Goal: Task Accomplishment & Management: Complete application form

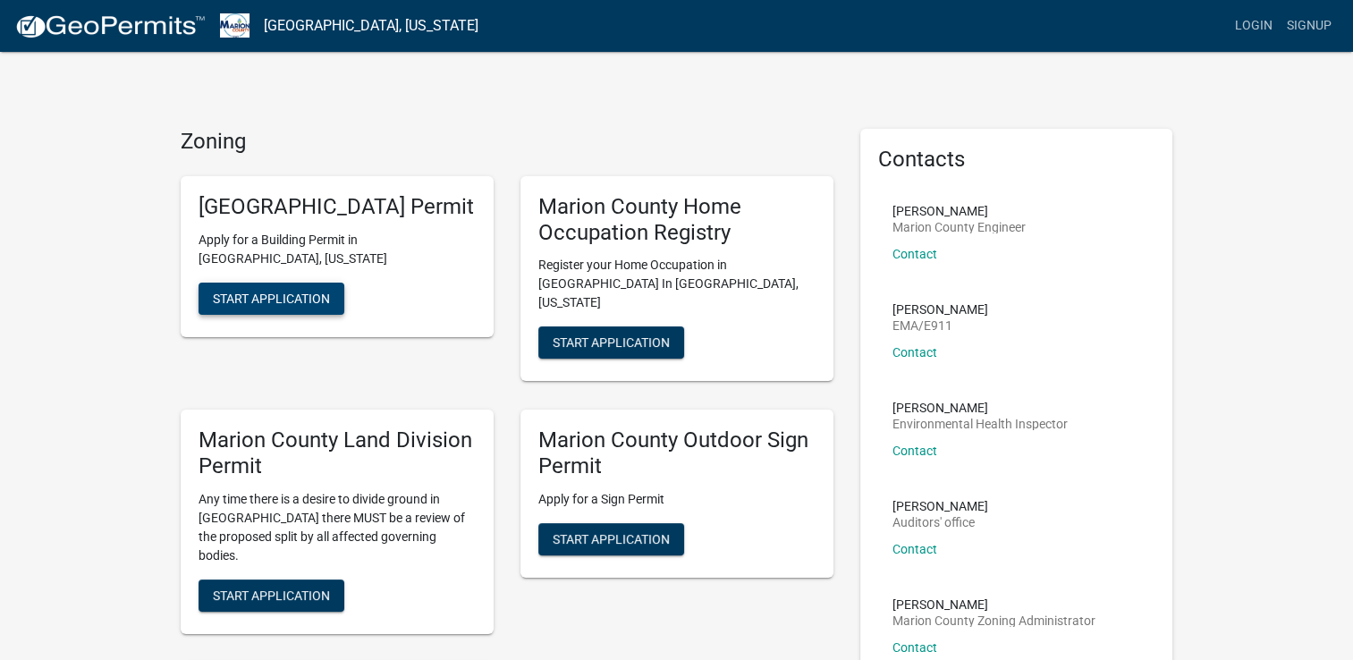
click at [286, 304] on span "Start Application" at bounding box center [271, 298] width 117 height 14
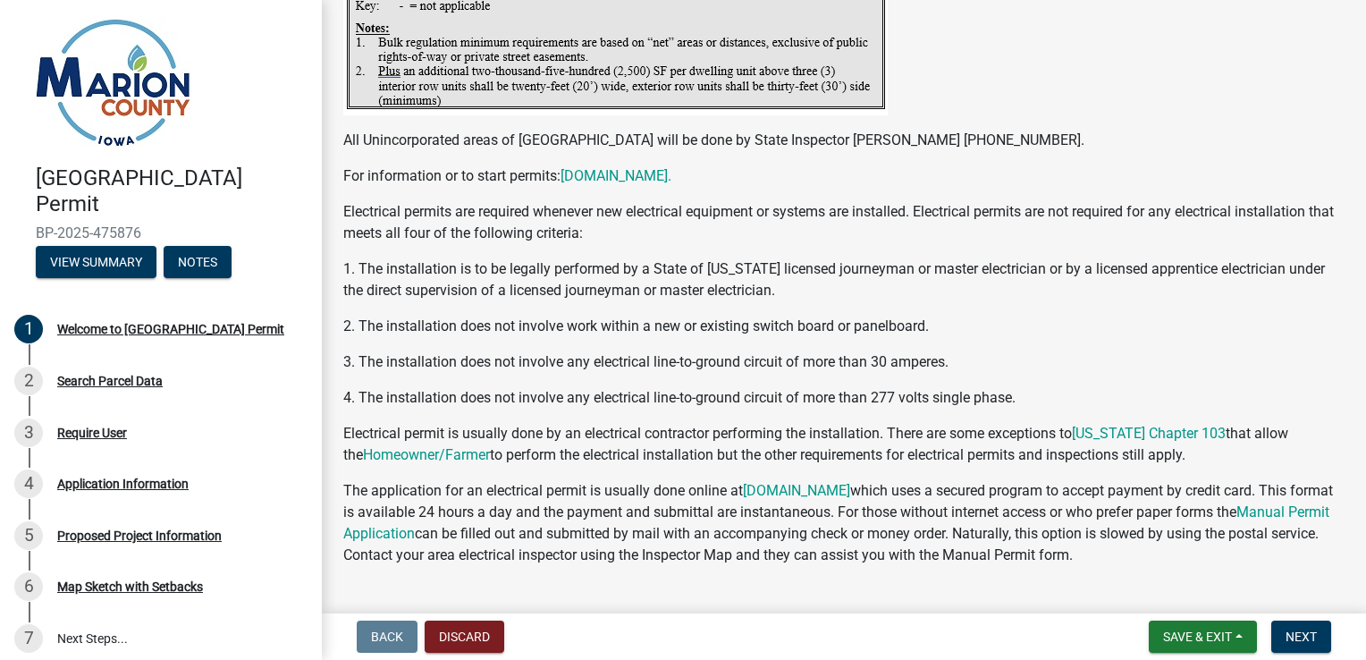
scroll to position [3461, 0]
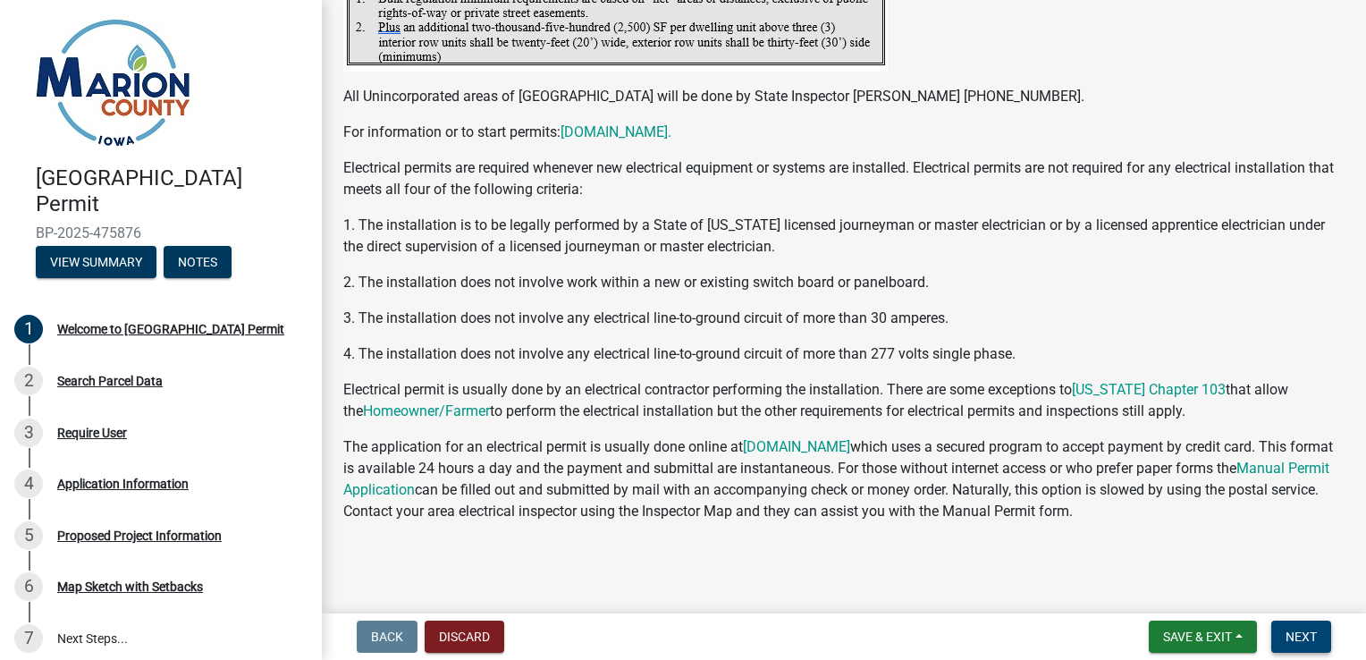
click at [1305, 624] on button "Next" at bounding box center [1301, 636] width 60 height 32
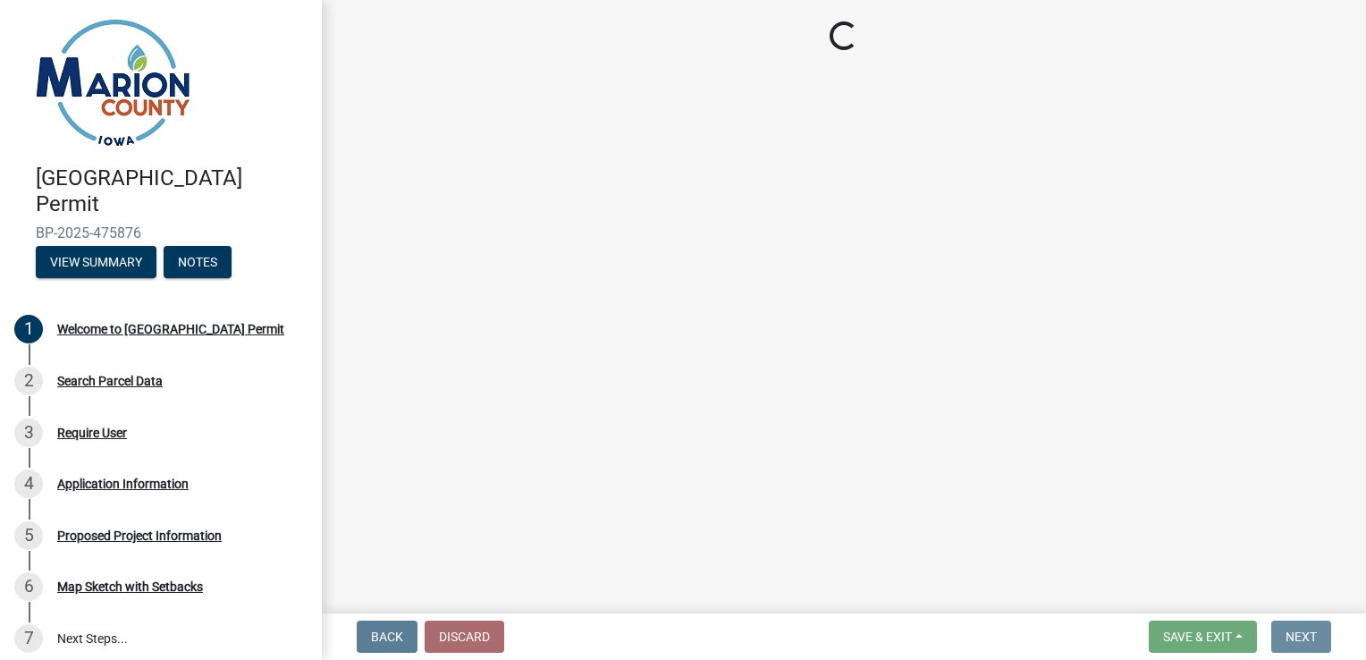
scroll to position [0, 0]
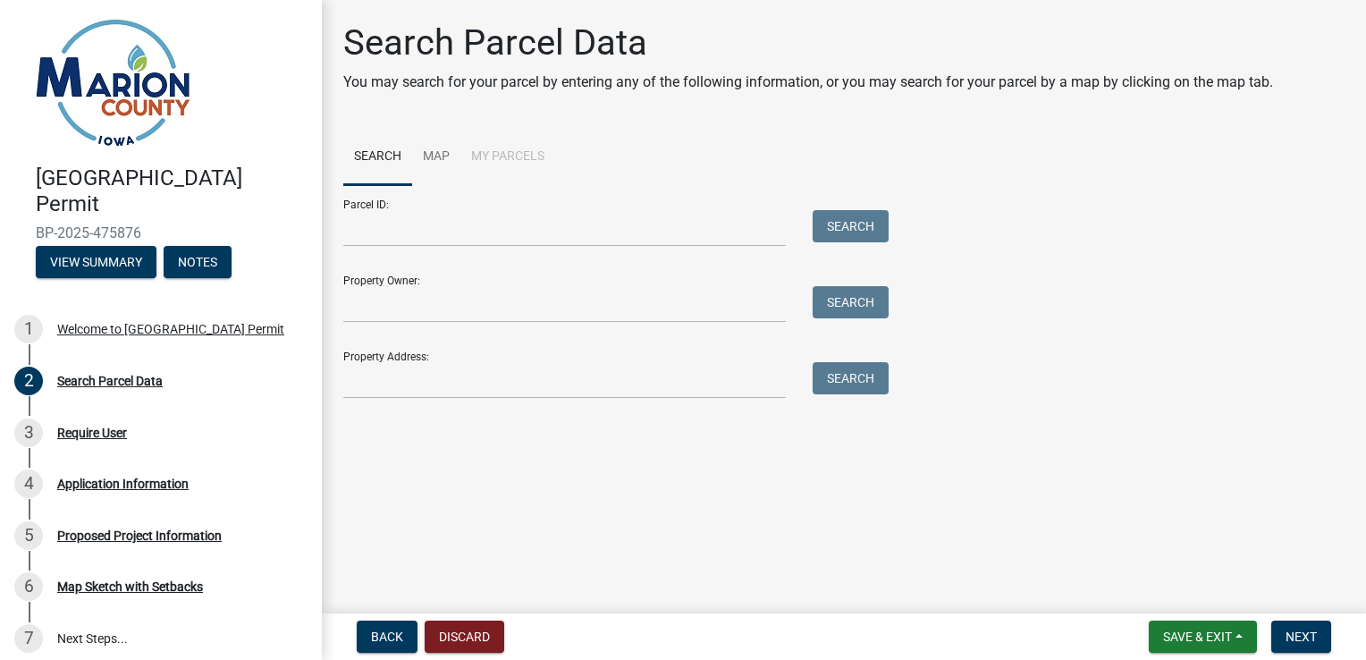
click at [474, 324] on form "Parcel ID: Search Property Owner: Search Property Address: Search" at bounding box center [611, 292] width 536 height 214
click at [479, 309] on input "Property Owner:" at bounding box center [564, 304] width 443 height 37
type input "h"
type input "H"
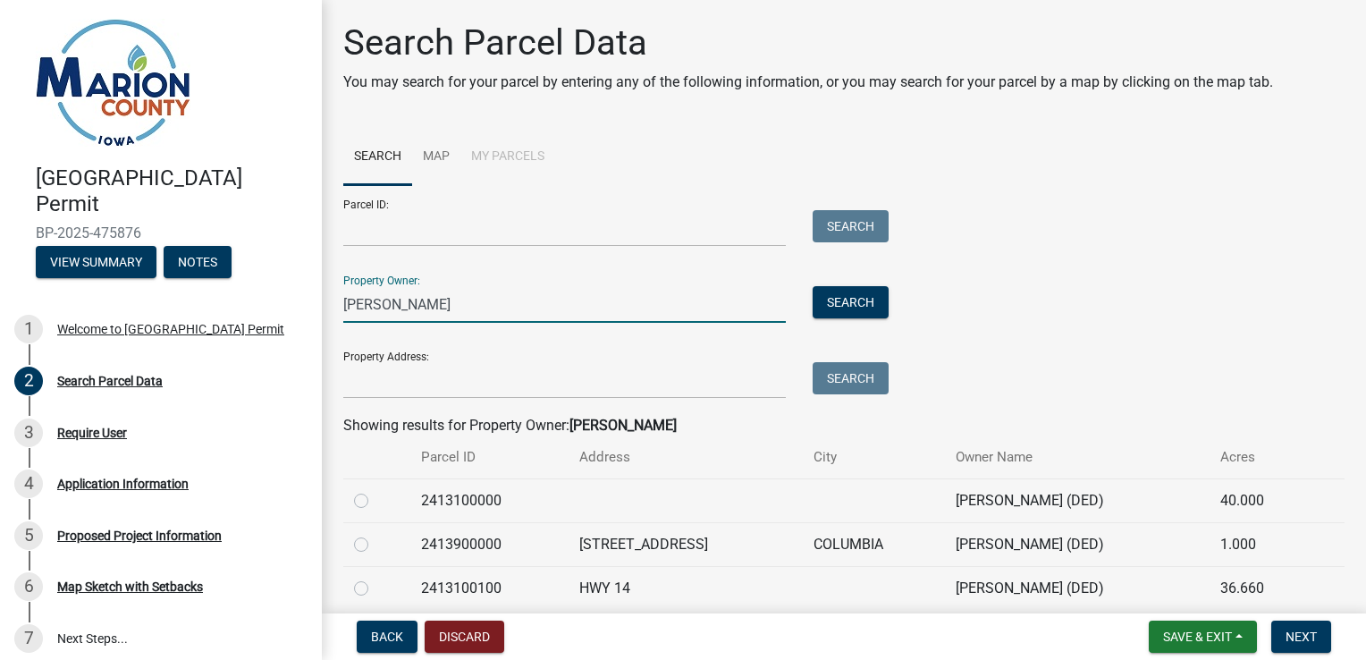
scroll to position [72, 0]
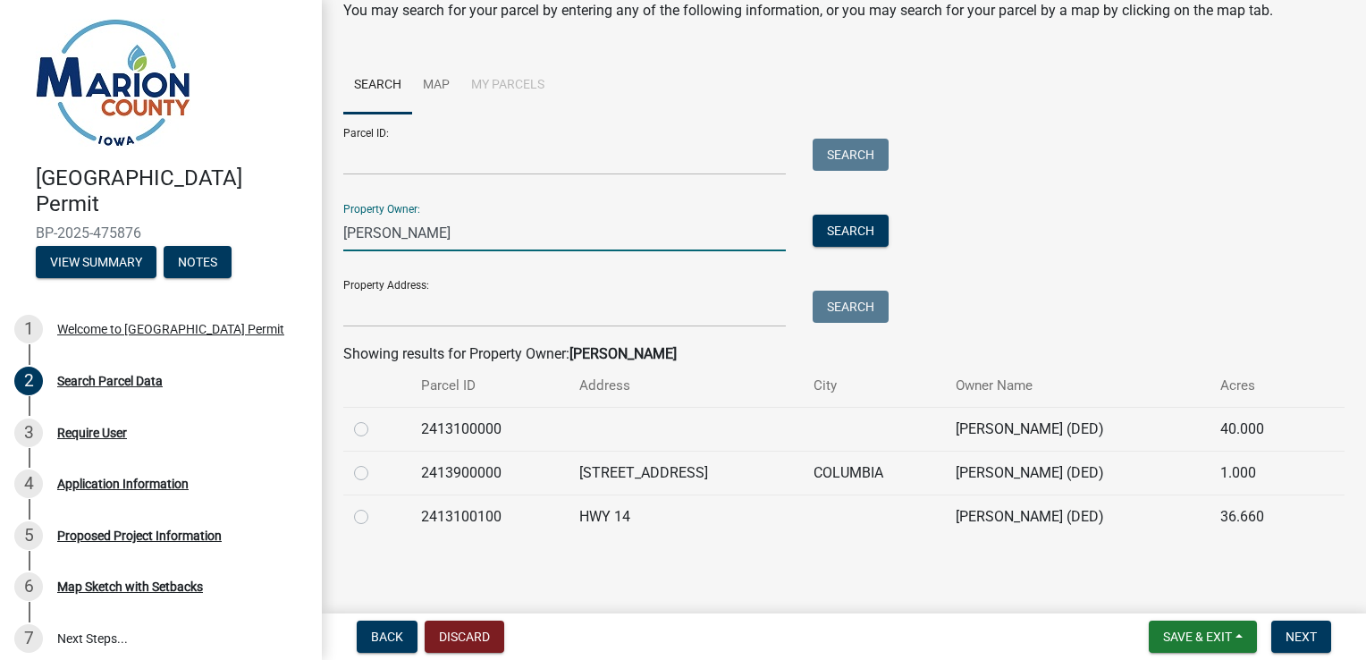
type input "[PERSON_NAME]"
click at [375, 462] on label at bounding box center [375, 462] width 0 height 0
click at [375, 470] on input "radio" at bounding box center [381, 468] width 12 height 12
radio input "true"
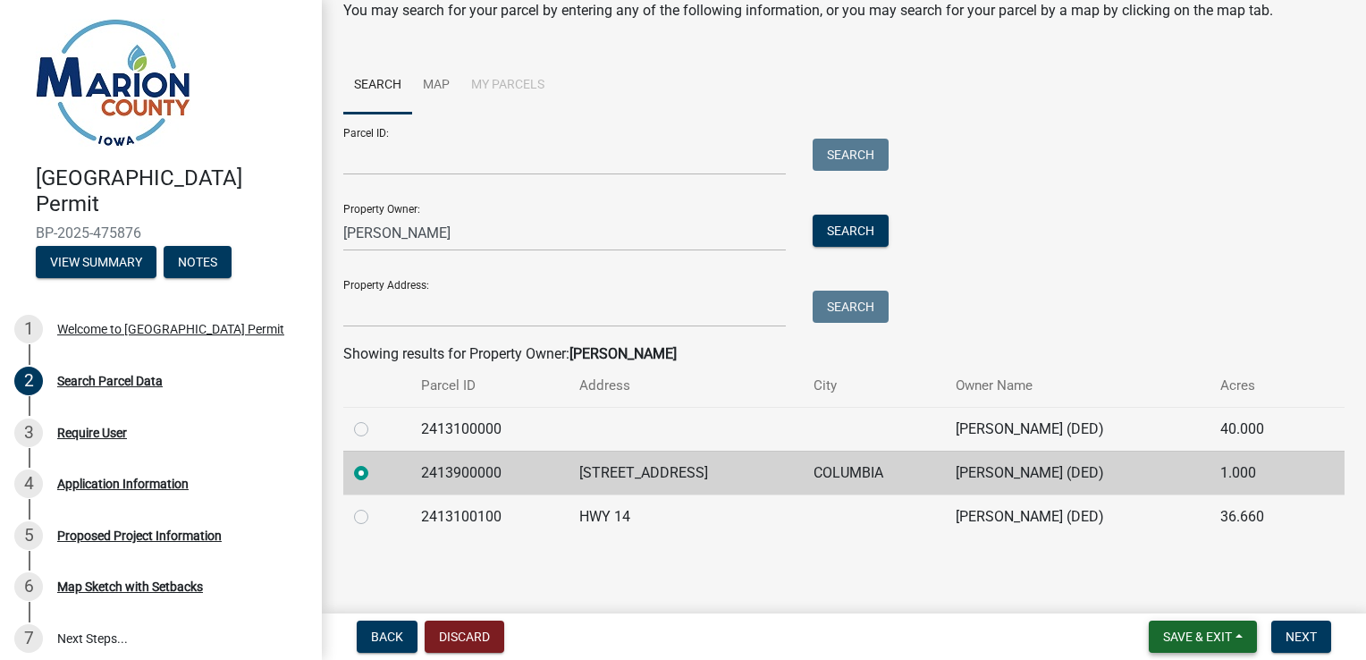
click at [1179, 643] on span "Save & Exit" at bounding box center [1197, 636] width 69 height 14
click at [1179, 556] on button "Save" at bounding box center [1185, 547] width 143 height 43
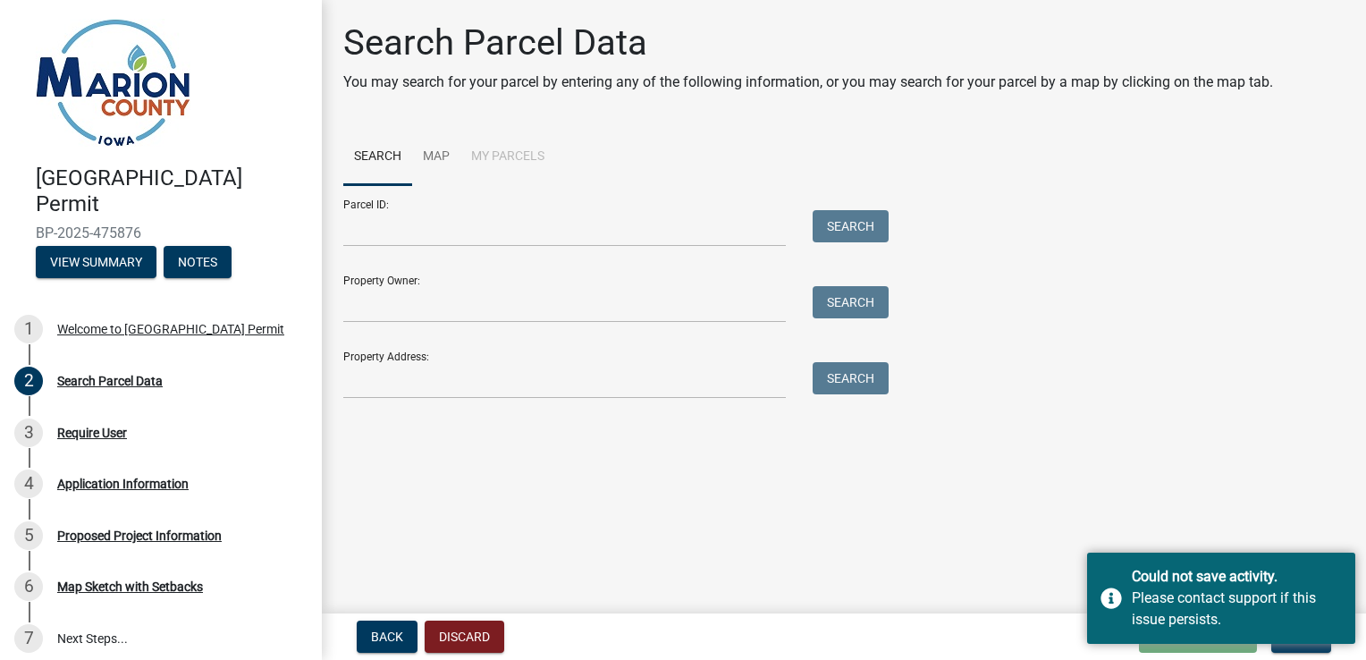
click at [511, 134] on li "My Parcels" at bounding box center [507, 157] width 95 height 57
click at [508, 156] on li "My Parcels" at bounding box center [507, 157] width 95 height 57
click at [479, 173] on li "My Parcels" at bounding box center [507, 157] width 95 height 57
click at [492, 158] on li "My Parcels" at bounding box center [507, 157] width 95 height 57
click at [829, 570] on main "Search Parcel Data You may search for your parcel by entering any of the follow…" at bounding box center [844, 303] width 1044 height 606
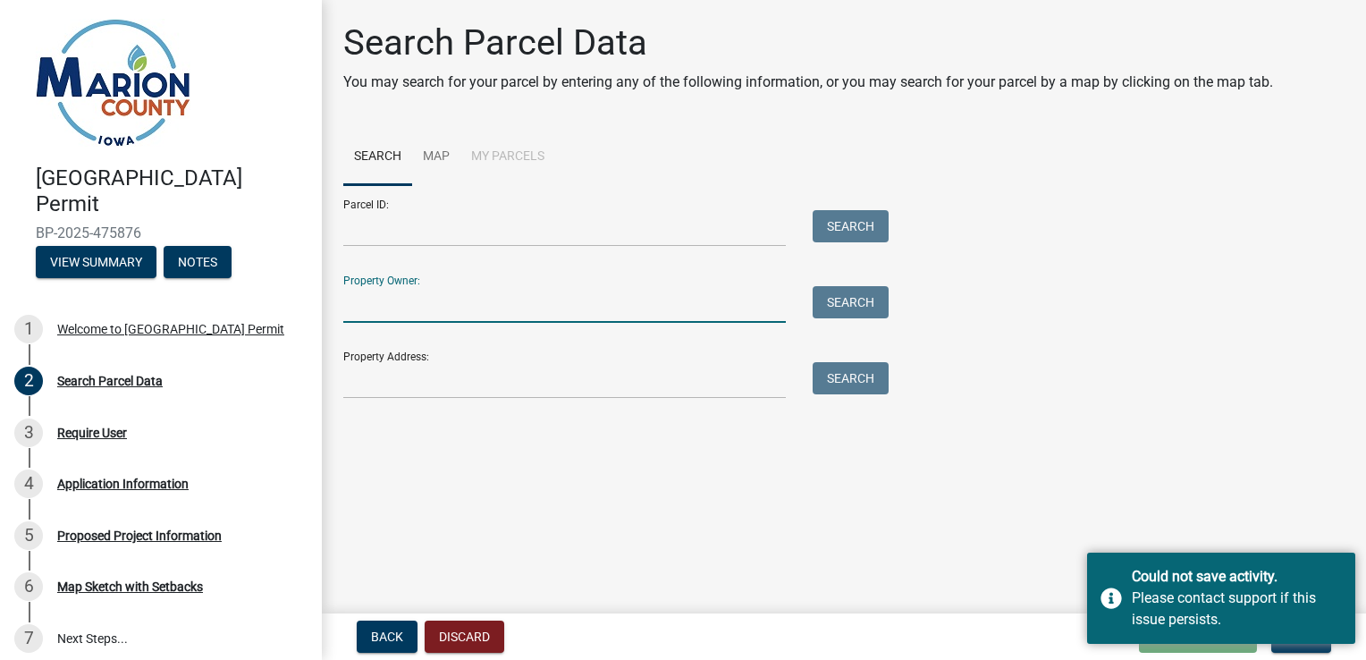
click at [438, 297] on input "Property Owner:" at bounding box center [564, 304] width 443 height 37
type input "a"
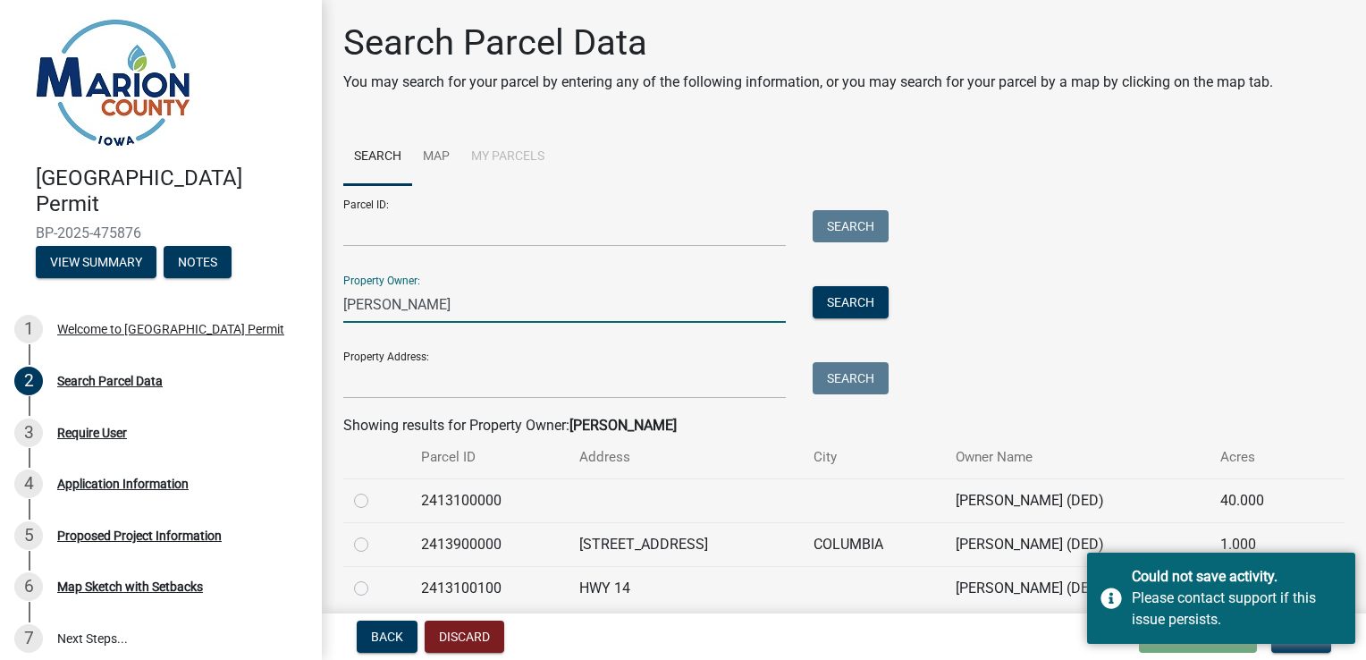
type input "[PERSON_NAME]"
click at [358, 566] on td at bounding box center [376, 588] width 67 height 44
click at [359, 556] on td at bounding box center [376, 544] width 67 height 44
click at [375, 534] on label at bounding box center [375, 534] width 0 height 0
click at [375, 545] on input "radio" at bounding box center [381, 540] width 12 height 12
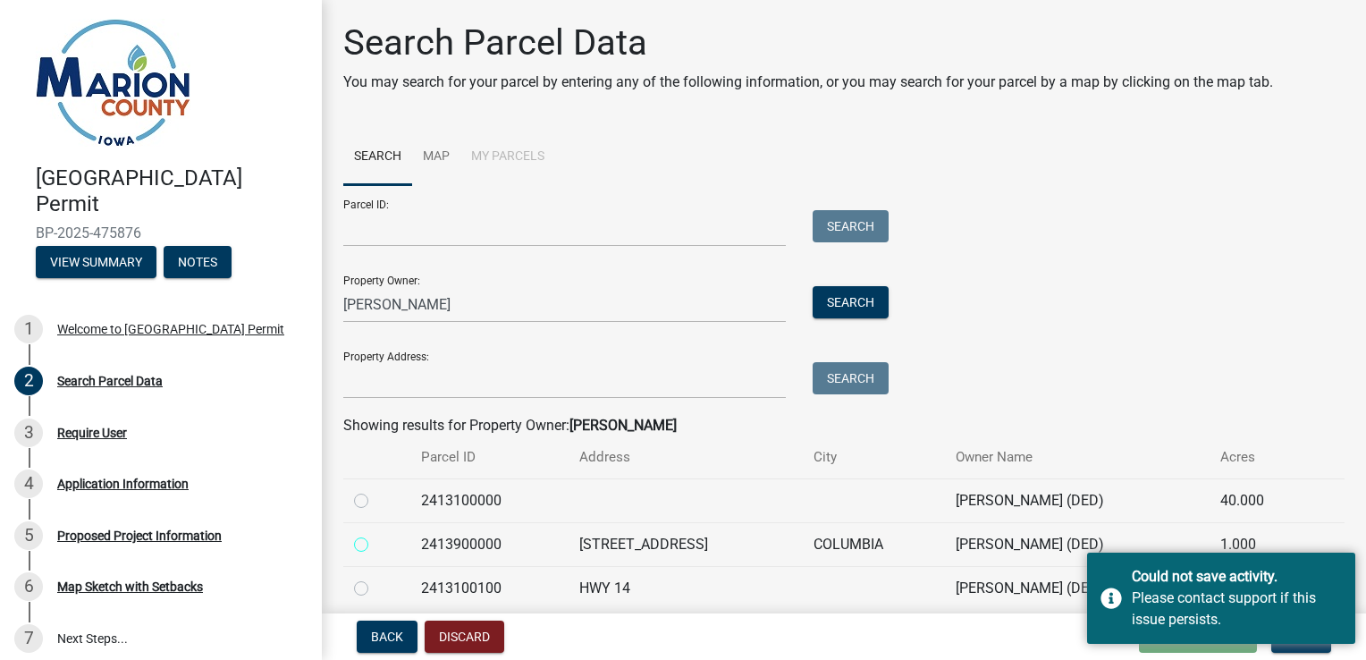
radio input "true"
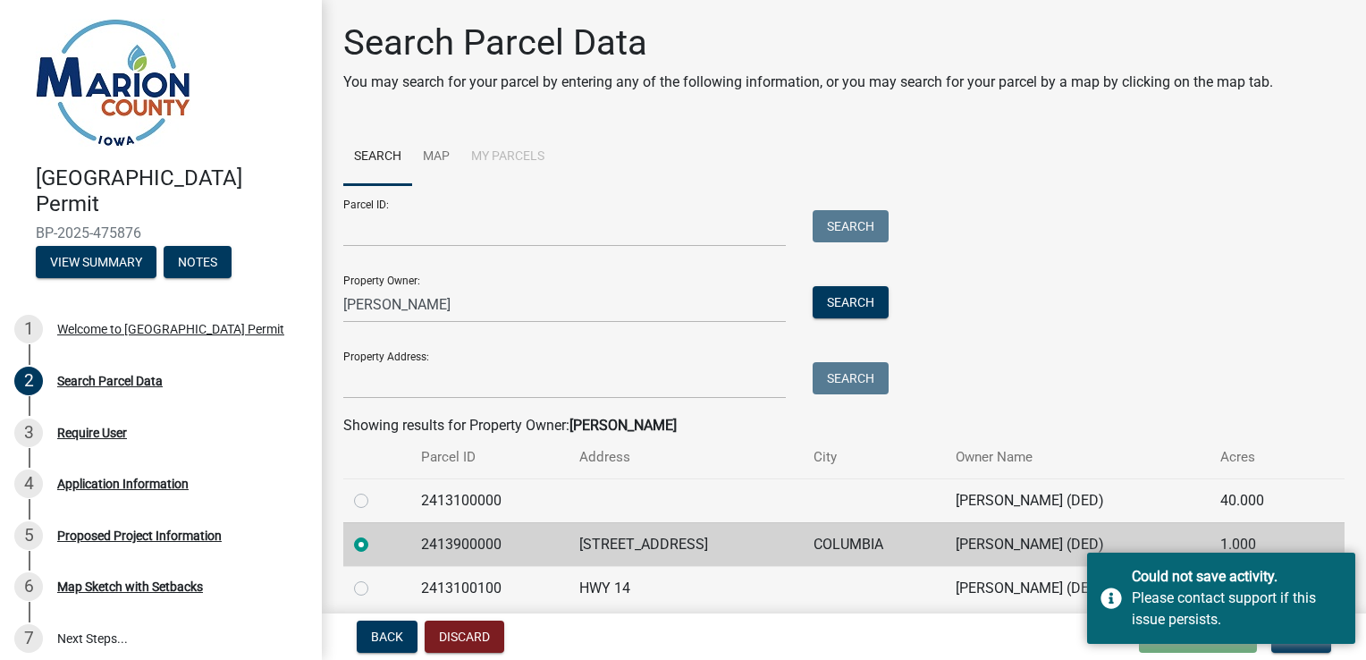
scroll to position [72, 0]
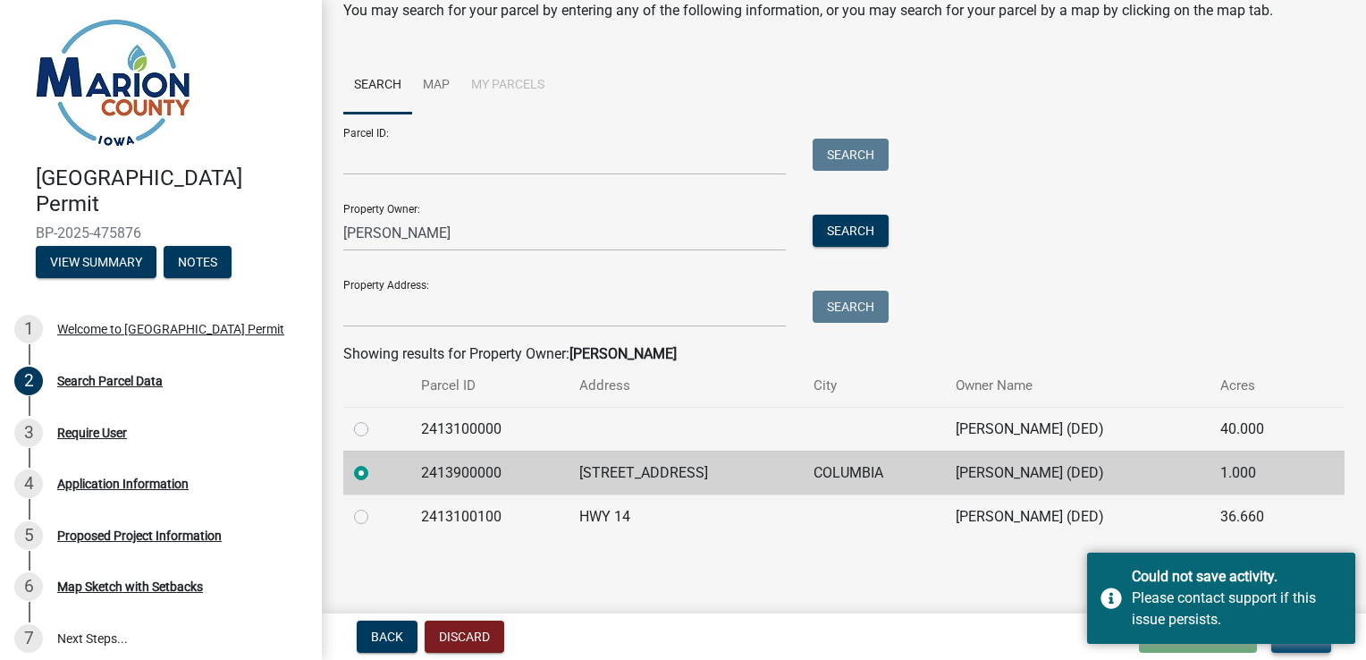
click at [1298, 651] on button "Next" at bounding box center [1301, 636] width 60 height 32
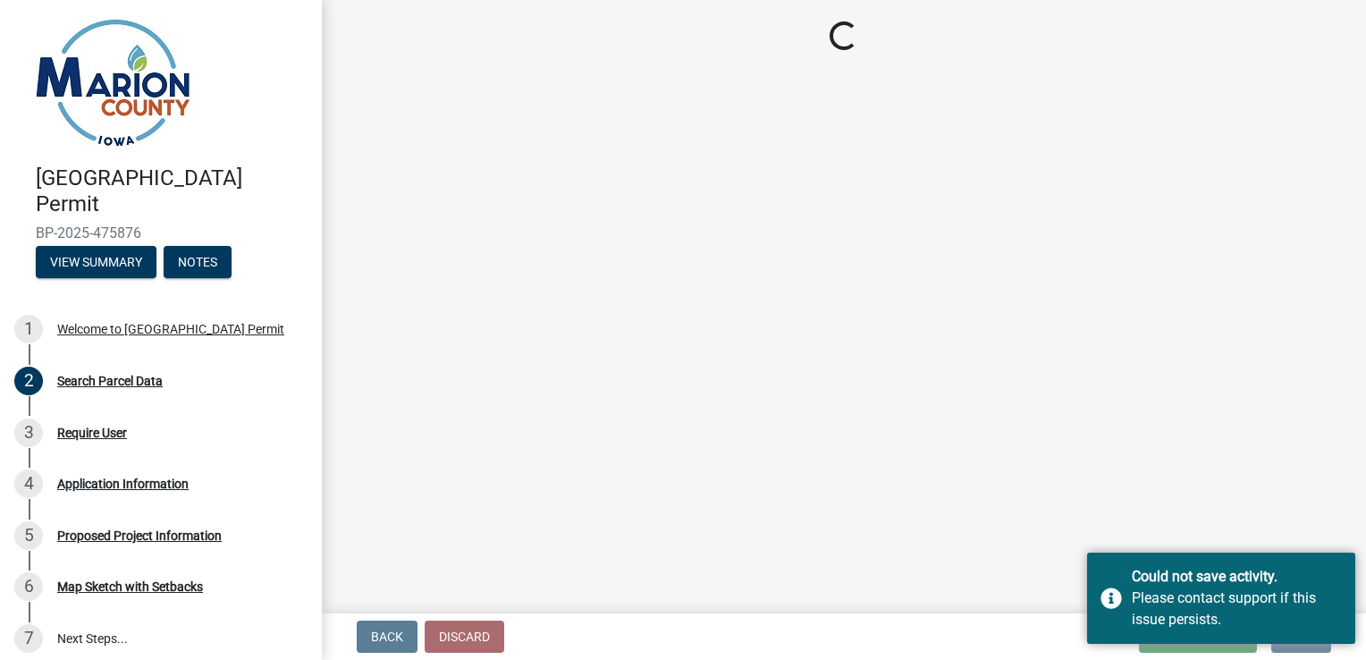
scroll to position [0, 0]
click at [1298, 609] on div "Please contact support if this issue persists." at bounding box center [1237, 608] width 210 height 43
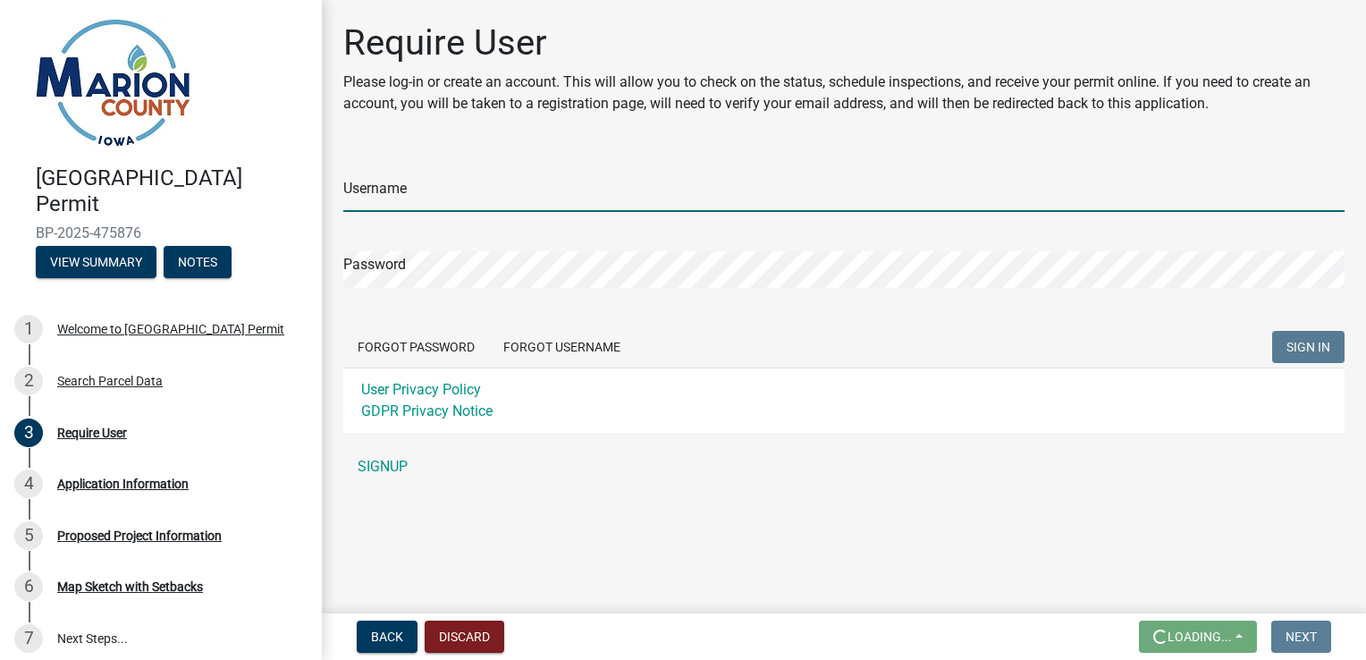
click at [429, 184] on input "Username" at bounding box center [843, 193] width 1001 height 37
type input "[EMAIL_ADDRESS][DOMAIN_NAME]"
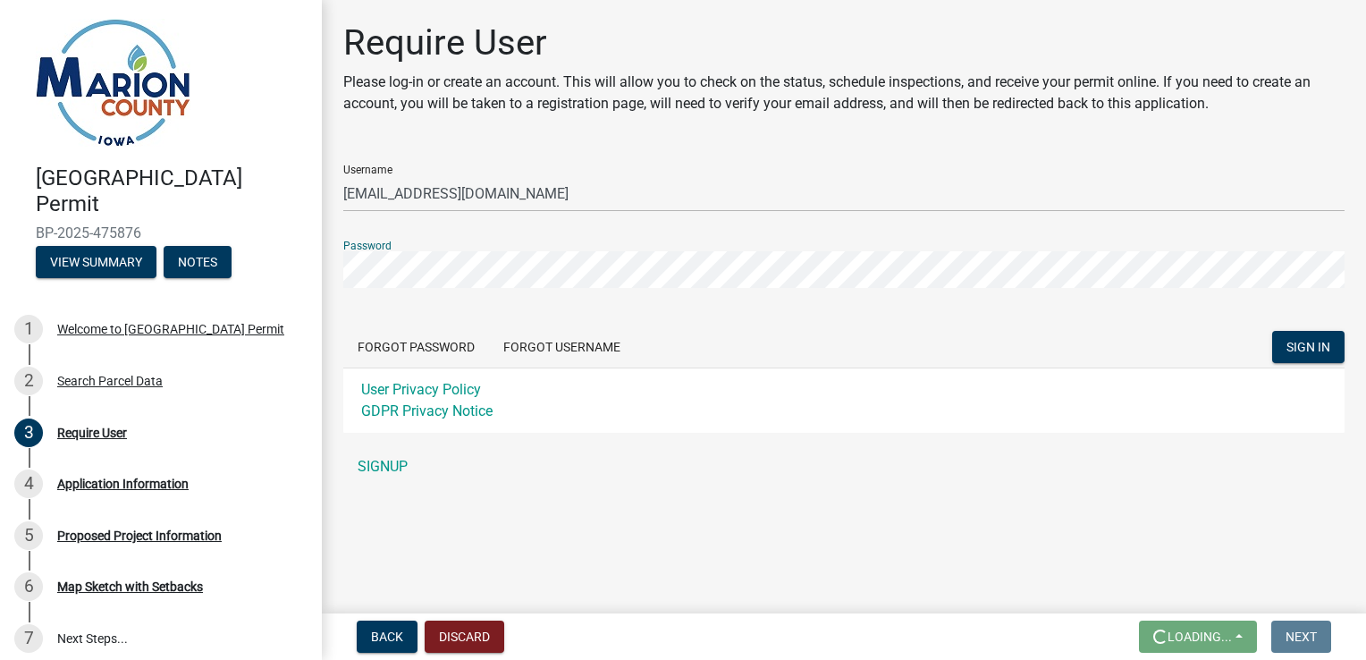
click at [1272, 331] on button "SIGN IN" at bounding box center [1308, 347] width 72 height 32
click at [529, 339] on button "Forgot Username" at bounding box center [562, 347] width 146 height 32
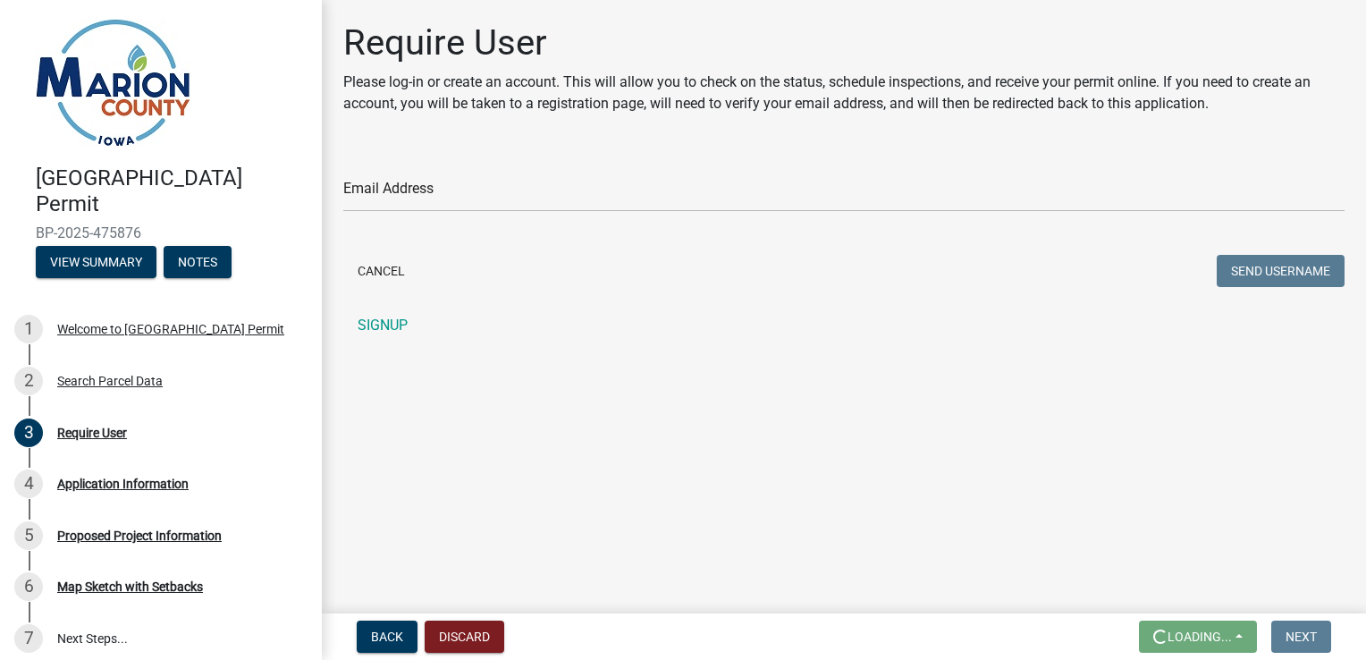
click at [530, 171] on div "Email Address" at bounding box center [843, 181] width 1001 height 62
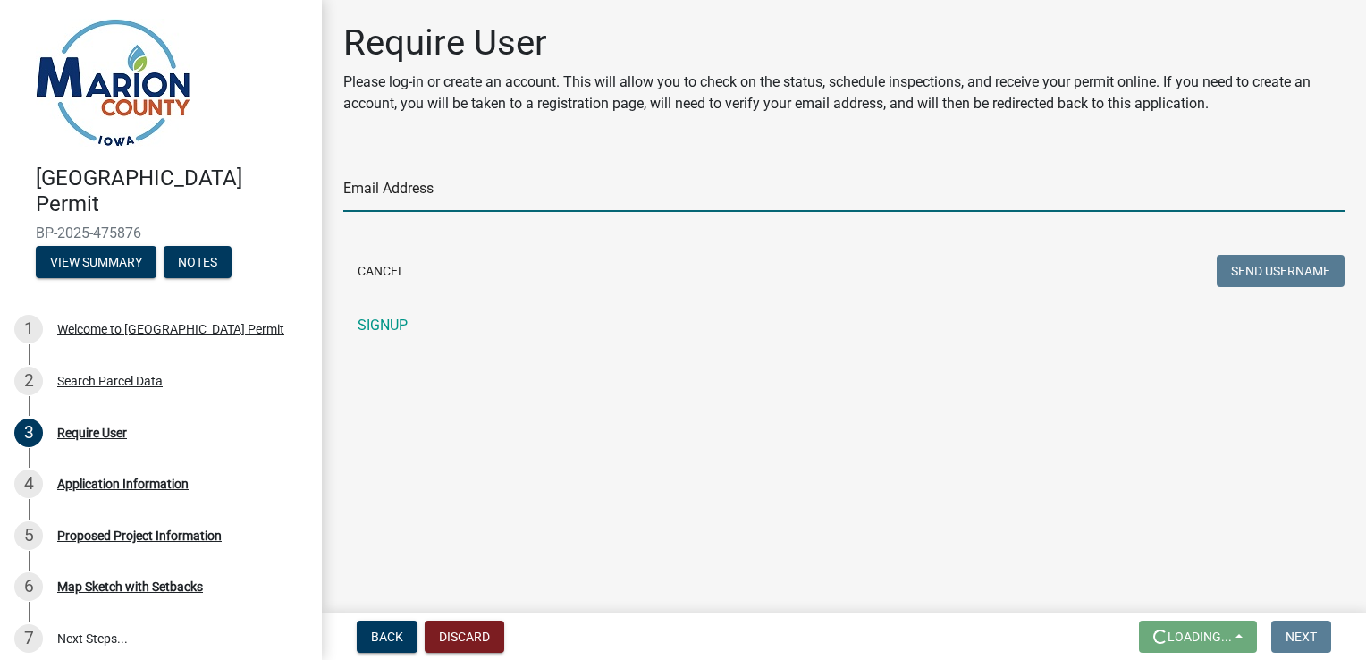
click at [506, 195] on input "Email Address" at bounding box center [843, 193] width 1001 height 37
type input "[EMAIL_ADDRESS][DOMAIN_NAME]"
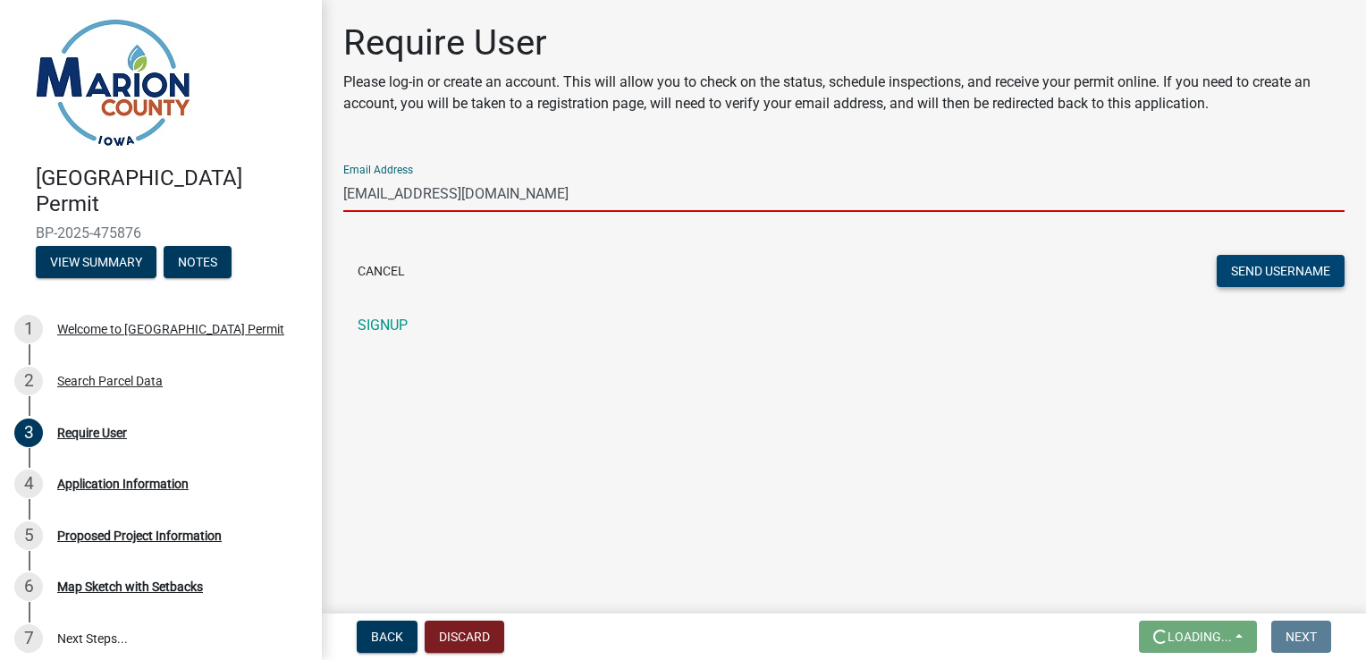
click at [1302, 274] on button "Send Username" at bounding box center [1281, 271] width 128 height 32
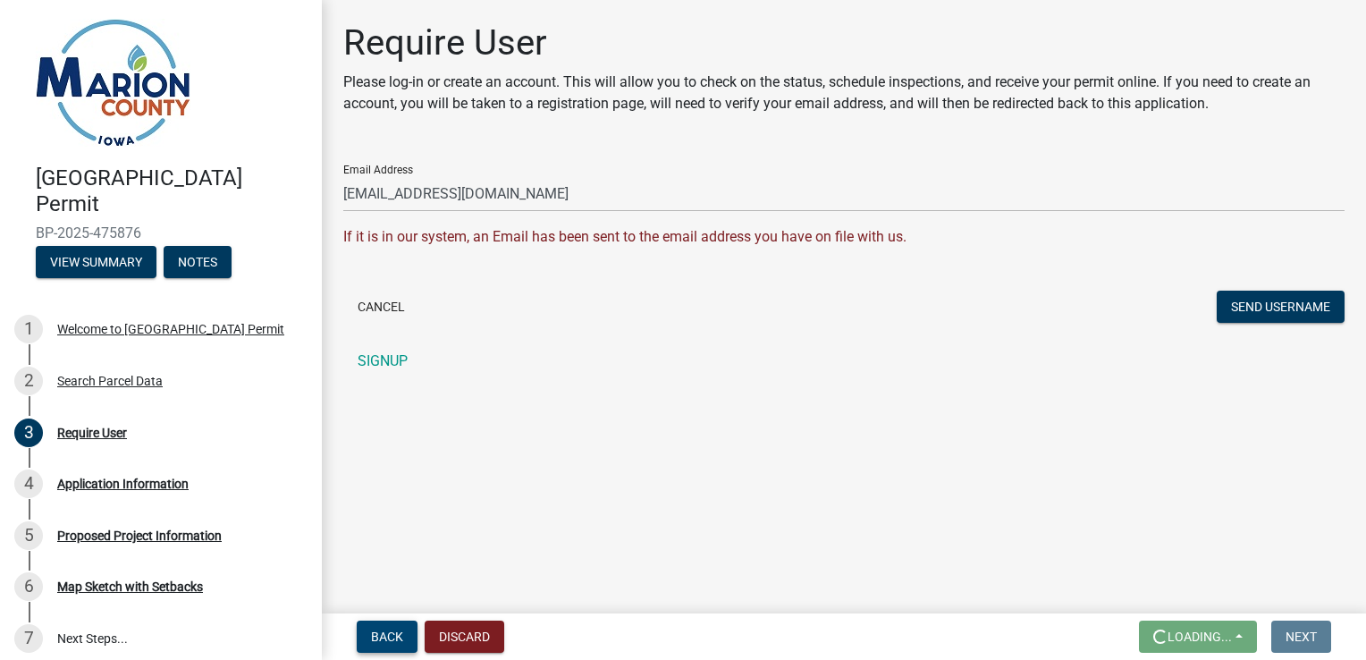
click at [383, 628] on button "Back" at bounding box center [387, 636] width 61 height 32
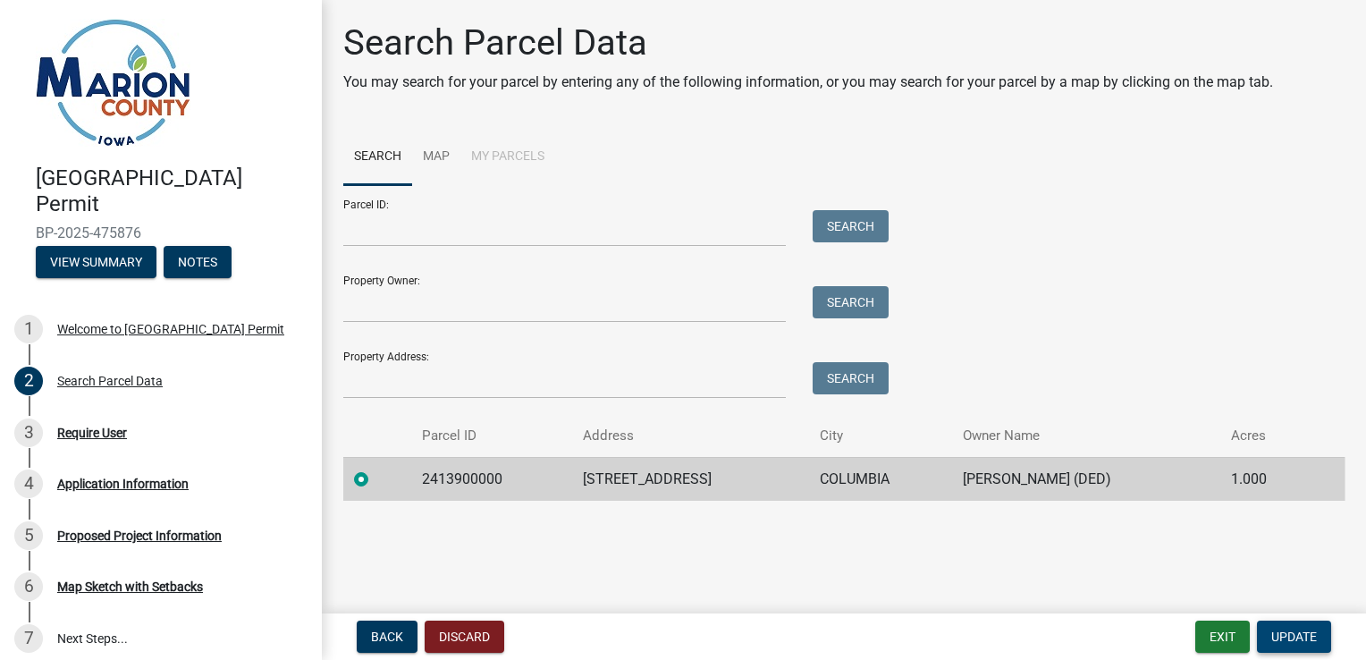
click at [1302, 641] on span "Update" at bounding box center [1294, 636] width 46 height 14
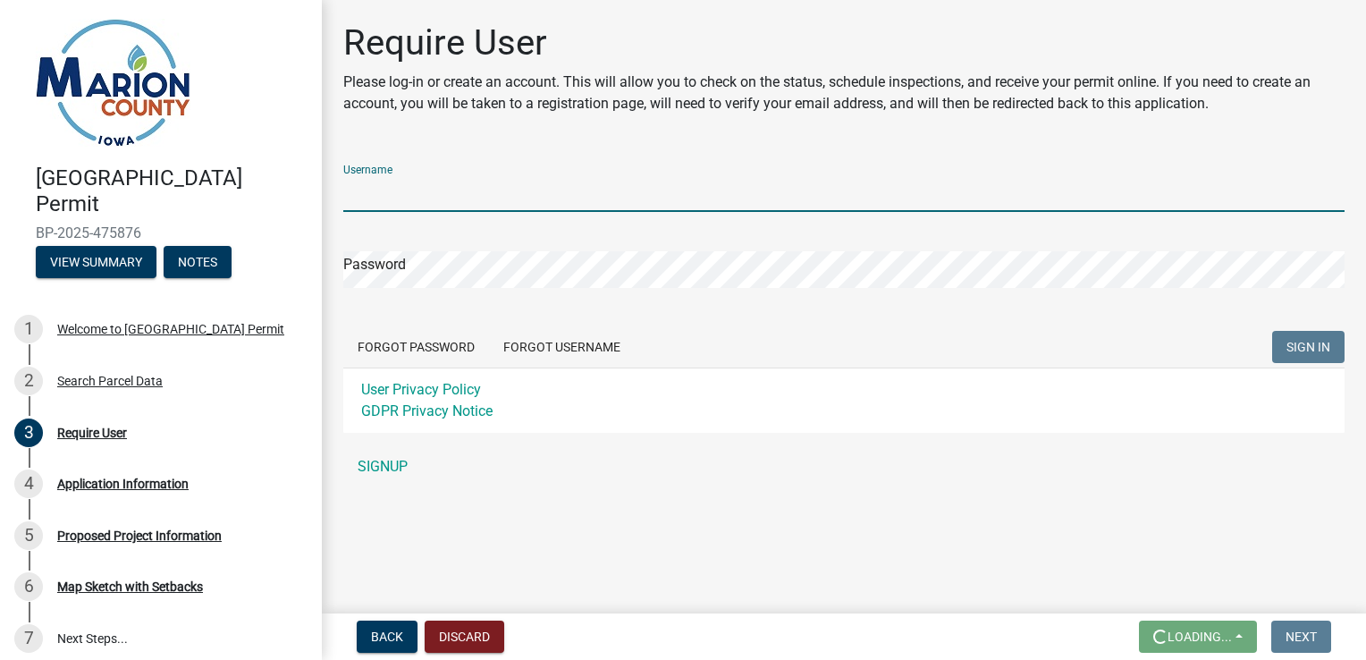
click at [420, 209] on input "Username" at bounding box center [843, 193] width 1001 height 37
type input "Halla1990"
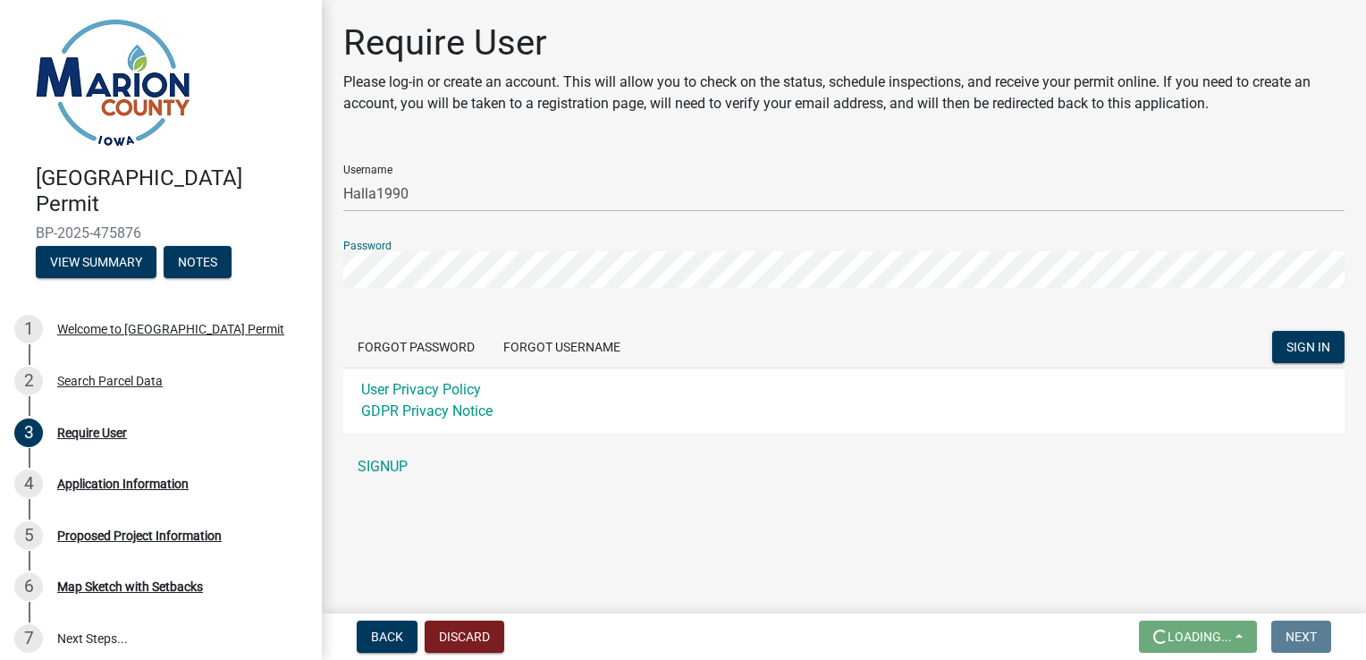
click at [1272, 331] on button "SIGN IN" at bounding box center [1308, 347] width 72 height 32
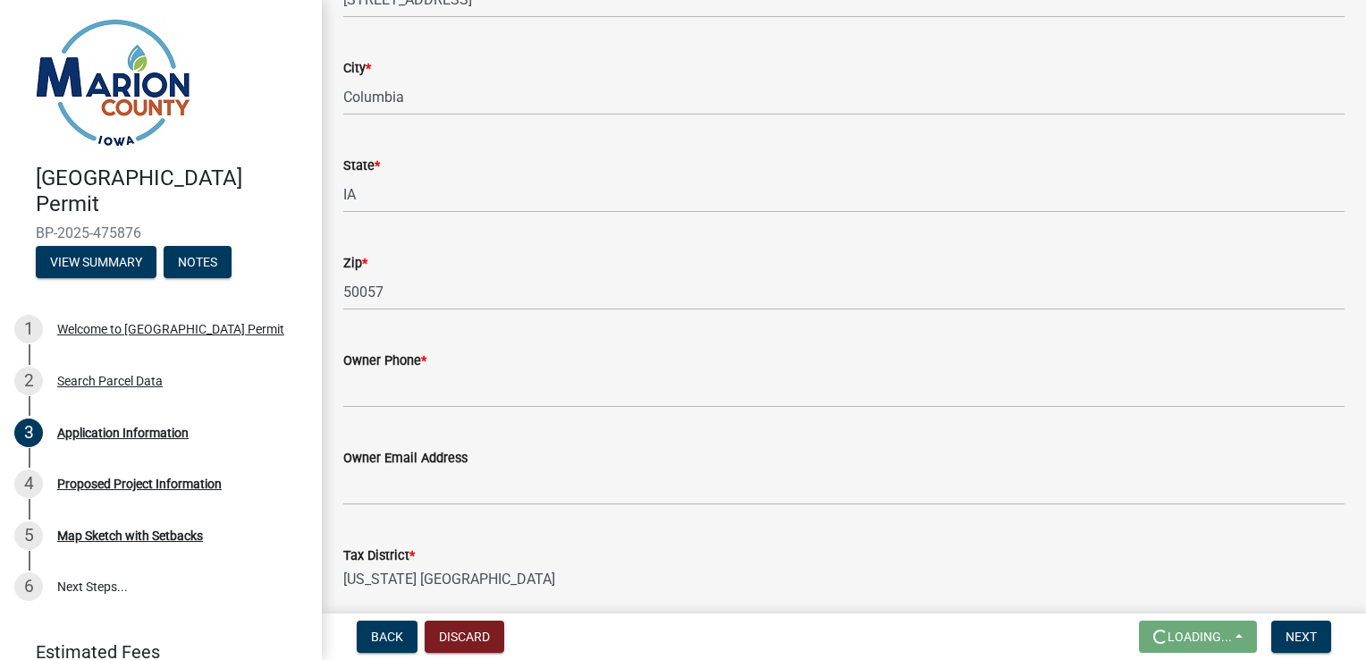
scroll to position [983, 0]
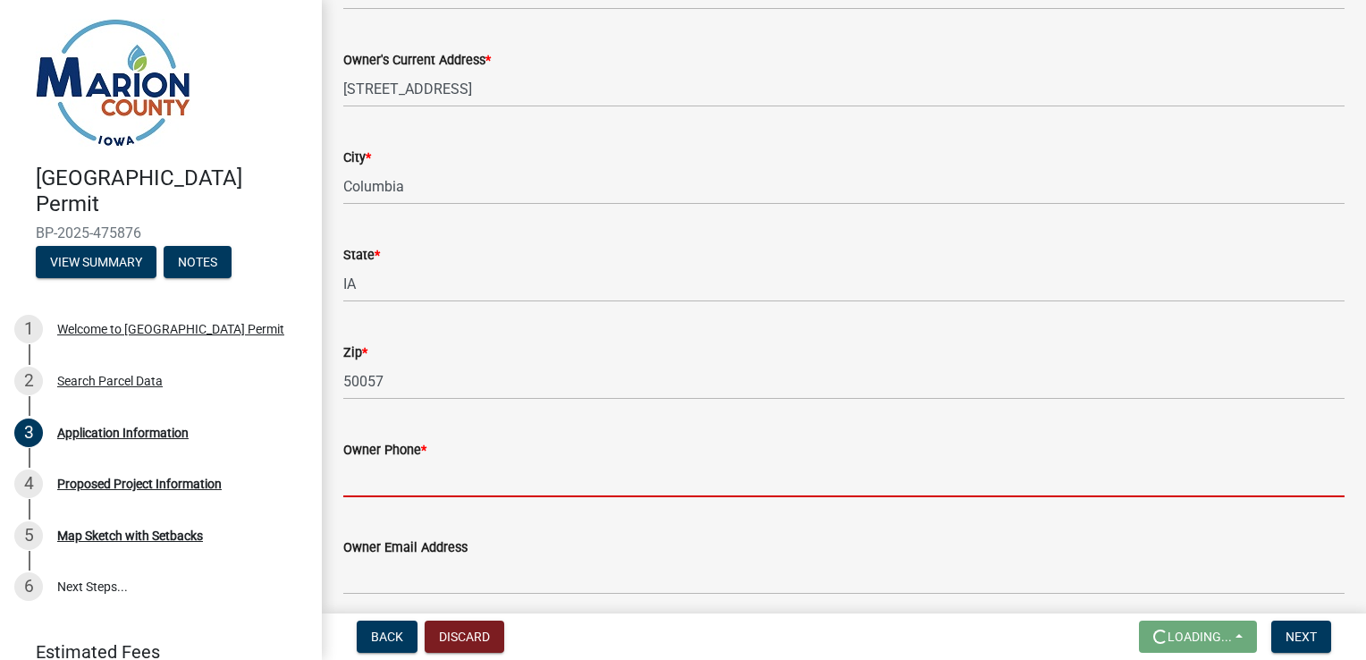
click at [563, 461] on input "Owner Phone *" at bounding box center [843, 478] width 1001 height 37
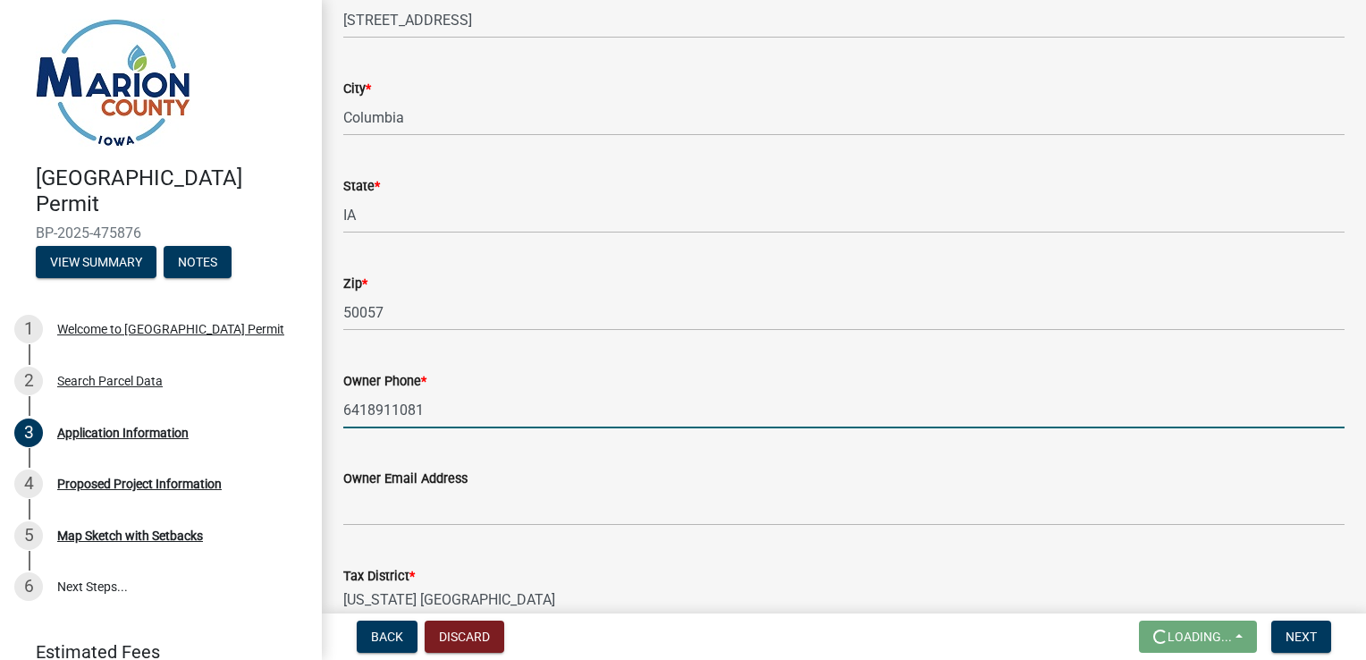
scroll to position [1162, 0]
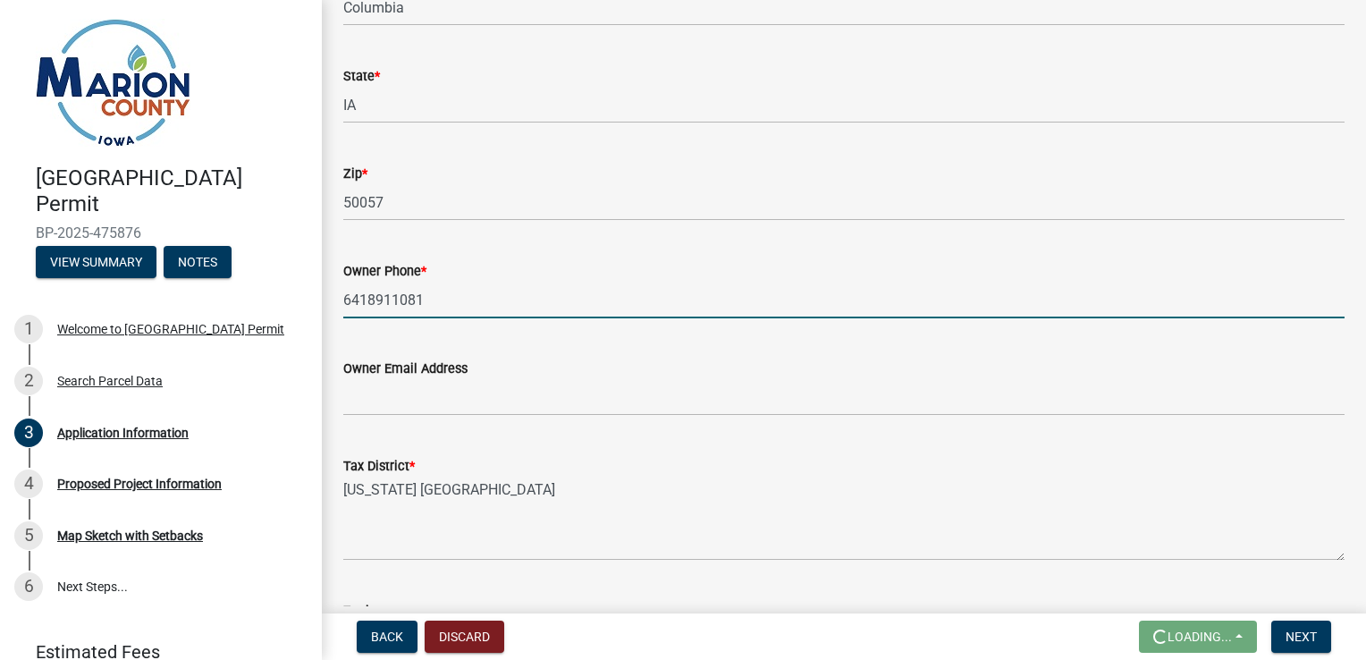
type input "6418911081"
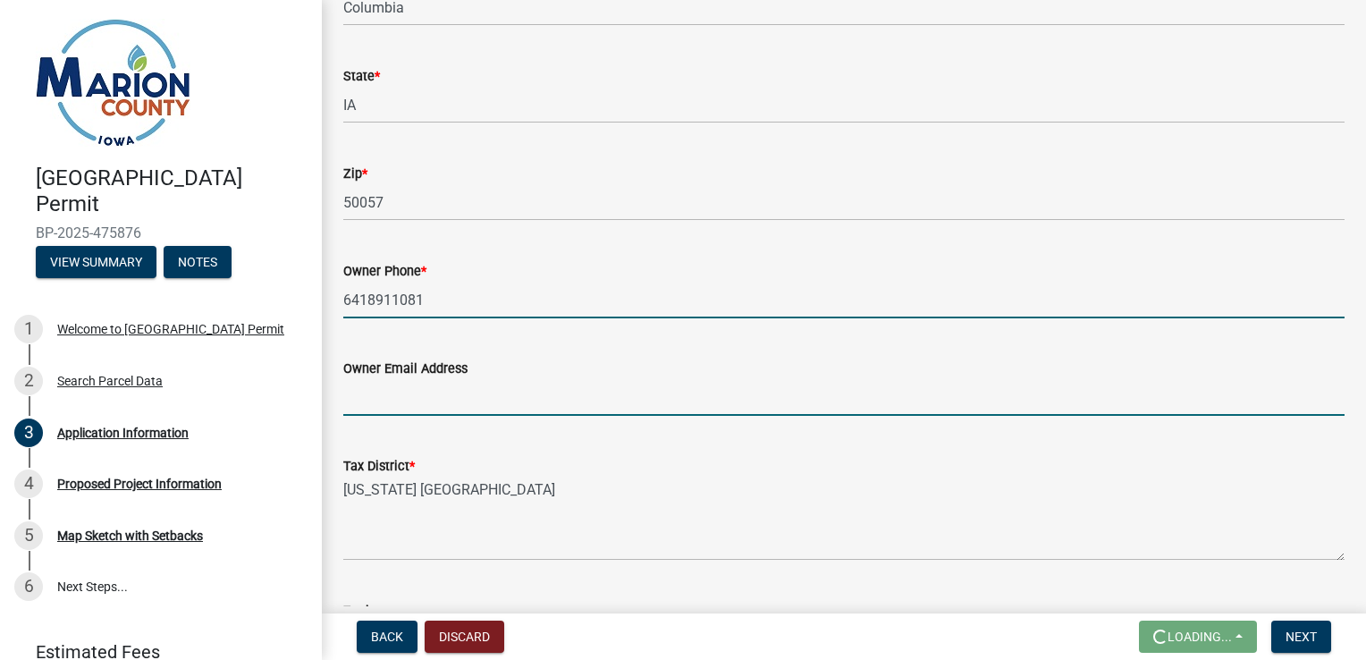
click at [527, 395] on input "Owner Email Address" at bounding box center [843, 397] width 1001 height 37
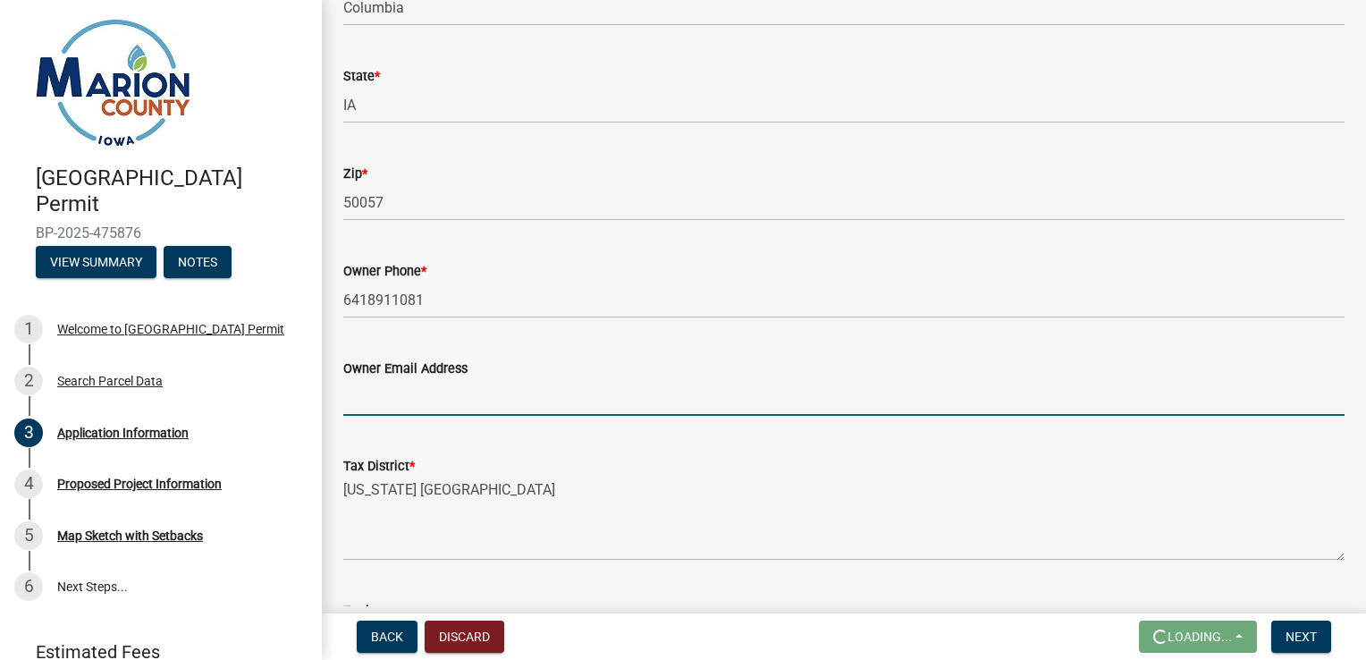
type input "[EMAIL_ADDRESS][DOMAIN_NAME]"
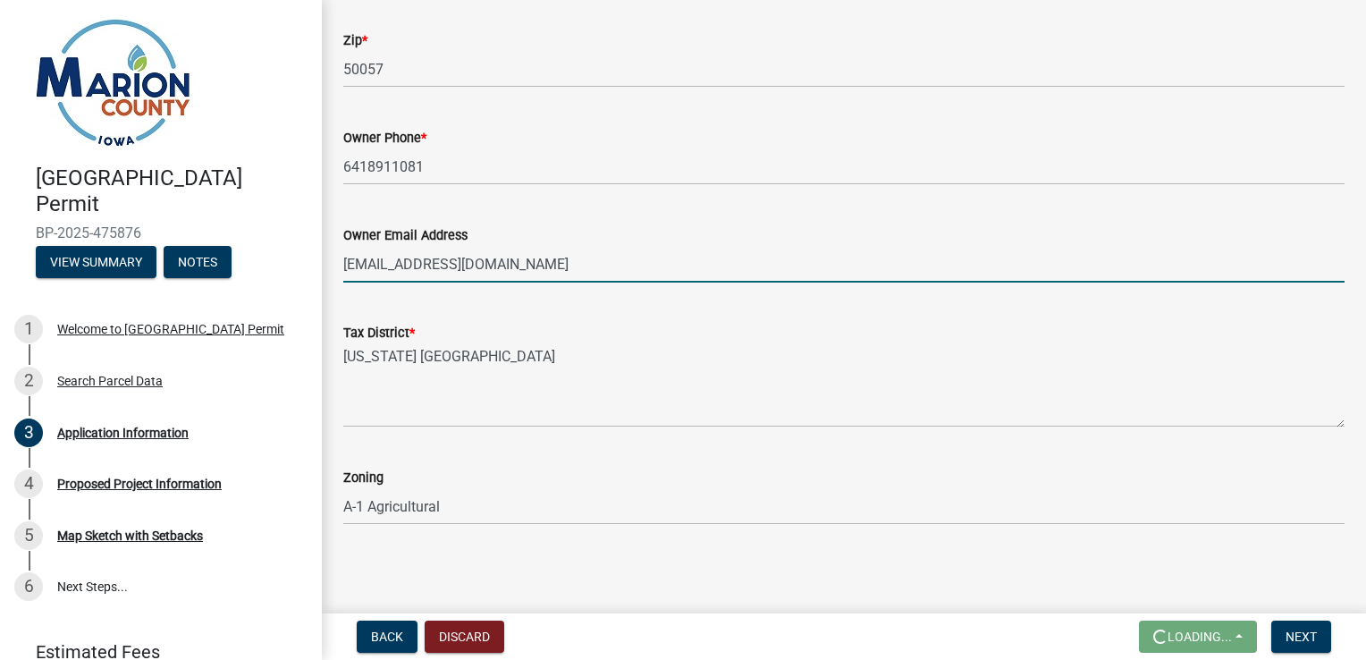
scroll to position [1297, 0]
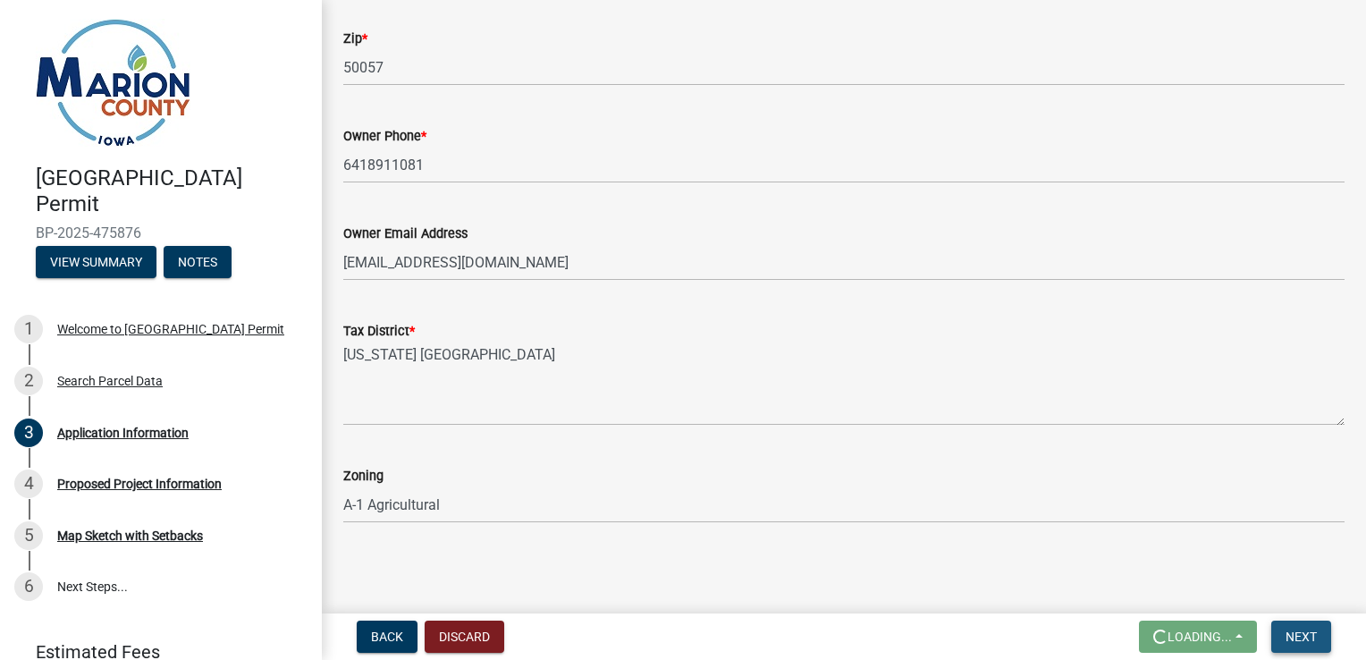
click at [1309, 641] on span "Next" at bounding box center [1301, 636] width 31 height 14
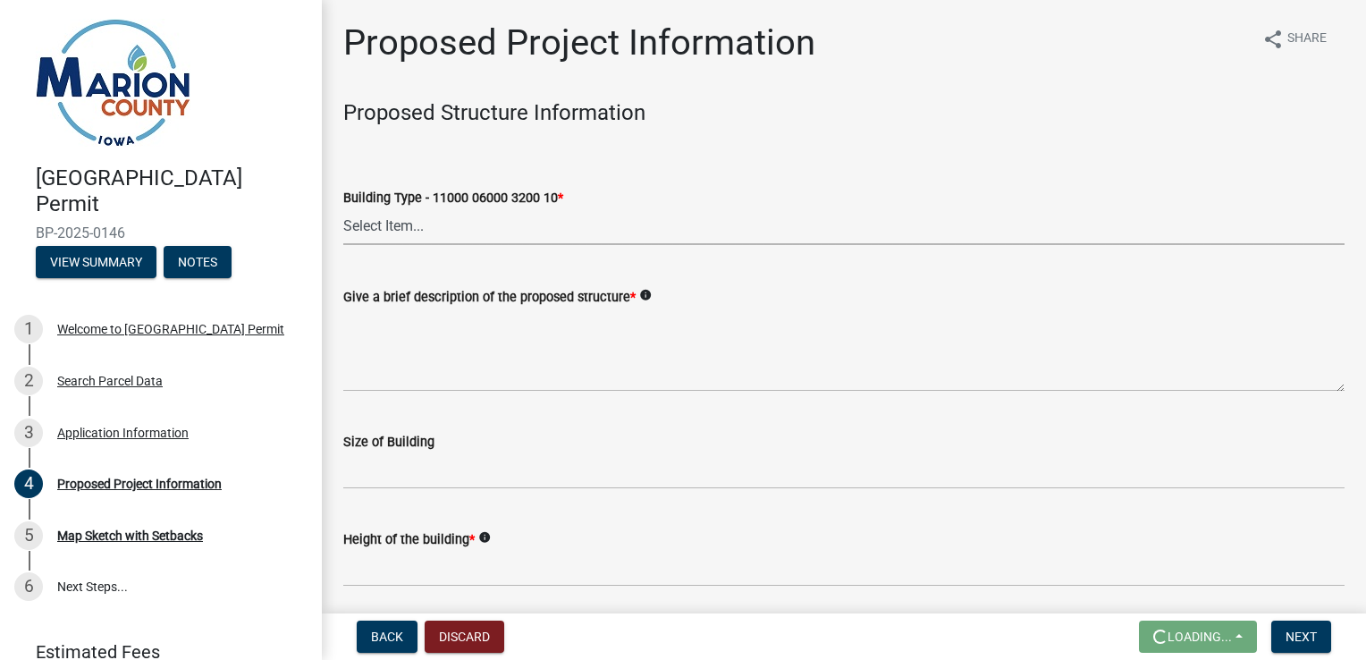
click at [440, 230] on select "Select Item... Dwellings - One Family Residential - 11000 06000 3200 10 Dwellin…" at bounding box center [843, 226] width 1001 height 37
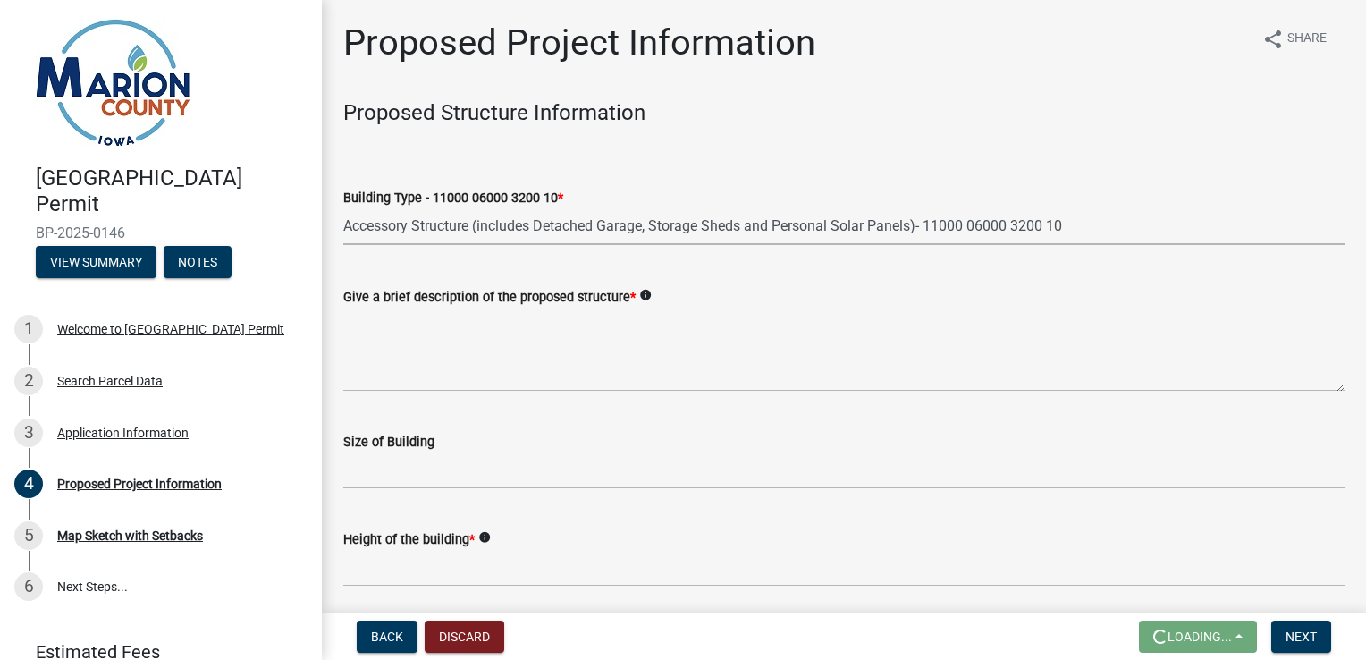
click at [343, 208] on select "Select Item... Dwellings - One Family Residential - 11000 06000 3200 10 Dwellin…" at bounding box center [843, 226] width 1001 height 37
select select "9509a58f-562c-4d9e-8ce4-4edbe22563f5"
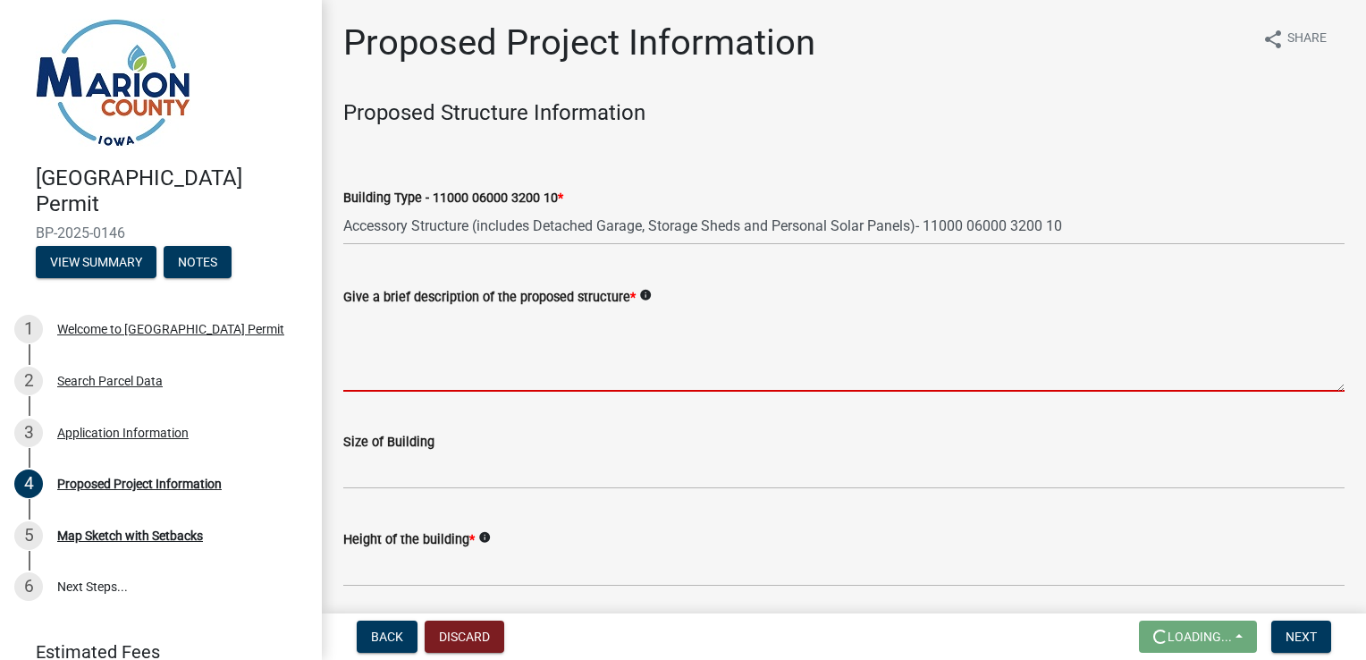
click at [443, 355] on textarea "Give a brief description of the proposed structure *" at bounding box center [843, 350] width 1001 height 84
click at [436, 374] on textarea "Give a brief description of the proposed structure *" at bounding box center [843, 350] width 1001 height 84
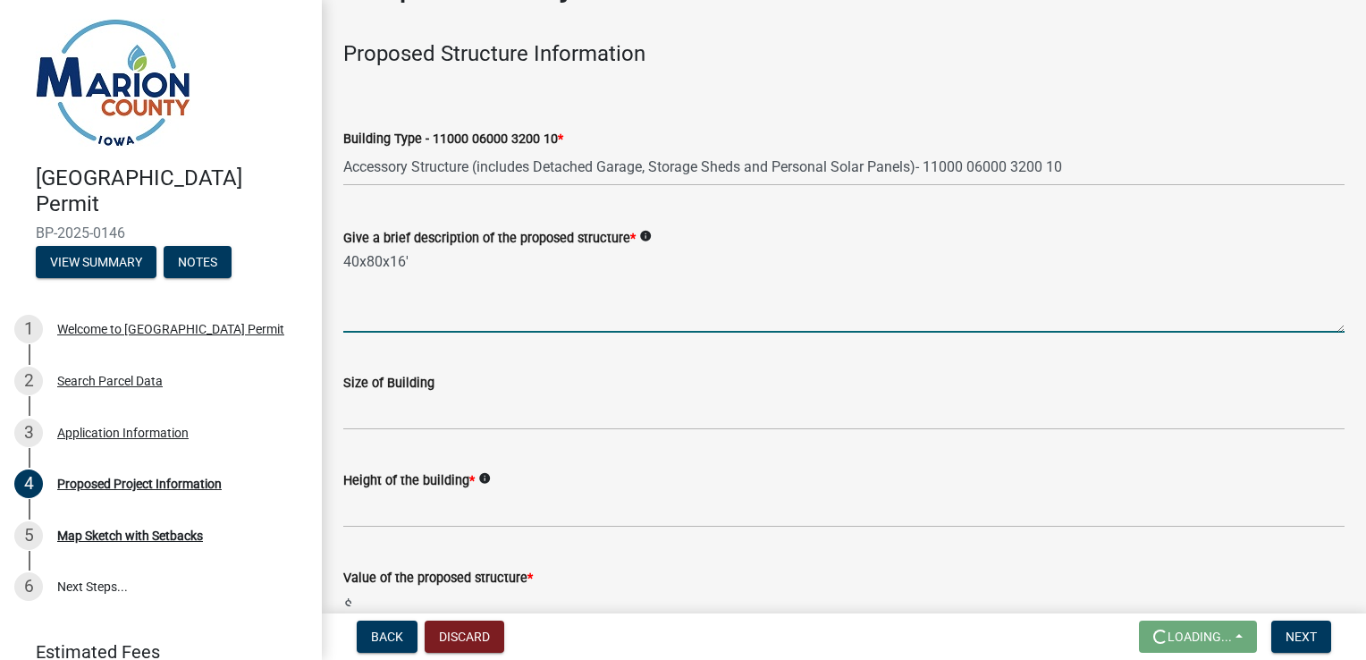
scroll to position [89, 0]
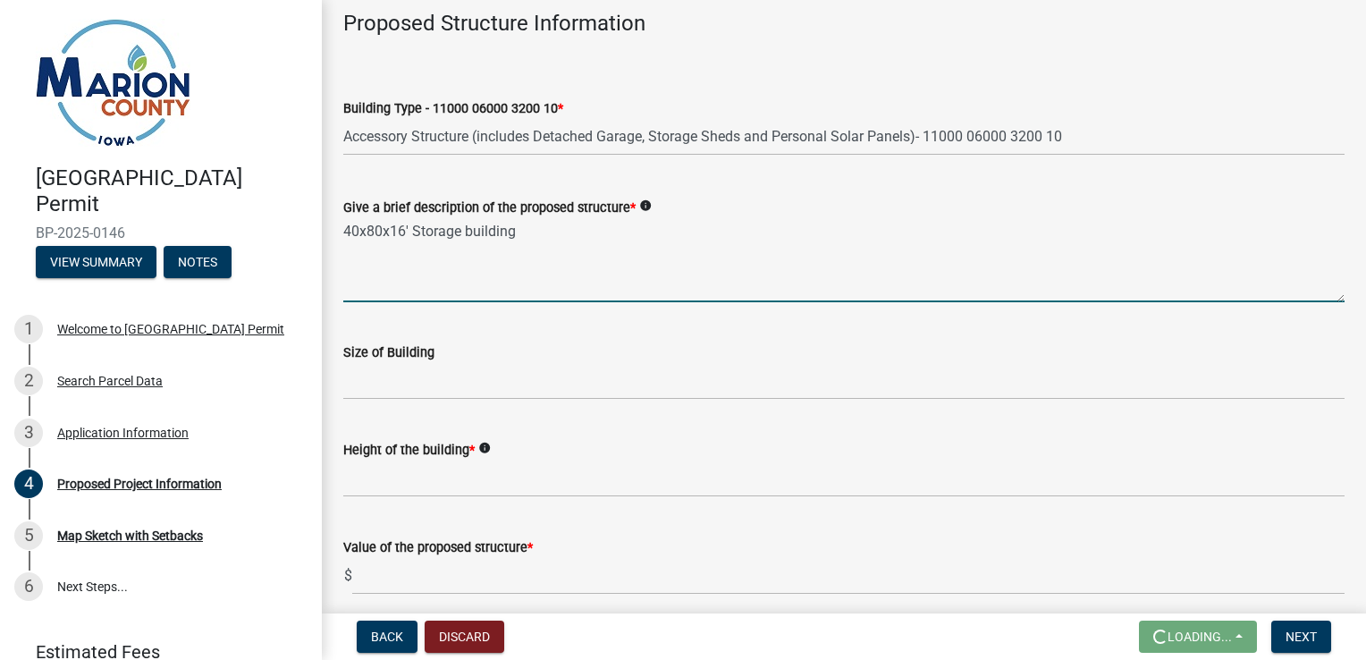
type textarea "40x80x16' Storage building"
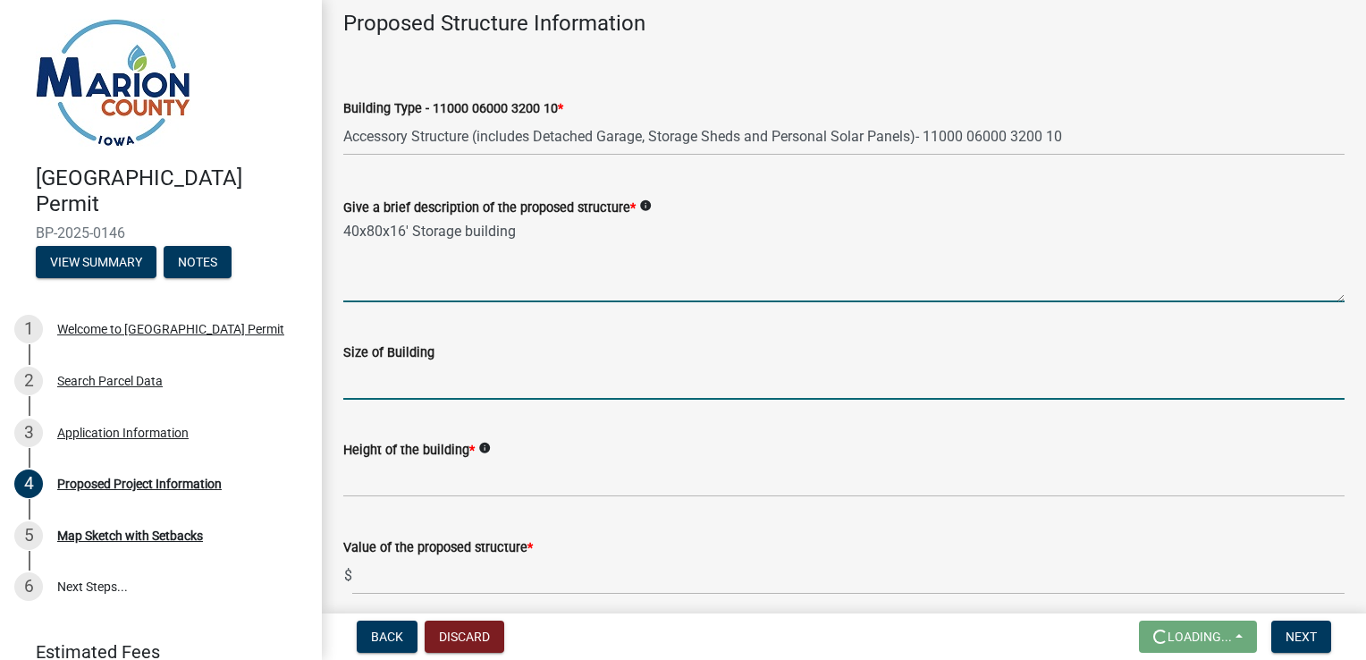
click at [415, 381] on input "Size of Building" at bounding box center [843, 381] width 1001 height 37
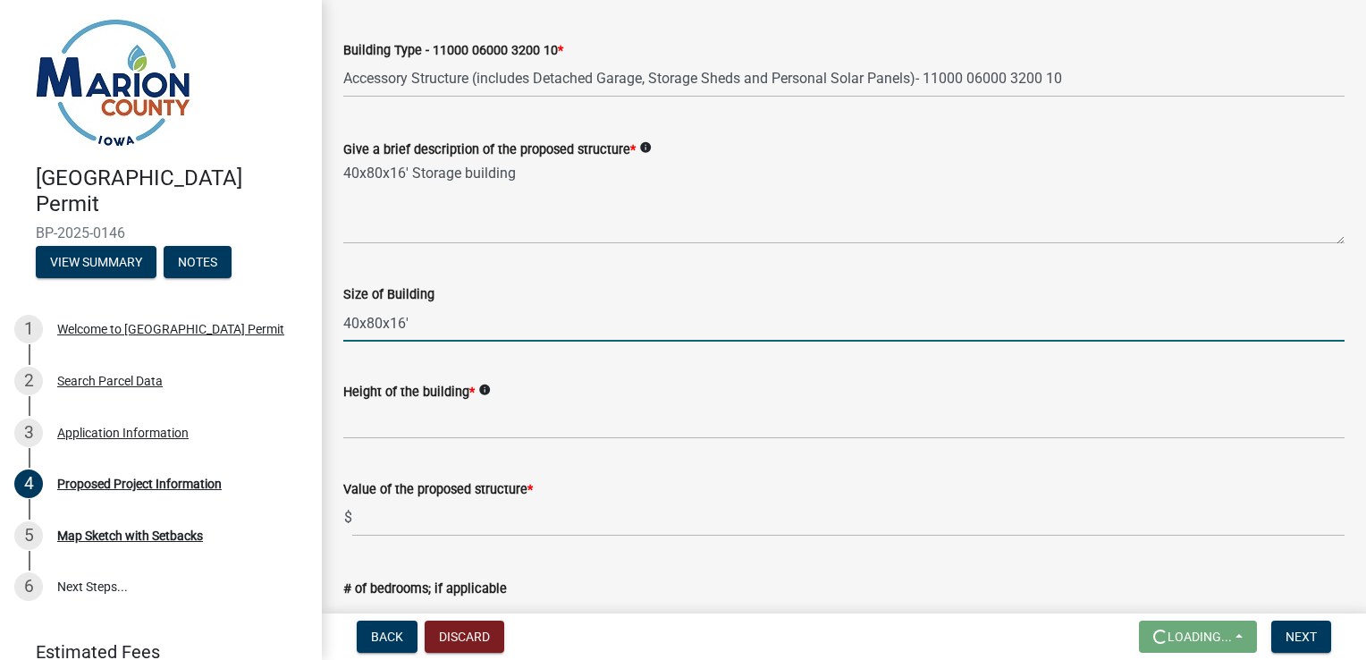
scroll to position [179, 0]
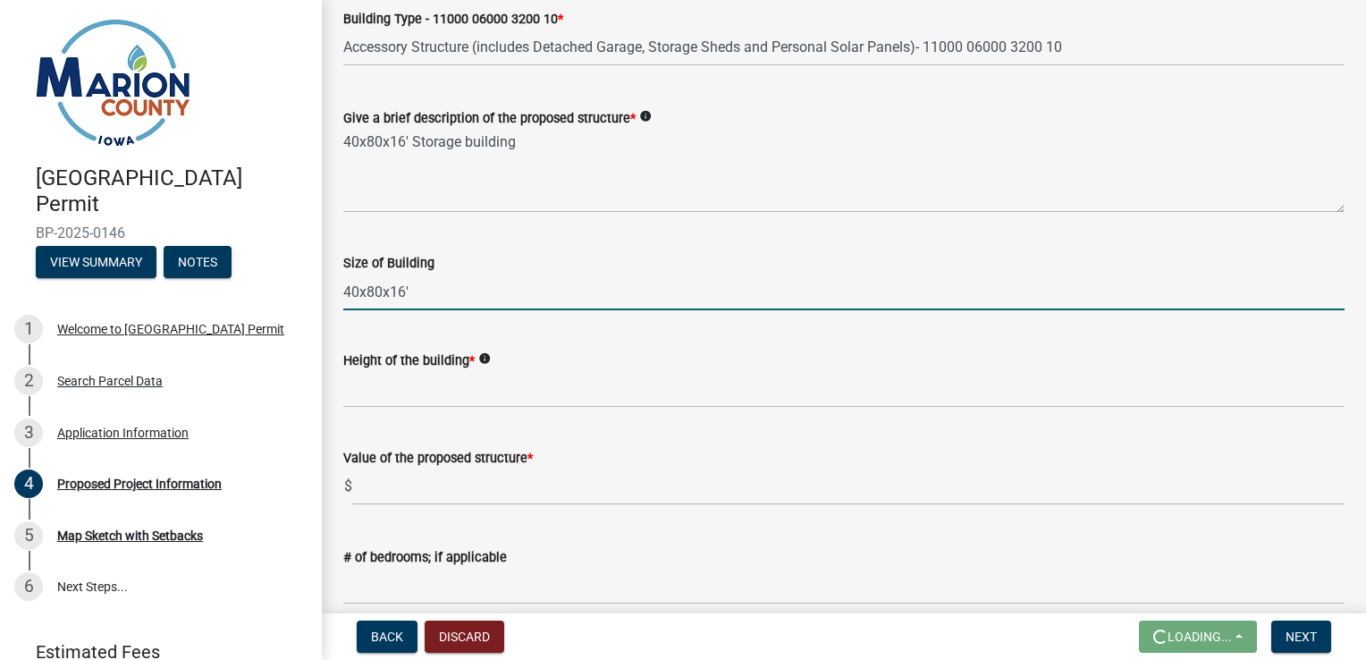
type input "40x80x16'"
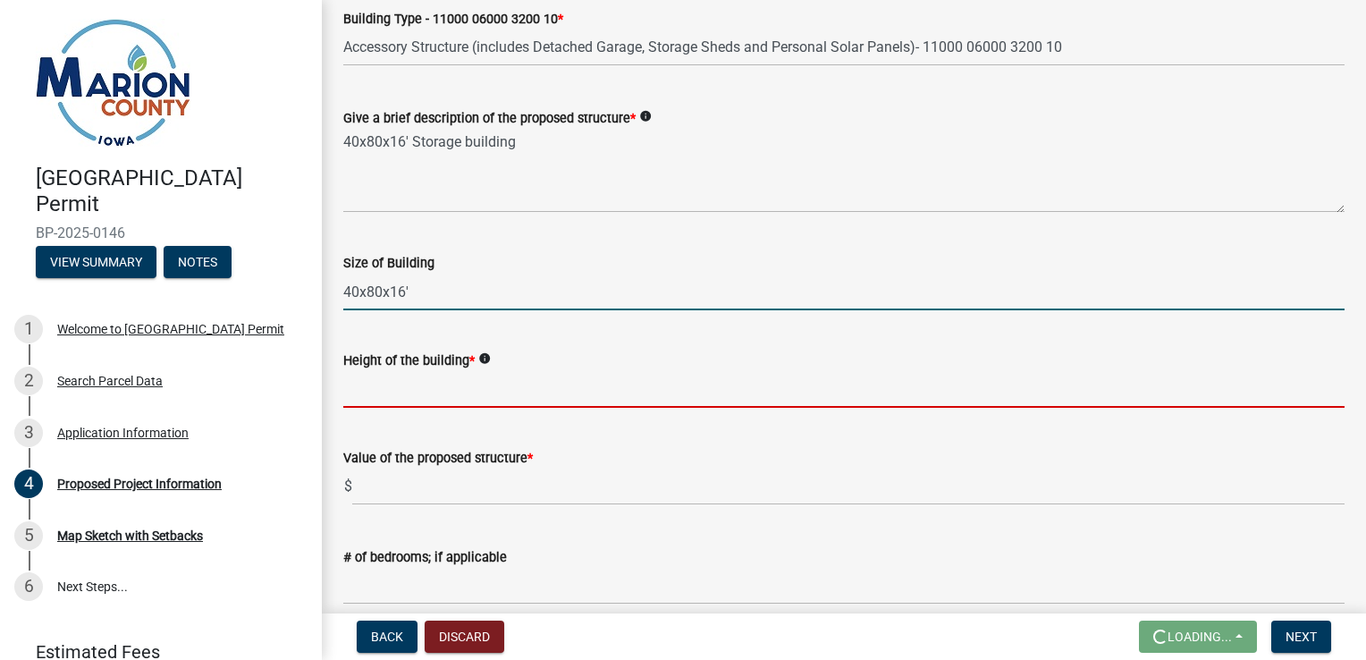
click at [515, 384] on input "Height of the building *" at bounding box center [843, 389] width 1001 height 37
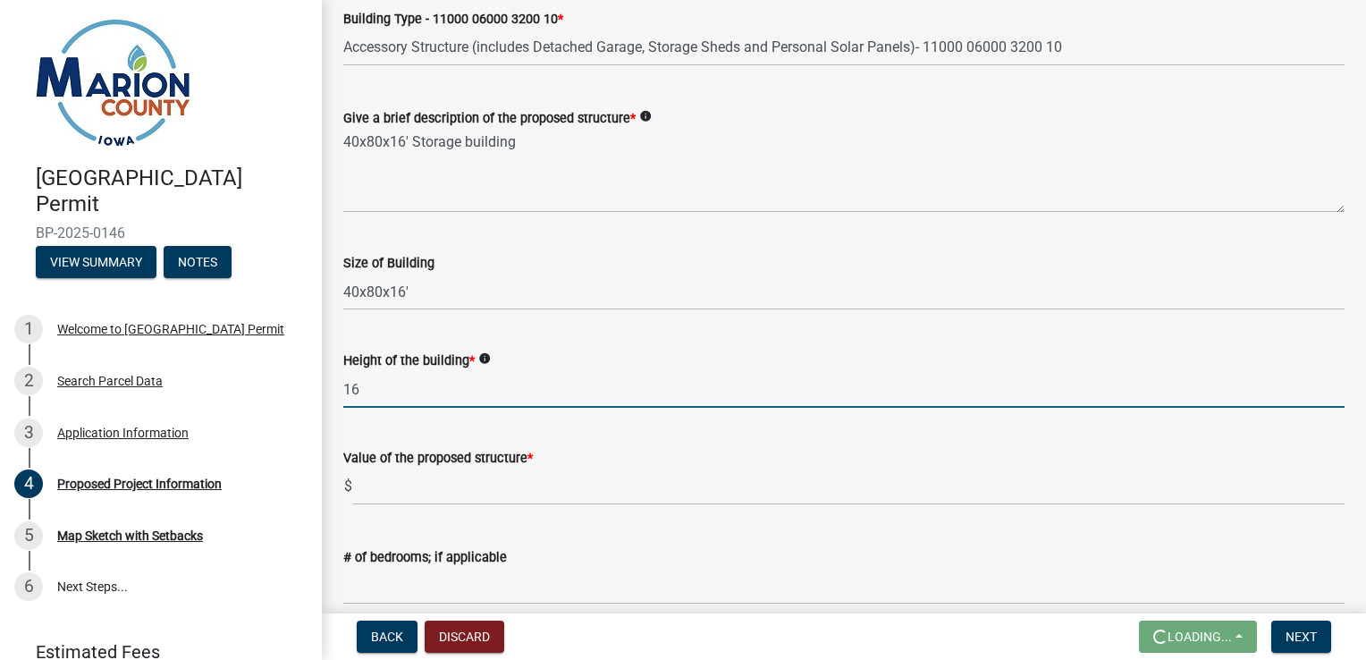
click at [622, 384] on input "16" at bounding box center [843, 389] width 1001 height 37
type input "16'"
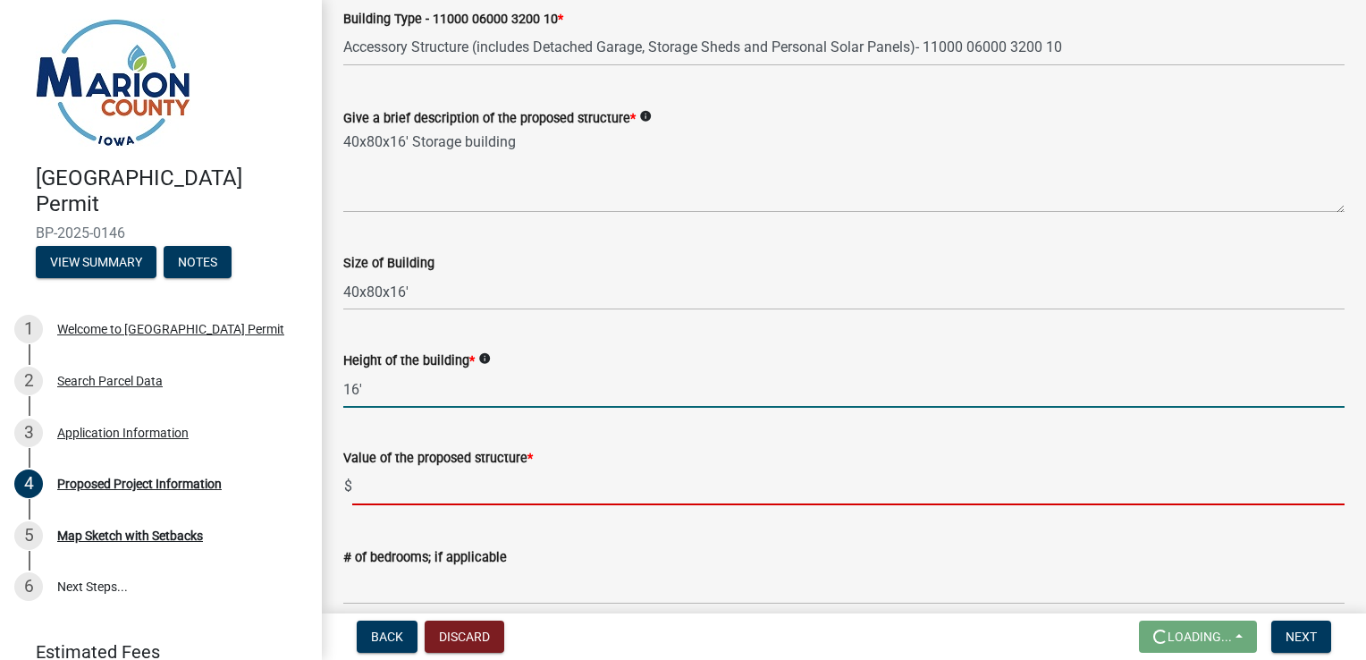
click at [515, 487] on input "text" at bounding box center [848, 486] width 992 height 37
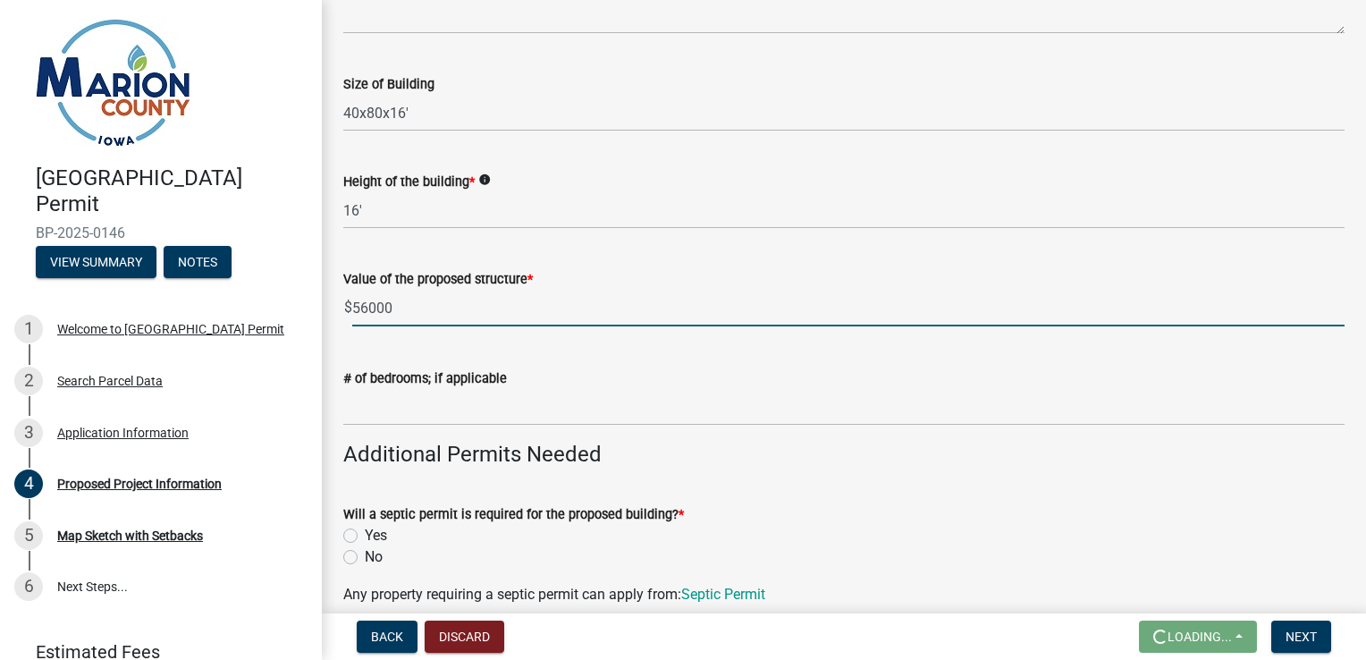
scroll to position [536, 0]
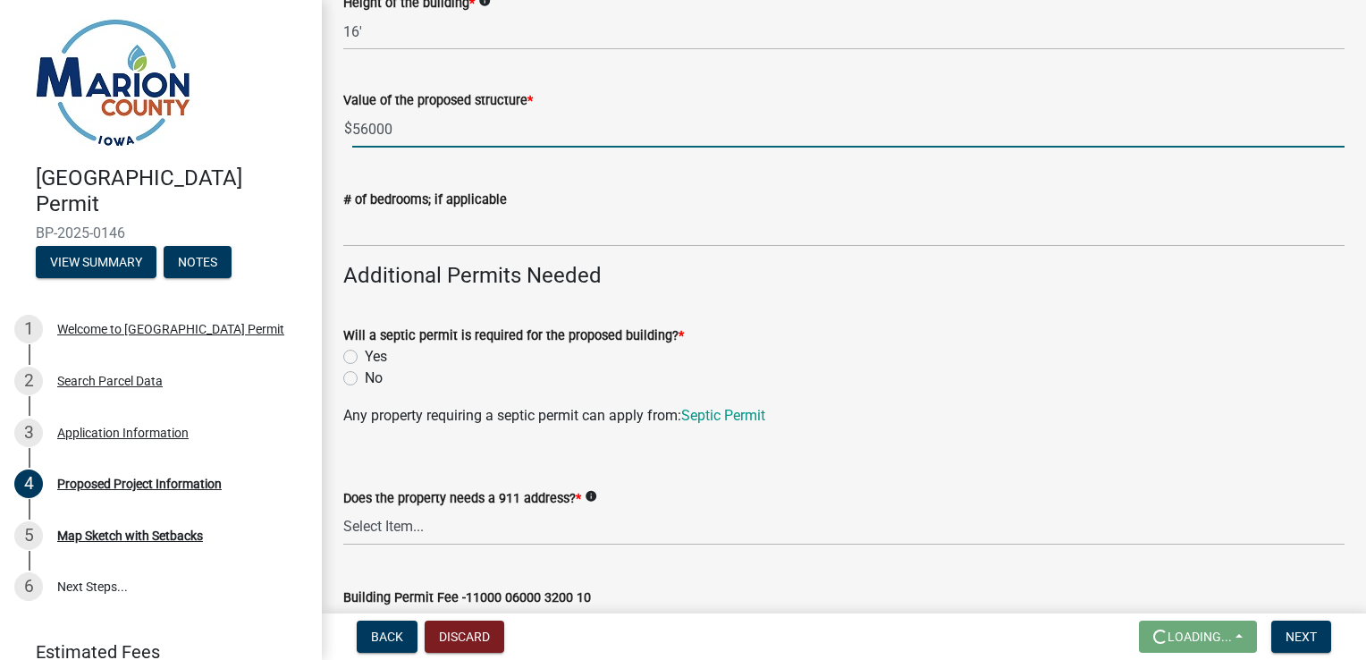
type input "56000"
click at [365, 378] on label "No" at bounding box center [374, 377] width 18 height 21
click at [365, 378] on input "No" at bounding box center [371, 373] width 12 height 12
radio input "true"
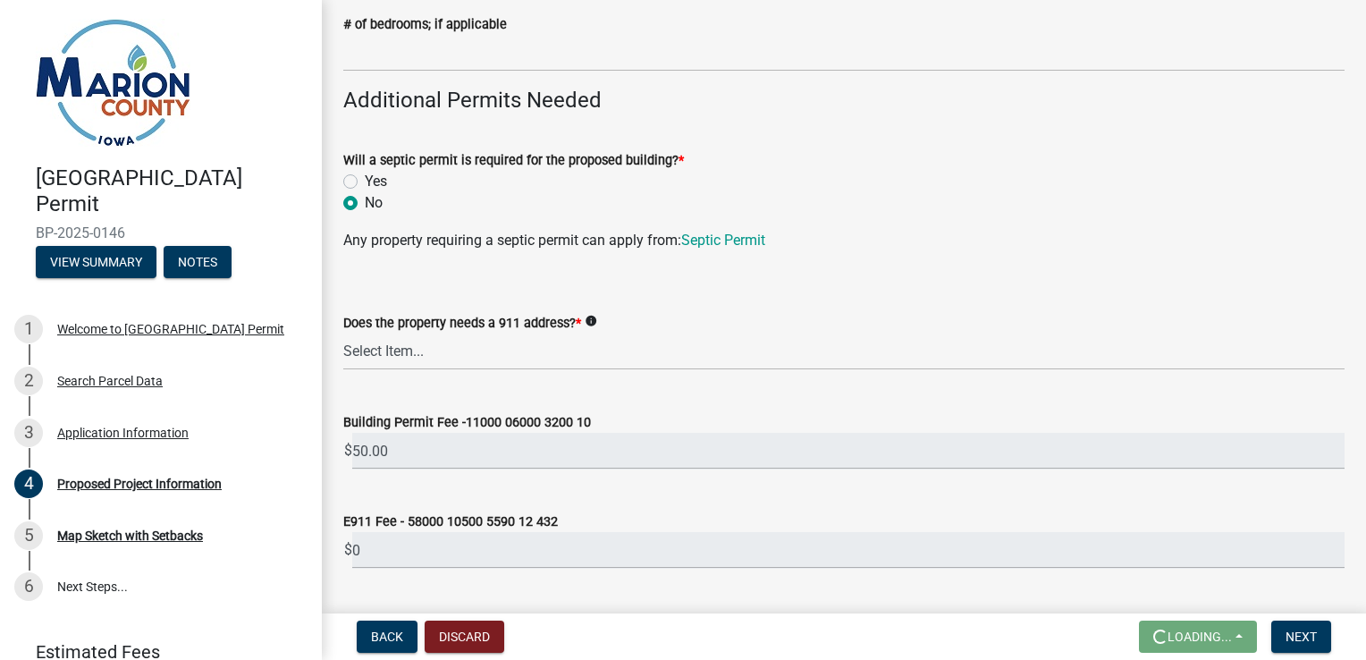
scroll to position [715, 0]
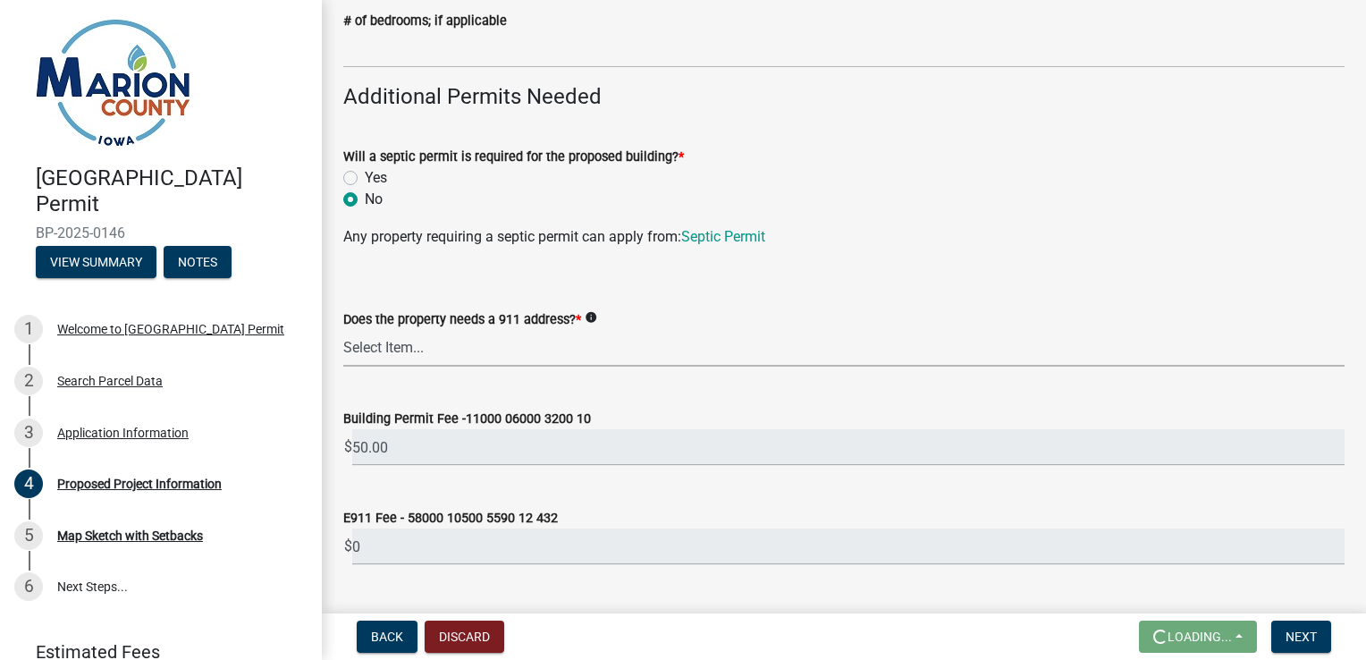
click at [450, 350] on select "Select Item... Yes No" at bounding box center [843, 348] width 1001 height 37
click at [343, 330] on select "Select Item... Yes No" at bounding box center [843, 348] width 1001 height 37
select select "7ee9b347-9d60-4880-bc15-13e3f262939b"
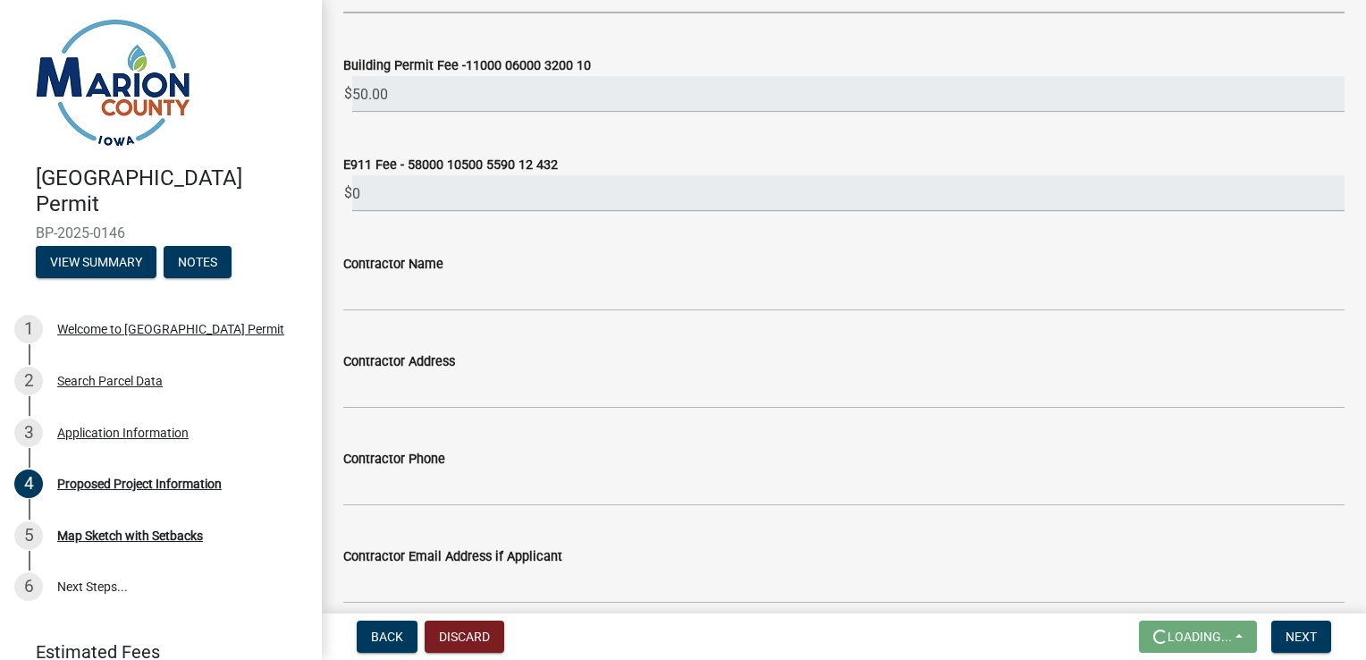
scroll to position [1073, 0]
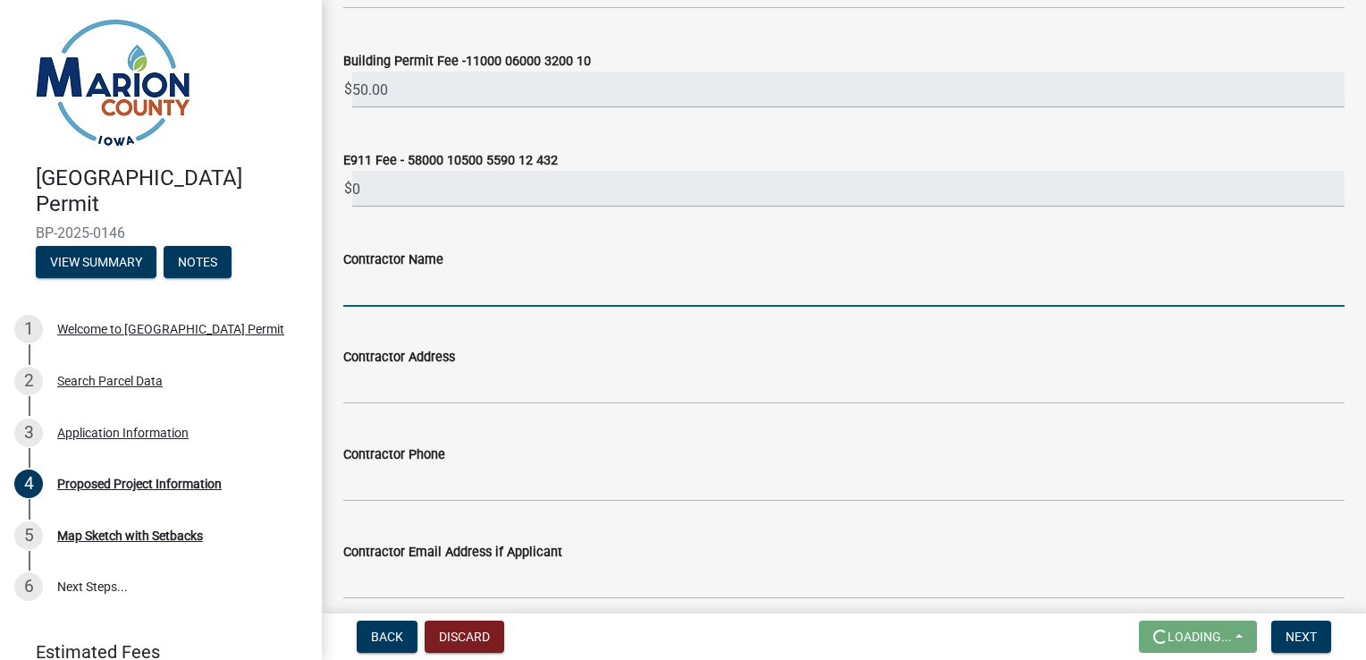
click at [481, 287] on input "Contractor Name" at bounding box center [843, 288] width 1001 height 37
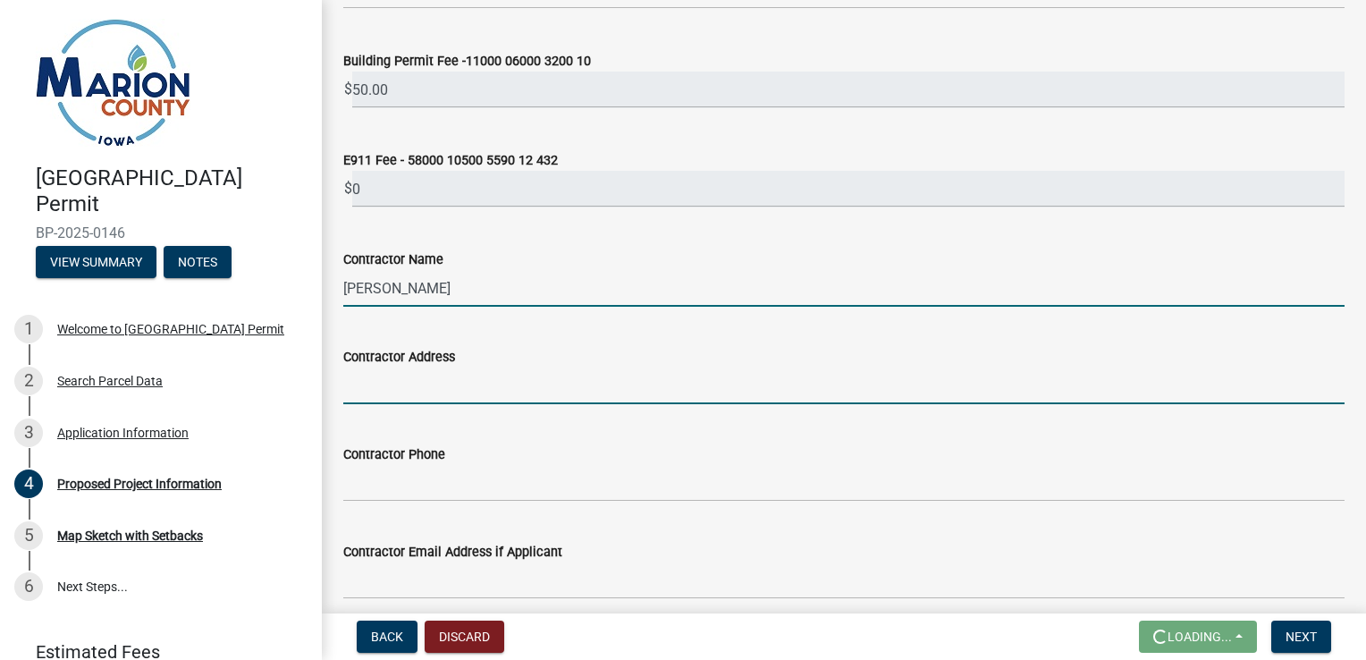
click at [480, 286] on input "[PERSON_NAME]" at bounding box center [843, 288] width 1001 height 37
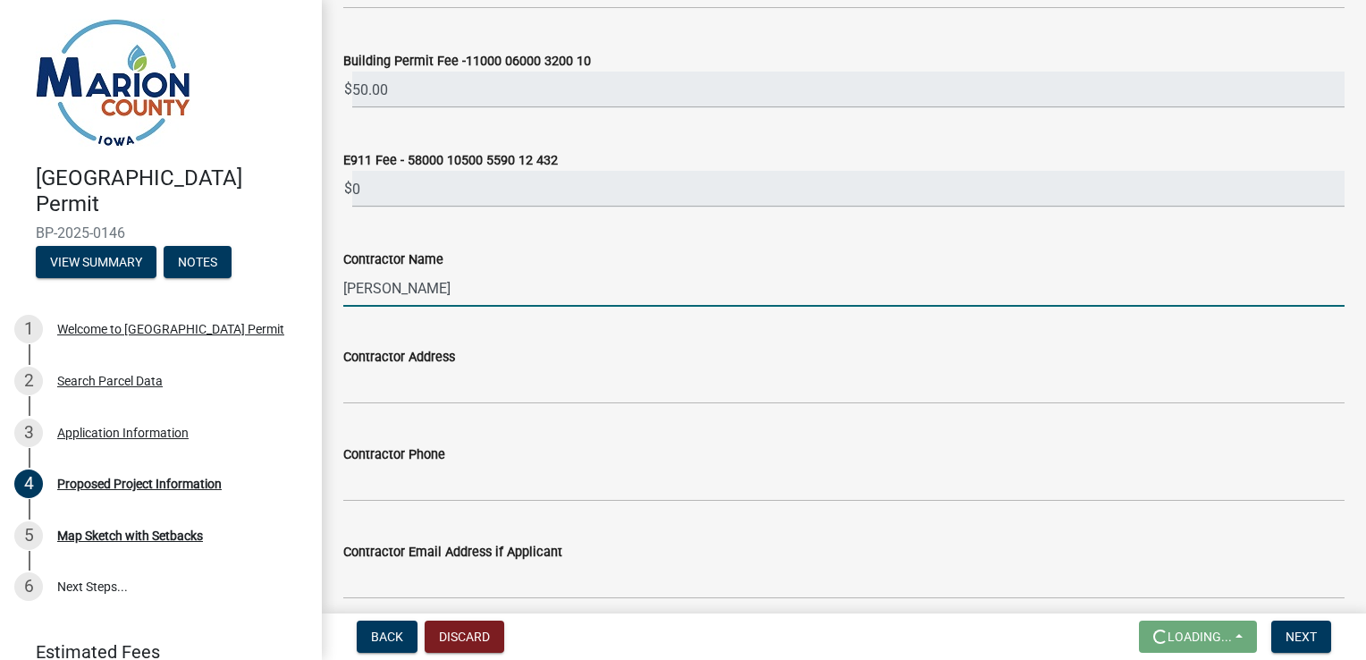
type input "[PERSON_NAME]"
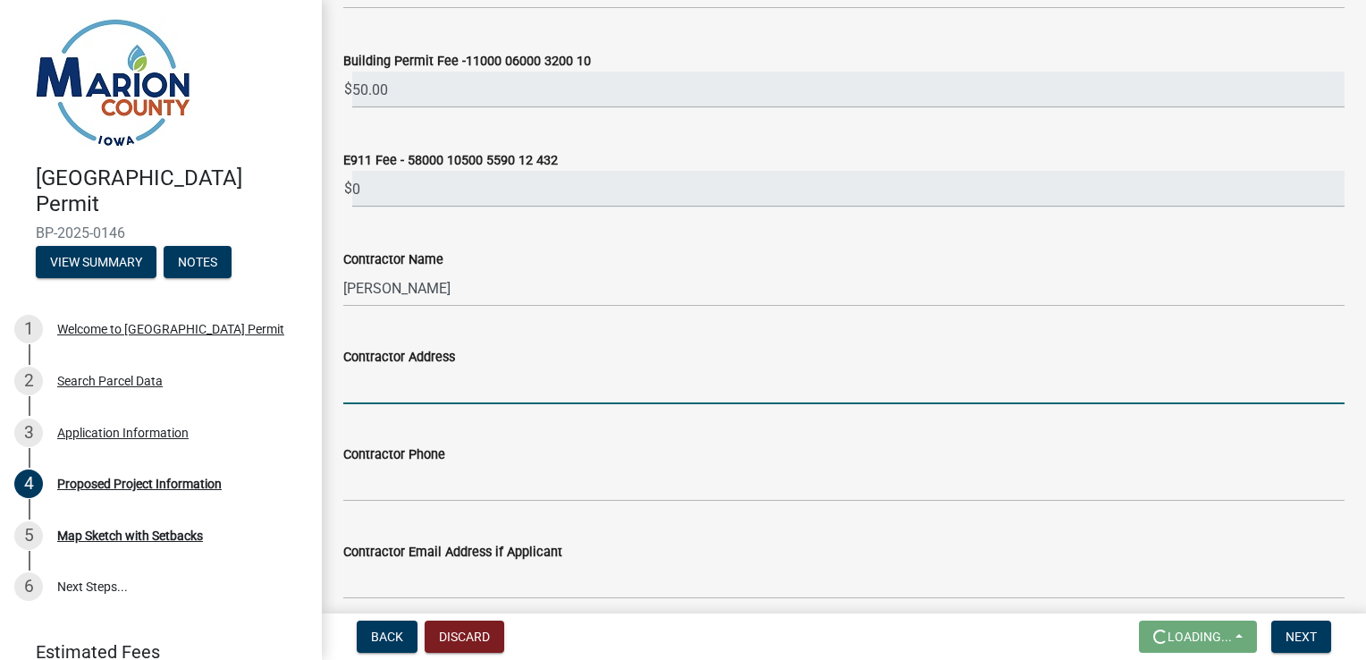
click at [465, 377] on input "Contractor Address" at bounding box center [843, 385] width 1001 height 37
paste input "[STREET_ADDRESS]"
type input "[STREET_ADDRESS]"
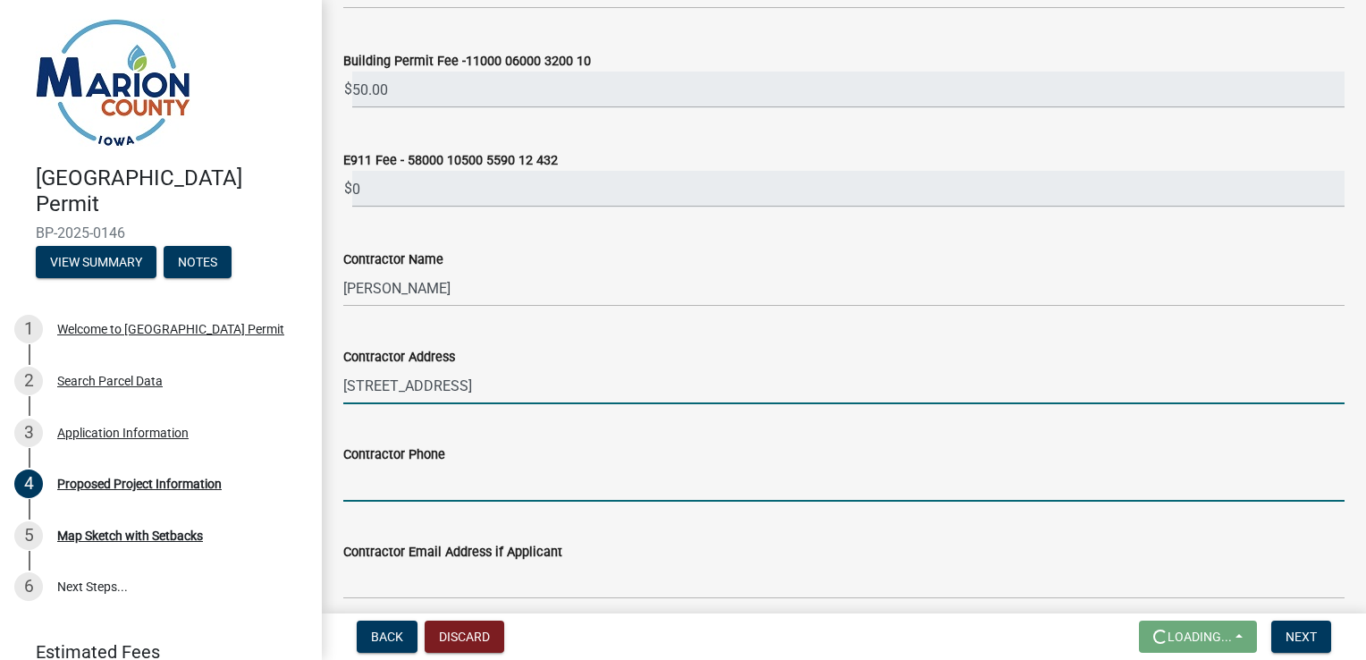
click at [477, 491] on input "Contractor Phone" at bounding box center [843, 483] width 1001 height 37
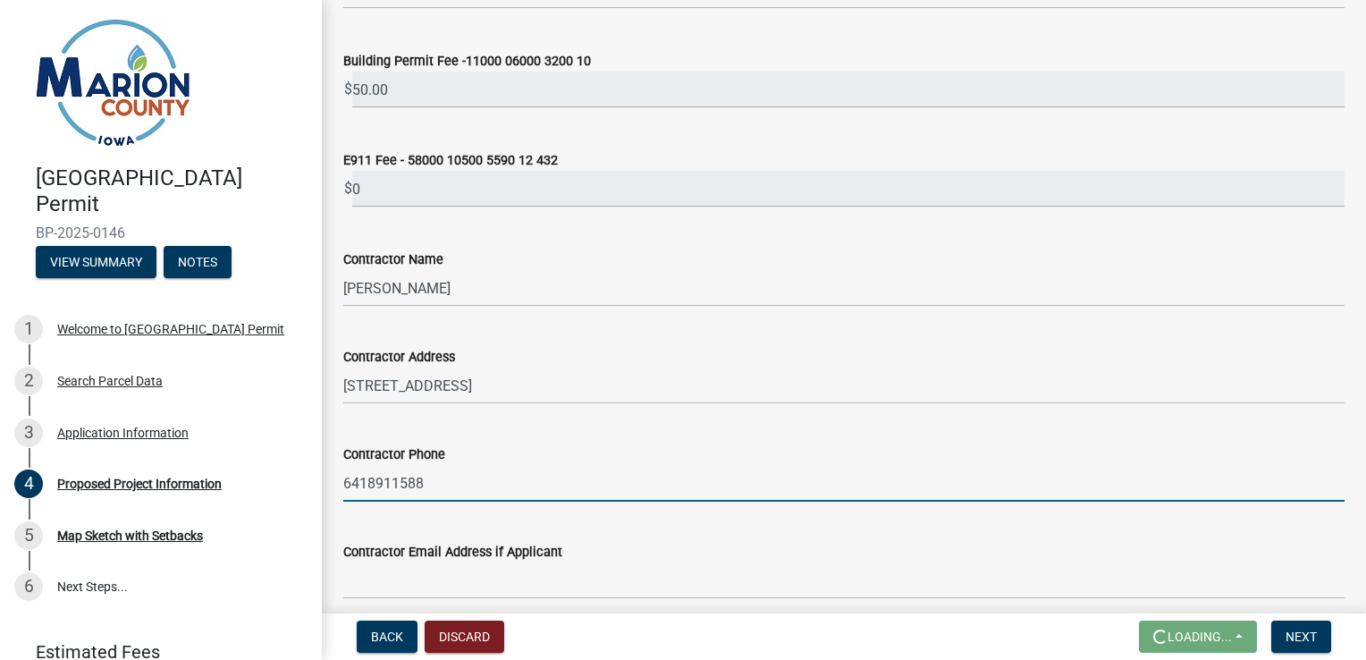
type input "6418911588"
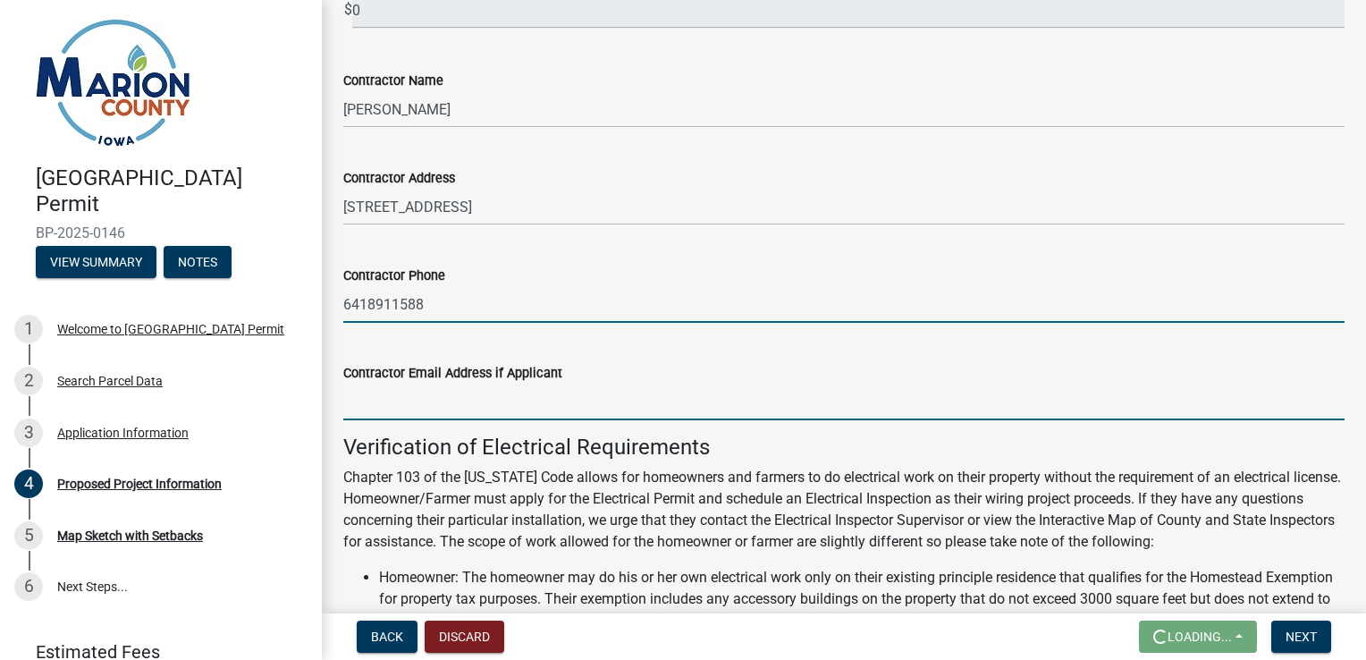
click at [632, 396] on input "Contractor Email Address if Applicant" at bounding box center [843, 402] width 1001 height 37
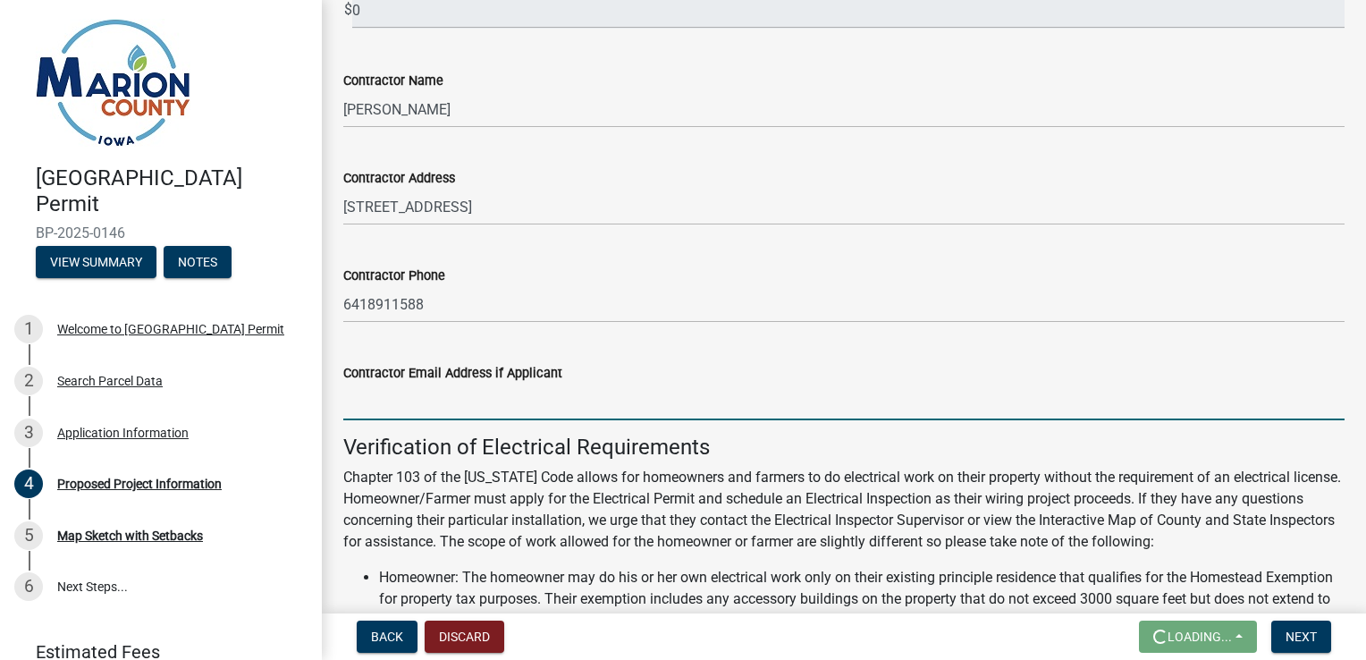
paste input "[EMAIL_ADDRESS][DOMAIN_NAME]"
type input "[EMAIL_ADDRESS][DOMAIN_NAME]"
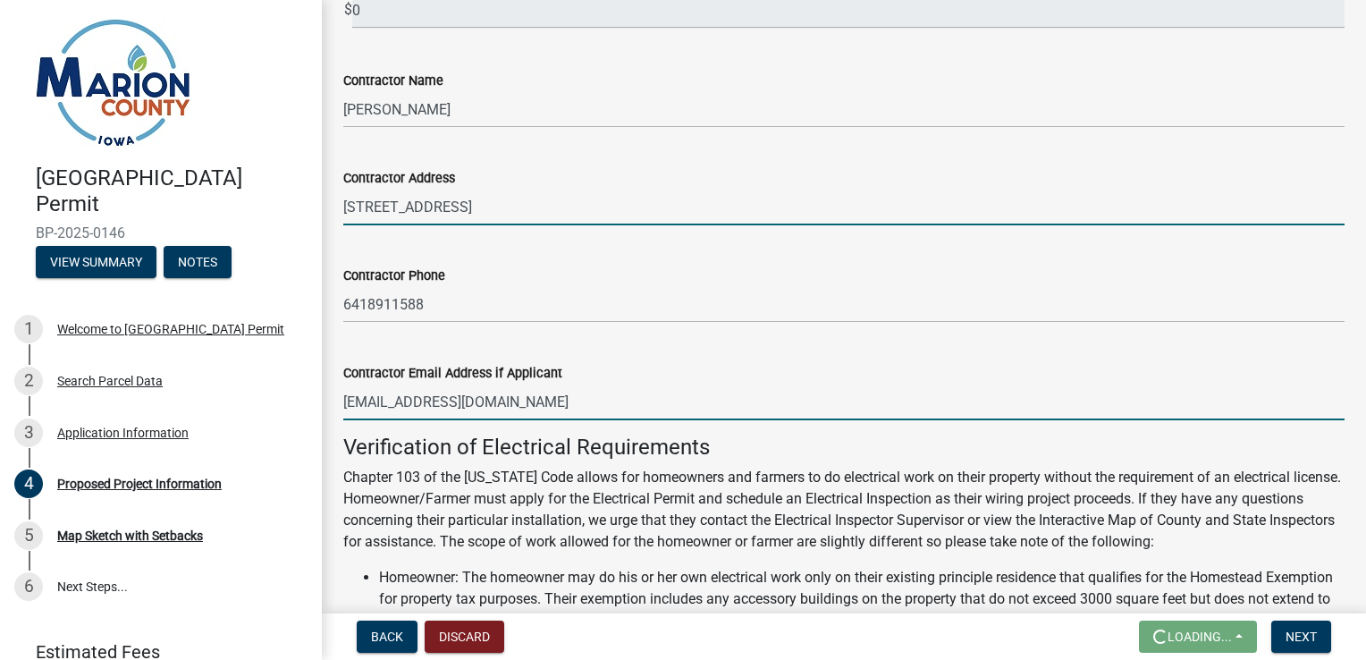
click at [970, 201] on input "[STREET_ADDRESS]" at bounding box center [843, 207] width 1001 height 37
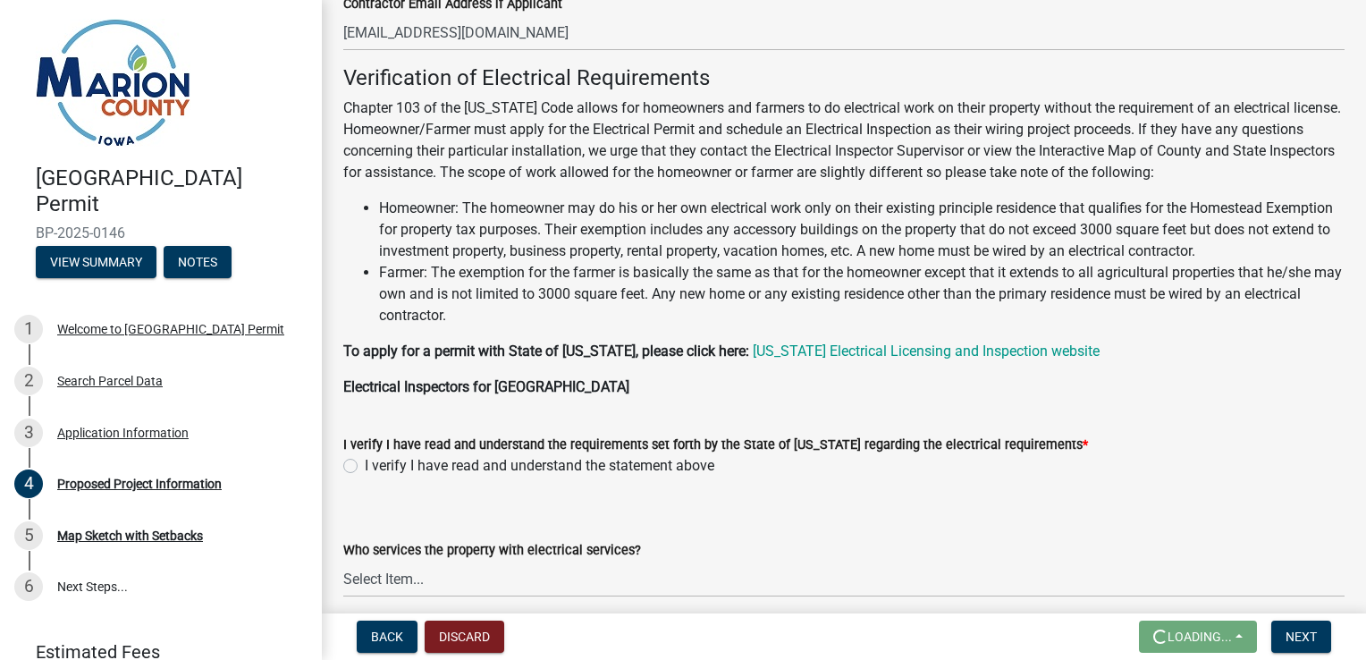
scroll to position [1698, 0]
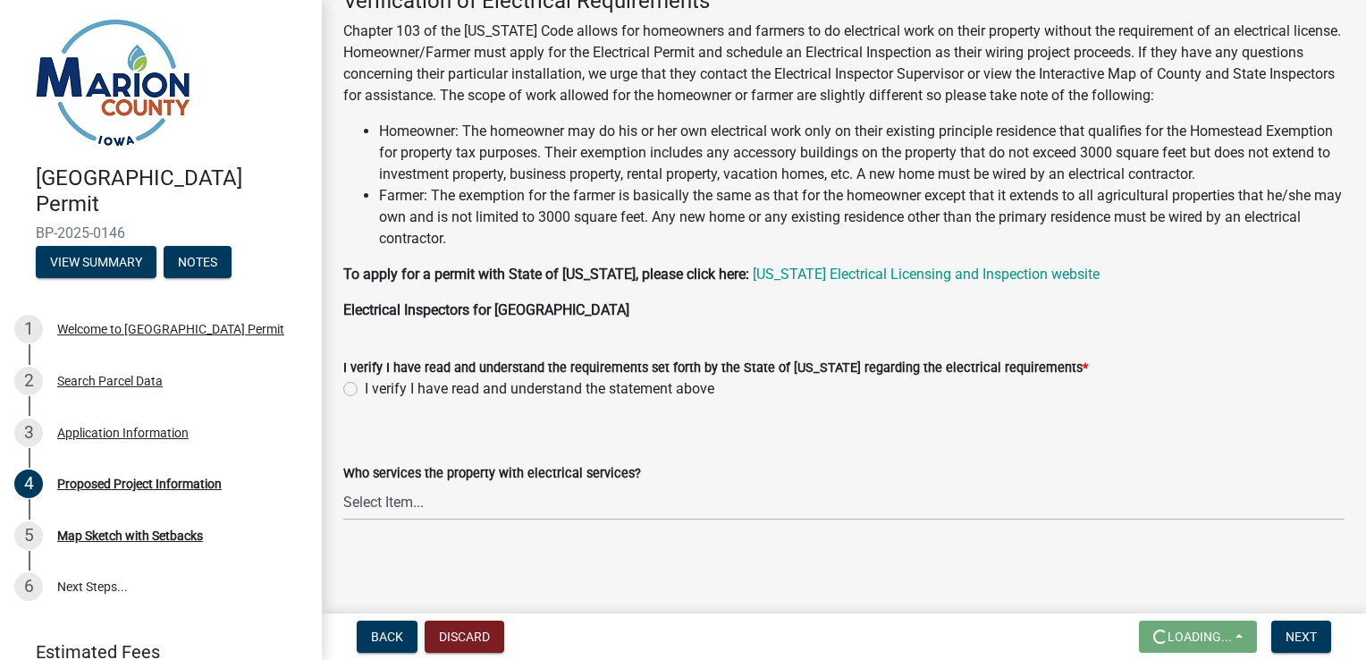
click at [365, 384] on label "I verify I have read and understand the statement above" at bounding box center [540, 388] width 350 height 21
click at [365, 384] on input "I verify I have read and understand the statement above" at bounding box center [371, 384] width 12 height 12
radio input "true"
click at [428, 503] on select "Select Item... Pella REC MidAmerican Energy Other" at bounding box center [843, 502] width 1001 height 37
click at [343, 484] on select "Select Item... Pella REC MidAmerican Energy Other" at bounding box center [843, 502] width 1001 height 37
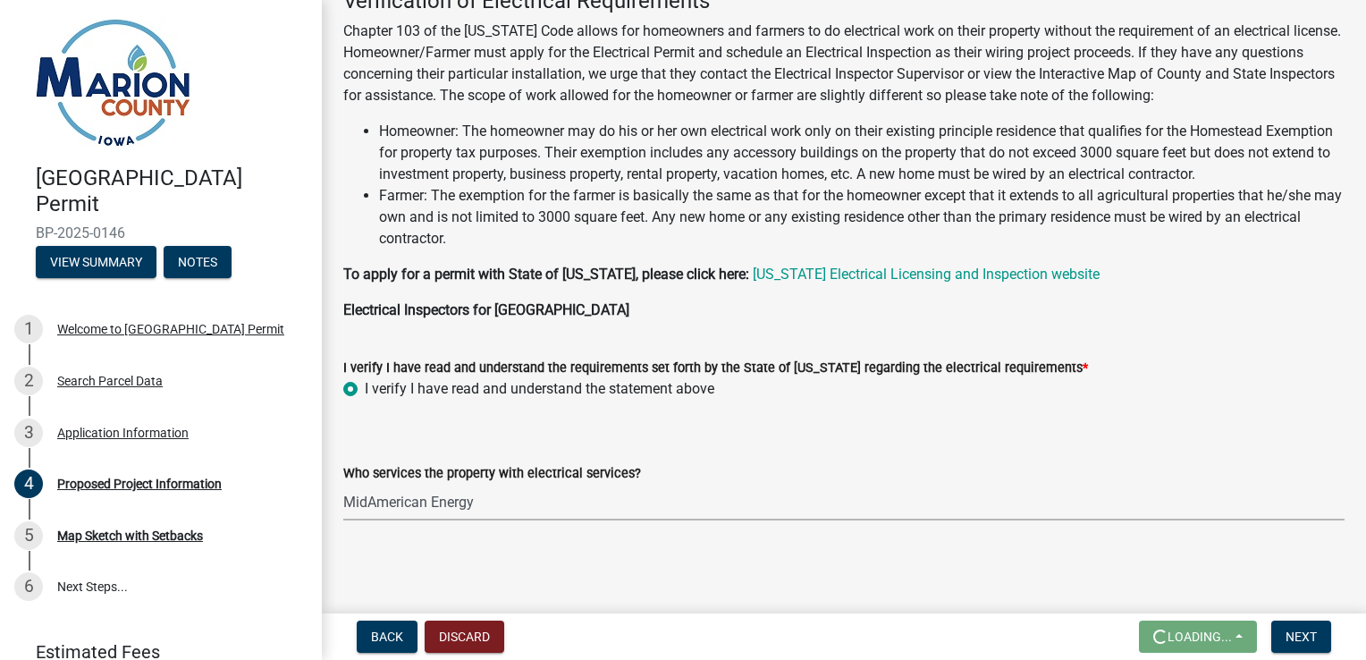
select select "c01c0ffe-a9ad-46ba-80d8-07ee8e46f3b2"
drag, startPoint x: 1308, startPoint y: 572, endPoint x: 863, endPoint y: 564, distance: 445.3
click at [863, 564] on main "Proposed Project Information share Share Proposed Structure Information Buildin…" at bounding box center [844, 303] width 1044 height 606
click at [1309, 652] on button "Next" at bounding box center [1301, 636] width 60 height 32
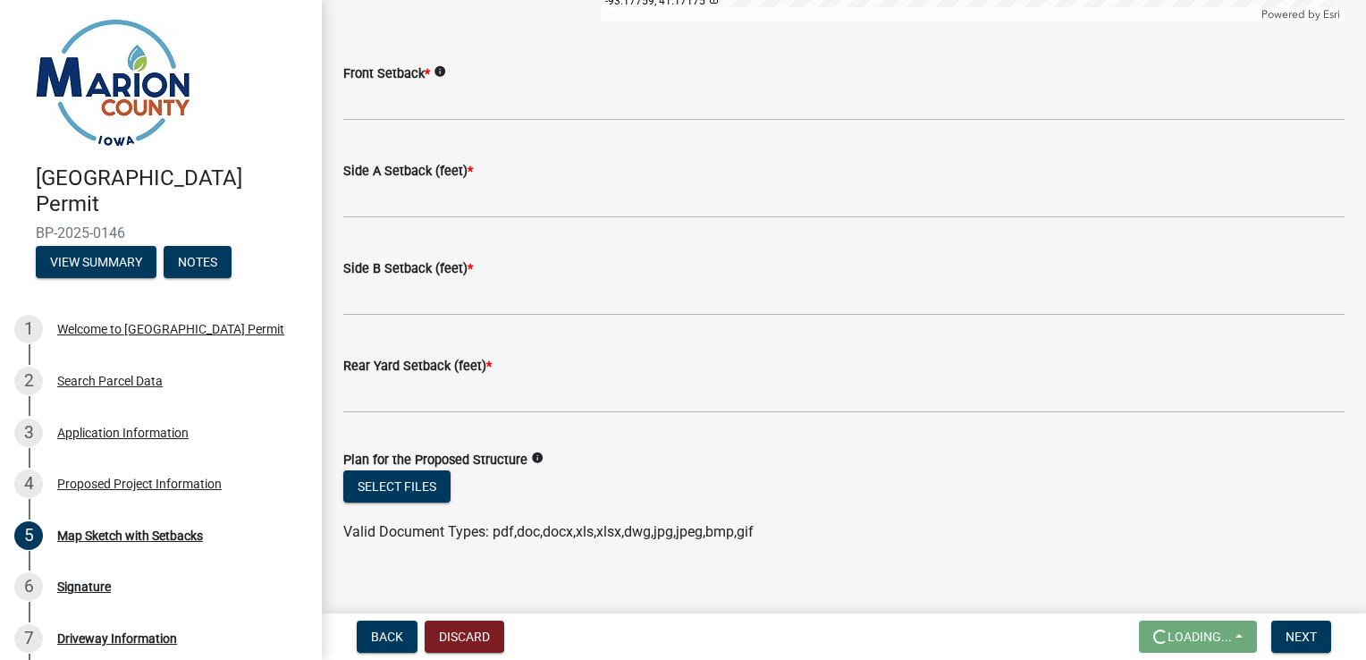
scroll to position [957, 0]
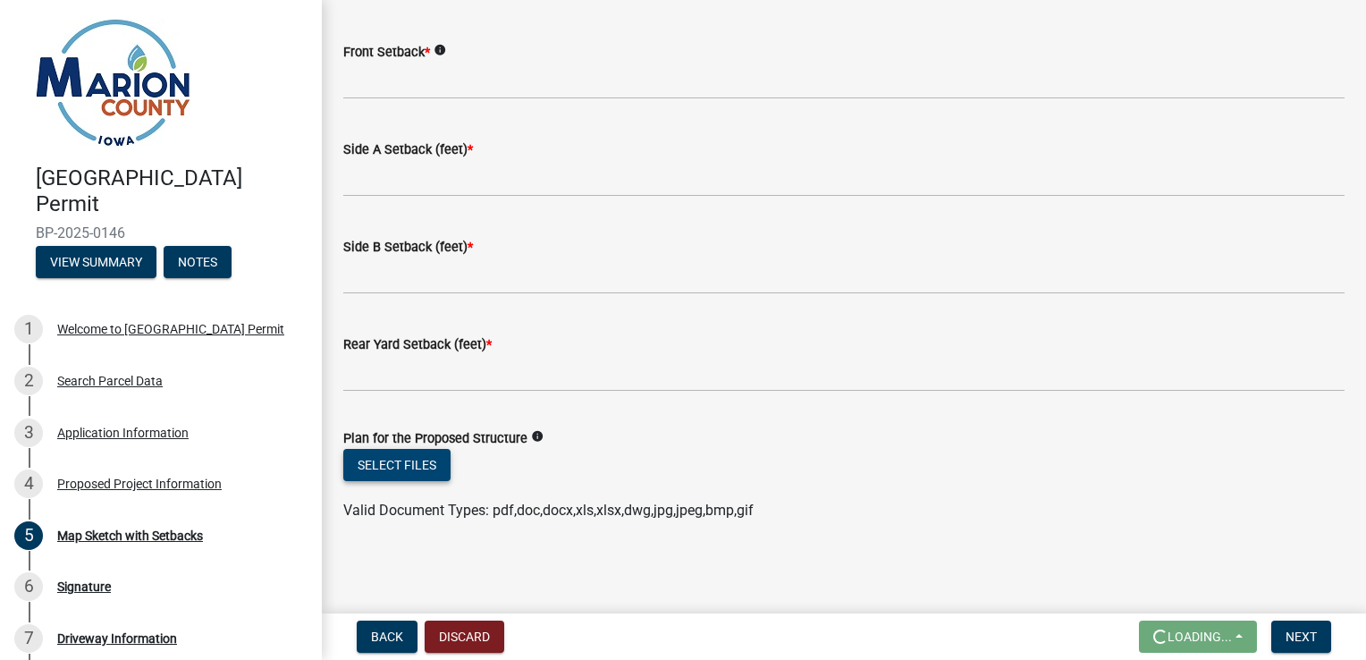
click at [367, 461] on button "Select files" at bounding box center [396, 465] width 107 height 32
click at [408, 466] on button "Select files" at bounding box center [396, 465] width 107 height 32
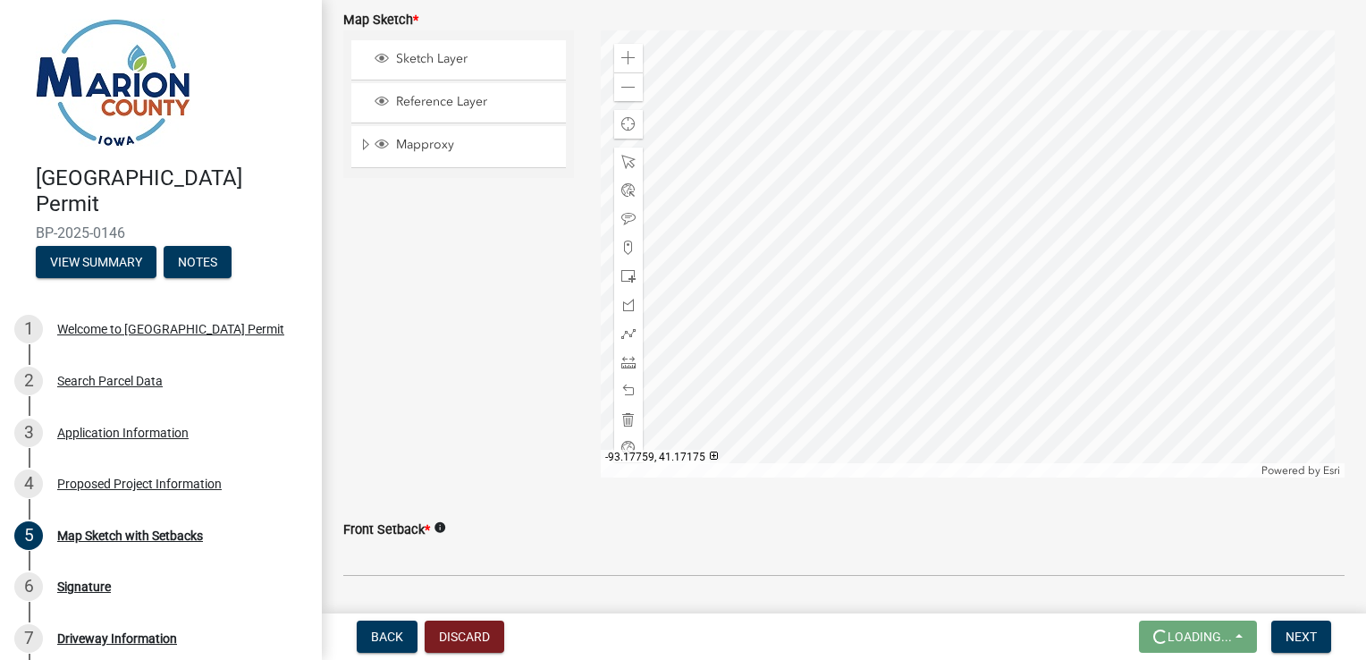
scroll to position [510, 0]
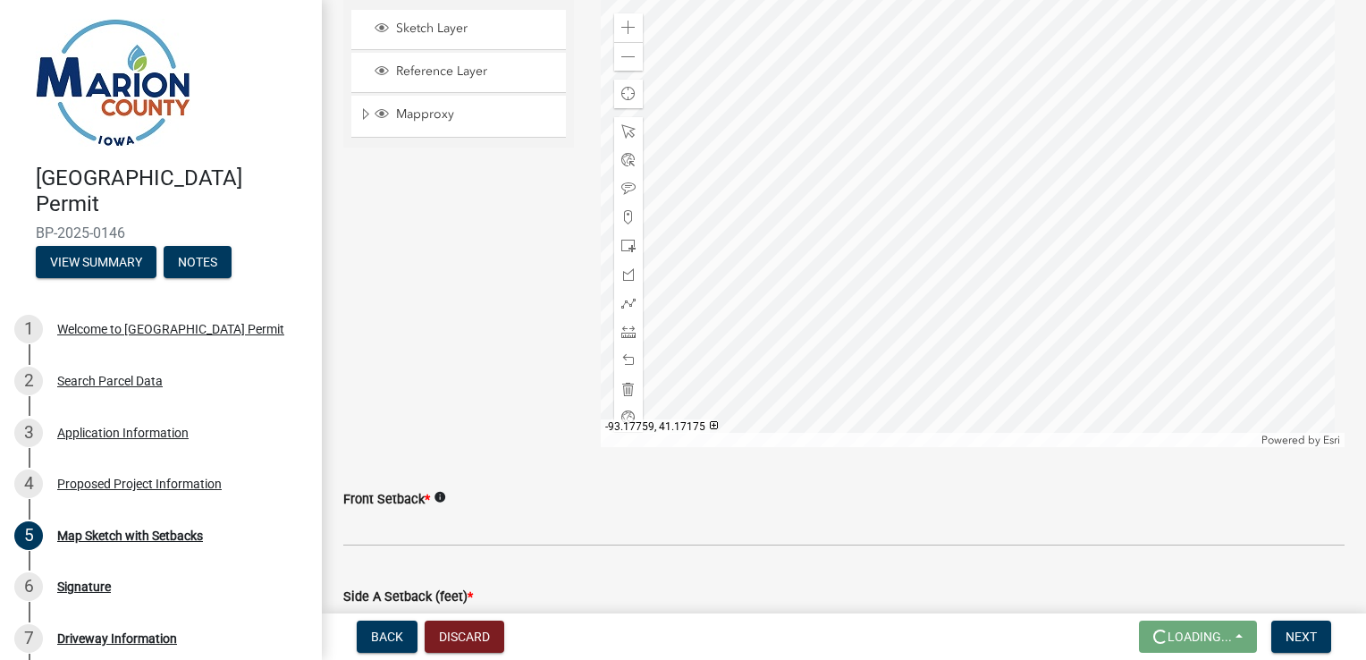
click at [440, 492] on icon "info" at bounding box center [440, 497] width 13 height 13
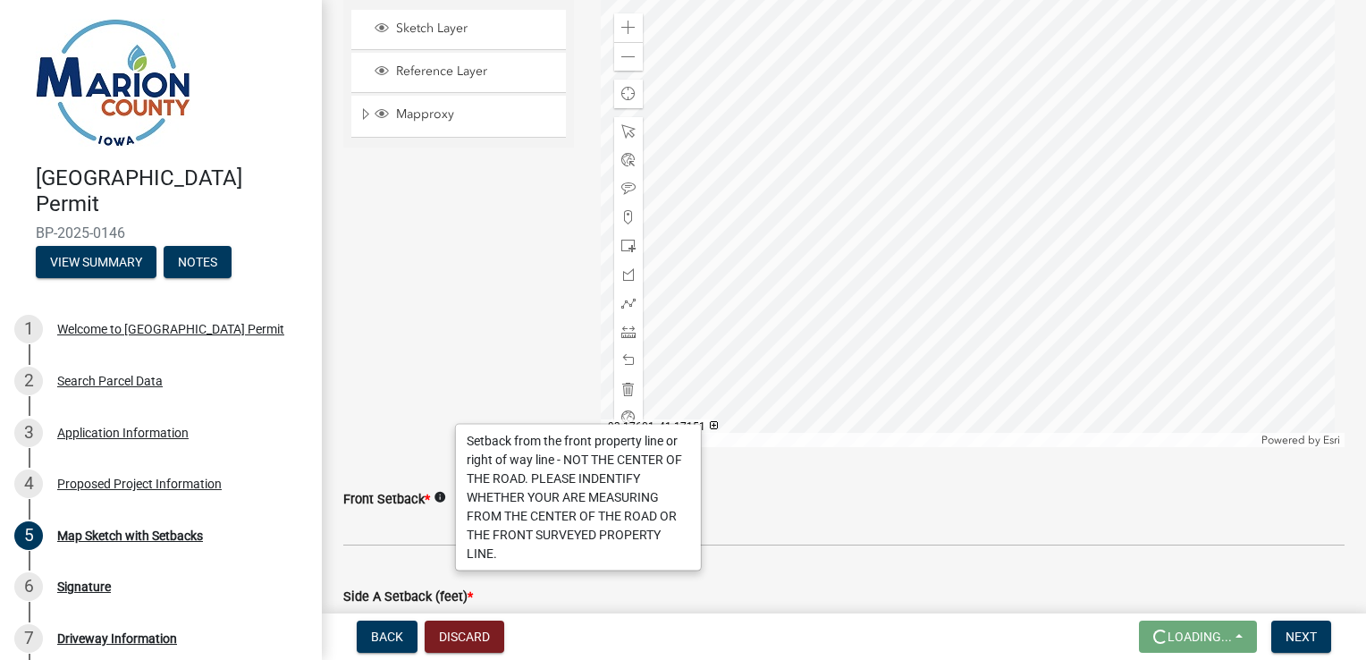
click at [983, 362] on div at bounding box center [973, 223] width 745 height 447
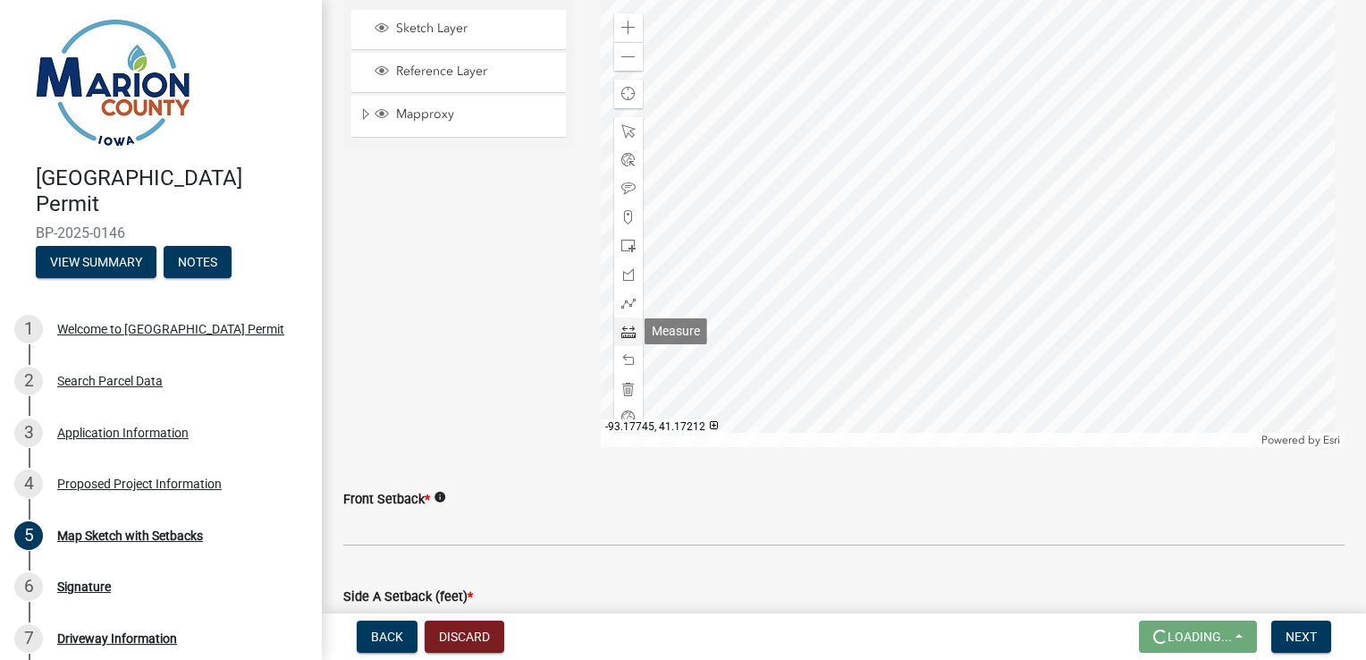
click at [625, 338] on div at bounding box center [628, 331] width 29 height 29
click at [1015, 334] on div at bounding box center [973, 223] width 745 height 447
click at [934, 219] on div at bounding box center [973, 223] width 745 height 447
click at [587, 227] on div "Zoom in Zoom out Find my location Powered by Esri -93.17721, 41.17204 Loading..." at bounding box center [972, 223] width 771 height 447
click at [631, 332] on span at bounding box center [628, 332] width 14 height 14
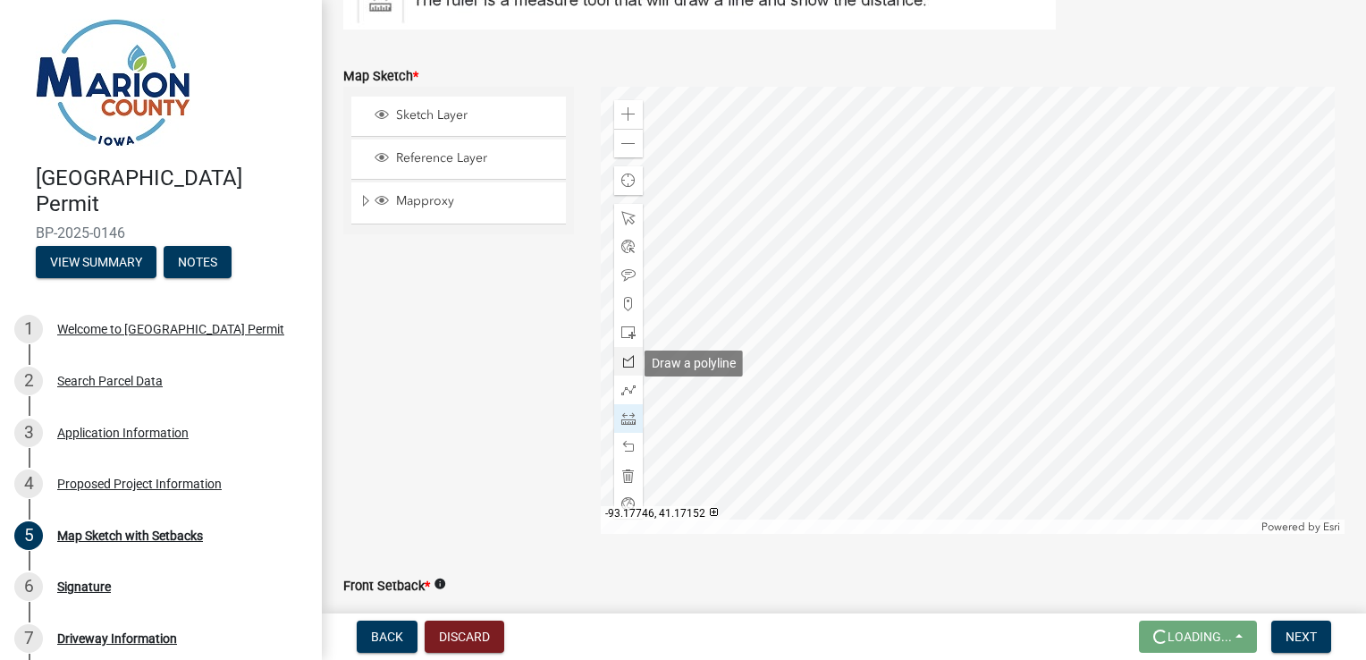
scroll to position [420, 0]
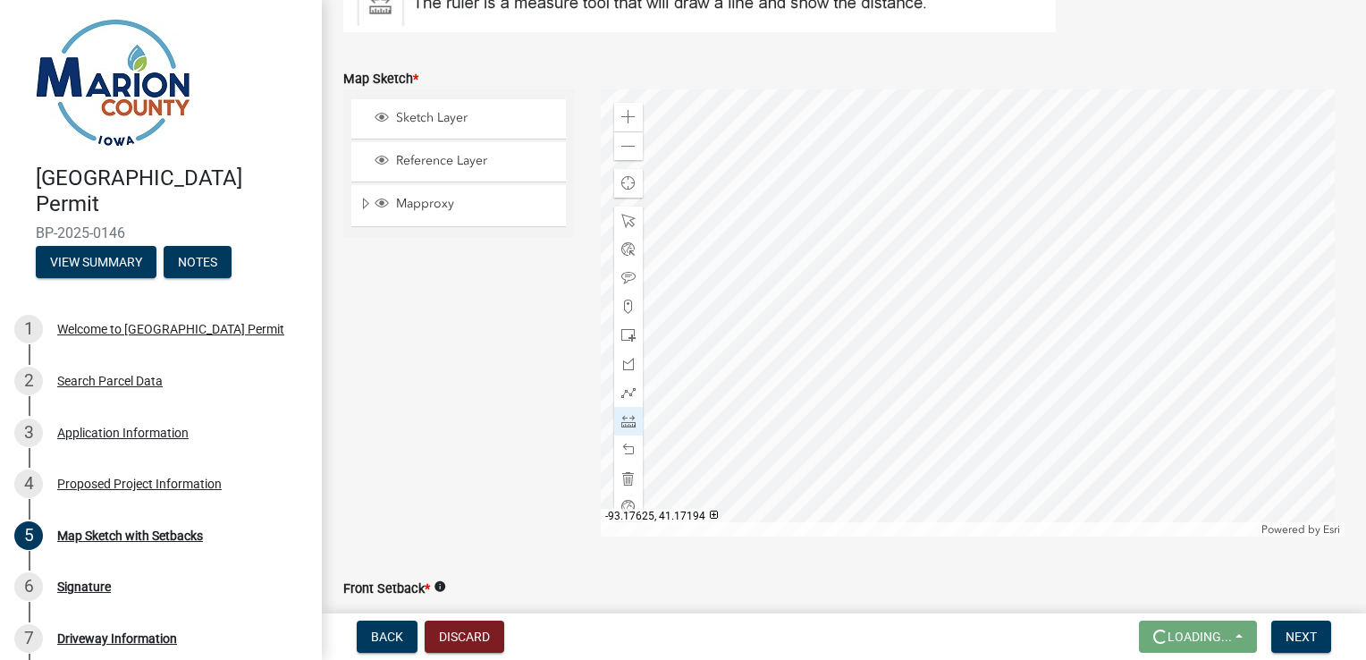
click at [926, 310] on div at bounding box center [973, 312] width 745 height 447
click at [987, 431] on div at bounding box center [973, 312] width 745 height 447
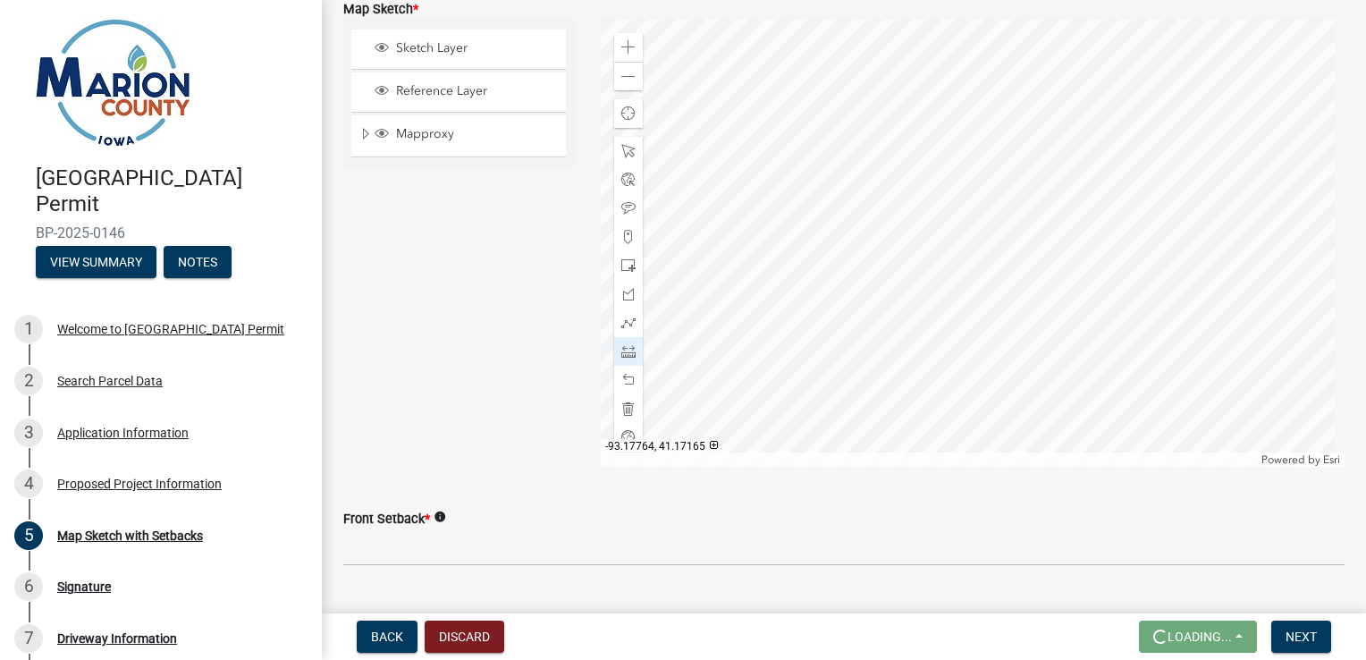
scroll to position [599, 0]
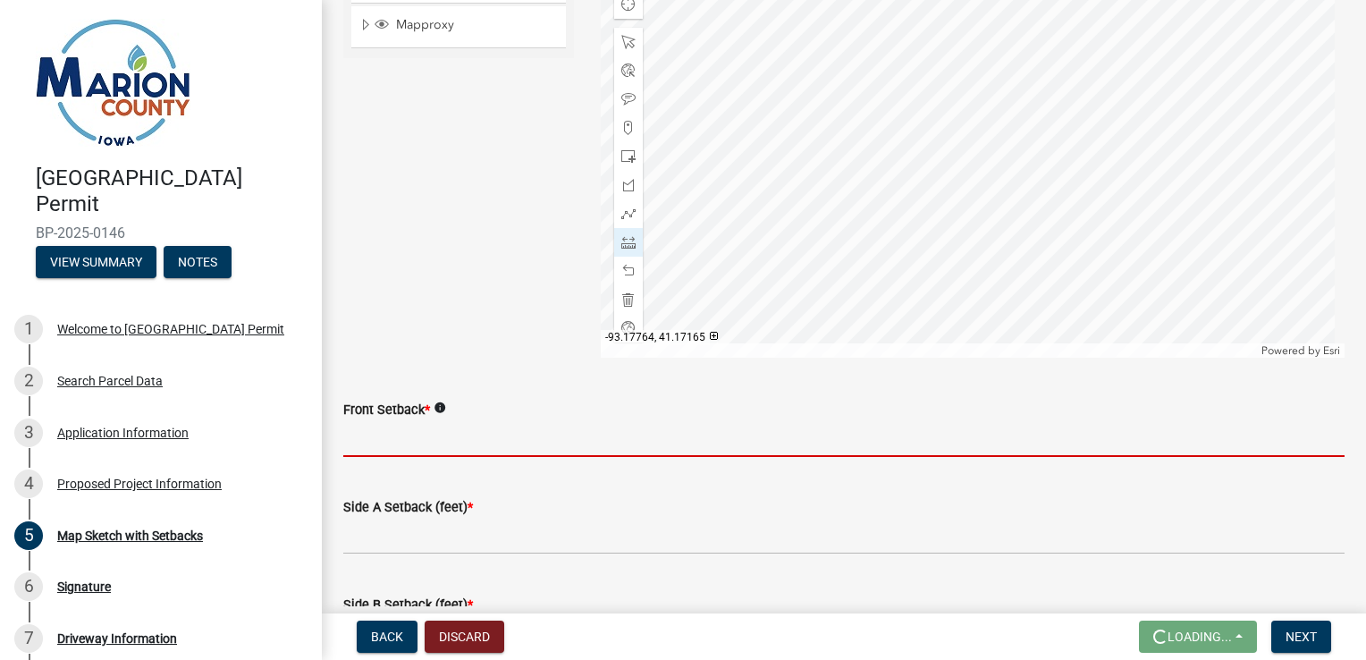
click at [451, 442] on input "Front Setback *" at bounding box center [843, 438] width 1001 height 37
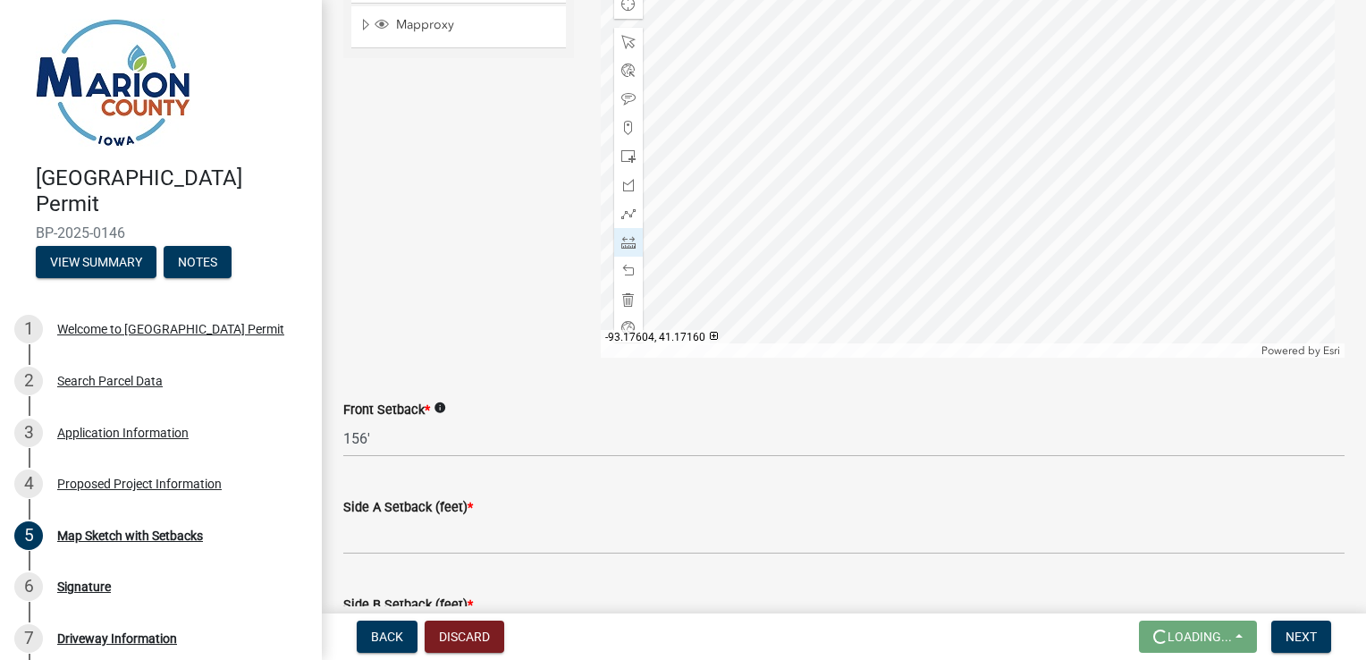
click at [979, 248] on div at bounding box center [973, 134] width 745 height 447
click at [629, 250] on div at bounding box center [628, 242] width 29 height 29
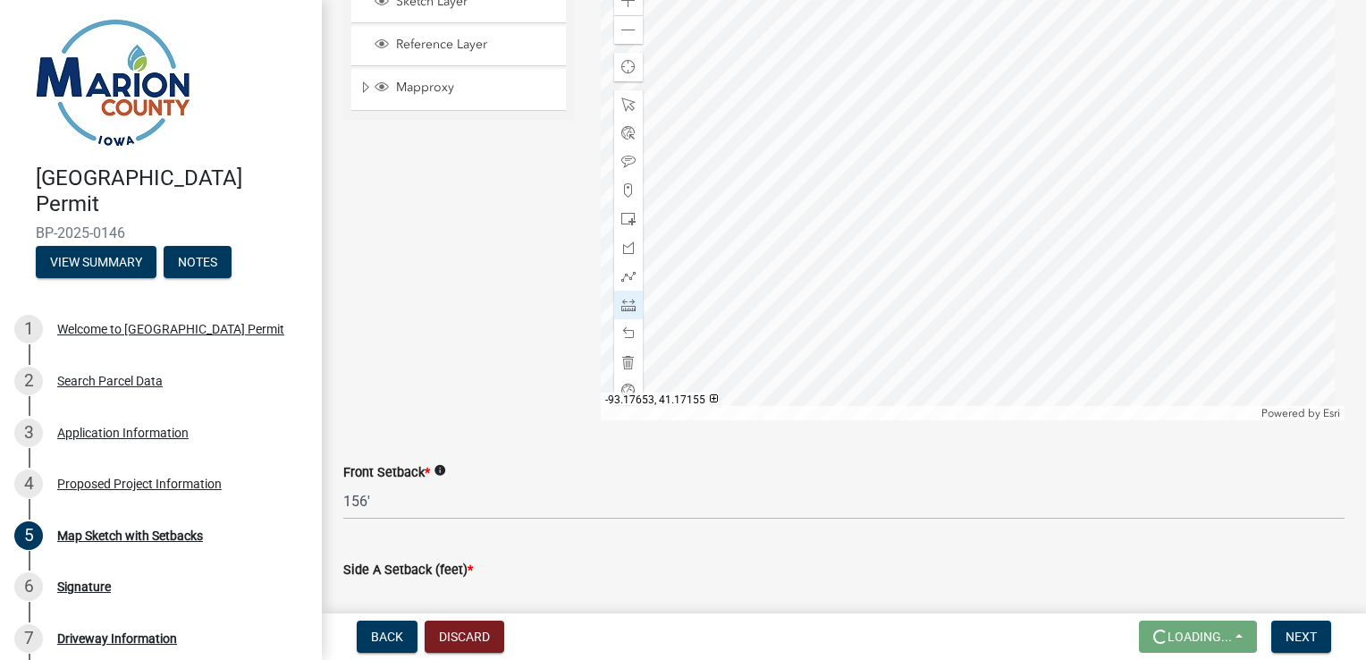
scroll to position [510, 0]
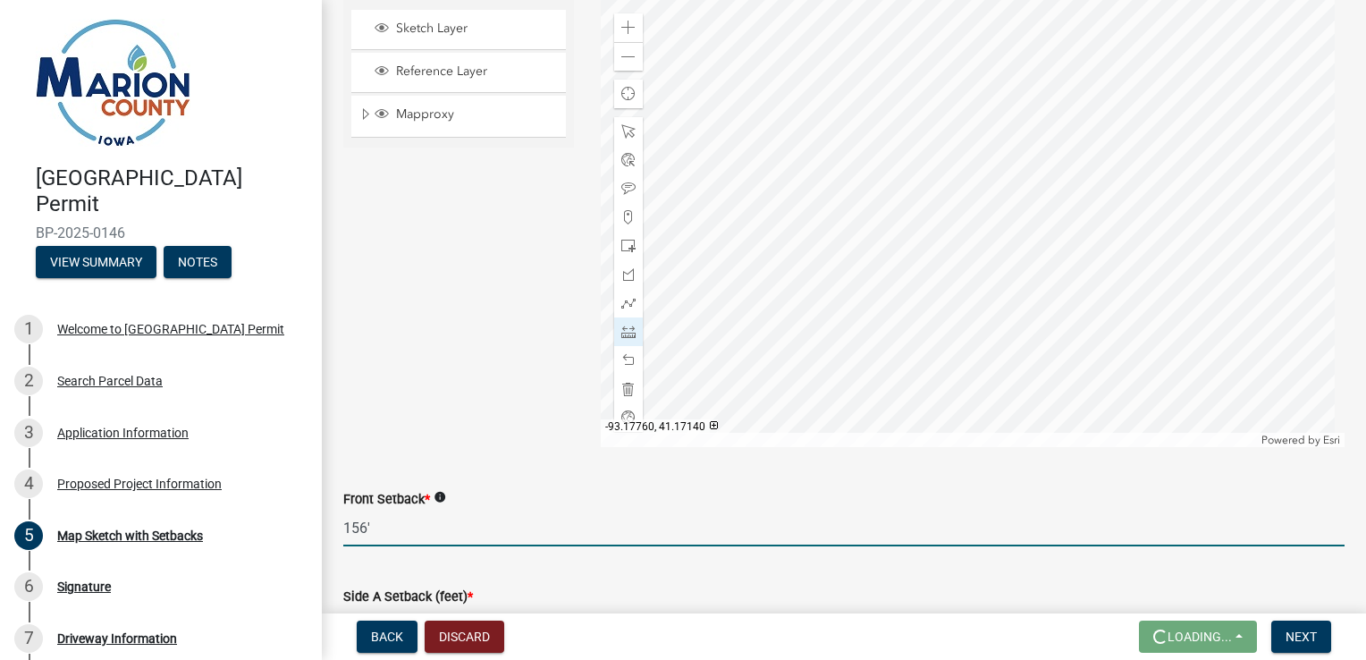
click at [500, 536] on input "156'" at bounding box center [843, 528] width 1001 height 37
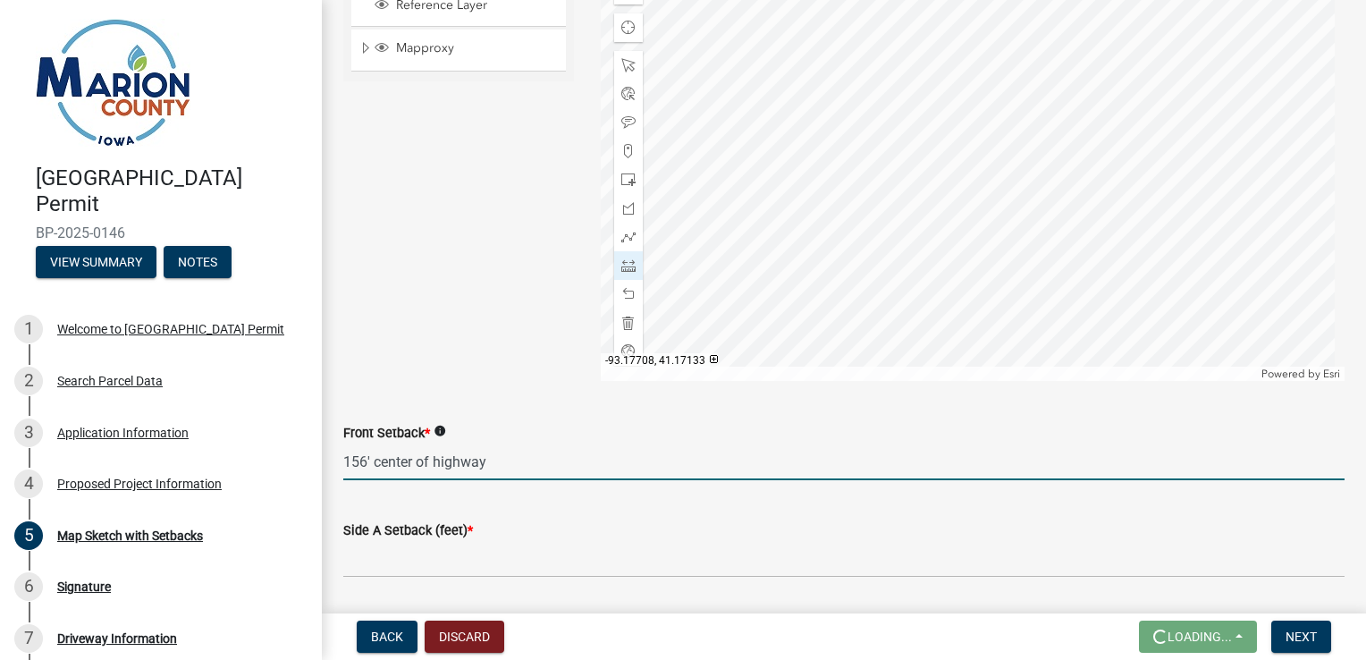
scroll to position [599, 0]
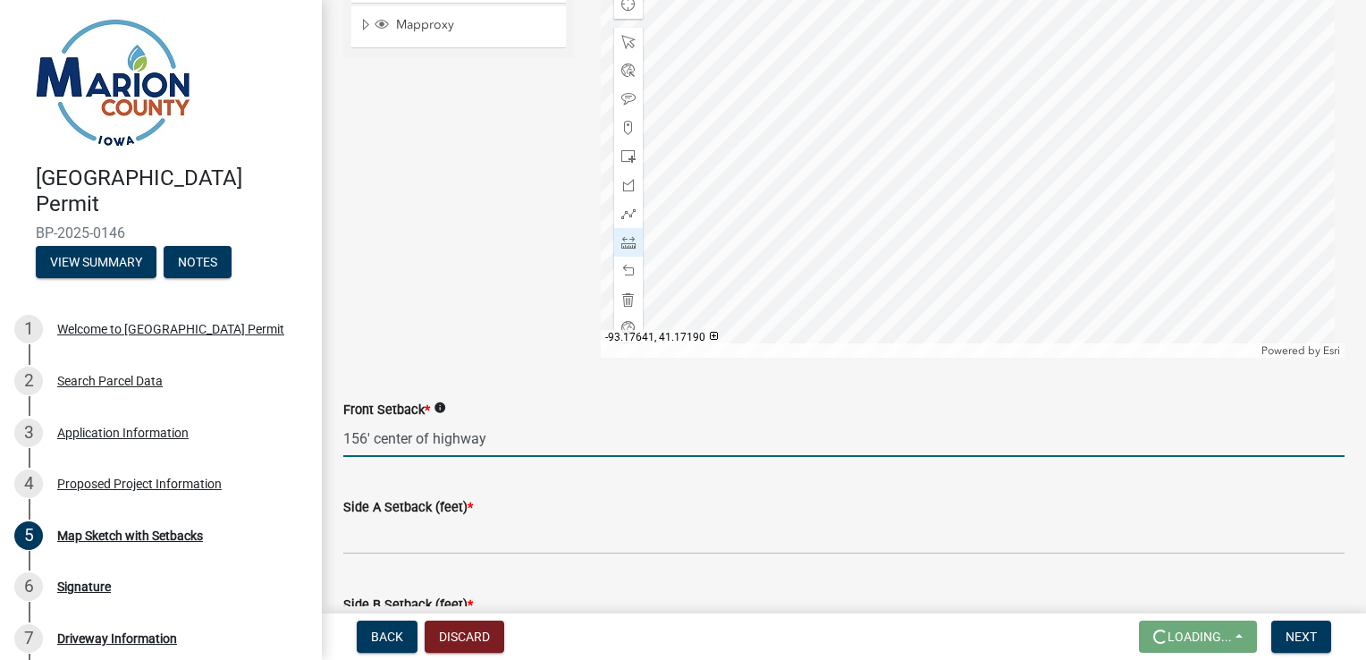
type input "156' center of highway"
click at [890, 153] on div at bounding box center [973, 134] width 745 height 447
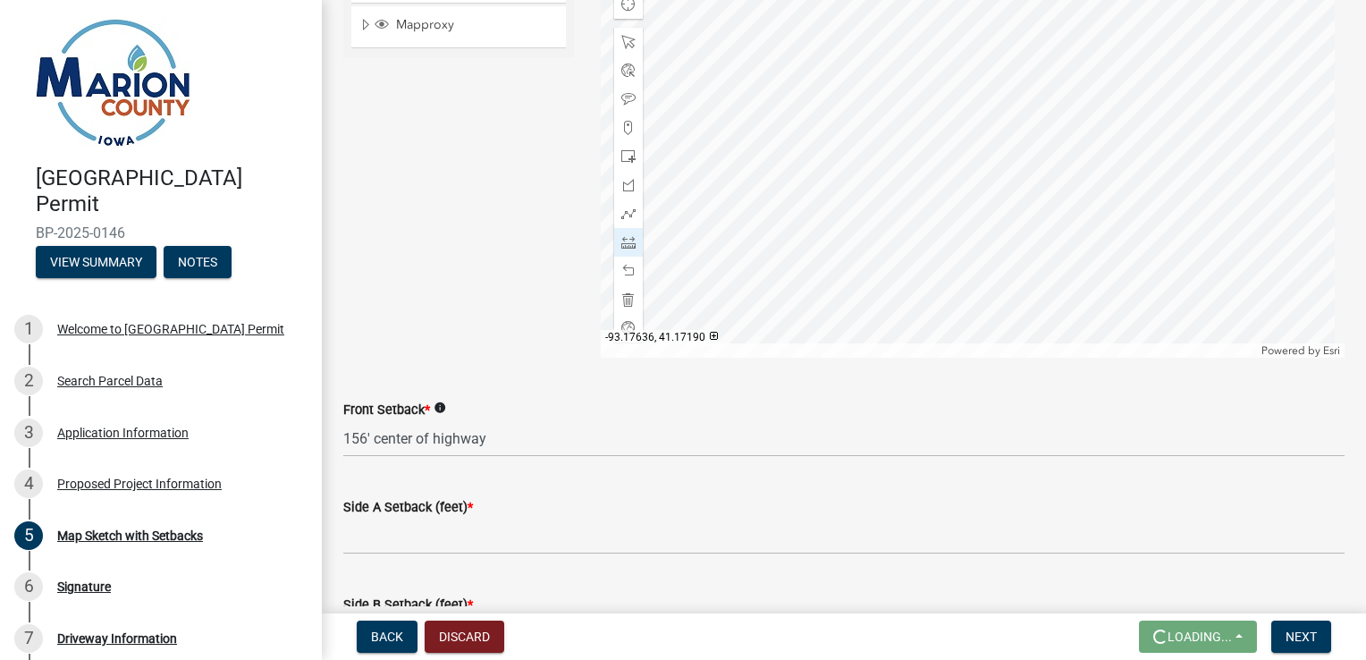
click at [904, 152] on div at bounding box center [973, 134] width 745 height 447
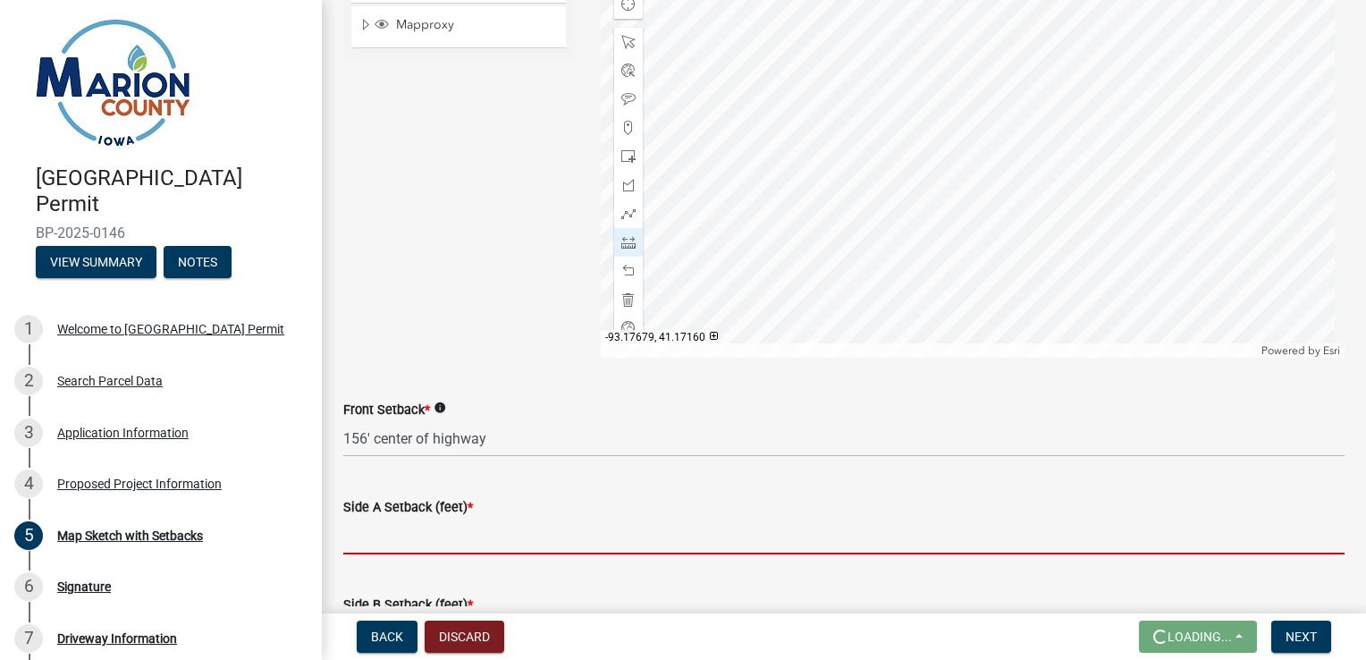
click at [476, 543] on input "Side A Setback (feet) *" at bounding box center [843, 536] width 1001 height 37
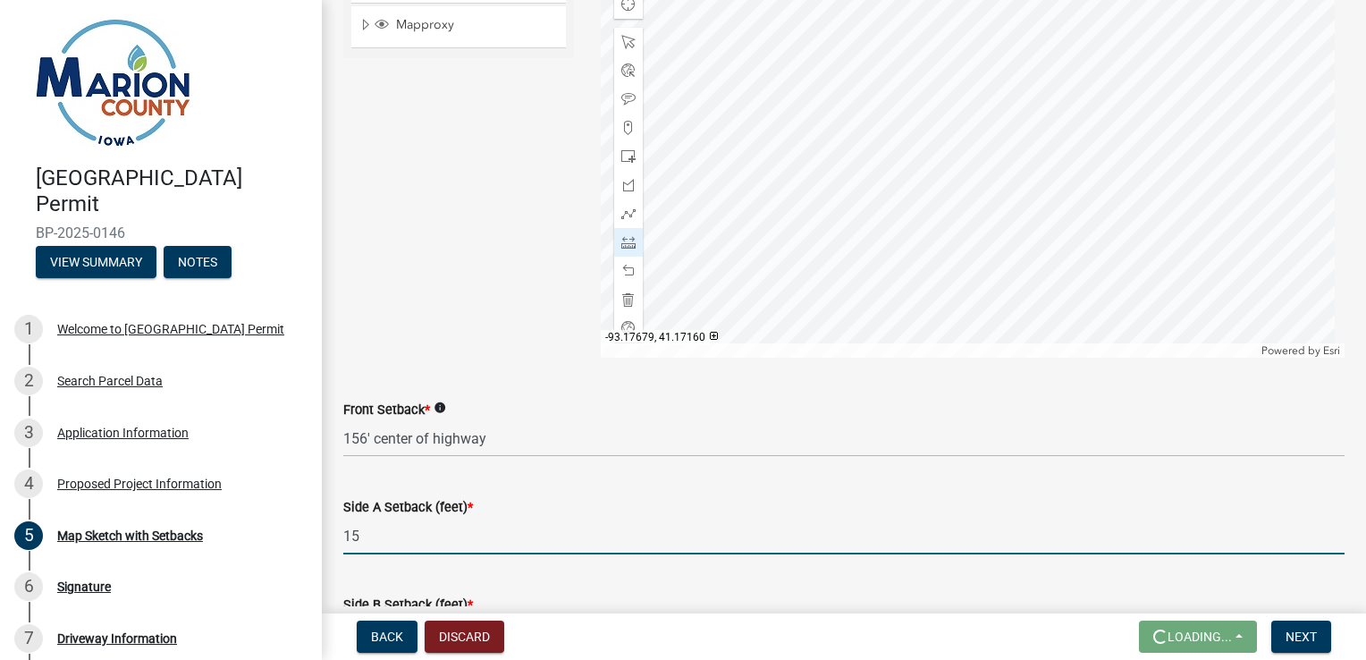
type input "1"
type input "14'"
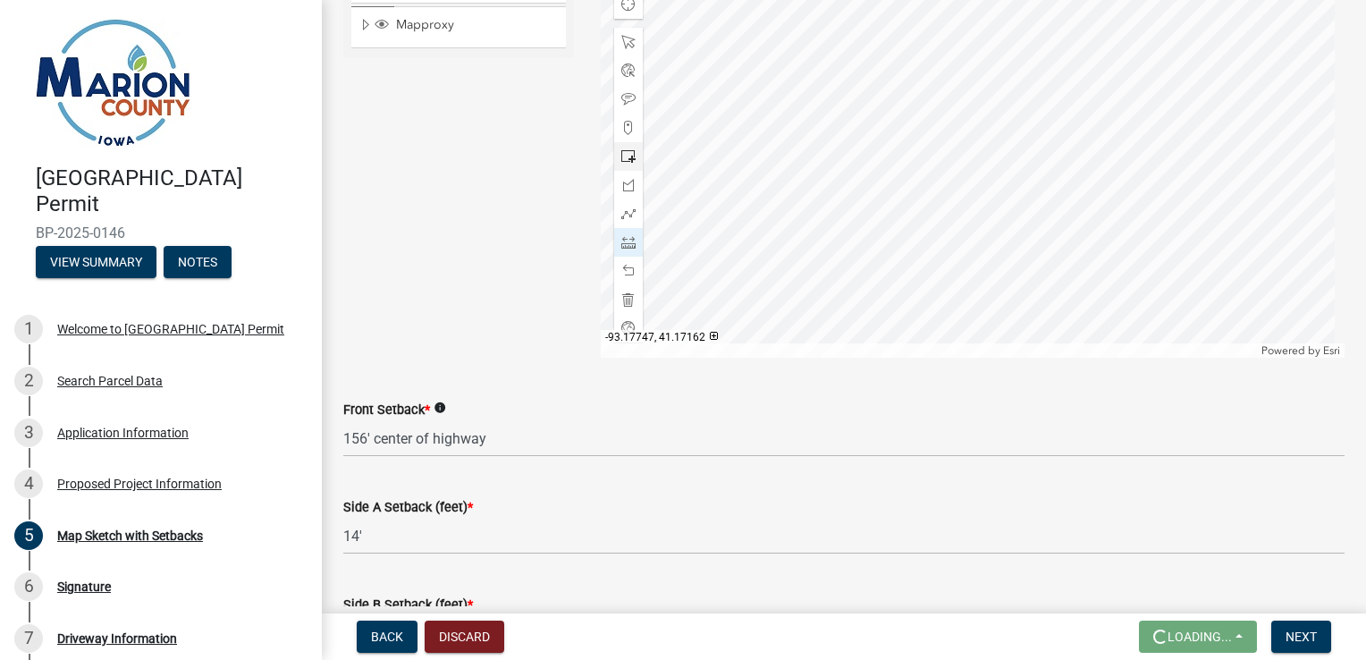
click at [629, 243] on span at bounding box center [628, 242] width 14 height 14
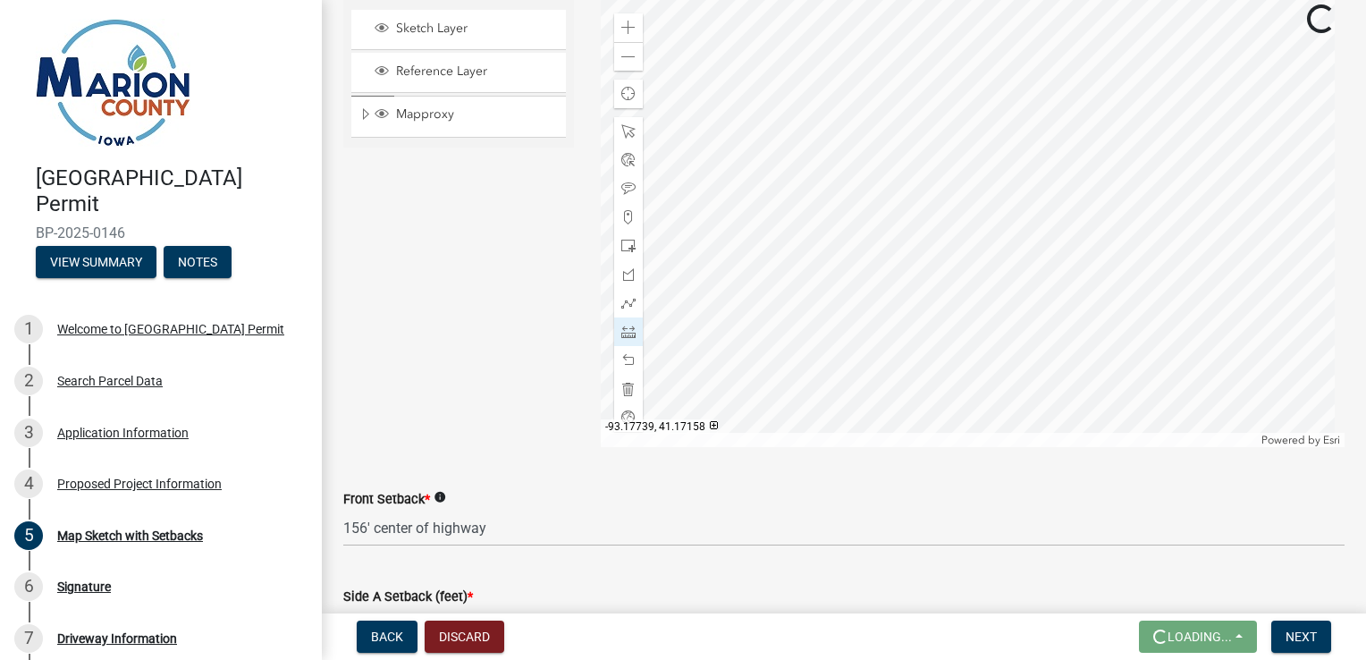
scroll to position [688, 0]
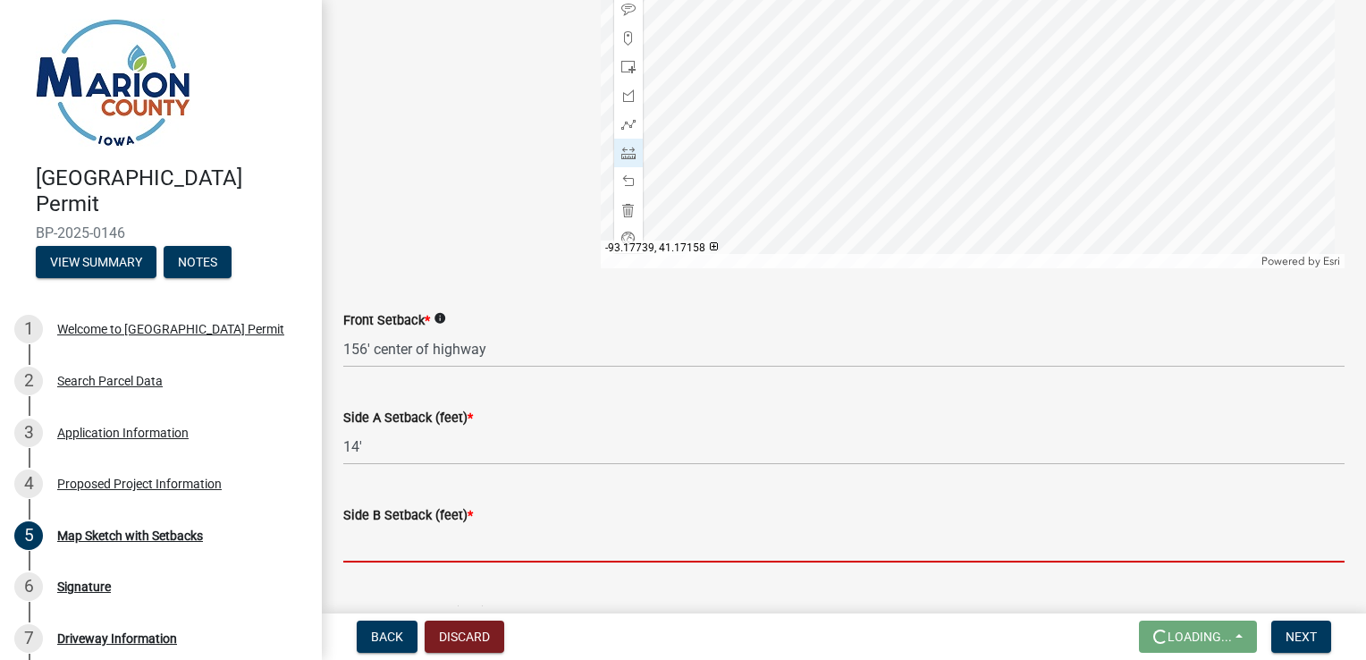
click at [419, 544] on input "Side B Setback (feet) *" at bounding box center [843, 544] width 1001 height 37
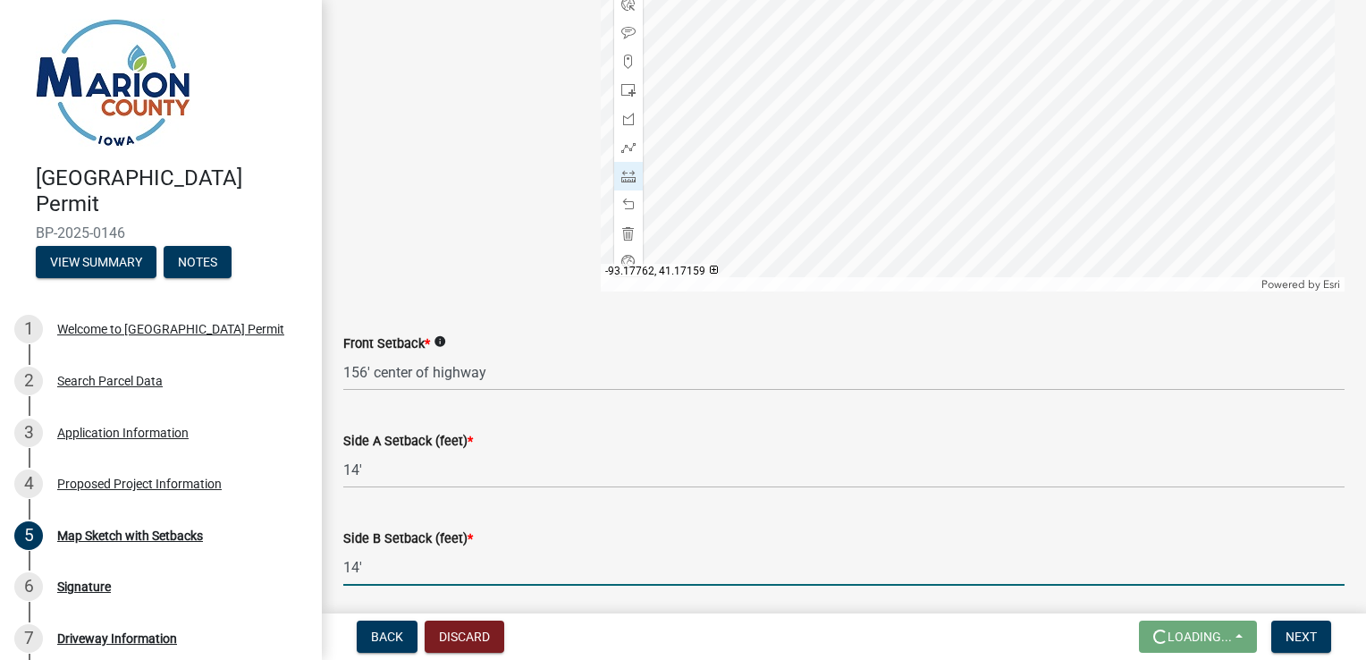
scroll to position [933, 0]
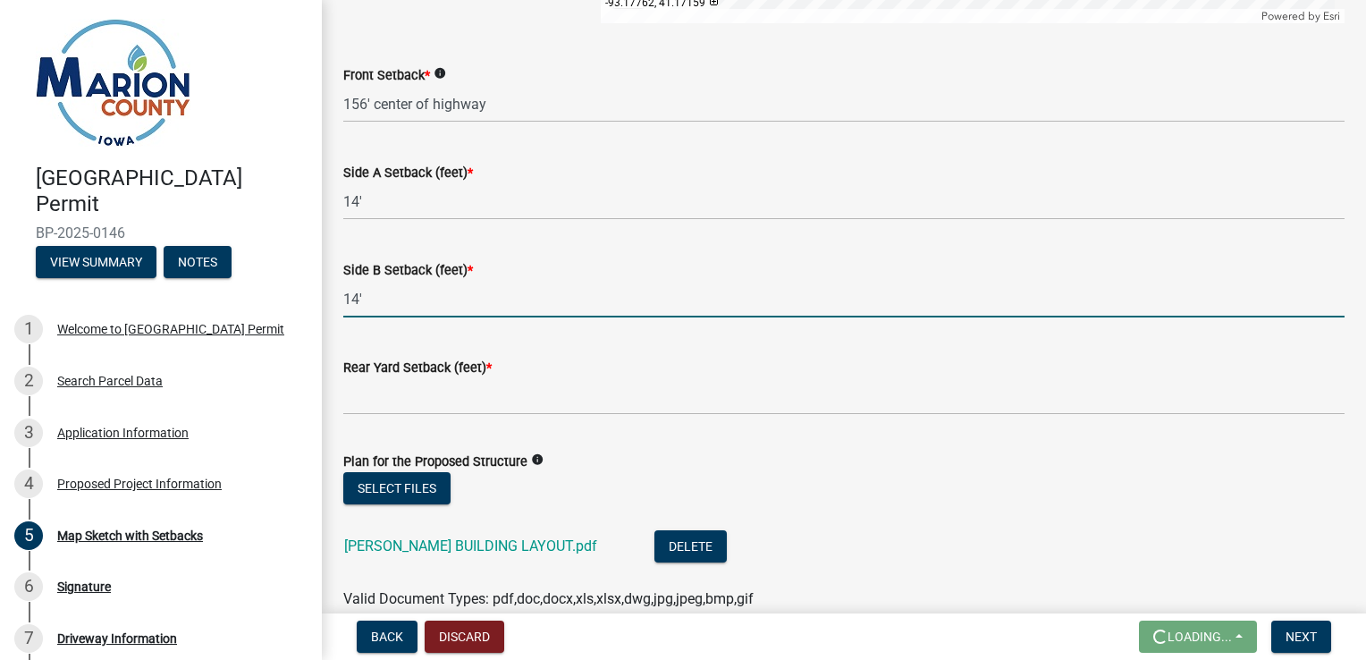
type input "14'"
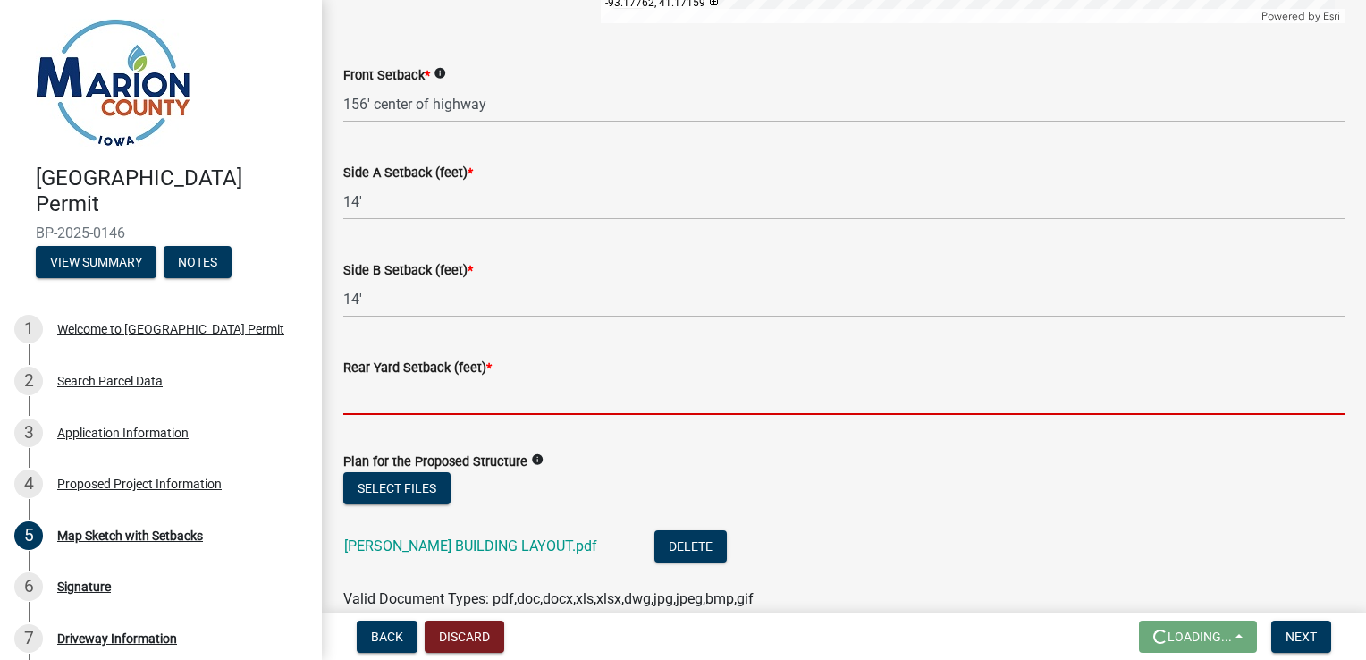
click at [491, 400] on input "Rear Yard Setback (feet) *" at bounding box center [843, 396] width 1001 height 37
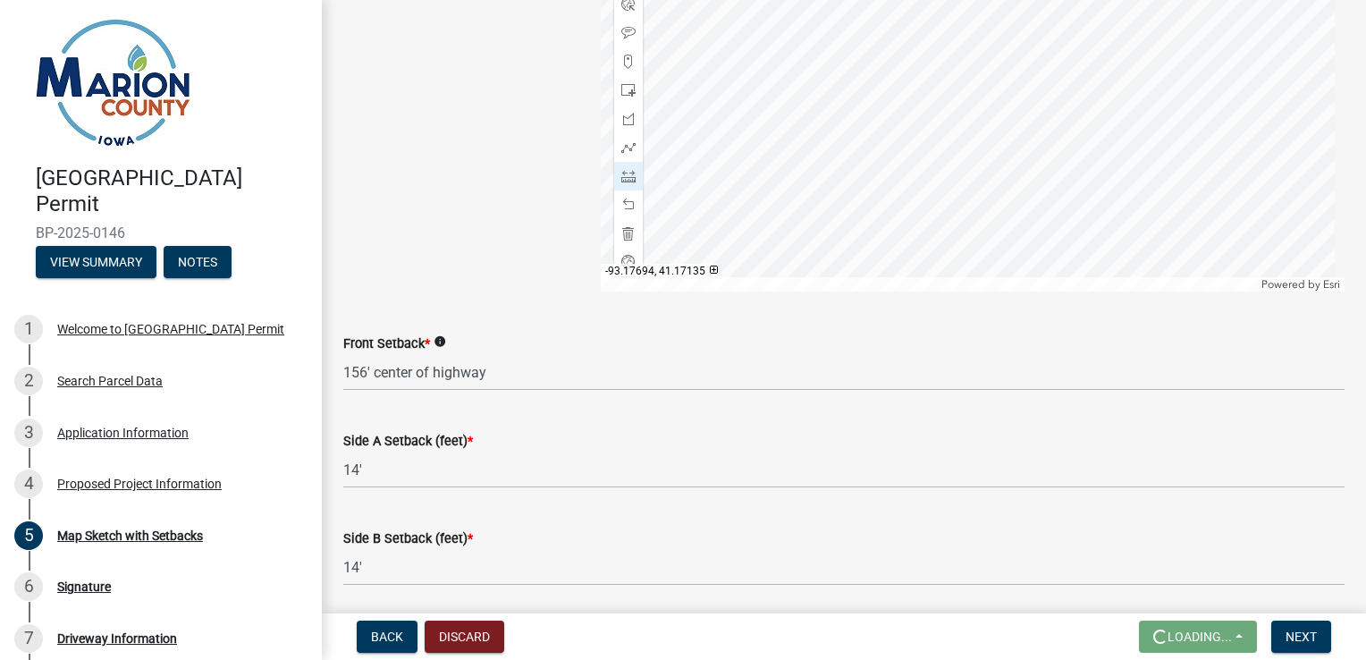
scroll to position [397, 0]
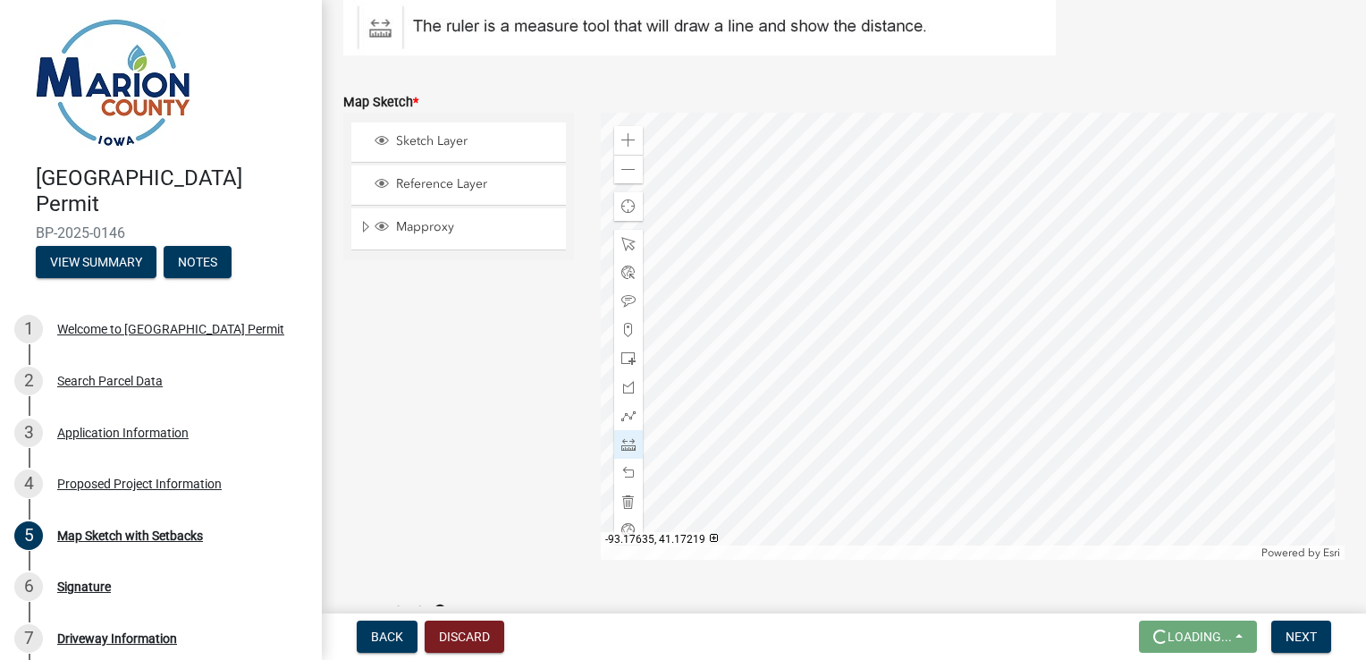
click at [906, 263] on div at bounding box center [973, 336] width 745 height 447
click at [912, 284] on div at bounding box center [973, 336] width 745 height 447
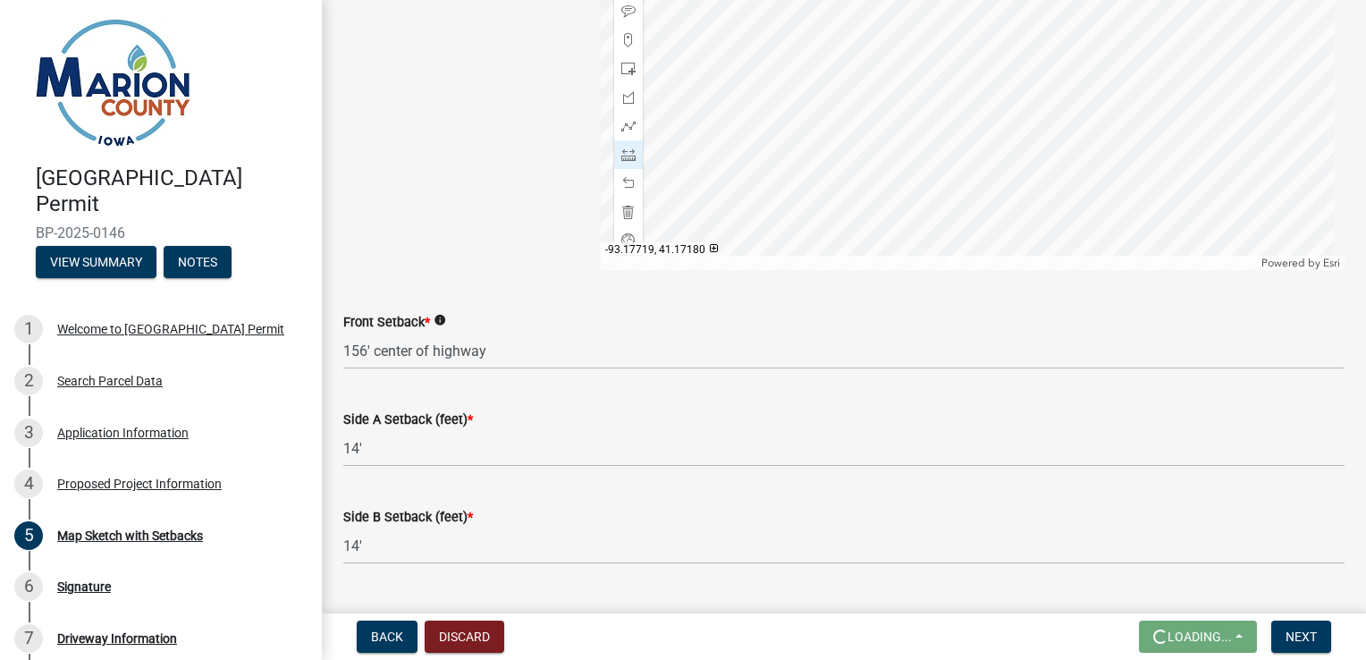
scroll to position [844, 0]
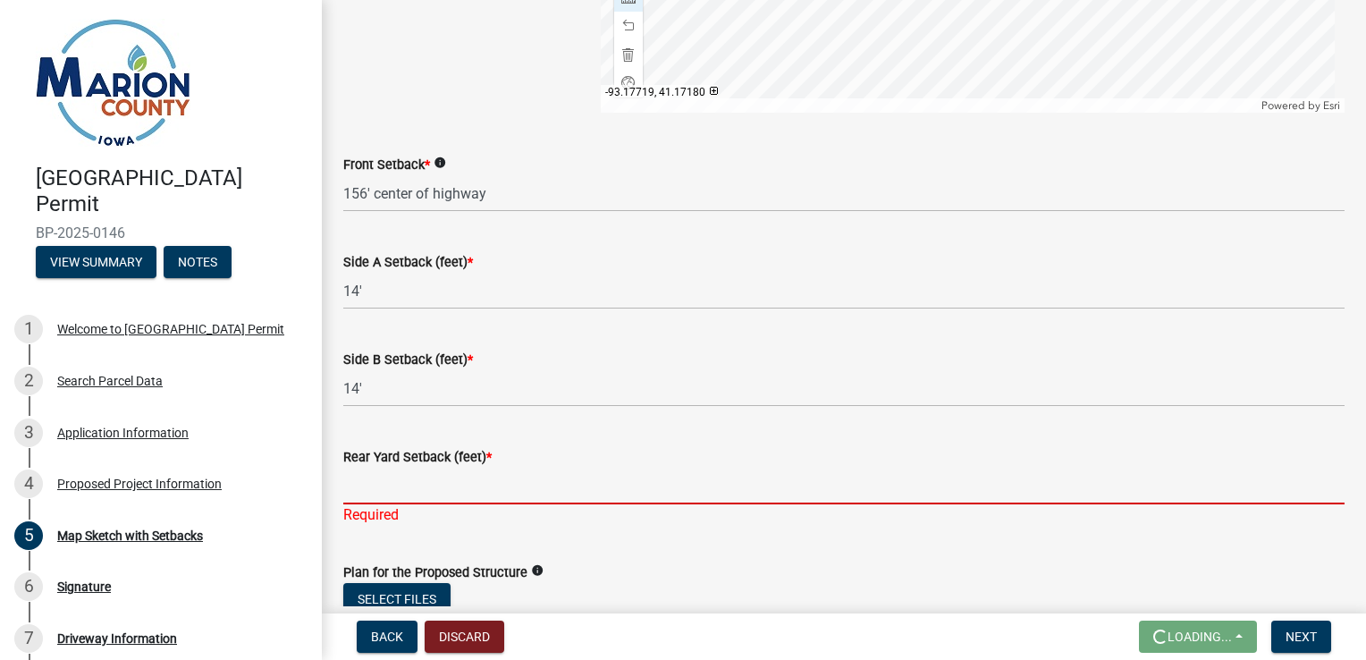
click at [415, 502] on input "Rear Yard Setback (feet) *" at bounding box center [843, 486] width 1001 height 37
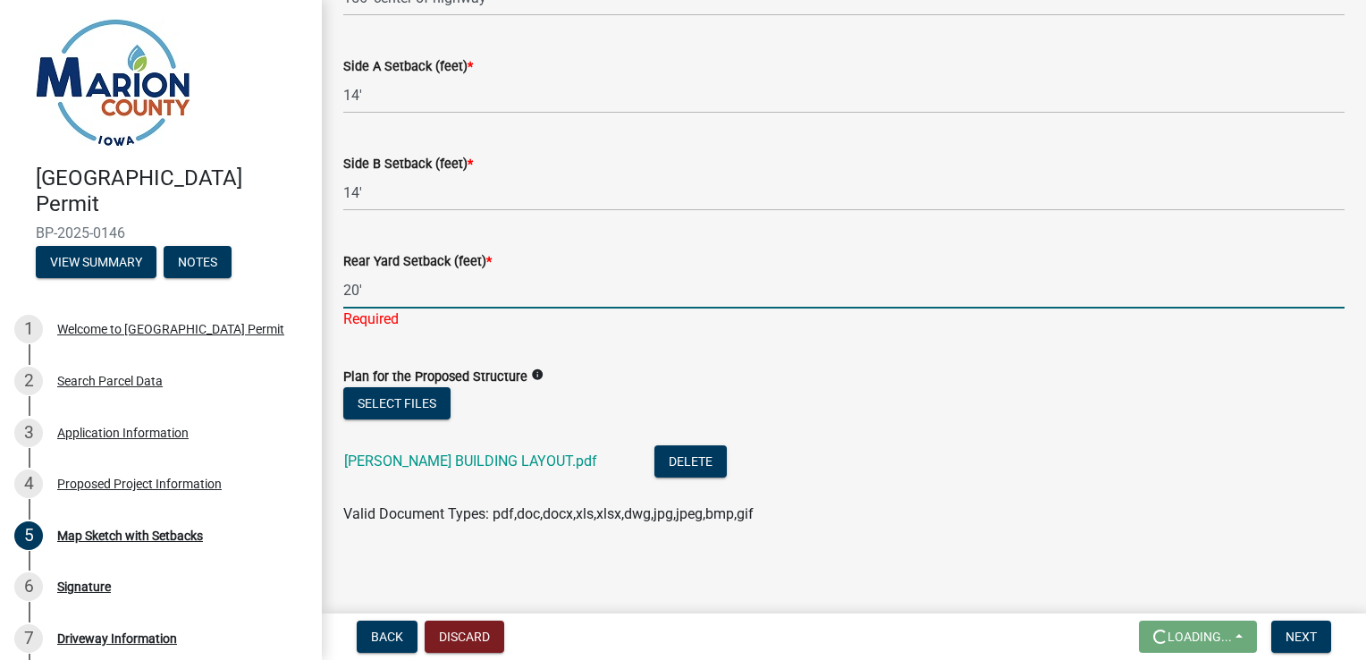
scroll to position [1044, 0]
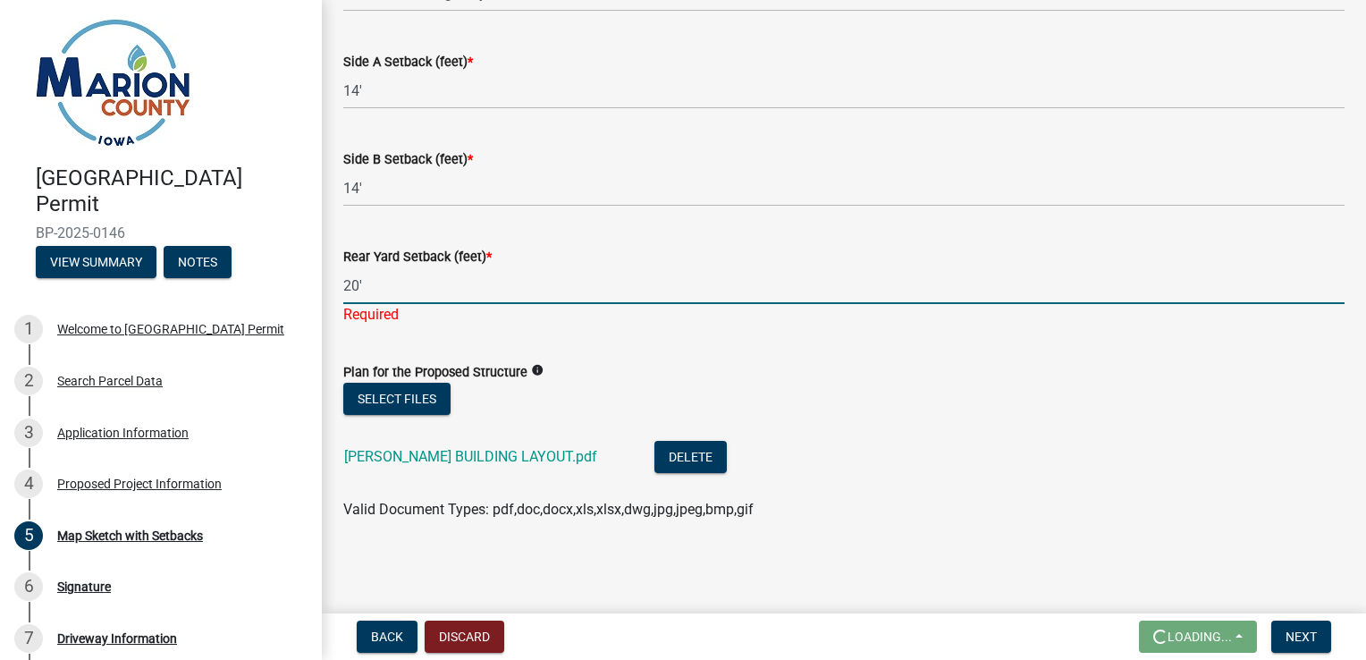
type input "20'"
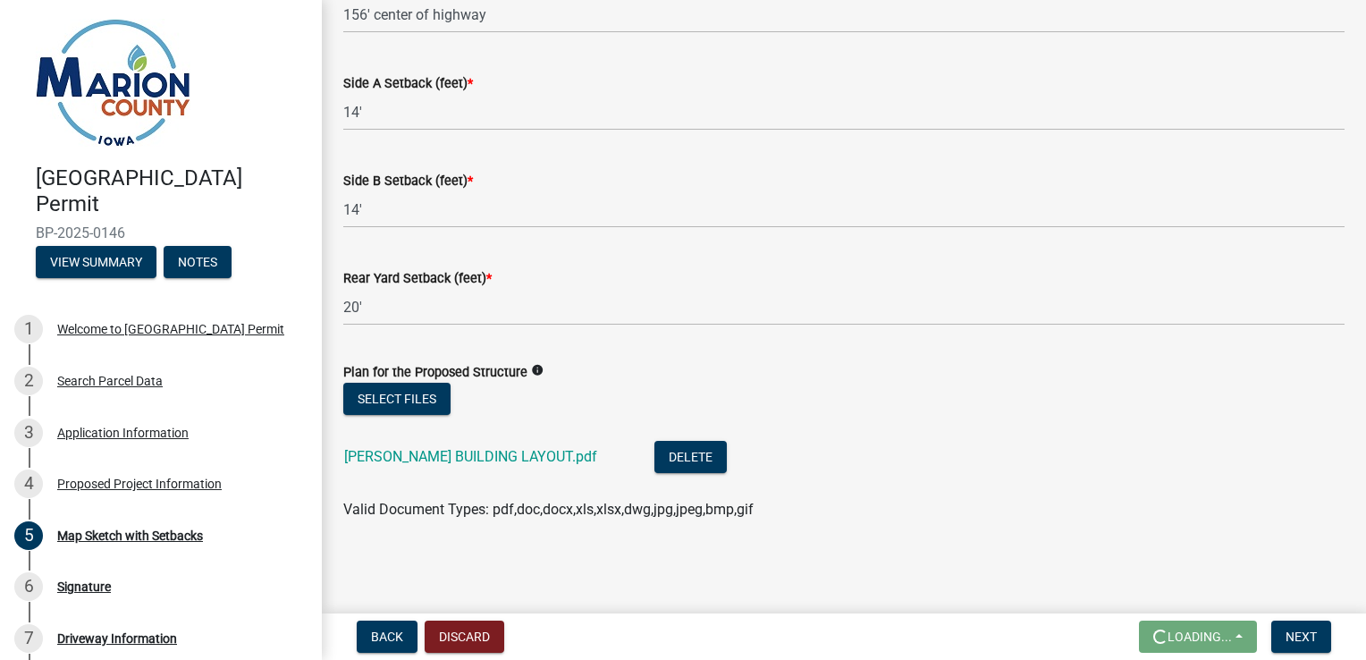
scroll to position [1023, 0]
drag, startPoint x: 1224, startPoint y: 524, endPoint x: 1302, endPoint y: 645, distance: 144.3
drag, startPoint x: 1302, startPoint y: 645, endPoint x: 905, endPoint y: 544, distance: 409.8
click at [807, 555] on main "Map Sketch with Setbacks Please provide accurate setback measurements to ensure…" at bounding box center [844, 303] width 1044 height 606
click at [1315, 632] on span "Next" at bounding box center [1301, 636] width 31 height 14
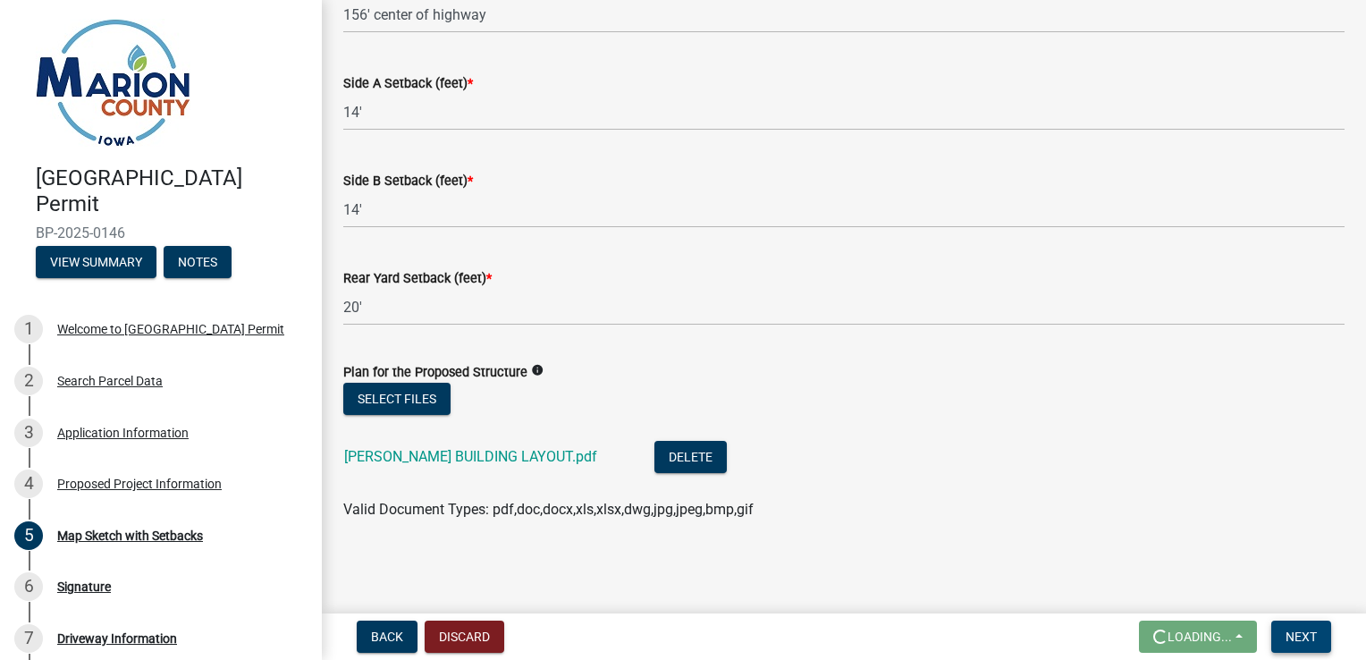
scroll to position [1066, 0]
click at [1303, 633] on span "Next" at bounding box center [1301, 636] width 31 height 14
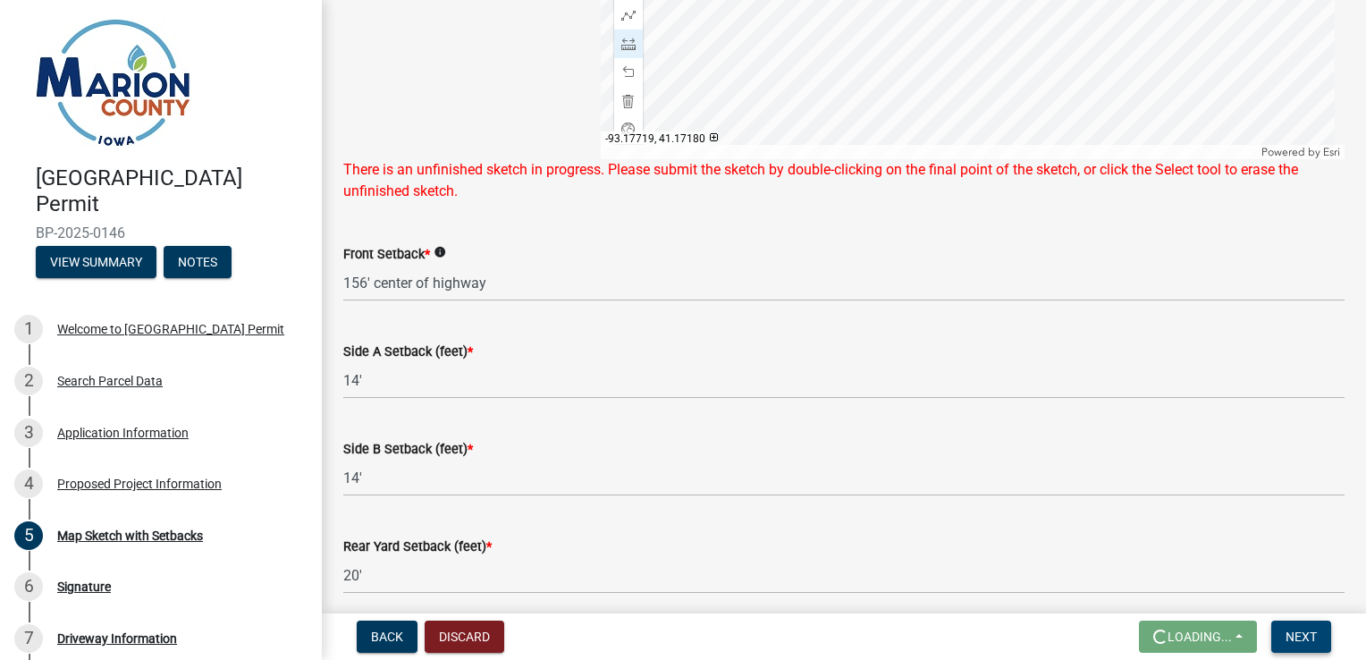
scroll to position [529, 0]
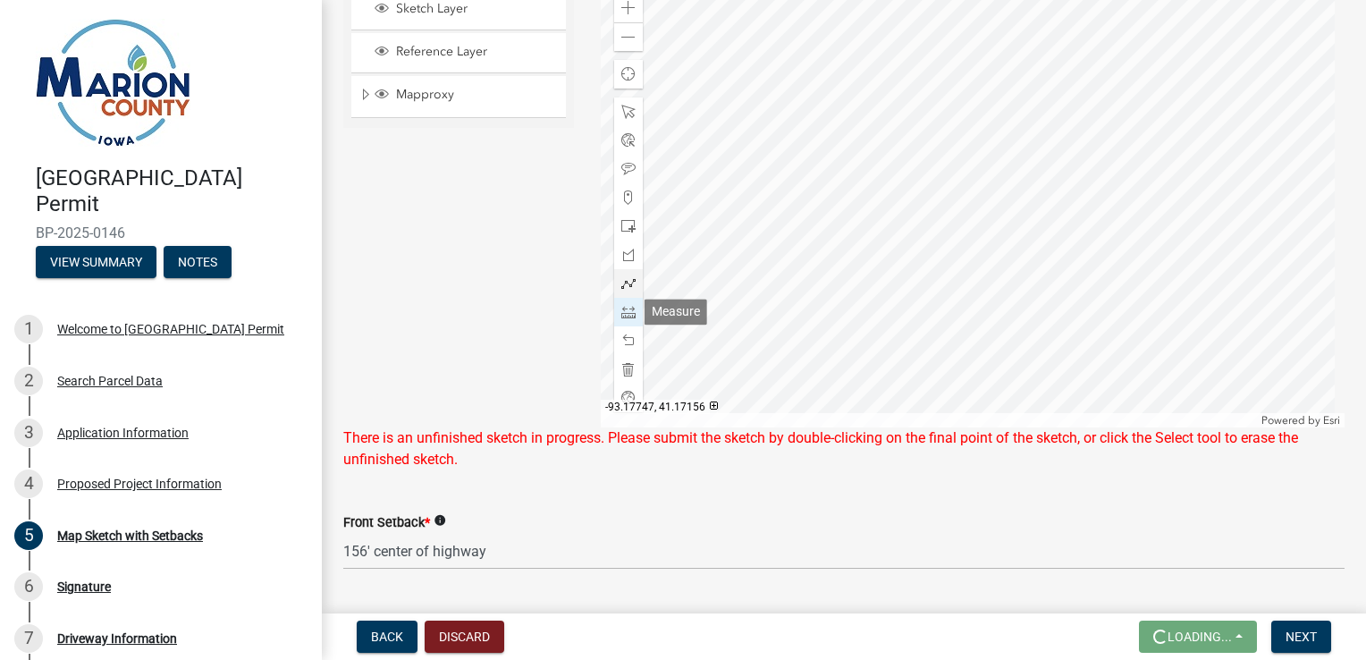
click at [616, 308] on div at bounding box center [628, 312] width 29 height 29
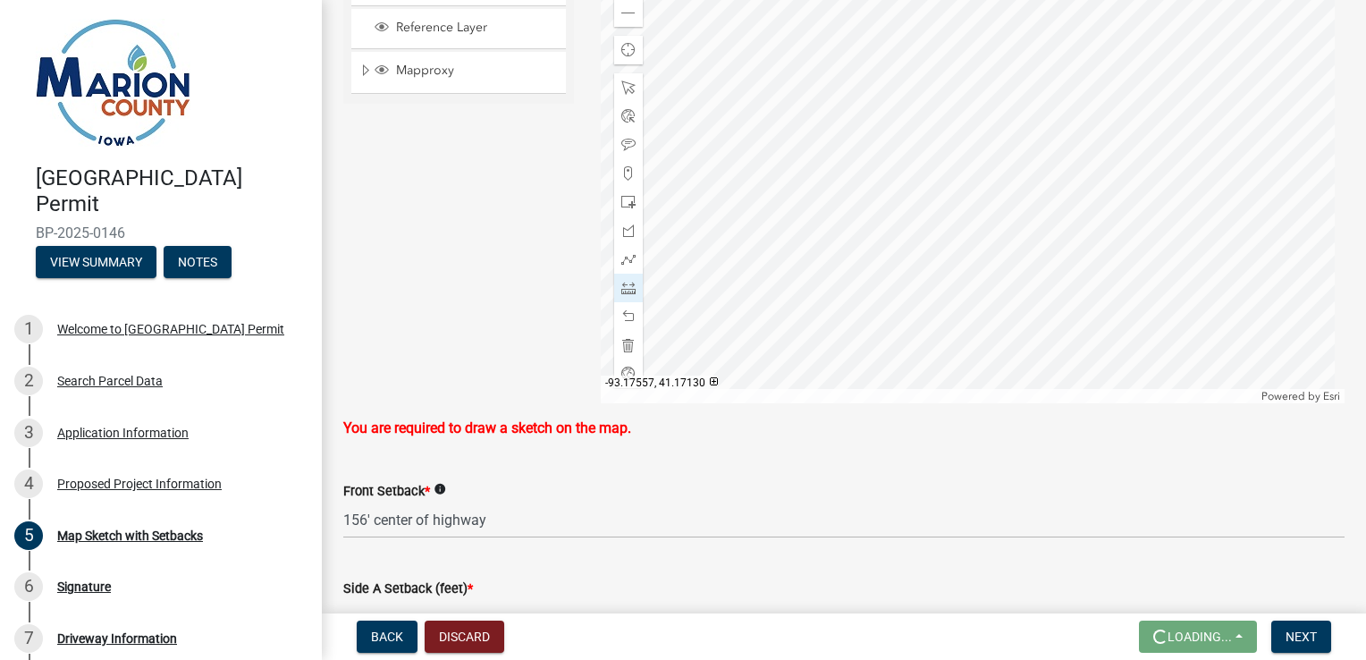
scroll to position [510, 0]
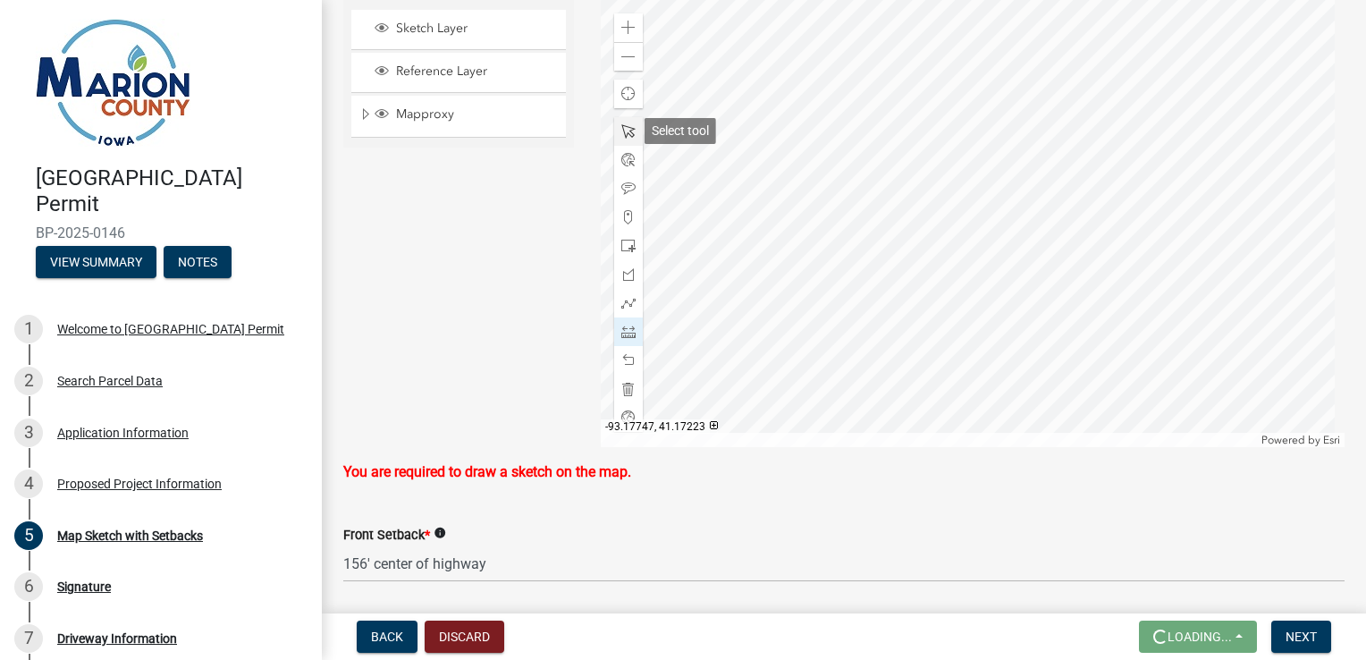
click at [623, 131] on span at bounding box center [628, 131] width 14 height 14
click at [843, 188] on div at bounding box center [973, 223] width 745 height 447
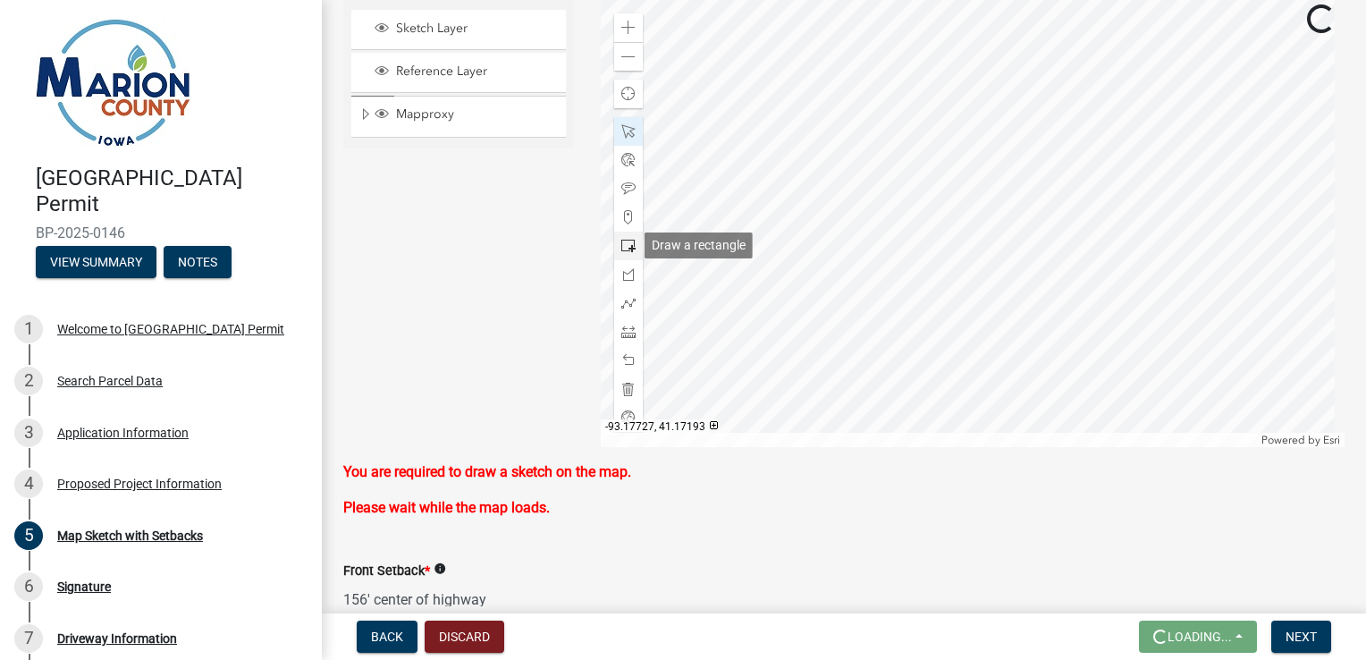
click at [628, 248] on span at bounding box center [628, 246] width 14 height 14
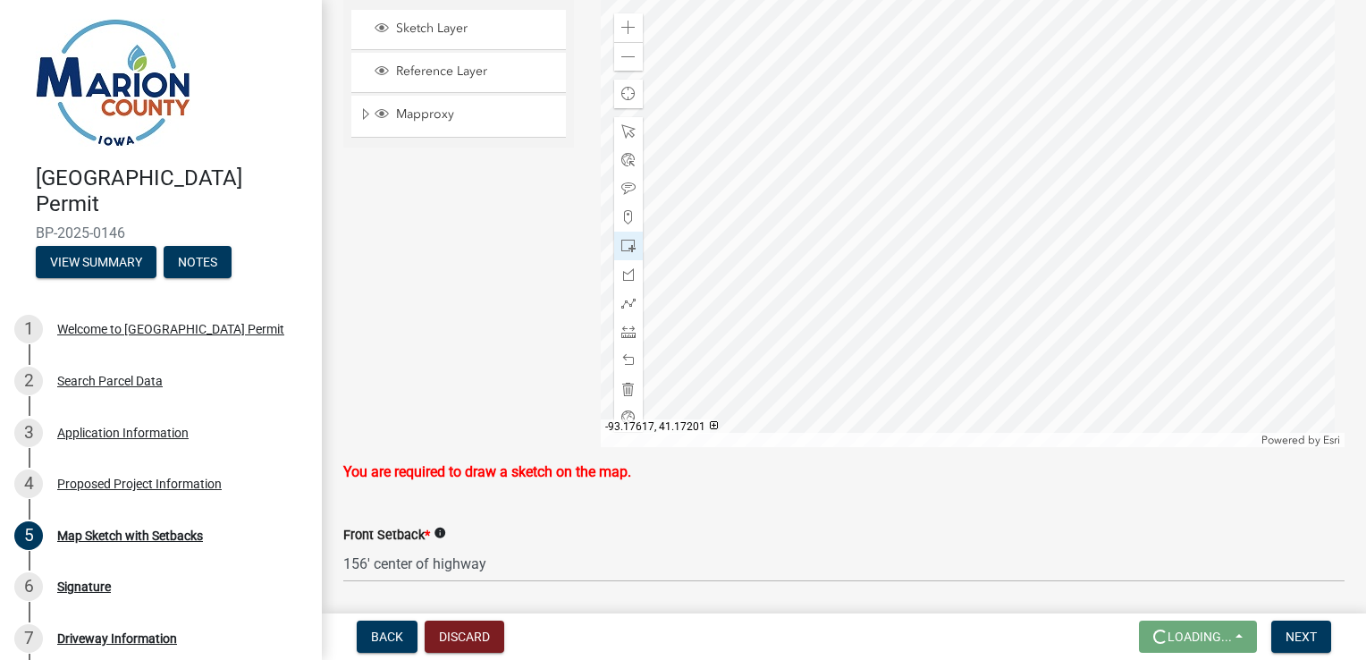
click at [898, 216] on div at bounding box center [973, 223] width 745 height 447
click at [623, 249] on span at bounding box center [628, 246] width 14 height 14
click at [894, 221] on div at bounding box center [973, 223] width 745 height 447
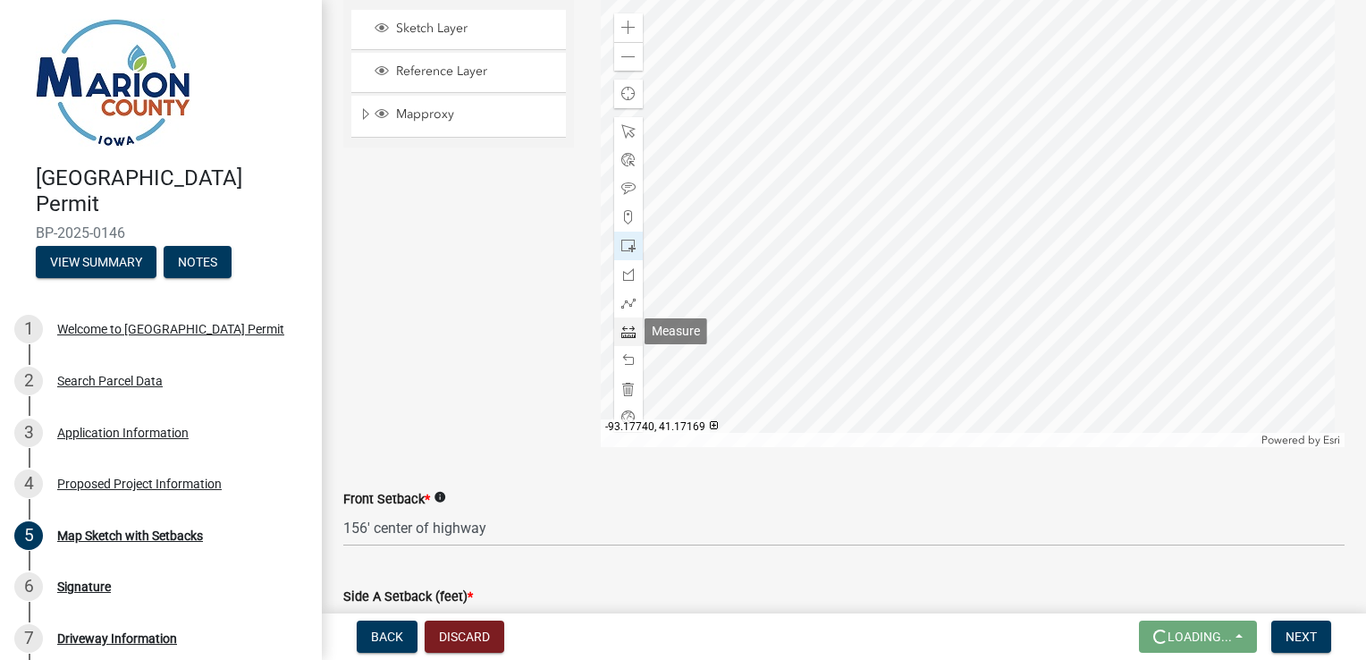
click at [627, 331] on span at bounding box center [628, 332] width 14 height 14
drag, startPoint x: 627, startPoint y: 159, endPoint x: 542, endPoint y: 234, distance: 113.4
drag, startPoint x: 542, startPoint y: 234, endPoint x: 485, endPoint y: 240, distance: 57.5
click at [485, 240] on div "Sketch Layer Reference Layer Mapproxy Surveys Townships Political Townships Tow…" at bounding box center [458, 223] width 257 height 447
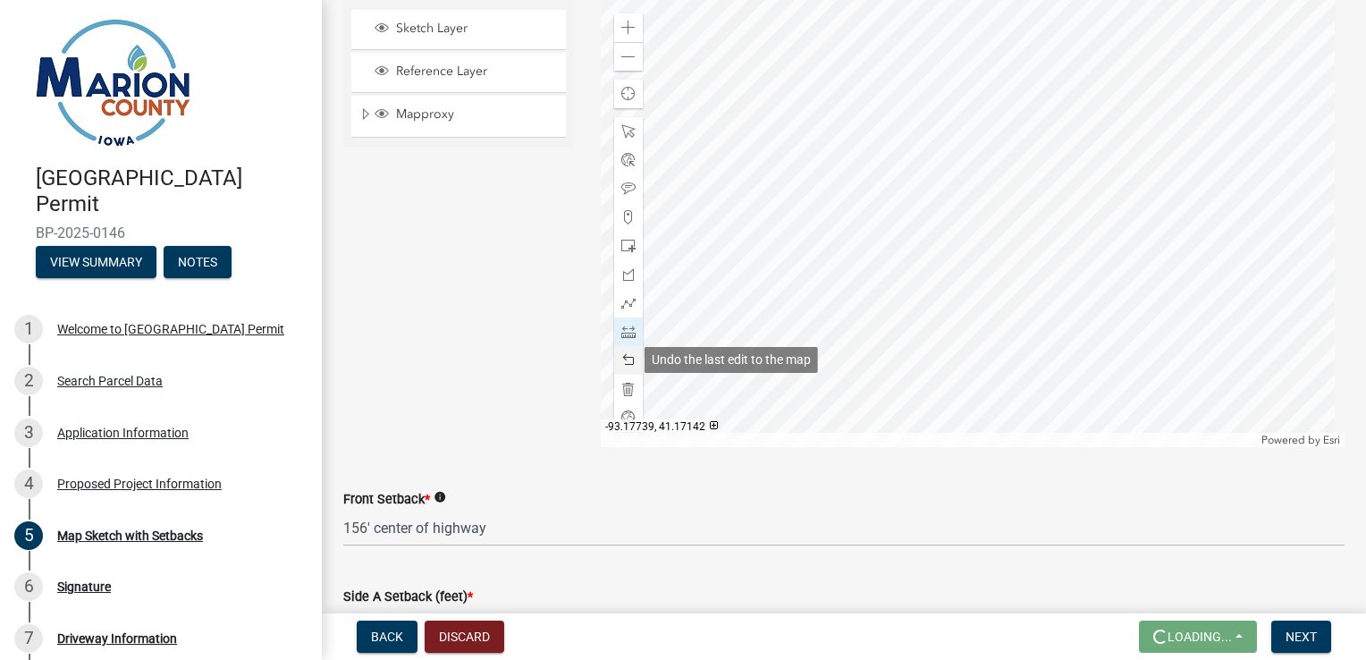
click at [626, 358] on span at bounding box center [628, 360] width 14 height 14
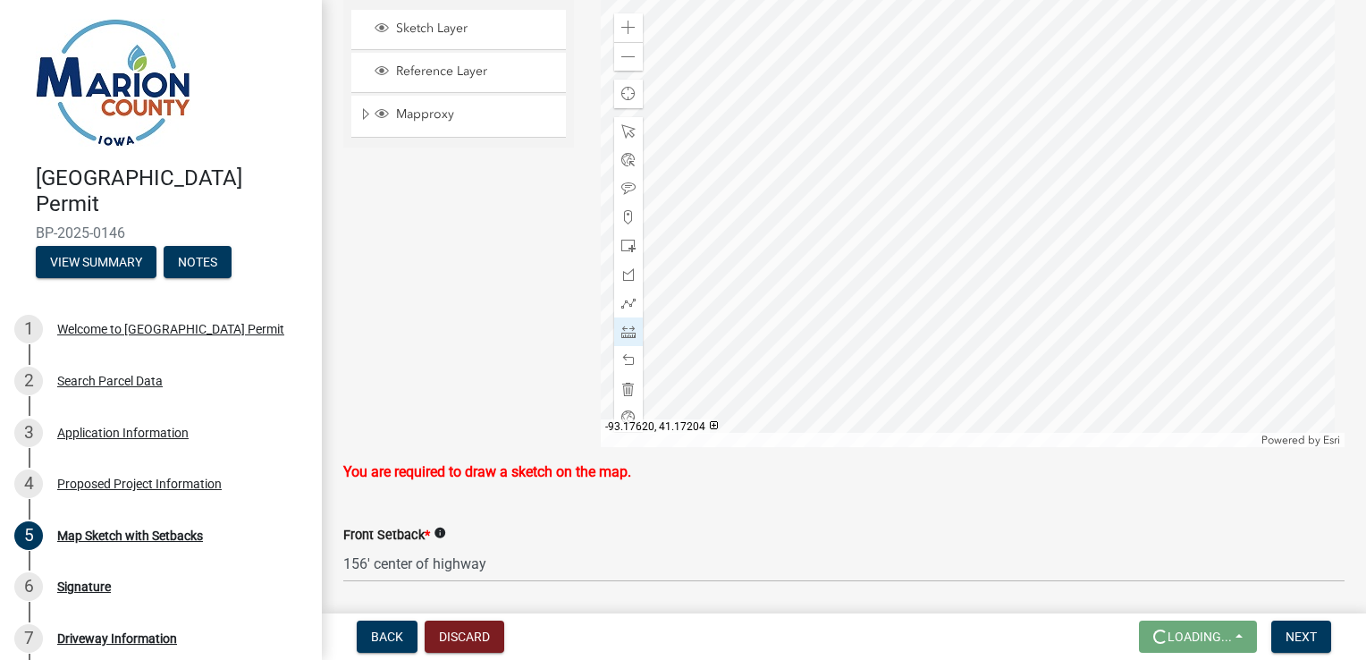
click at [880, 257] on div at bounding box center [973, 223] width 745 height 447
click at [833, 228] on div at bounding box center [973, 223] width 745 height 447
click at [622, 310] on div at bounding box center [628, 303] width 29 height 29
click at [858, 233] on div at bounding box center [973, 223] width 745 height 447
click at [869, 234] on div at bounding box center [973, 223] width 745 height 447
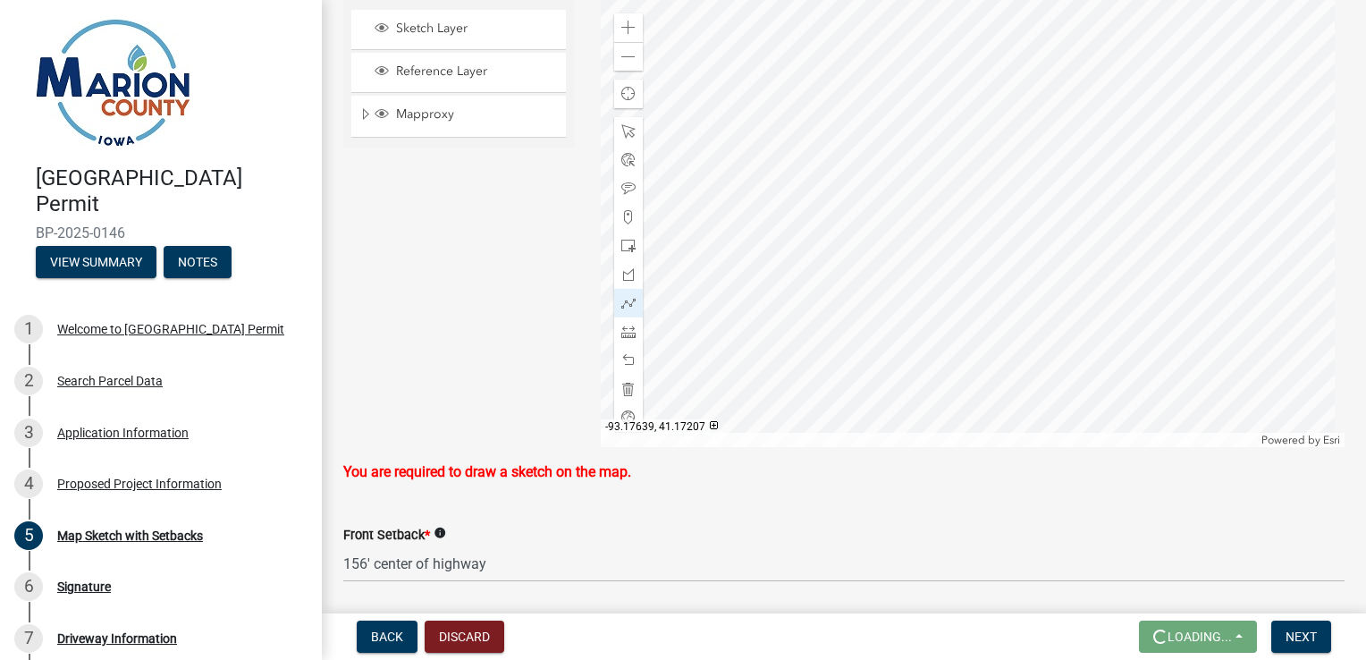
click at [836, 252] on div at bounding box center [973, 223] width 745 height 447
click at [621, 132] on span at bounding box center [628, 131] width 14 height 14
click at [624, 306] on span at bounding box center [628, 303] width 14 height 14
click at [831, 242] on div at bounding box center [973, 223] width 745 height 447
click at [866, 237] on div at bounding box center [973, 223] width 745 height 447
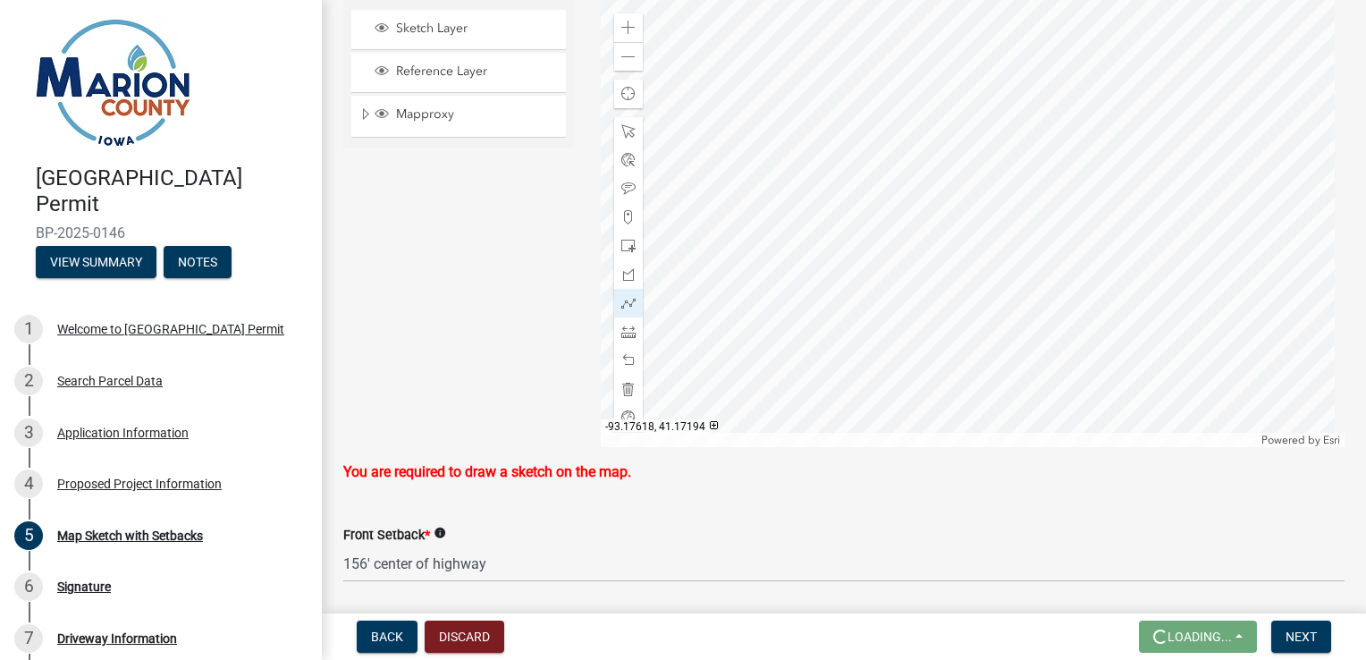
click at [885, 290] on div at bounding box center [973, 223] width 745 height 447
click at [888, 288] on div at bounding box center [973, 223] width 745 height 447
click at [883, 283] on div at bounding box center [973, 223] width 745 height 447
click at [846, 291] on div at bounding box center [973, 223] width 745 height 447
click at [833, 247] on div at bounding box center [973, 223] width 745 height 447
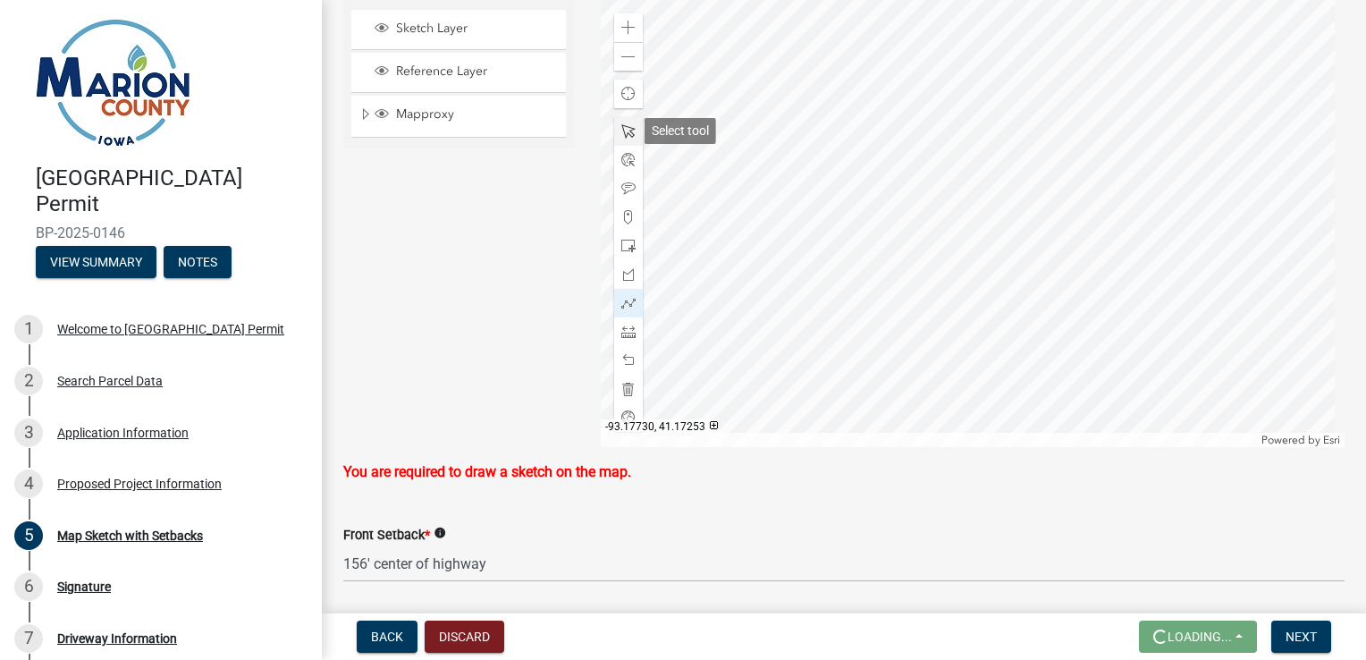
click at [626, 135] on span at bounding box center [628, 131] width 14 height 14
click at [626, 134] on span at bounding box center [628, 131] width 14 height 14
click at [621, 303] on span at bounding box center [628, 303] width 14 height 14
click at [830, 247] on div at bounding box center [973, 223] width 745 height 447
click at [831, 246] on div at bounding box center [973, 223] width 745 height 447
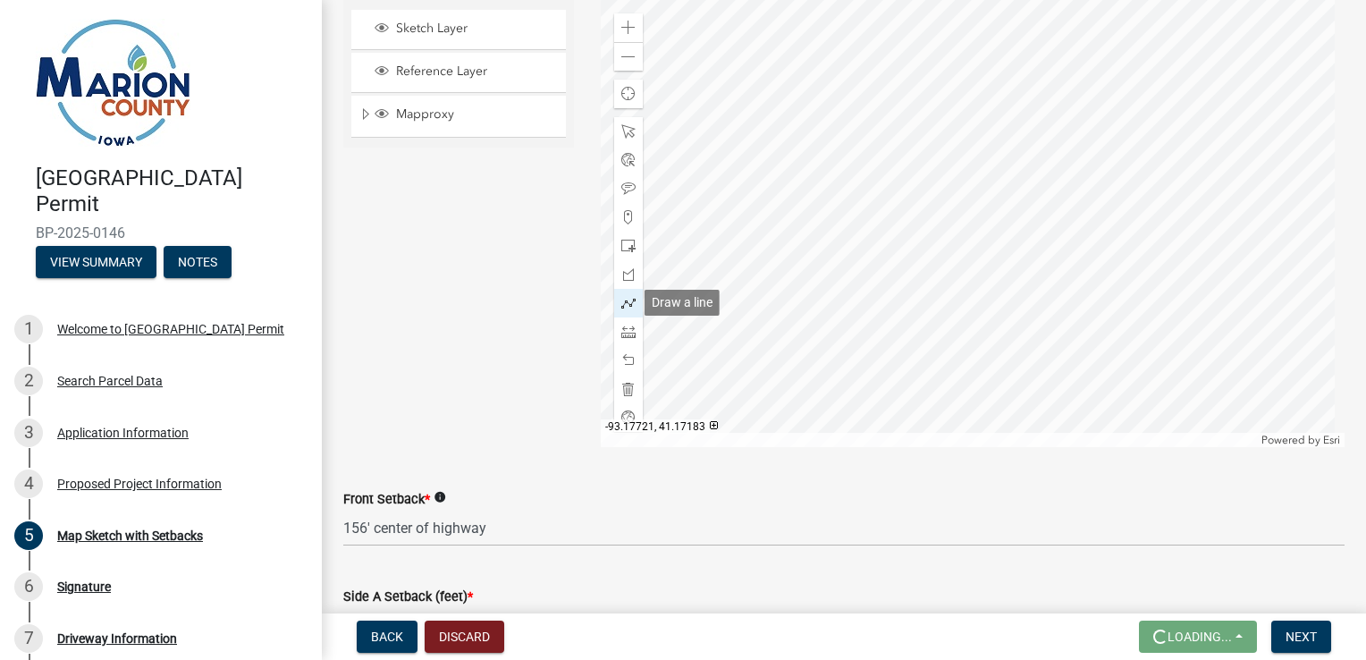
click at [629, 309] on div at bounding box center [628, 303] width 29 height 29
click at [833, 247] on div at bounding box center [973, 223] width 745 height 447
click at [864, 235] on div at bounding box center [973, 223] width 745 height 447
click at [865, 240] on div at bounding box center [973, 223] width 745 height 447
click at [885, 296] on div at bounding box center [973, 223] width 745 height 447
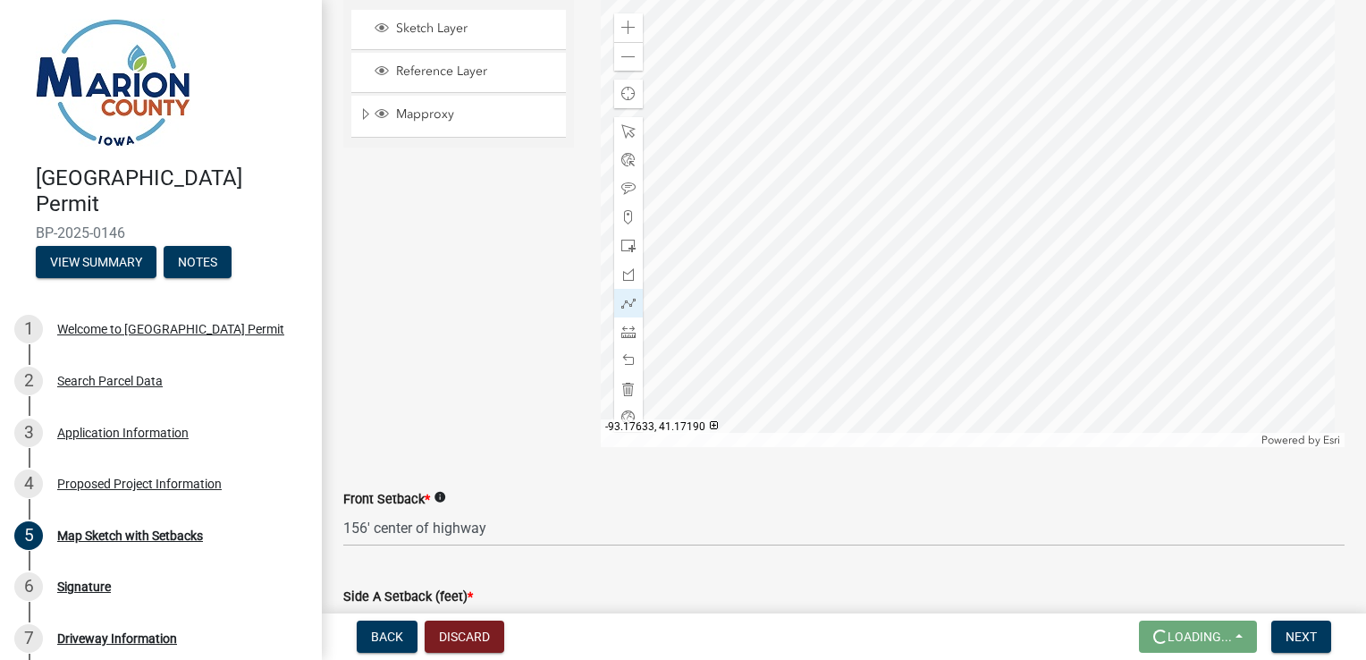
click at [851, 306] on div at bounding box center [973, 223] width 745 height 447
drag, startPoint x: 851, startPoint y: 306, endPoint x: 832, endPoint y: 248, distance: 61.1
click at [832, 248] on div at bounding box center [973, 223] width 745 height 447
click at [836, 248] on div at bounding box center [973, 223] width 745 height 447
click at [443, 24] on span "Sketch Layer" at bounding box center [476, 29] width 168 height 16
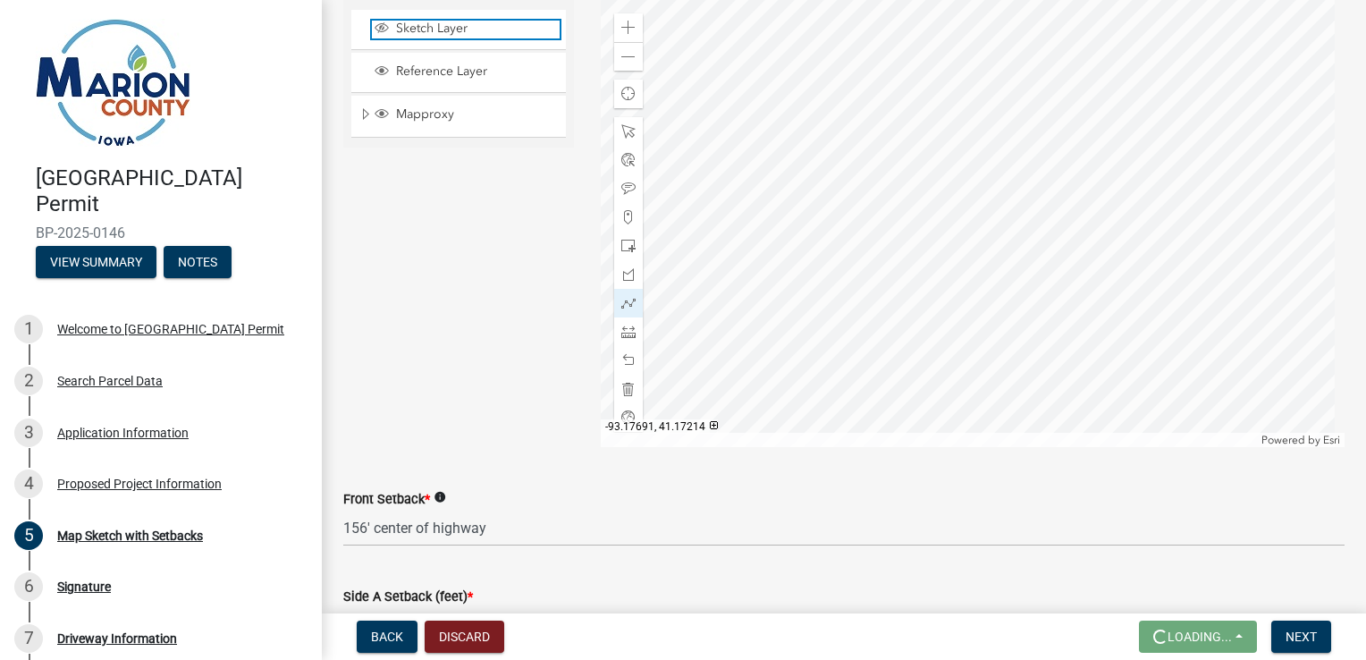
click at [447, 27] on span "Sketch Layer" at bounding box center [476, 29] width 168 height 16
click at [441, 127] on div "Mapproxy" at bounding box center [458, 116] width 215 height 40
click at [353, 131] on div "Mapproxy" at bounding box center [458, 116] width 215 height 40
click at [365, 113] on span "Expand" at bounding box center [365, 114] width 14 height 17
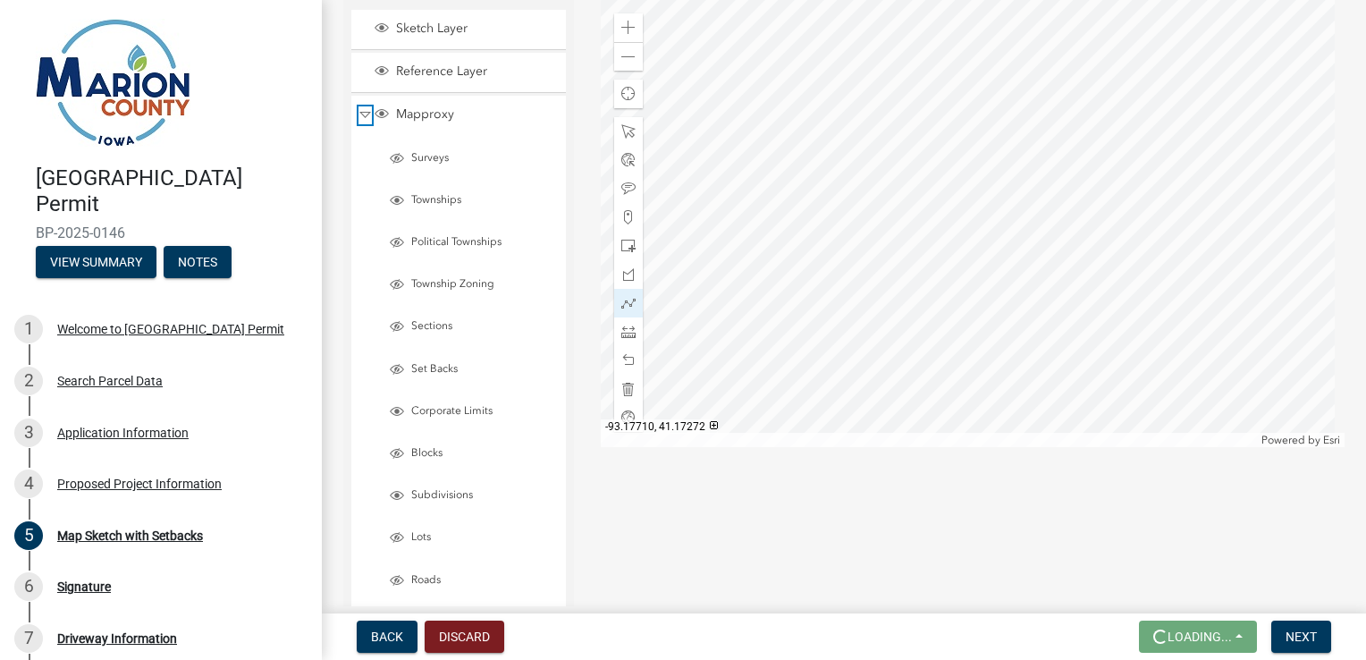
click at [366, 112] on span "Collapse" at bounding box center [364, 114] width 13 height 17
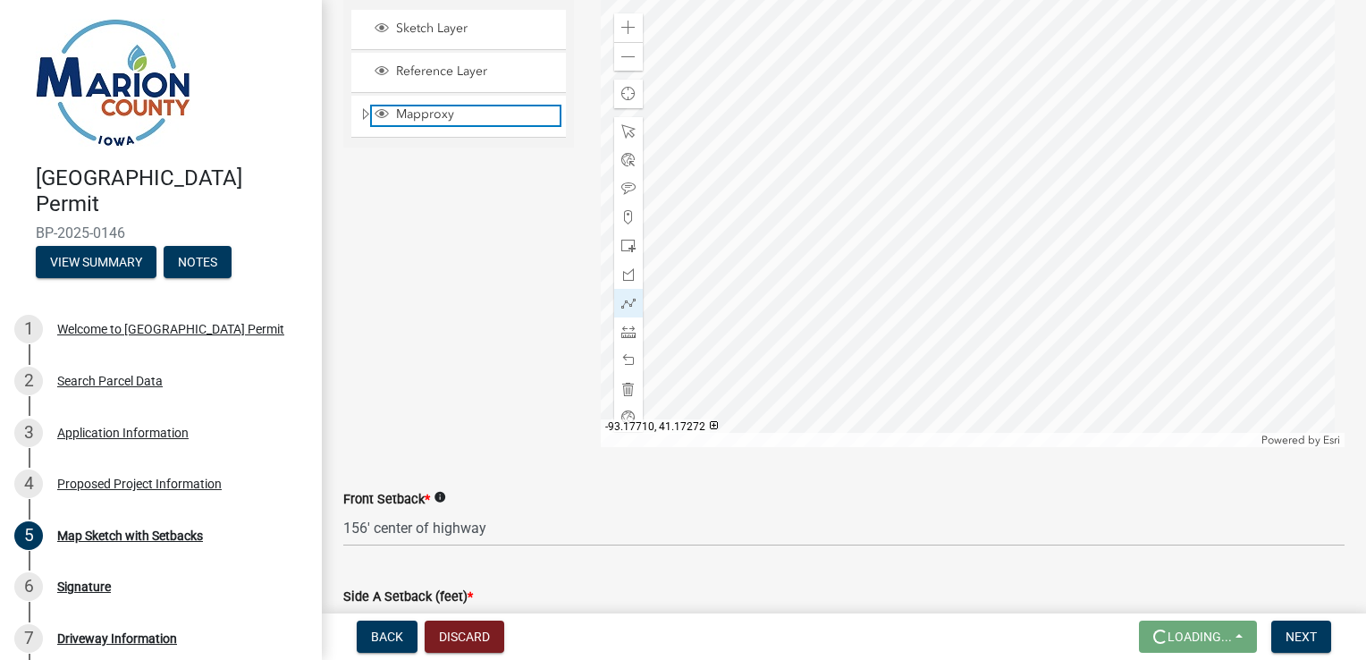
click at [407, 114] on span "Mapproxy" at bounding box center [476, 114] width 168 height 16
click at [407, 113] on span "Mapproxy" at bounding box center [476, 114] width 168 height 16
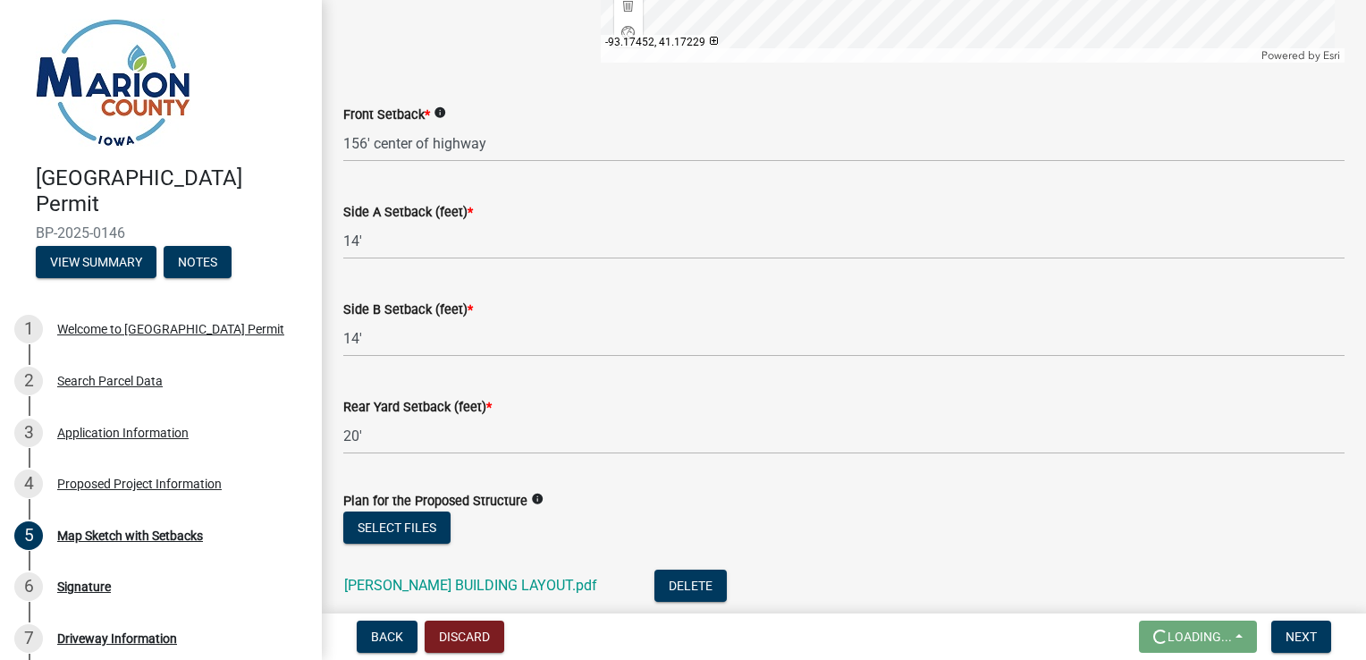
scroll to position [999, 0]
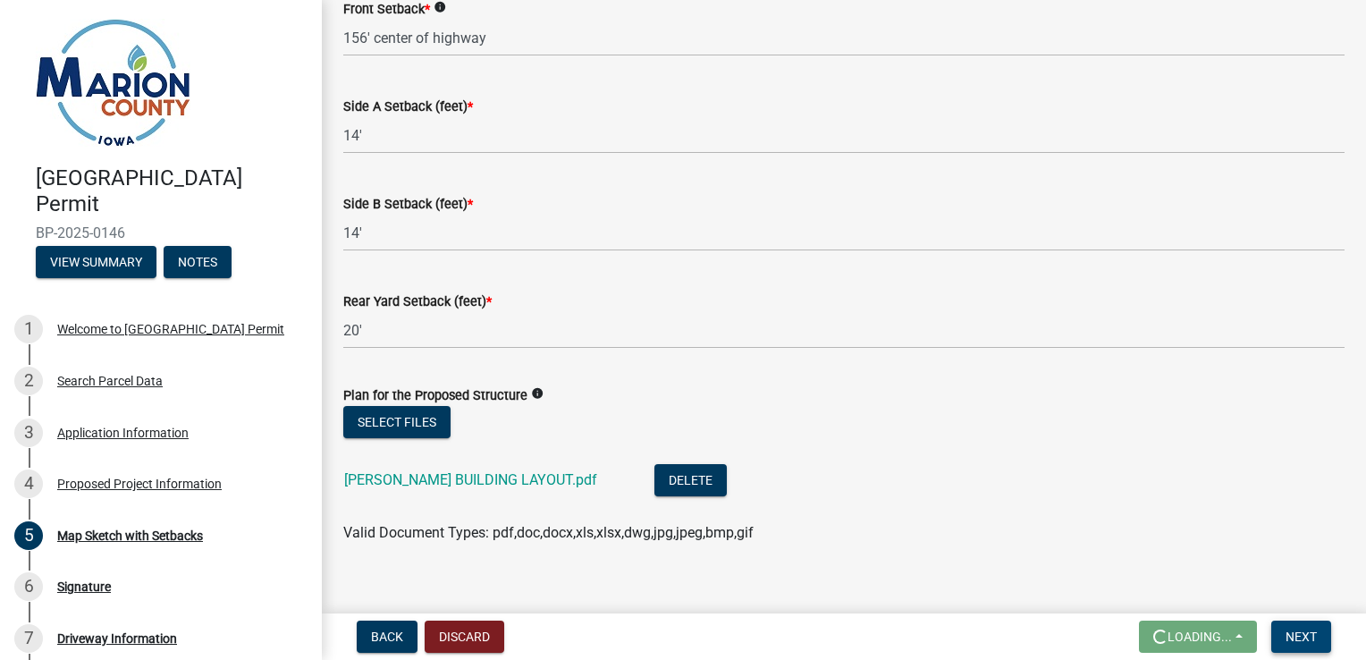
click at [1299, 637] on span "Next" at bounding box center [1301, 636] width 31 height 14
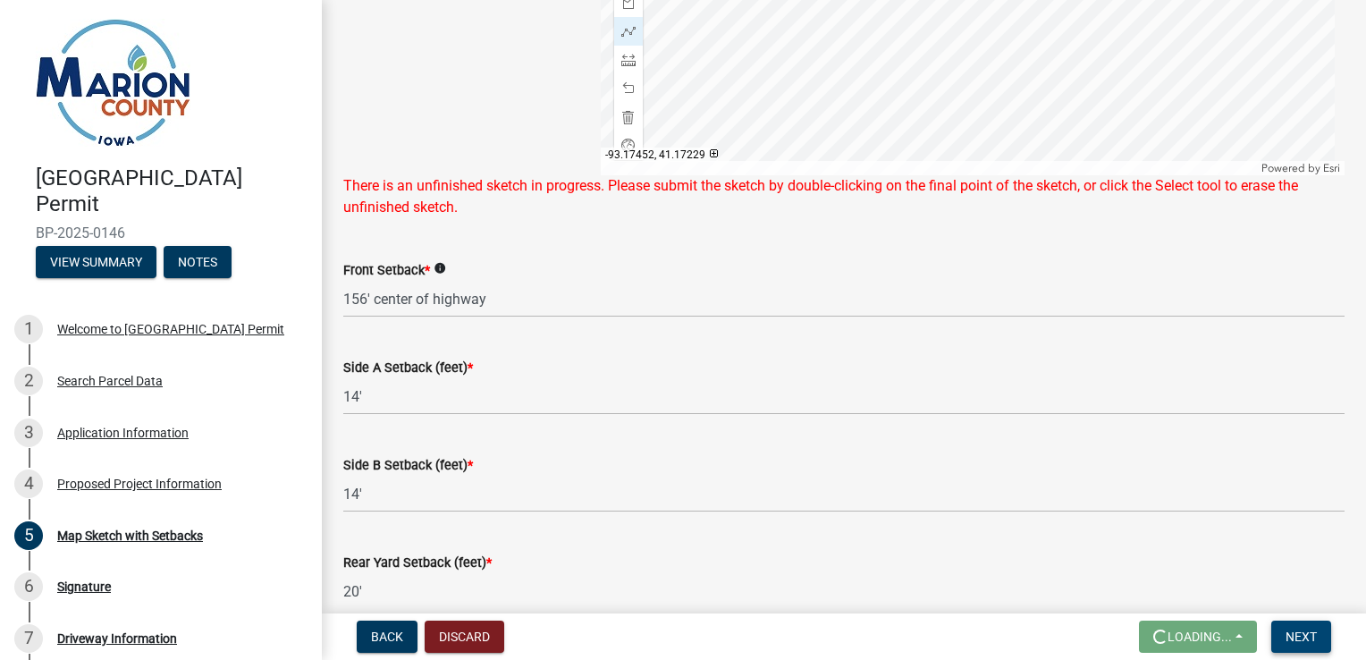
scroll to position [685, 0]
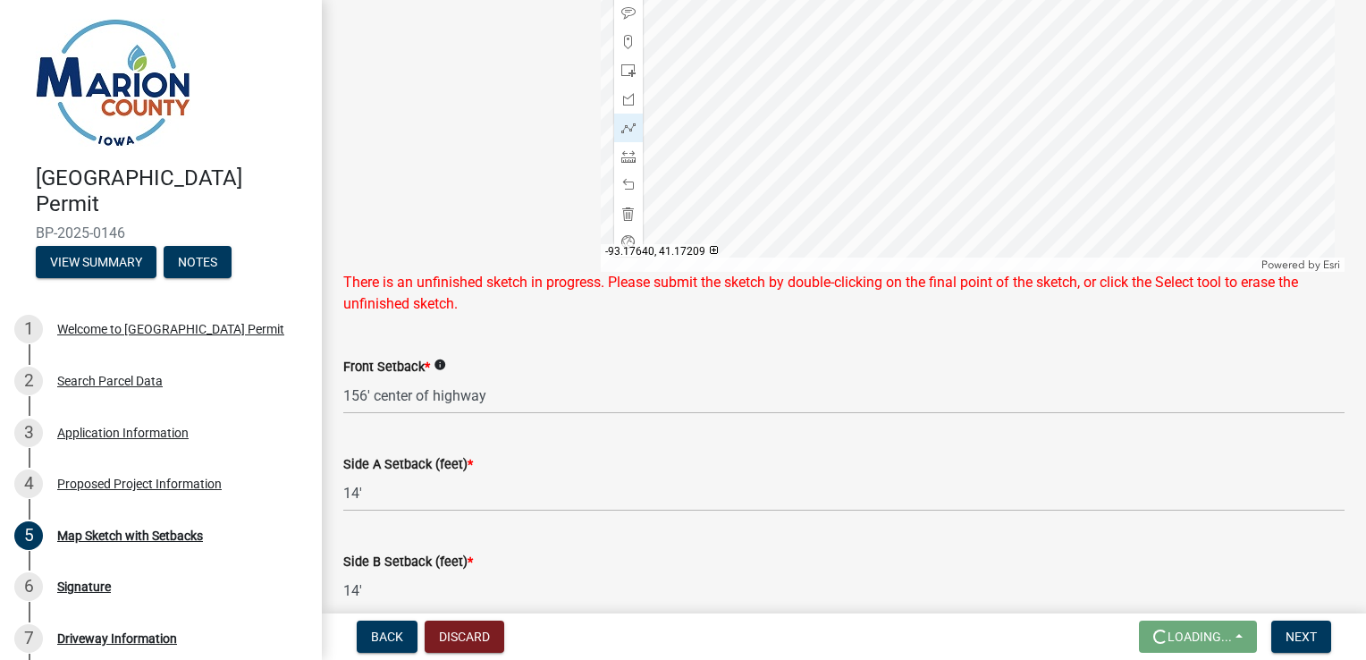
click at [774, 121] on div at bounding box center [973, 48] width 745 height 447
click at [773, 122] on div at bounding box center [973, 48] width 745 height 447
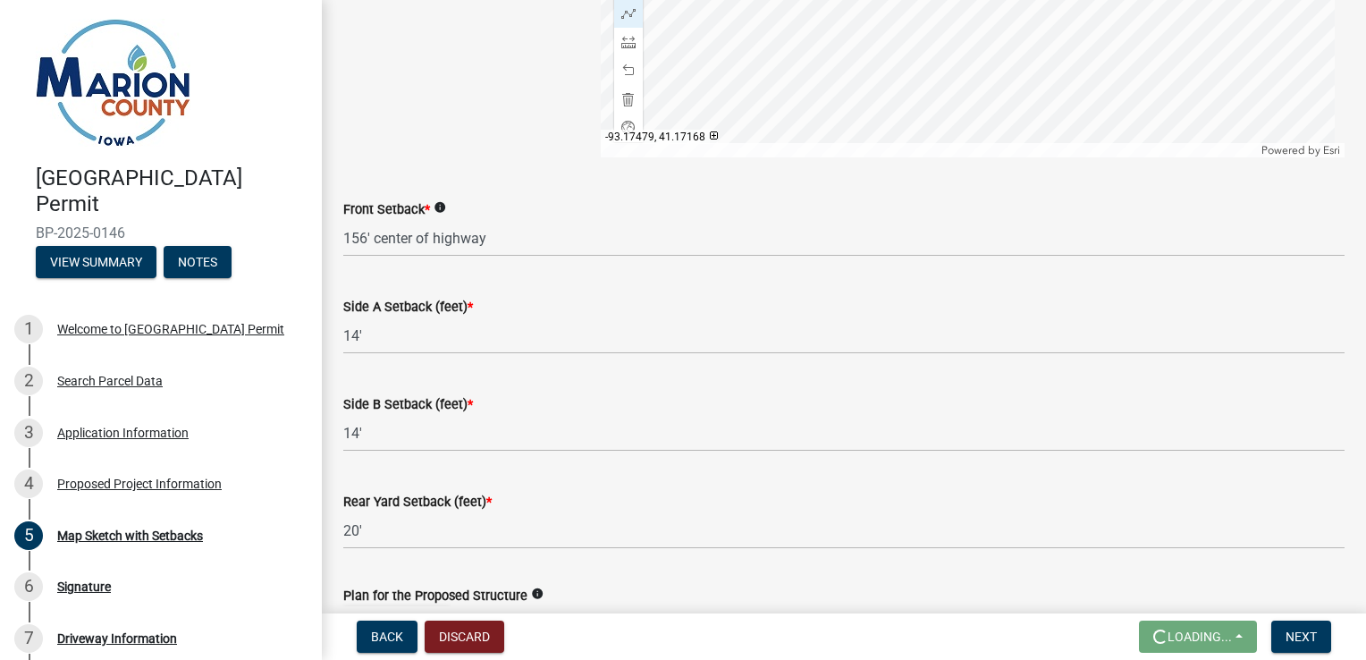
scroll to position [1023, 0]
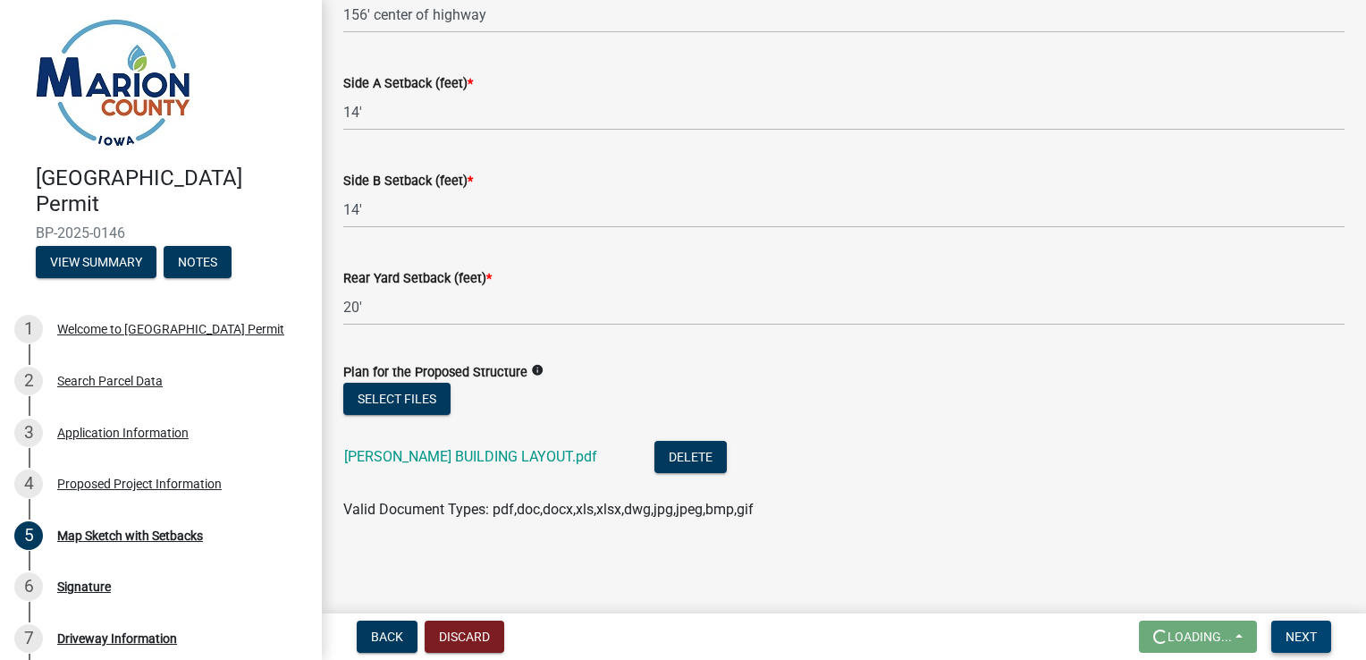
click at [1319, 631] on button "Next" at bounding box center [1301, 636] width 60 height 32
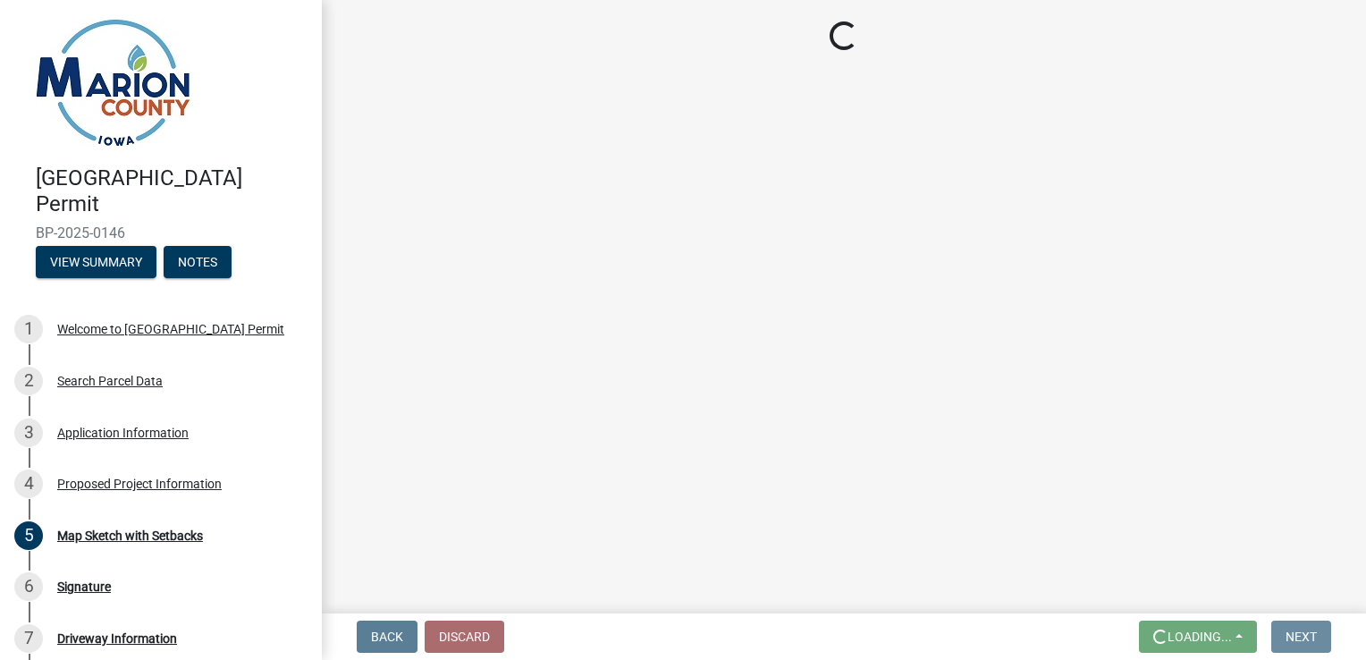
scroll to position [0, 0]
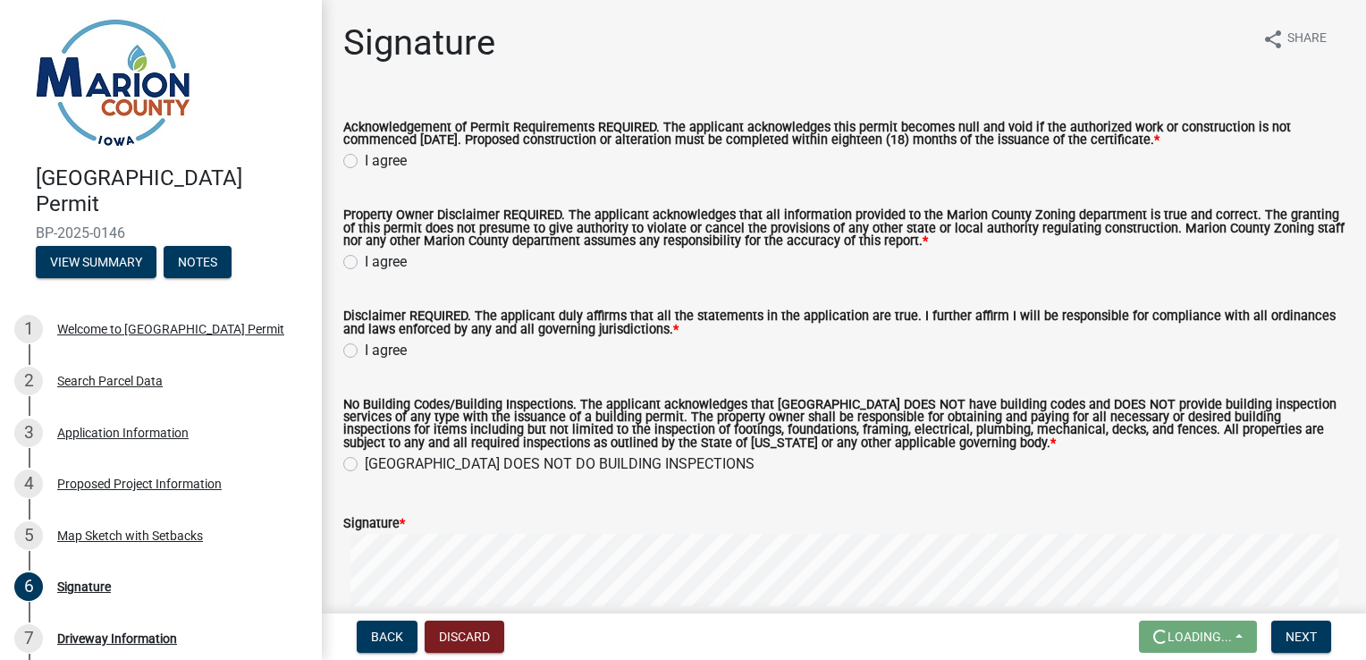
click at [365, 163] on label "I agree" at bounding box center [386, 160] width 42 height 21
click at [365, 162] on input "I agree" at bounding box center [371, 156] width 12 height 12
radio input "true"
click at [365, 261] on label "I agree" at bounding box center [386, 261] width 42 height 21
click at [365, 261] on input "I agree" at bounding box center [371, 257] width 12 height 12
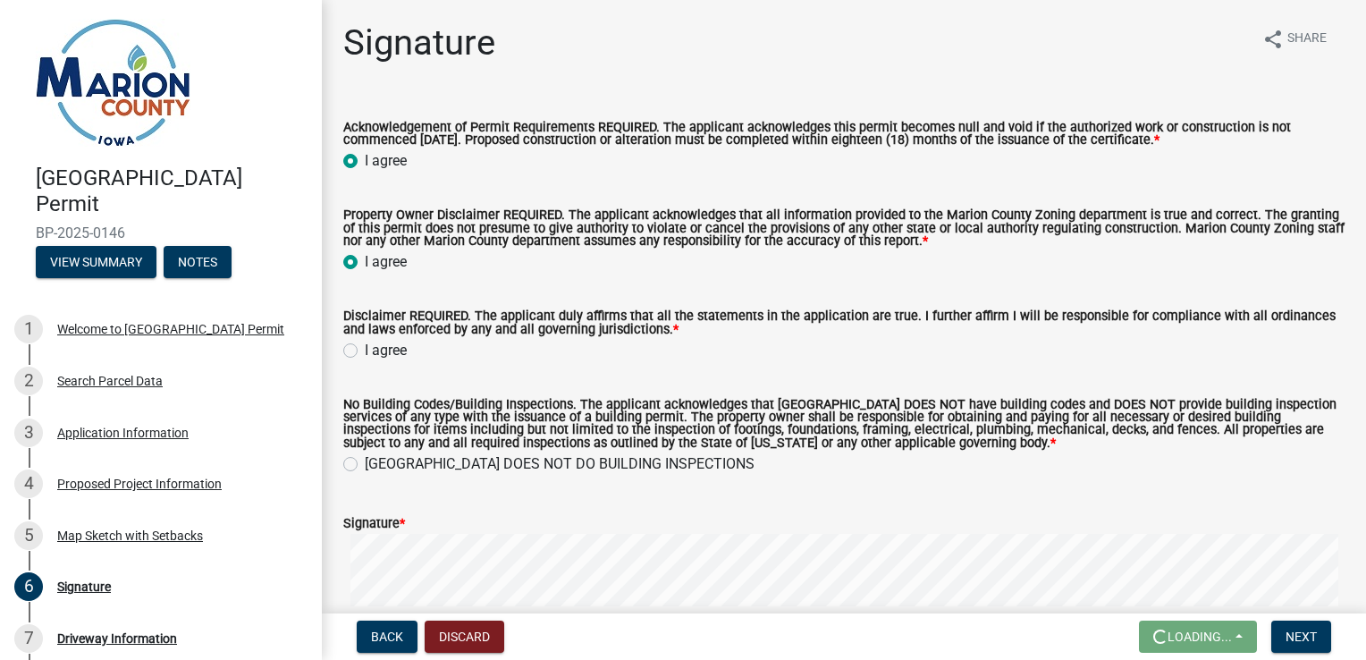
radio input "true"
click at [365, 353] on label "I agree" at bounding box center [386, 350] width 42 height 21
click at [365, 351] on input "I agree" at bounding box center [371, 346] width 12 height 12
radio input "true"
click at [352, 478] on wm-data-entity-input "No Building Codes/Building Inspections. The applicant acknowledges that Marion …" at bounding box center [843, 434] width 1001 height 114
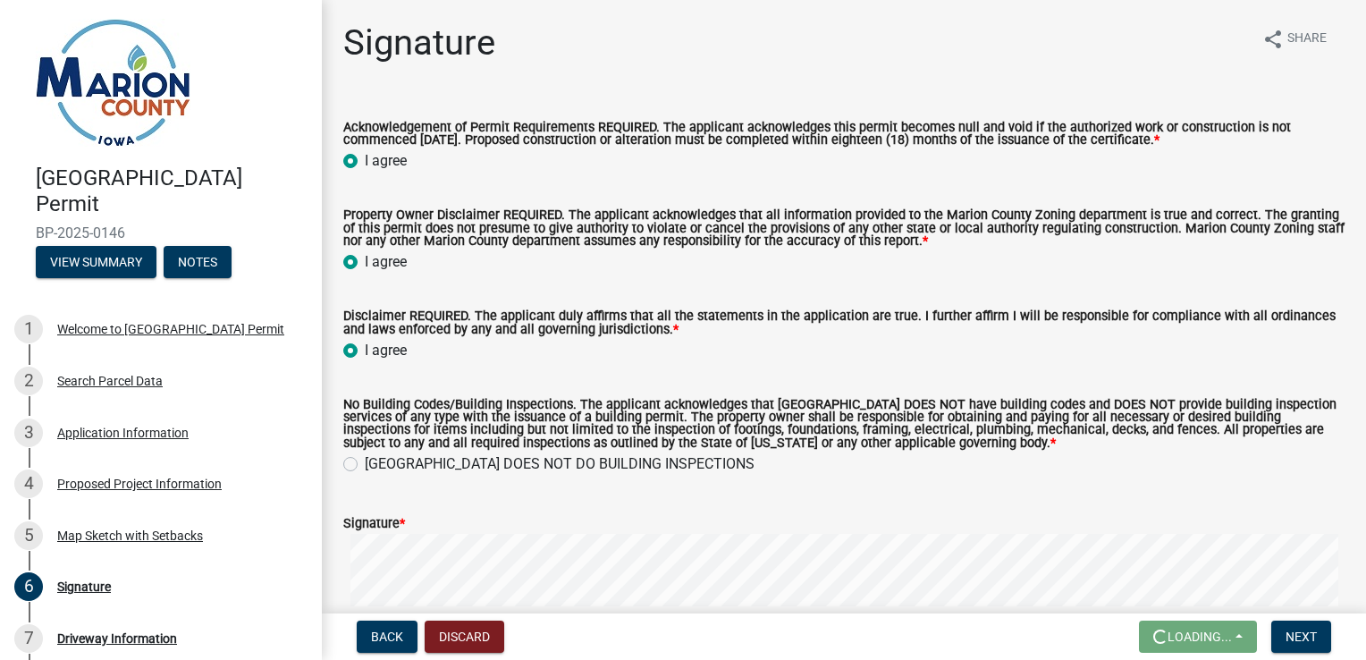
click at [365, 470] on label "MARION COUNTY DOES NOT DO BUILDING INSPECTIONS" at bounding box center [560, 463] width 390 height 21
click at [365, 465] on input "MARION COUNTY DOES NOT DO BUILDING INSPECTIONS" at bounding box center [371, 459] width 12 height 12
radio input "true"
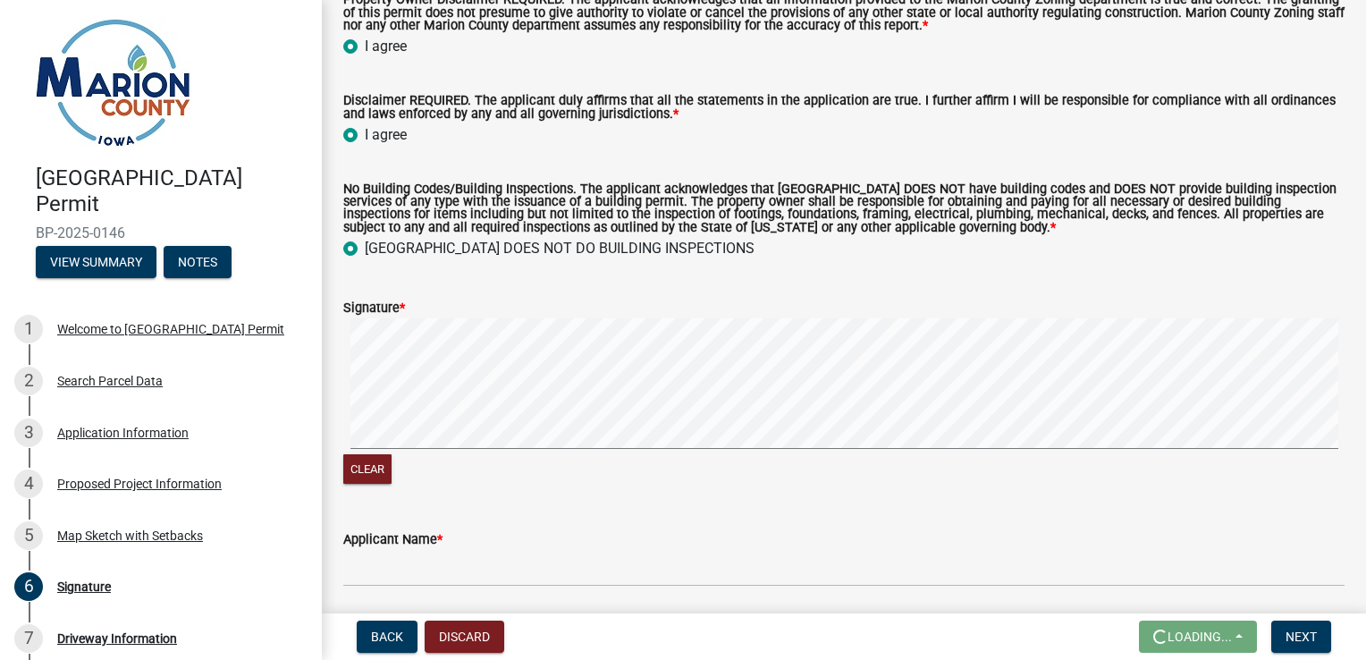
scroll to position [268, 0]
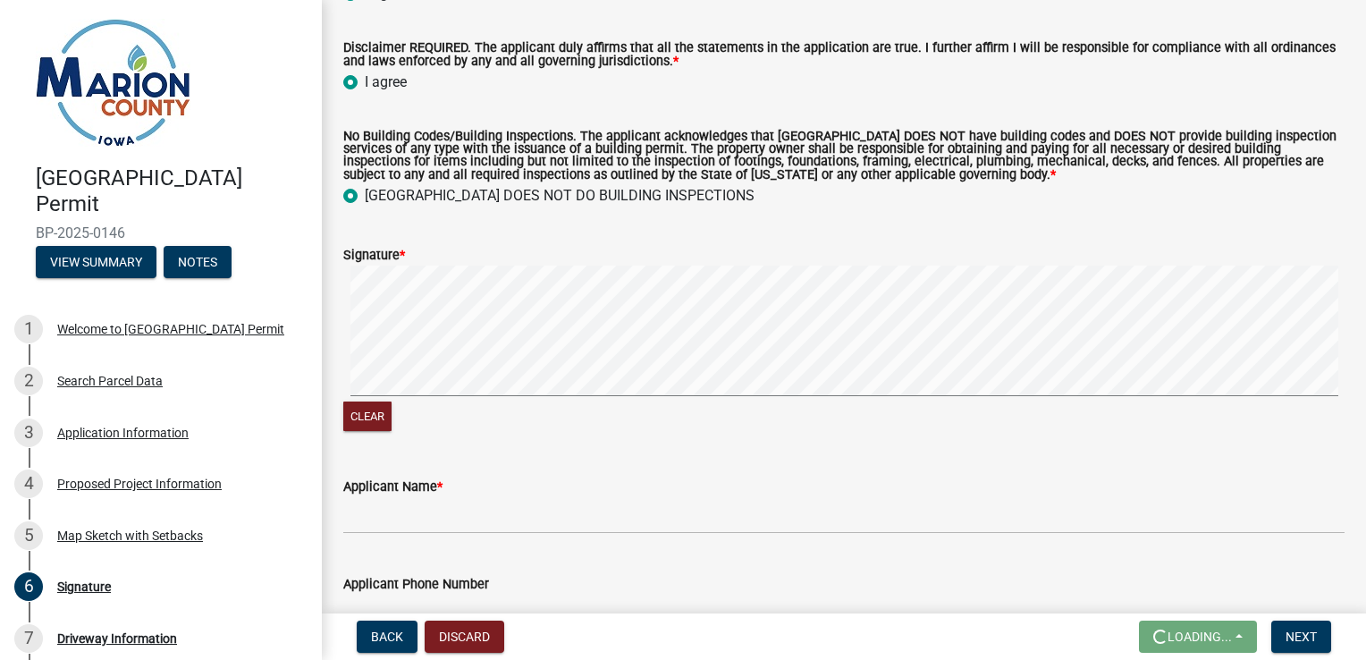
click at [569, 407] on div "Clear" at bounding box center [843, 350] width 1001 height 169
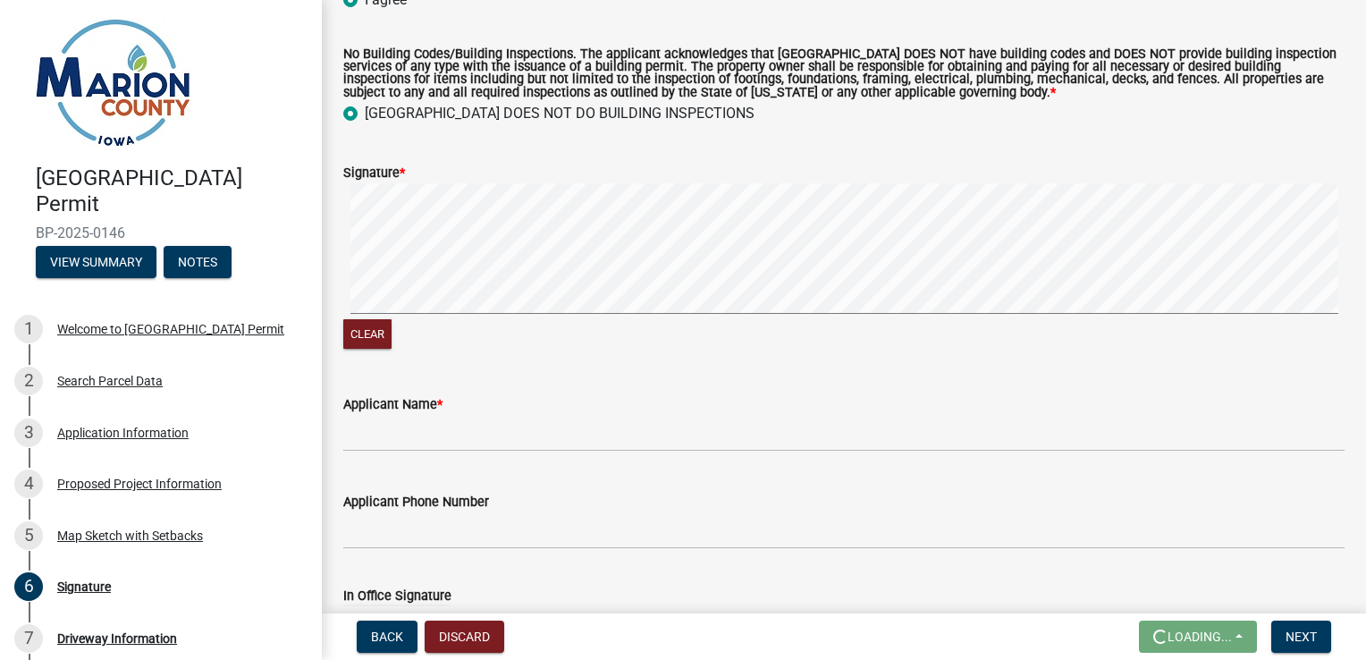
scroll to position [447, 0]
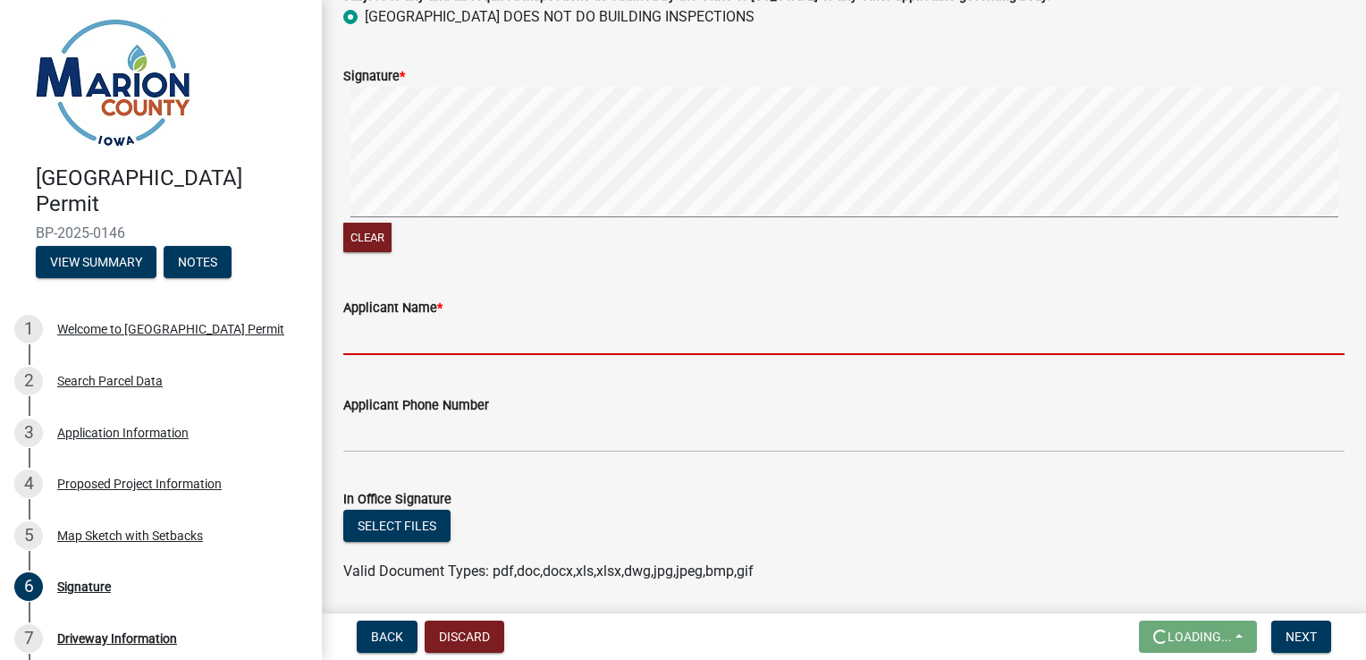
click at [459, 319] on input "Applicant Name *" at bounding box center [843, 336] width 1001 height 37
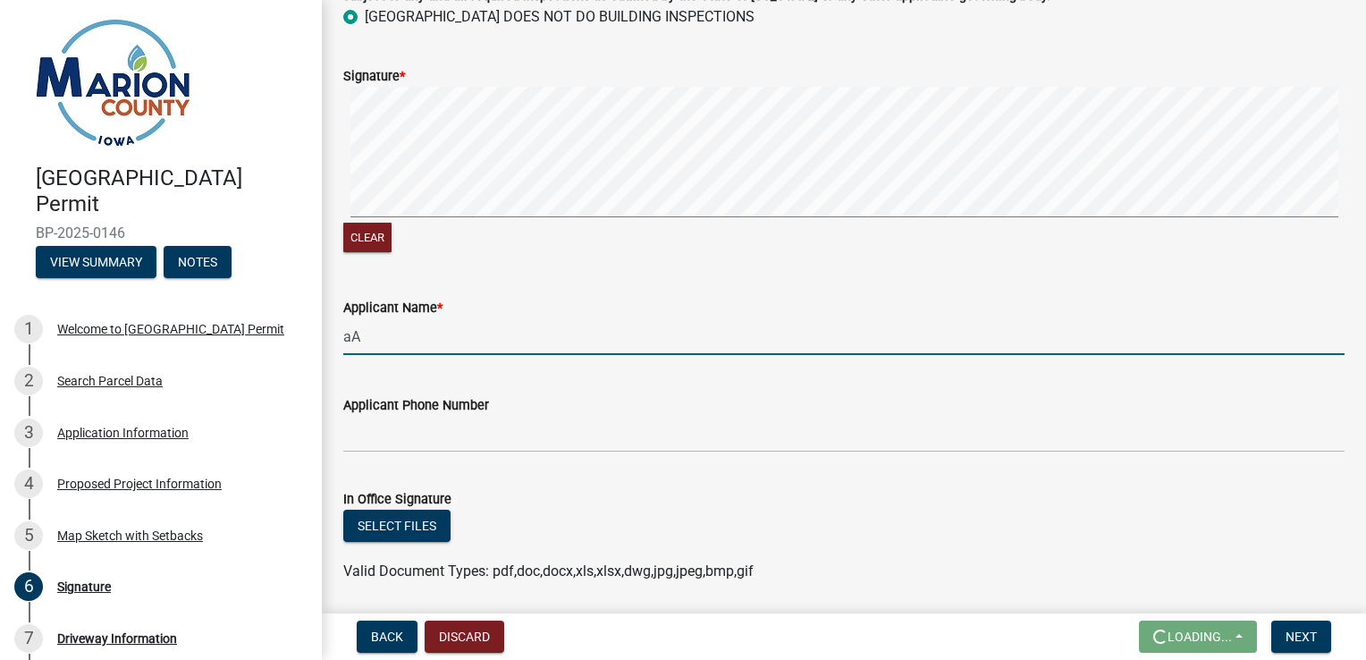
type input "a"
type input "[PERSON_NAME]"
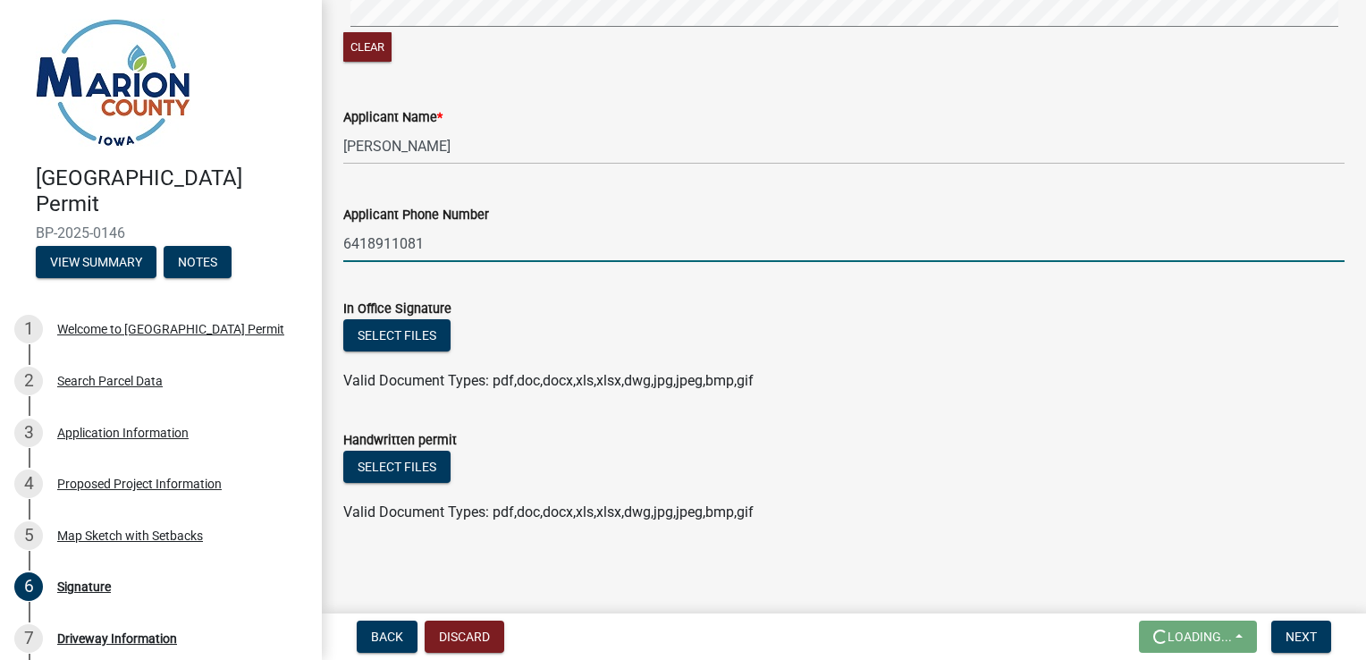
scroll to position [641, 0]
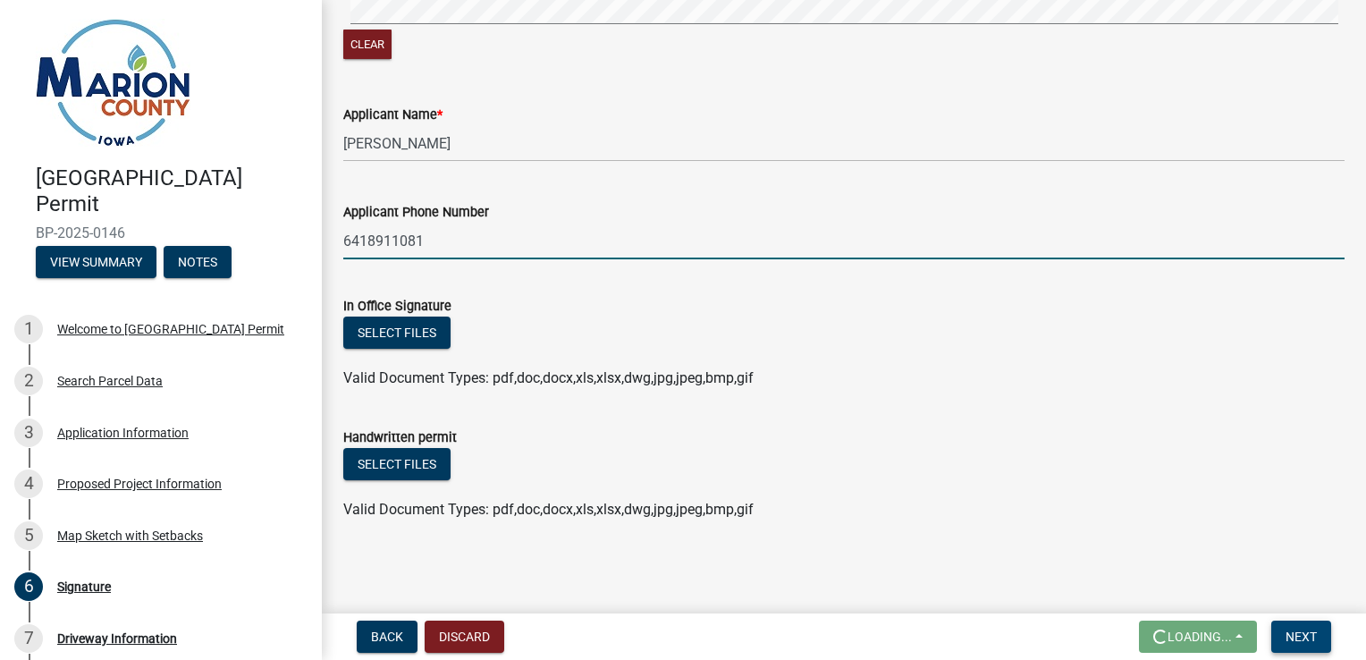
type input "6418911081"
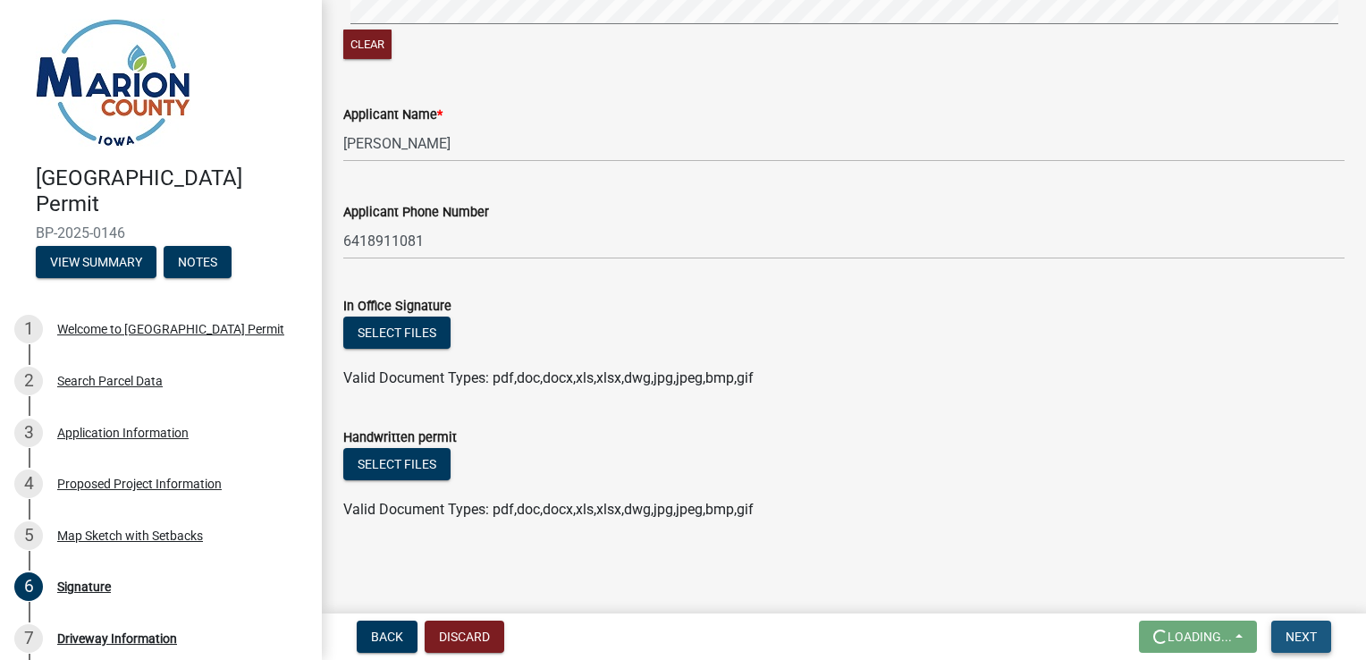
click at [1304, 642] on span "Next" at bounding box center [1301, 636] width 31 height 14
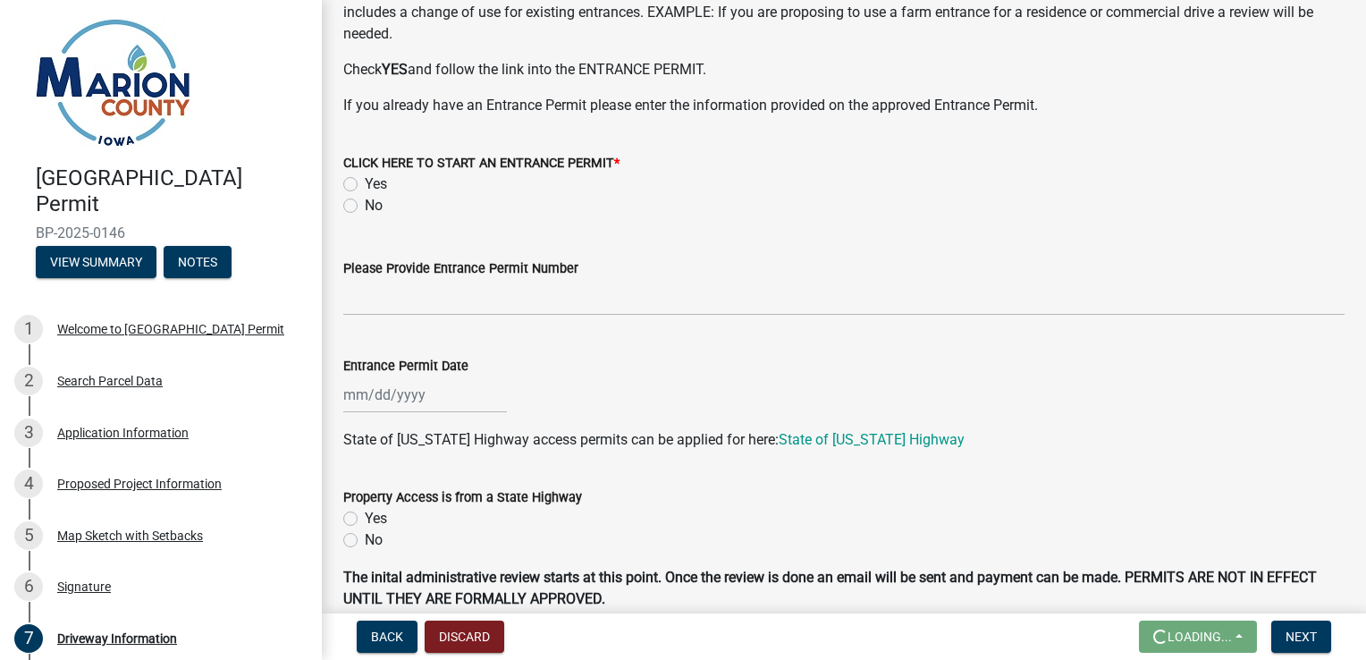
scroll to position [89, 0]
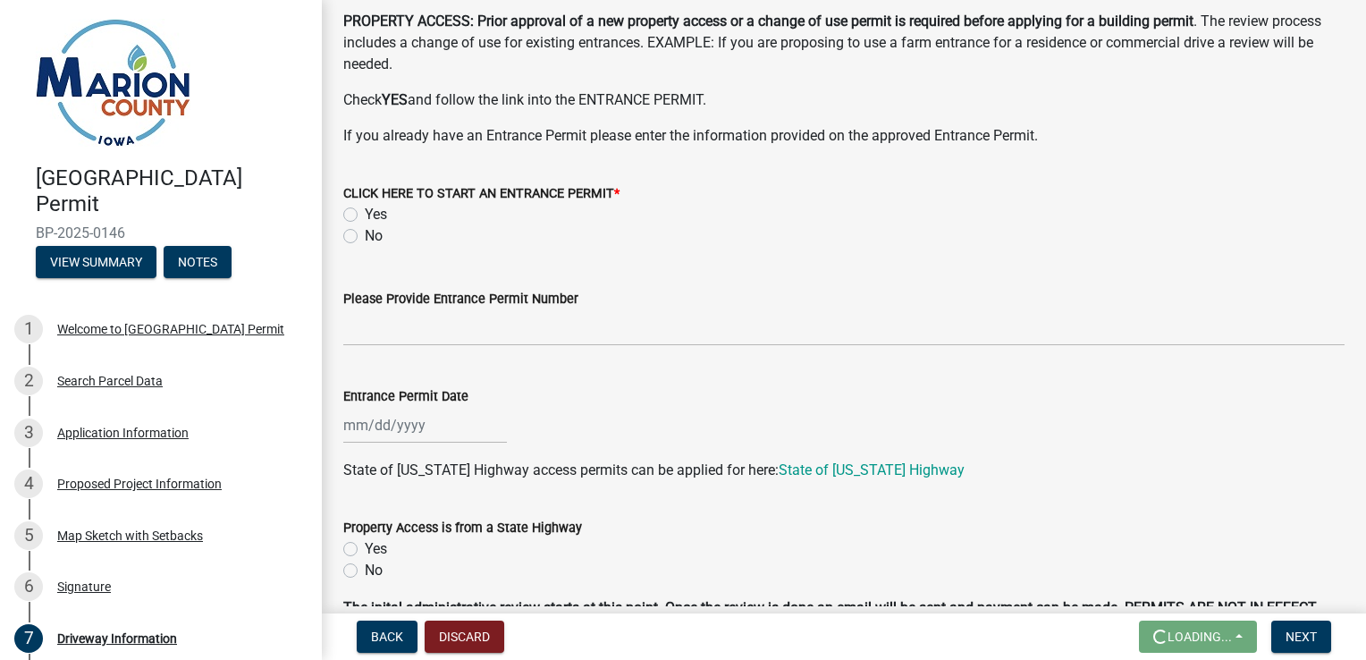
click at [365, 216] on label "Yes" at bounding box center [376, 214] width 22 height 21
click at [365, 215] on input "Yes" at bounding box center [371, 210] width 12 height 12
radio input "true"
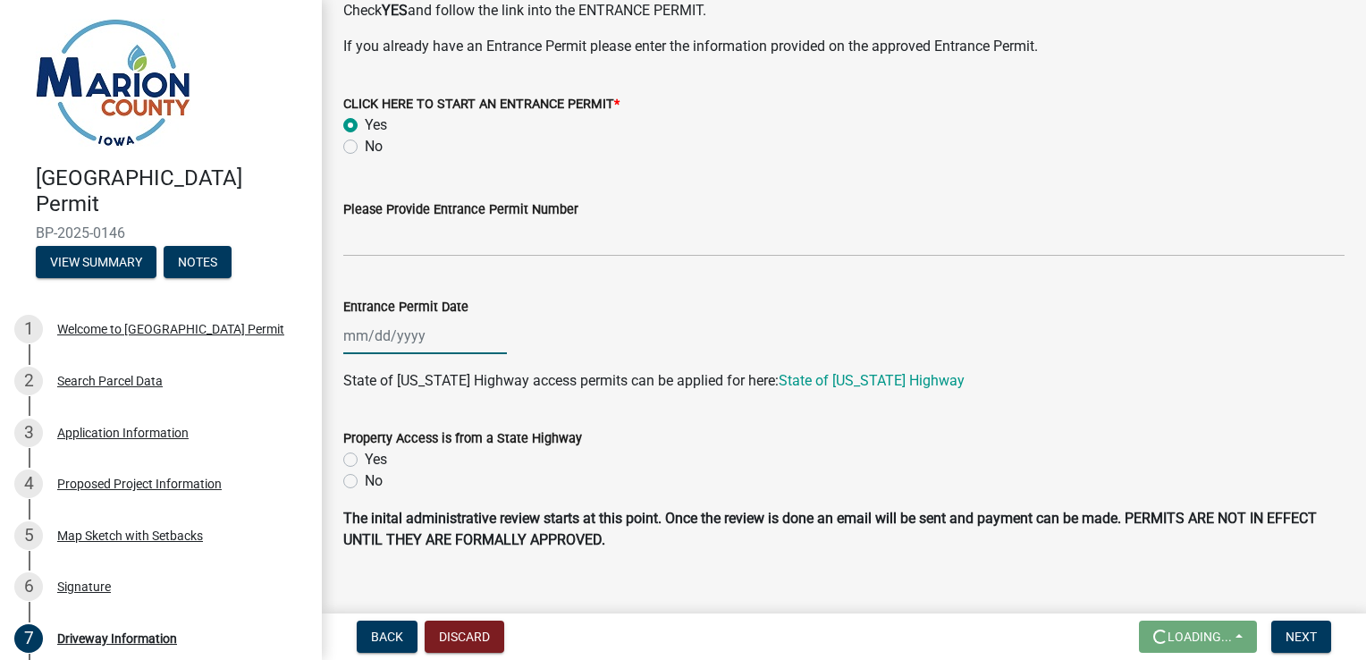
click at [427, 344] on div at bounding box center [425, 335] width 164 height 37
select select "9"
select select "2025"
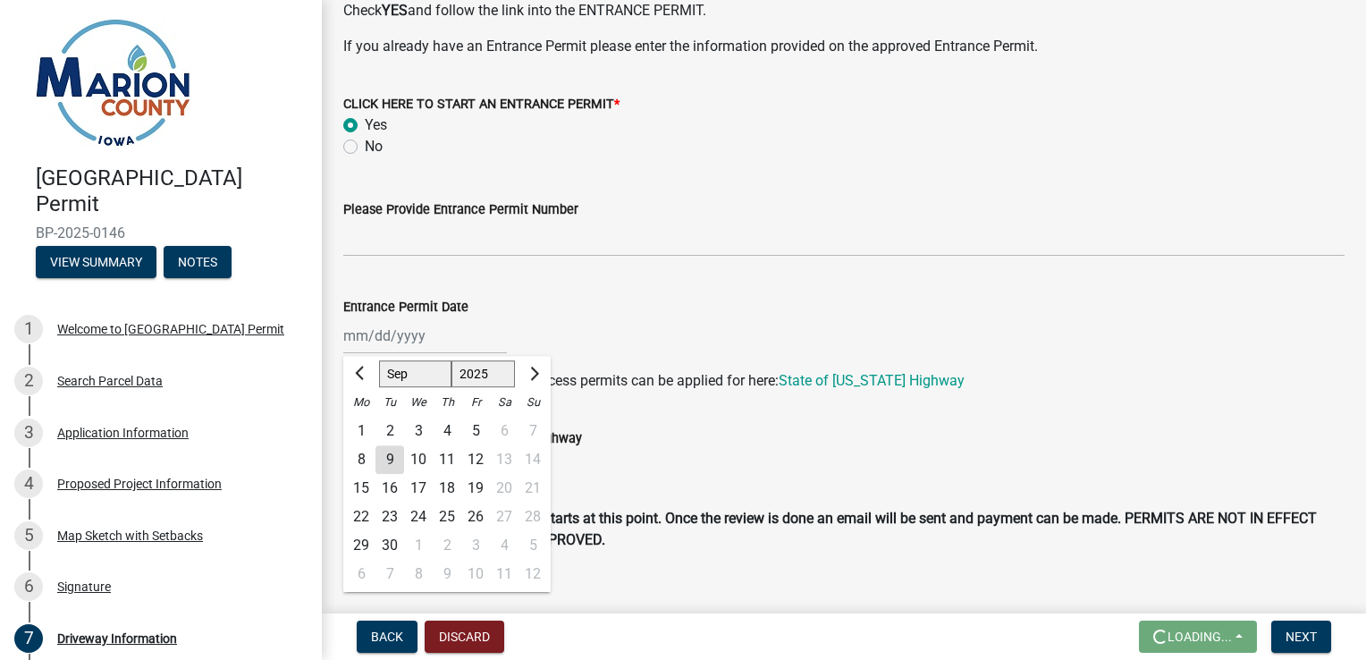
click at [552, 284] on div "Entrance Permit Date Jan Feb Mar Apr May Jun Jul Aug Sep Oct Nov Dec 1525 1526 …" at bounding box center [843, 312] width 1001 height 83
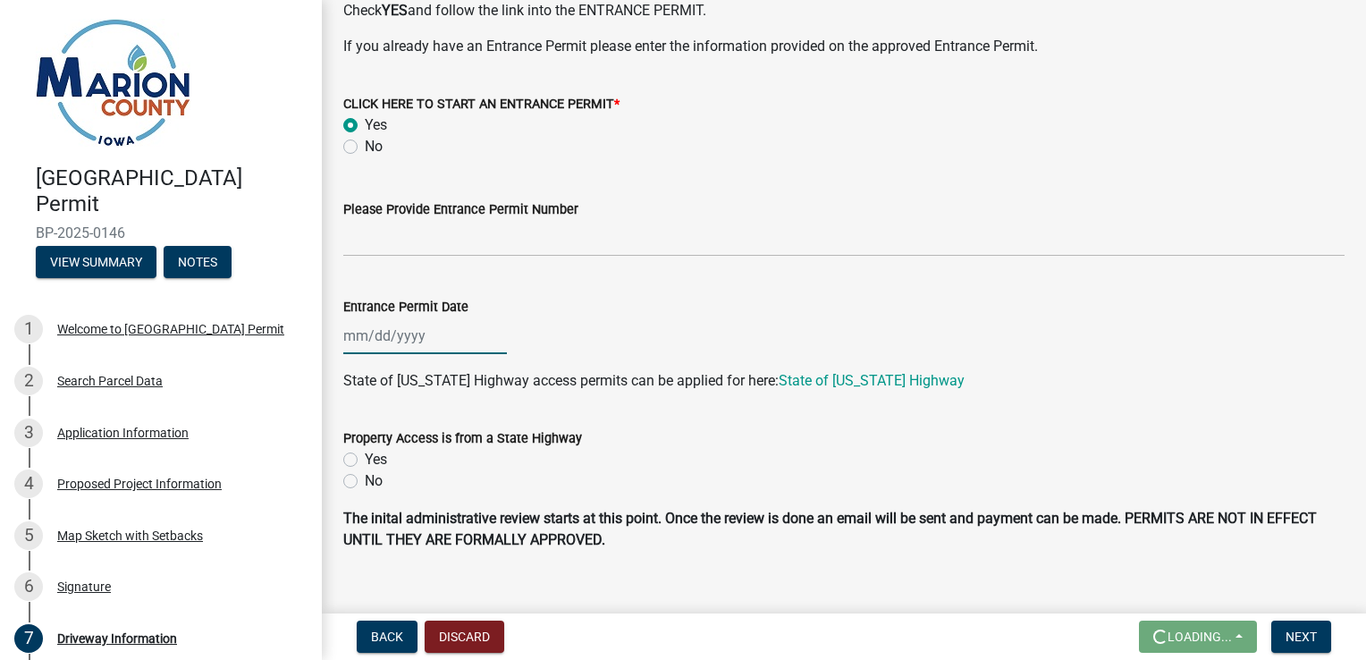
click at [431, 345] on div at bounding box center [425, 335] width 164 height 37
select select "9"
select select "2025"
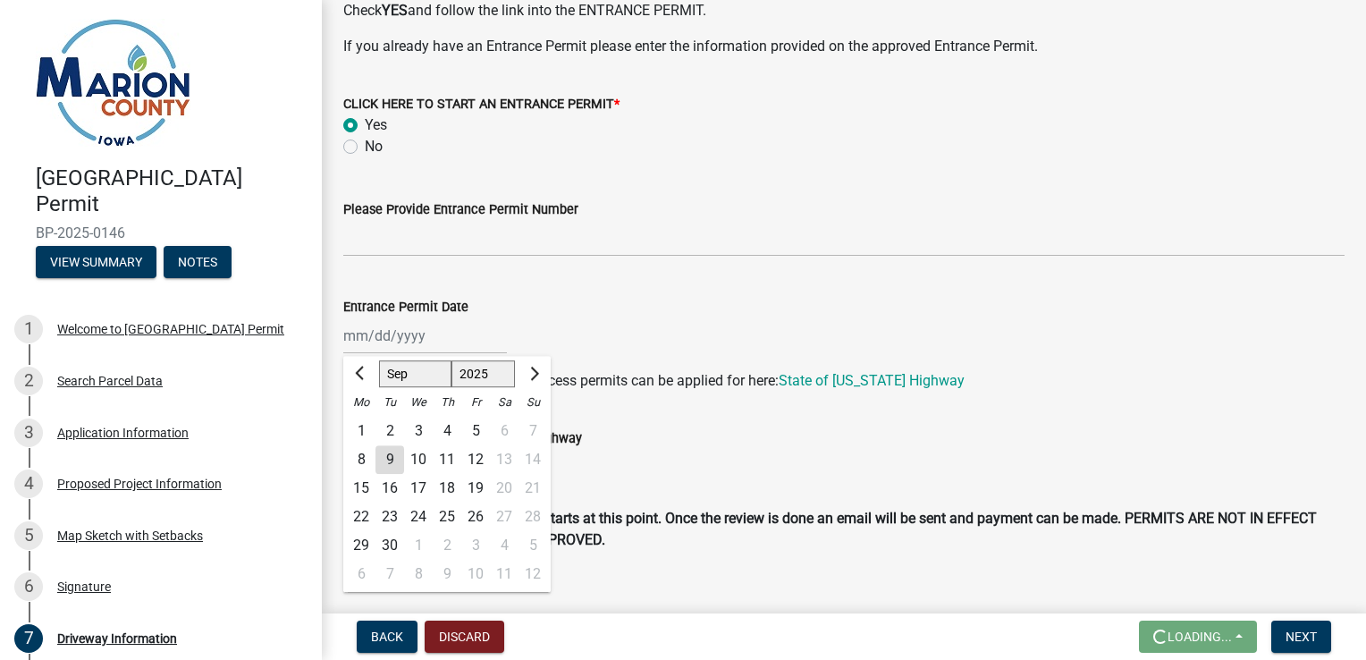
click at [383, 463] on div "9" at bounding box center [389, 459] width 29 height 29
type input "[DATE]"
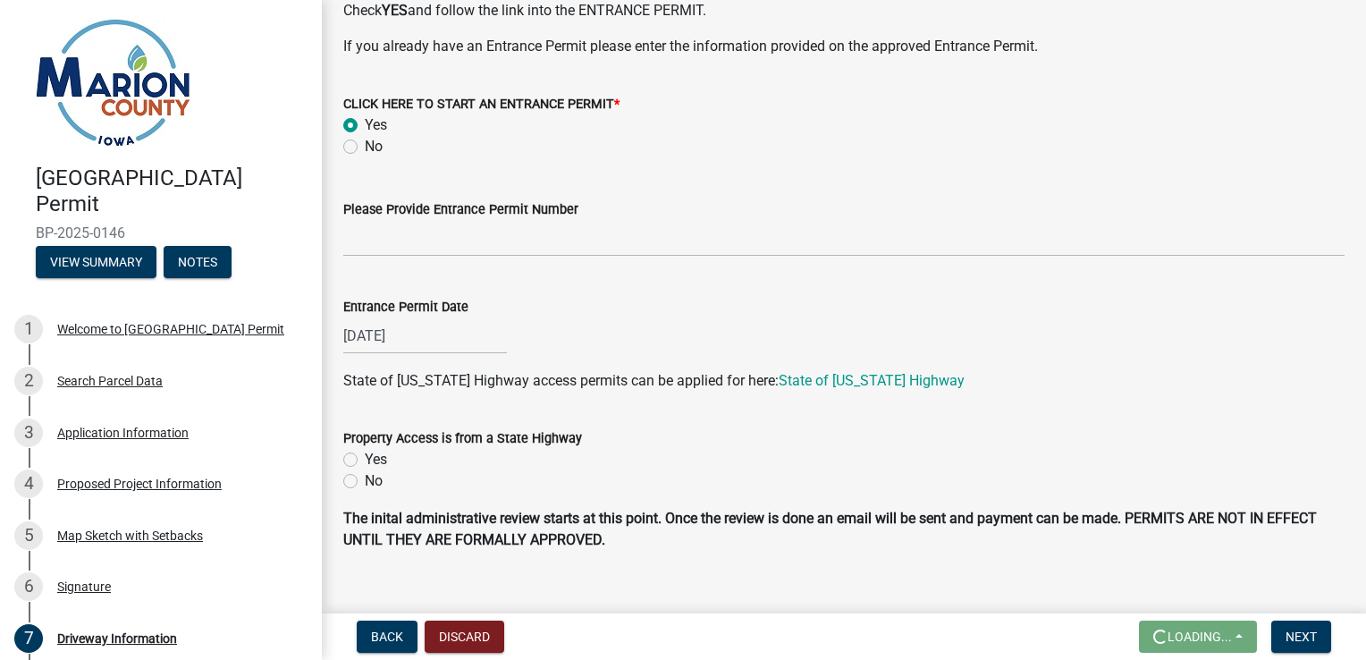
click at [365, 485] on label "No" at bounding box center [374, 480] width 18 height 21
click at [365, 482] on input "No" at bounding box center [371, 476] width 12 height 12
radio input "true"
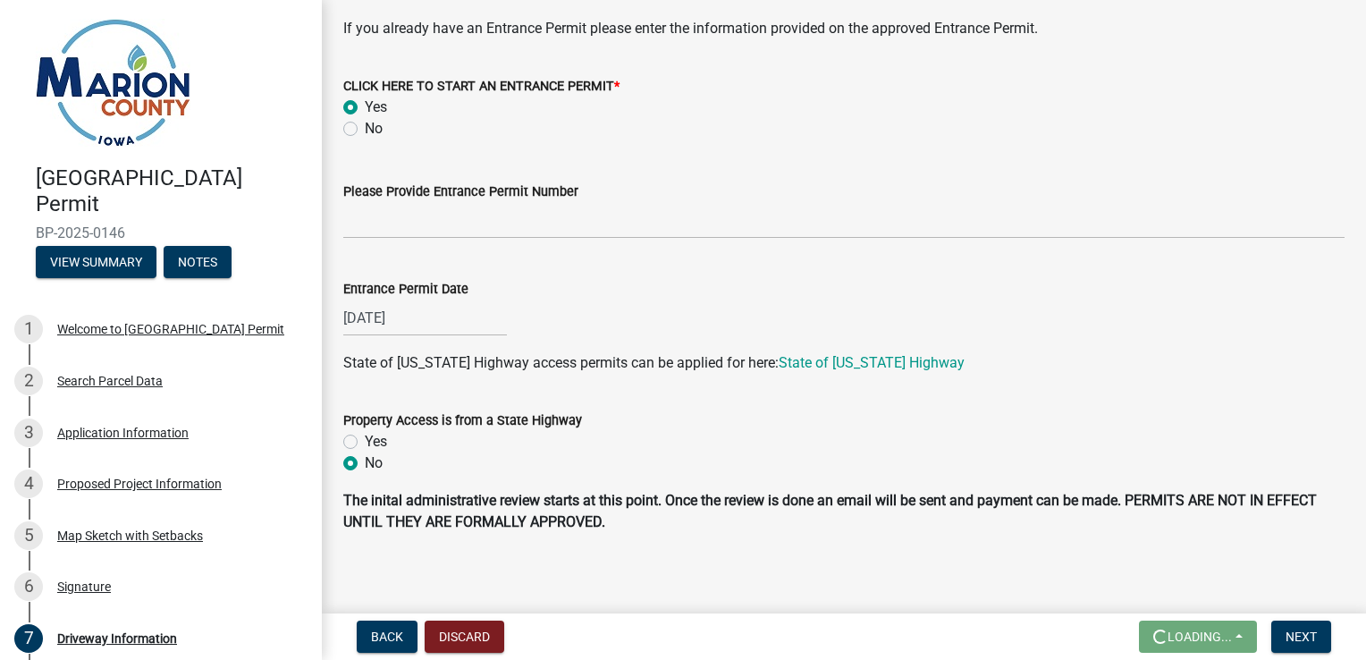
scroll to position [207, 0]
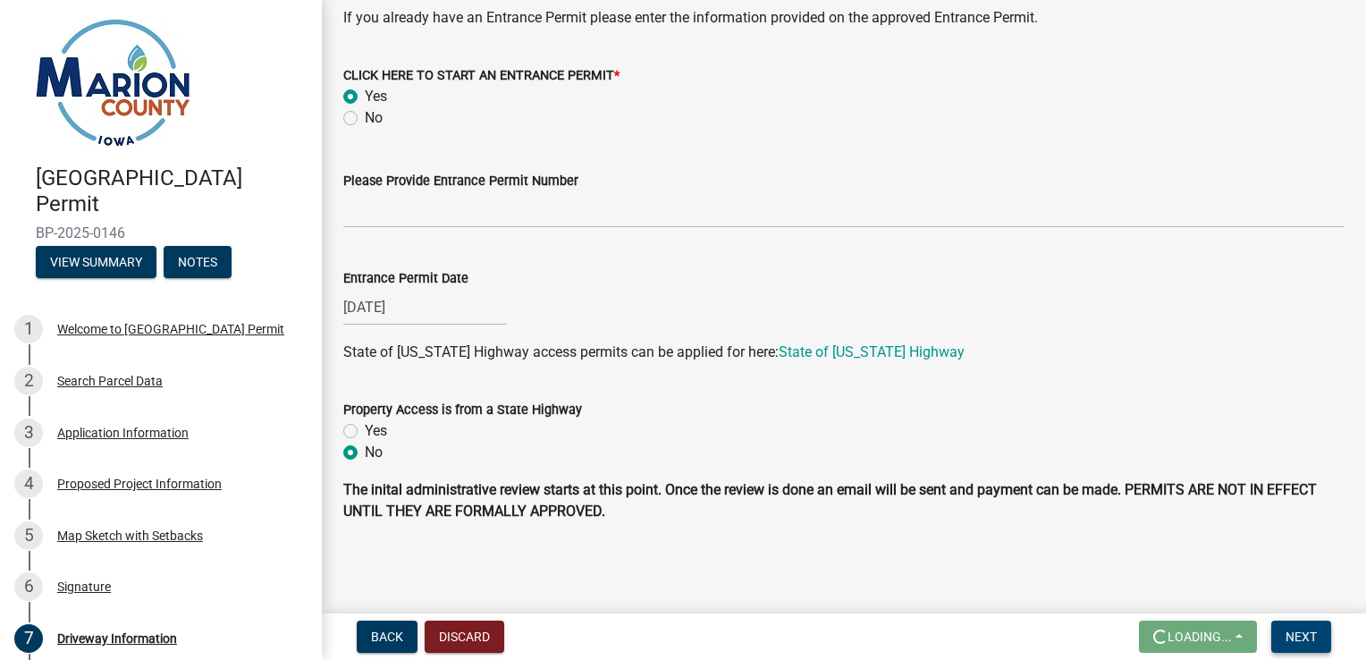
click at [1312, 638] on span "Next" at bounding box center [1301, 636] width 31 height 14
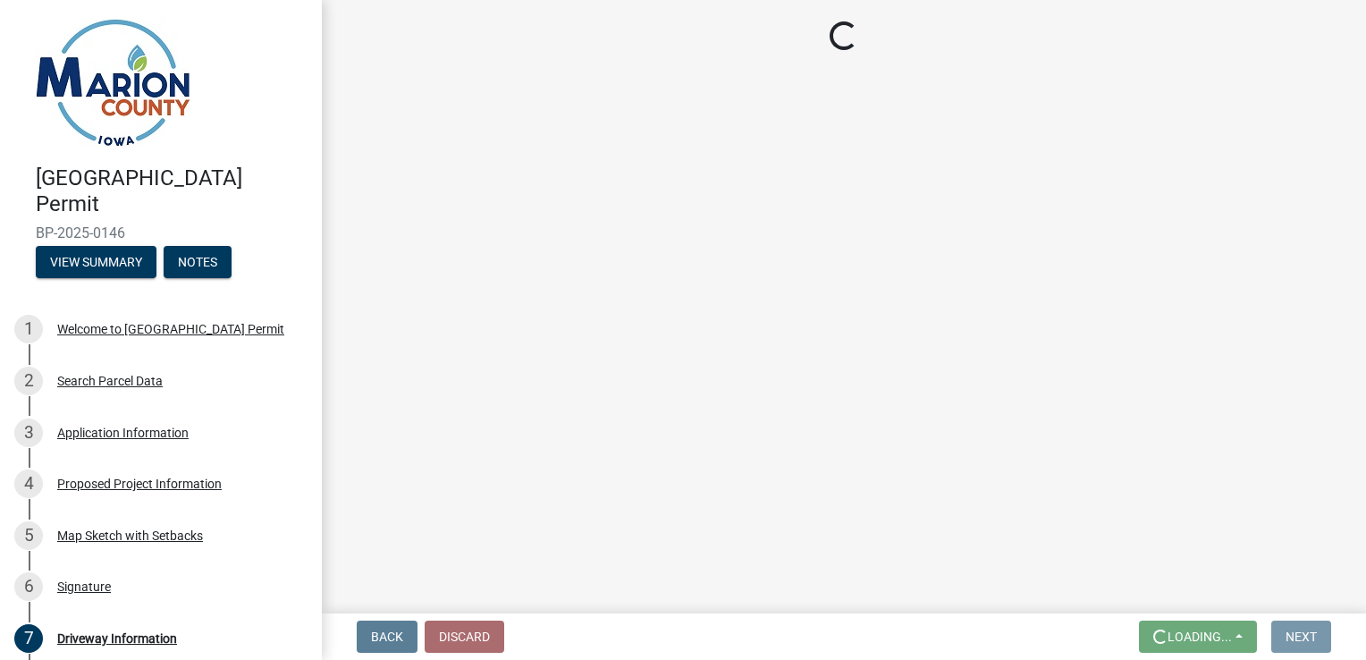
scroll to position [0, 0]
drag, startPoint x: 1312, startPoint y: 638, endPoint x: 819, endPoint y: 467, distance: 522.5
click at [819, 467] on main "Loading..." at bounding box center [844, 303] width 1044 height 606
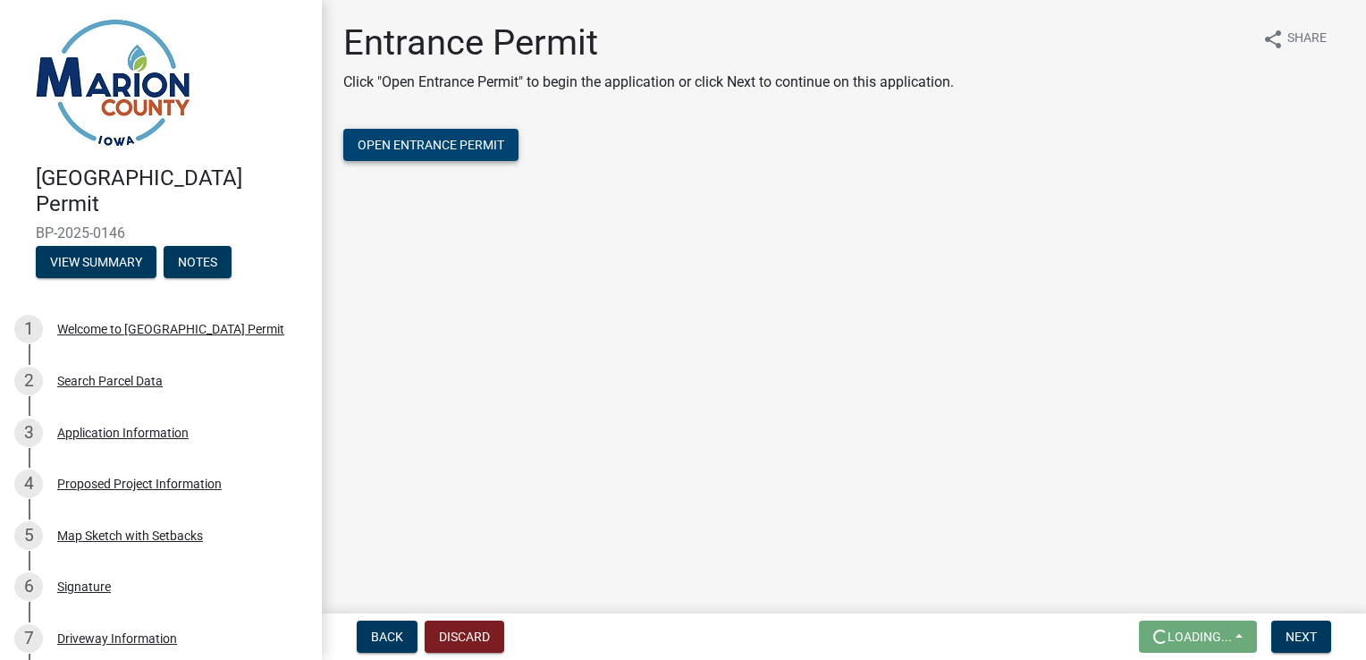
click at [434, 148] on span "Open Entrance Permit" at bounding box center [431, 145] width 147 height 14
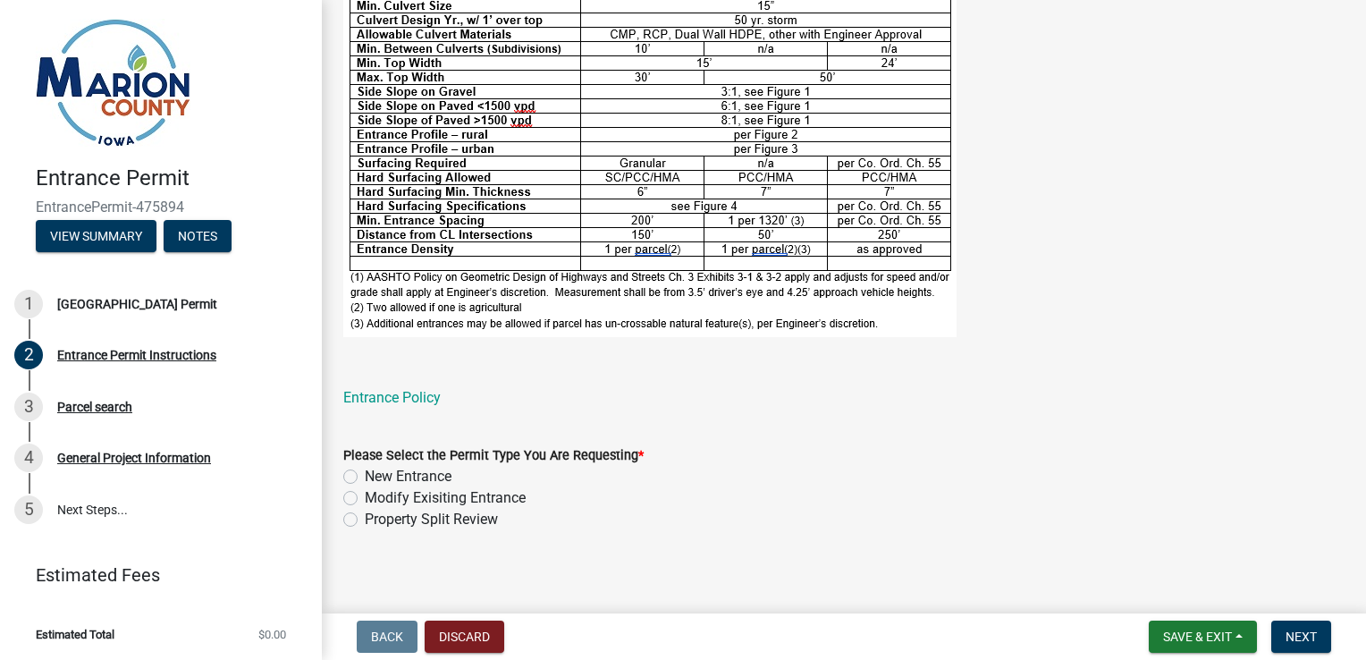
scroll to position [797, 0]
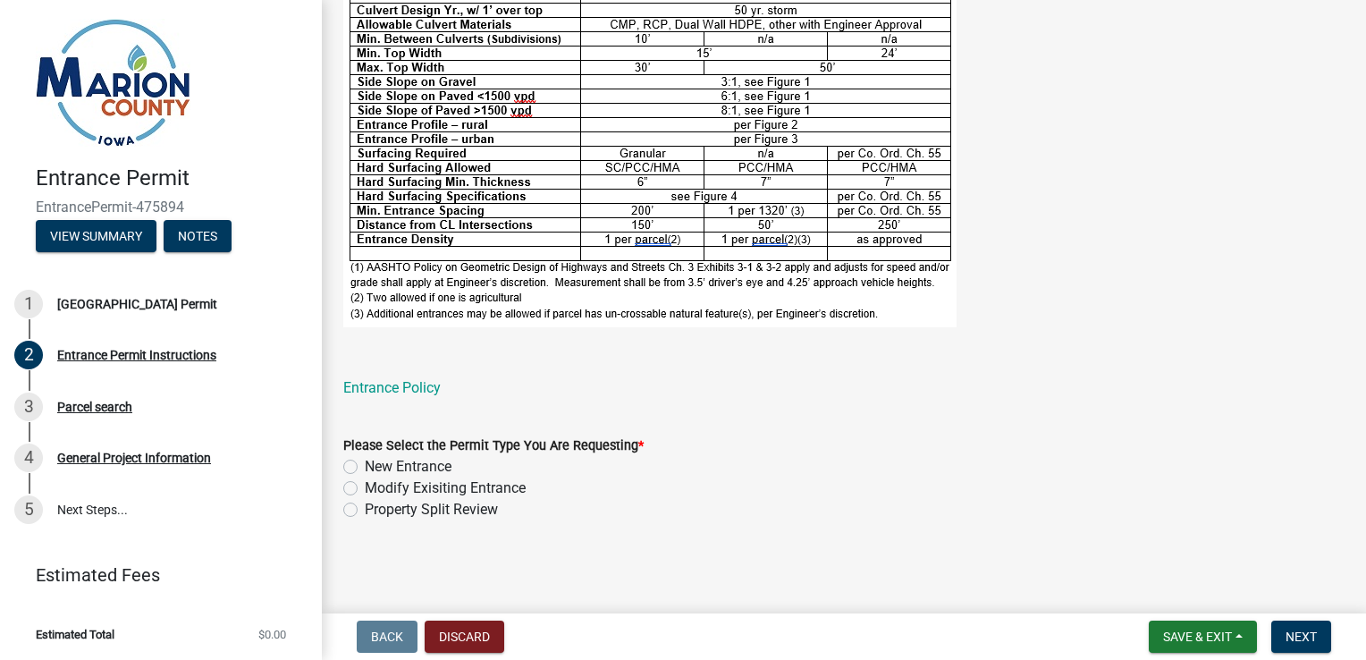
click at [365, 491] on label "Modify Exisiting Entrance" at bounding box center [445, 487] width 161 height 21
click at [365, 489] on input "Modify Exisiting Entrance" at bounding box center [371, 483] width 12 height 12
radio input "true"
click at [1312, 638] on span "Next" at bounding box center [1301, 636] width 31 height 14
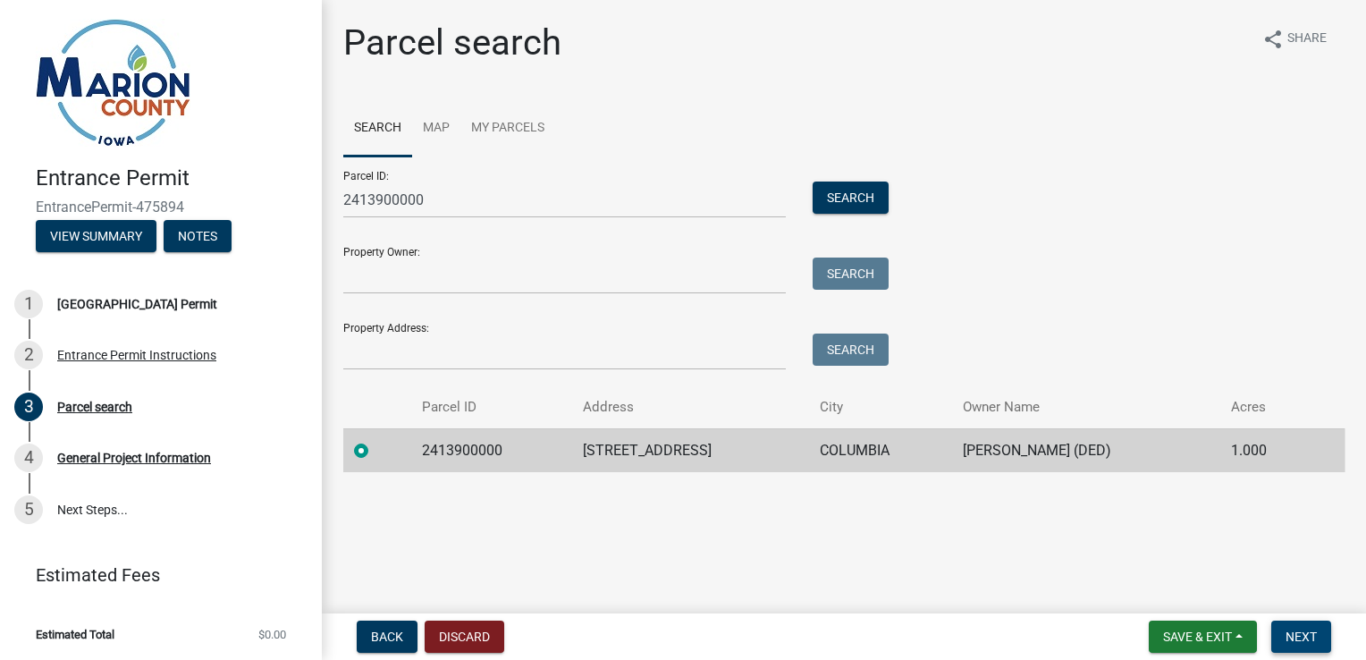
click at [1301, 621] on button "Next" at bounding box center [1301, 636] width 60 height 32
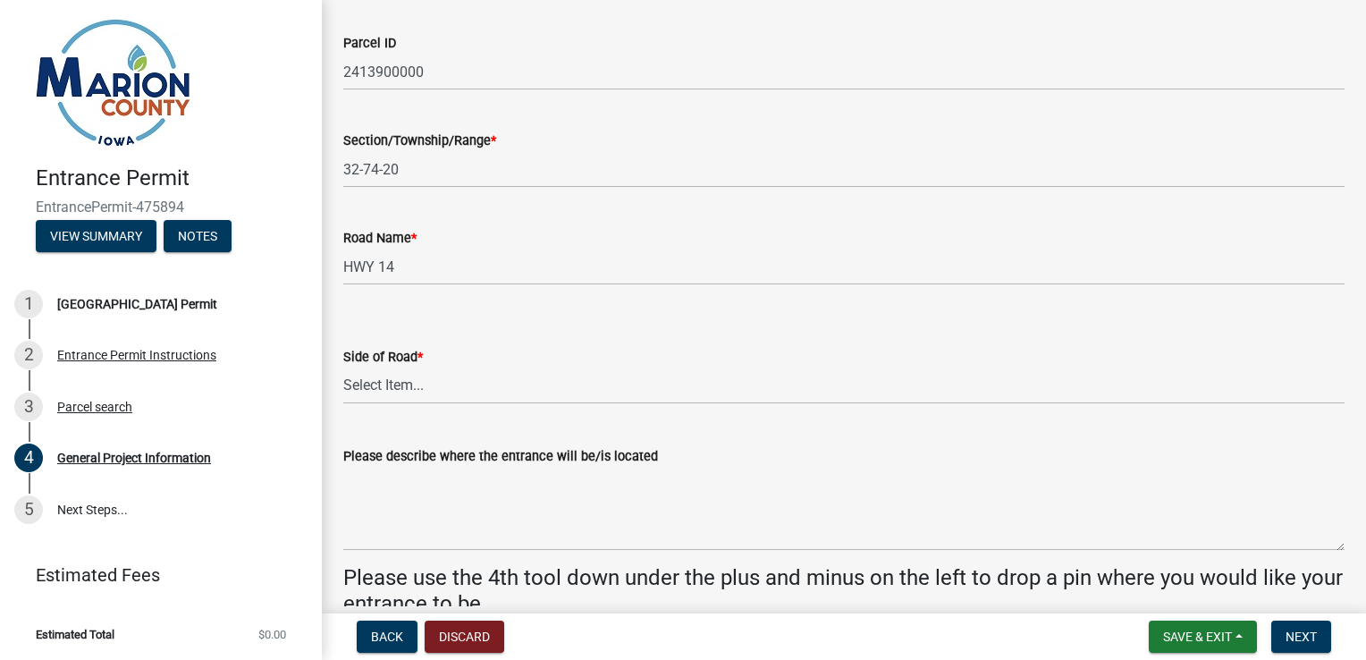
scroll to position [179, 0]
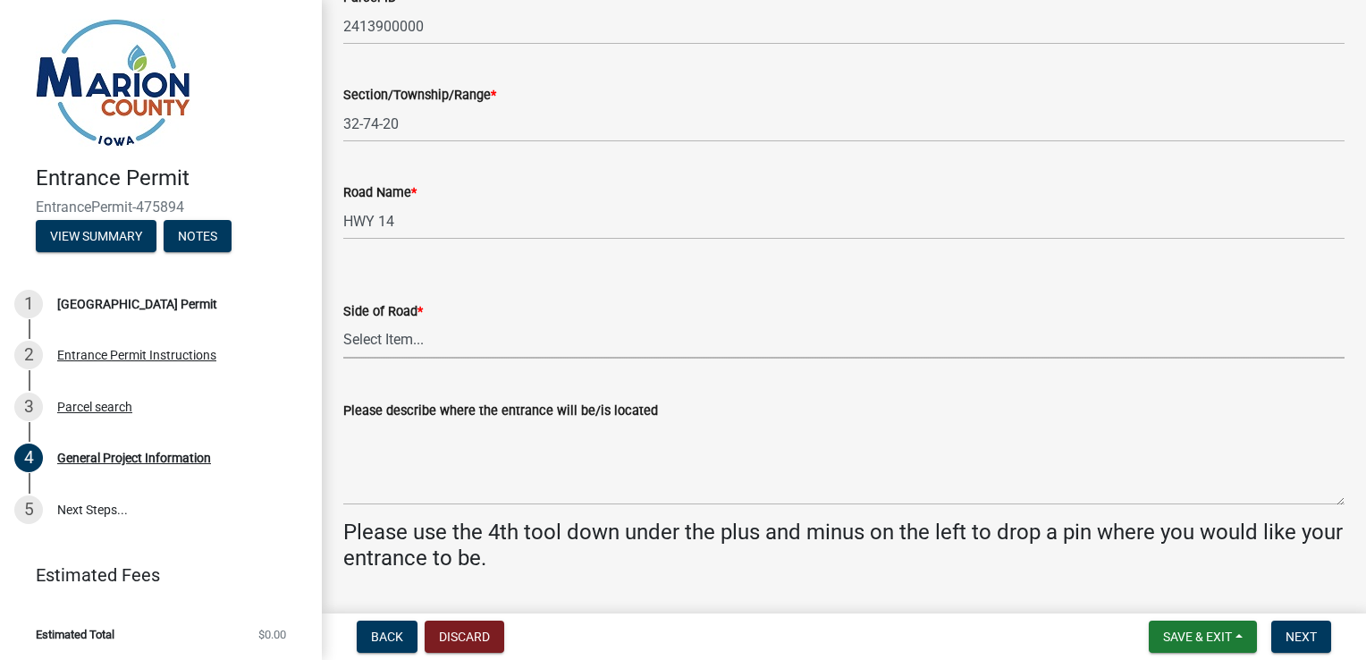
click at [440, 351] on select "Select Item... [GEOGRAPHIC_DATA]" at bounding box center [843, 340] width 1001 height 37
click at [343, 322] on select "Select Item... [GEOGRAPHIC_DATA]" at bounding box center [843, 340] width 1001 height 37
select select "491d49cf-3fe2-4d6a-91d4-9261f1d4421d"
click at [372, 346] on select "Select Item... [GEOGRAPHIC_DATA]" at bounding box center [843, 340] width 1001 height 37
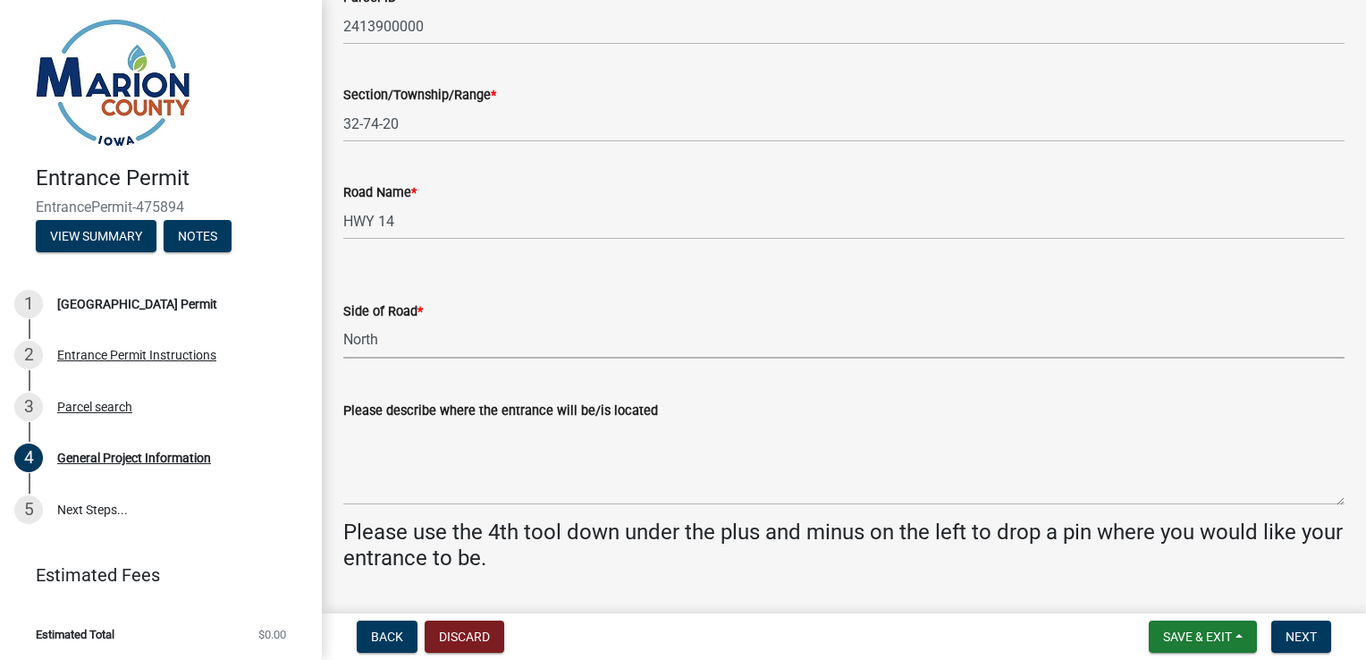
click at [381, 341] on select "Select Item... [GEOGRAPHIC_DATA]" at bounding box center [843, 340] width 1001 height 37
click at [343, 322] on select "Select Item... [GEOGRAPHIC_DATA]" at bounding box center [843, 340] width 1001 height 37
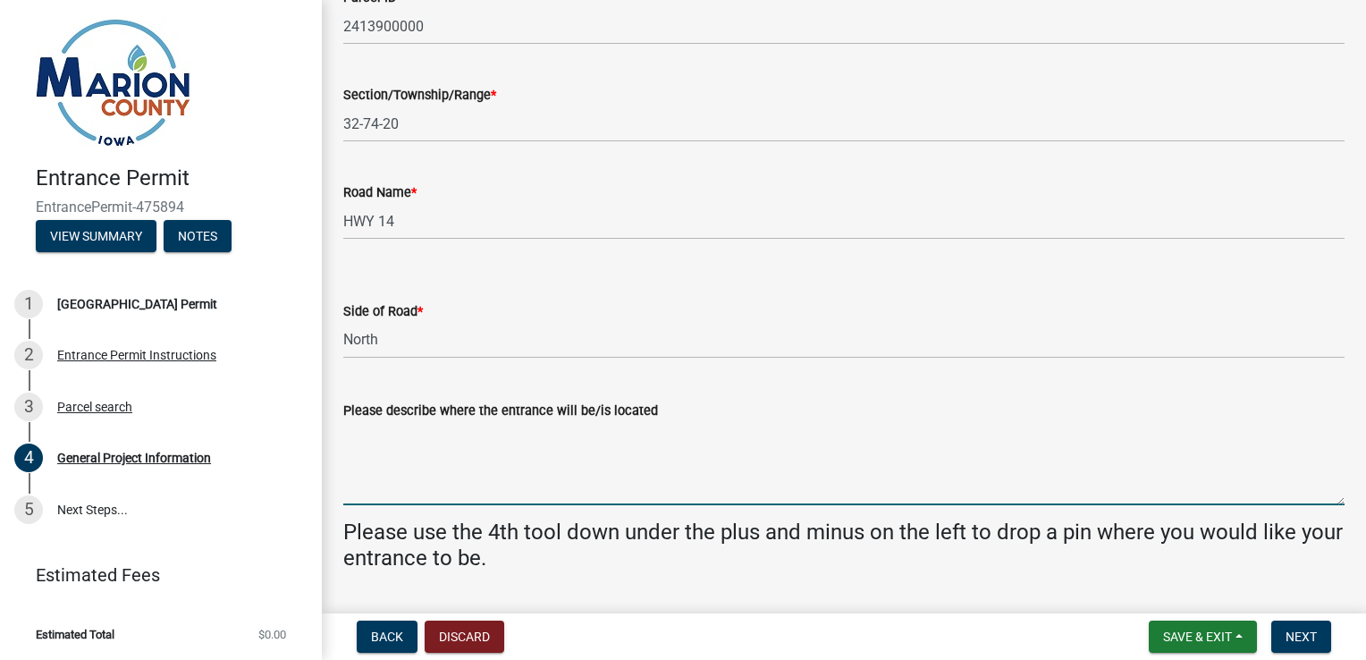
click at [663, 422] on textarea "Please describe where the entrance will be/is located" at bounding box center [843, 463] width 1001 height 84
type textarea "n"
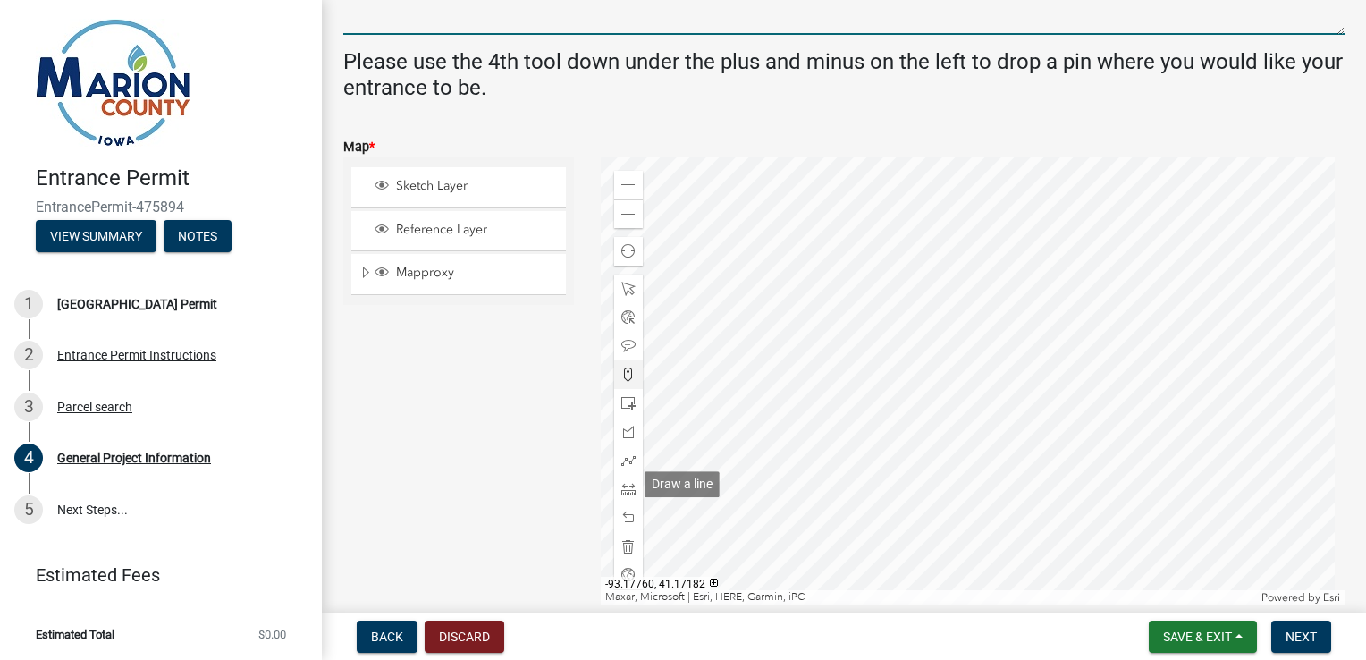
scroll to position [626, 0]
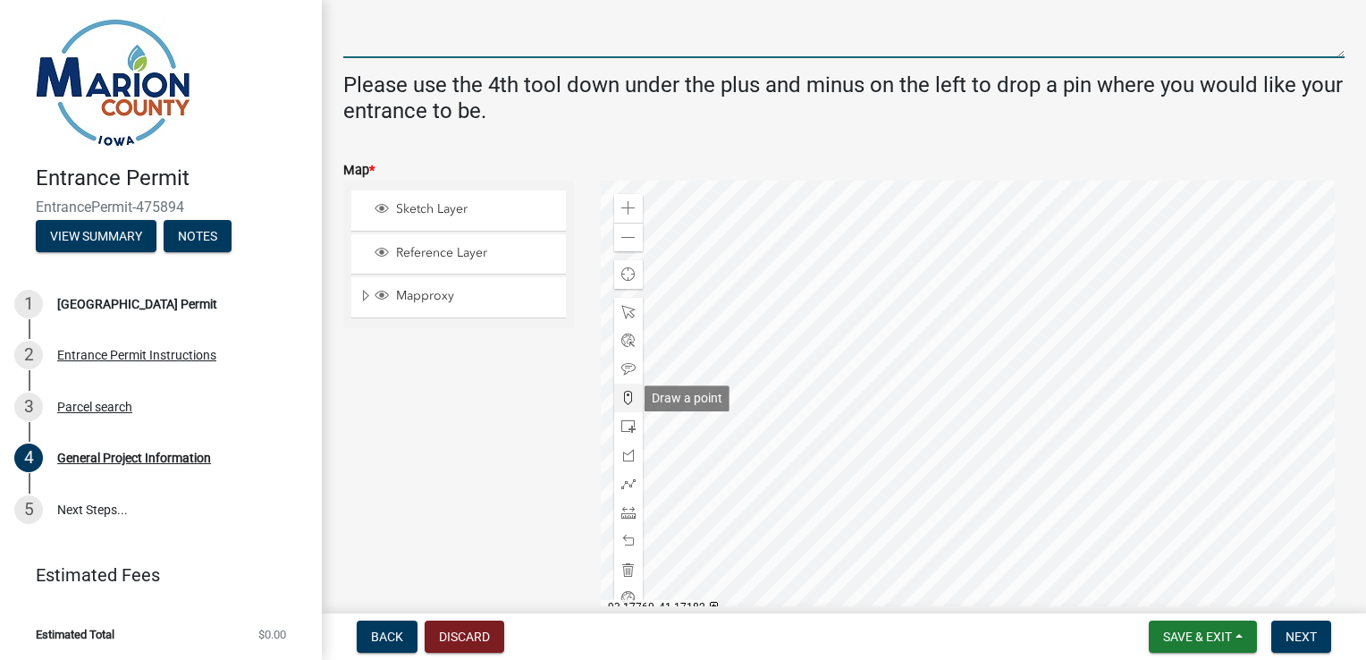
type textarea "[GEOGRAPHIC_DATA] behind the house."
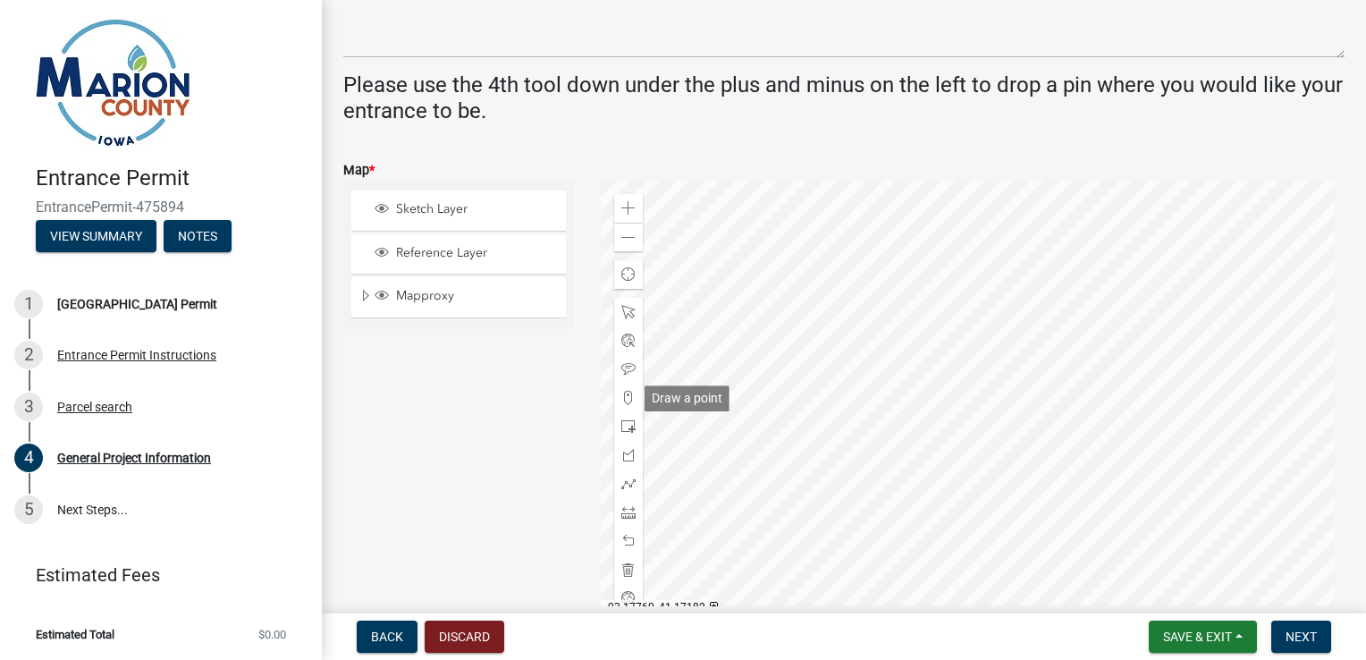
drag, startPoint x: 625, startPoint y: 400, endPoint x: 512, endPoint y: 417, distance: 113.9
click at [511, 417] on div "Sketch Layer Reference Layer Mapproxy Surveys Townships Political Townships Tow…" at bounding box center [458, 404] width 257 height 447
click at [627, 402] on span at bounding box center [628, 398] width 14 height 14
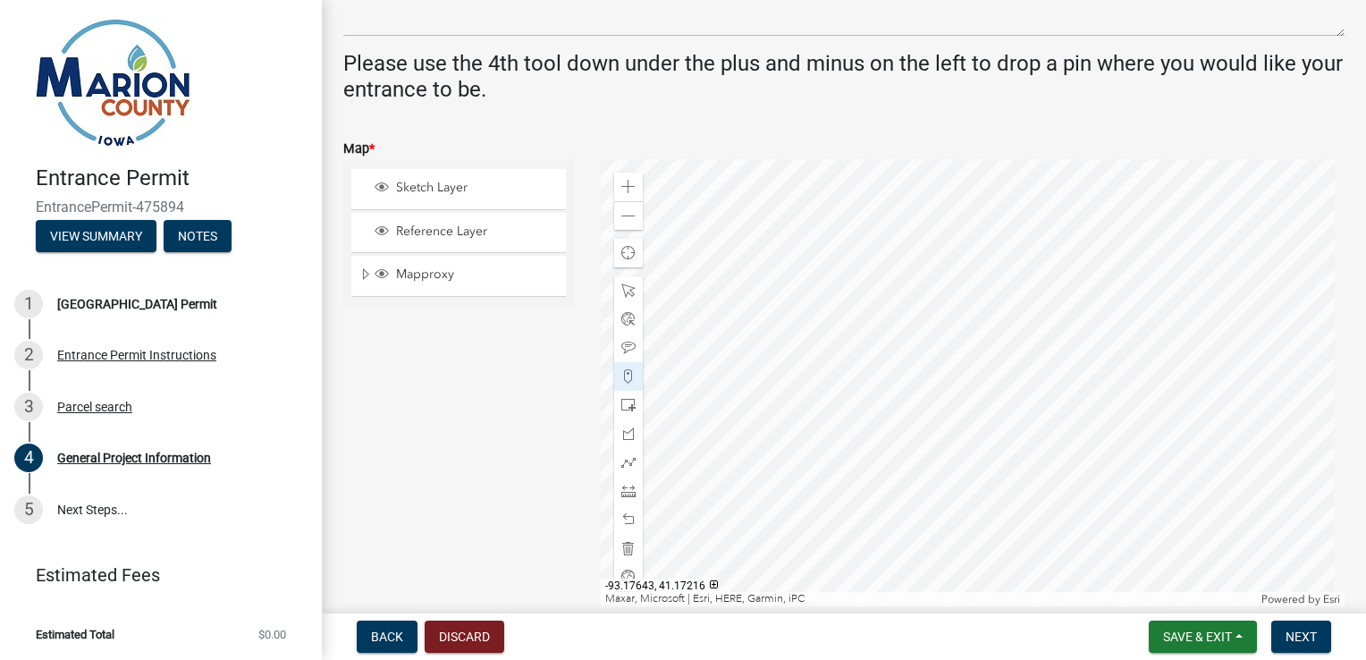
click at [884, 316] on div at bounding box center [973, 382] width 745 height 447
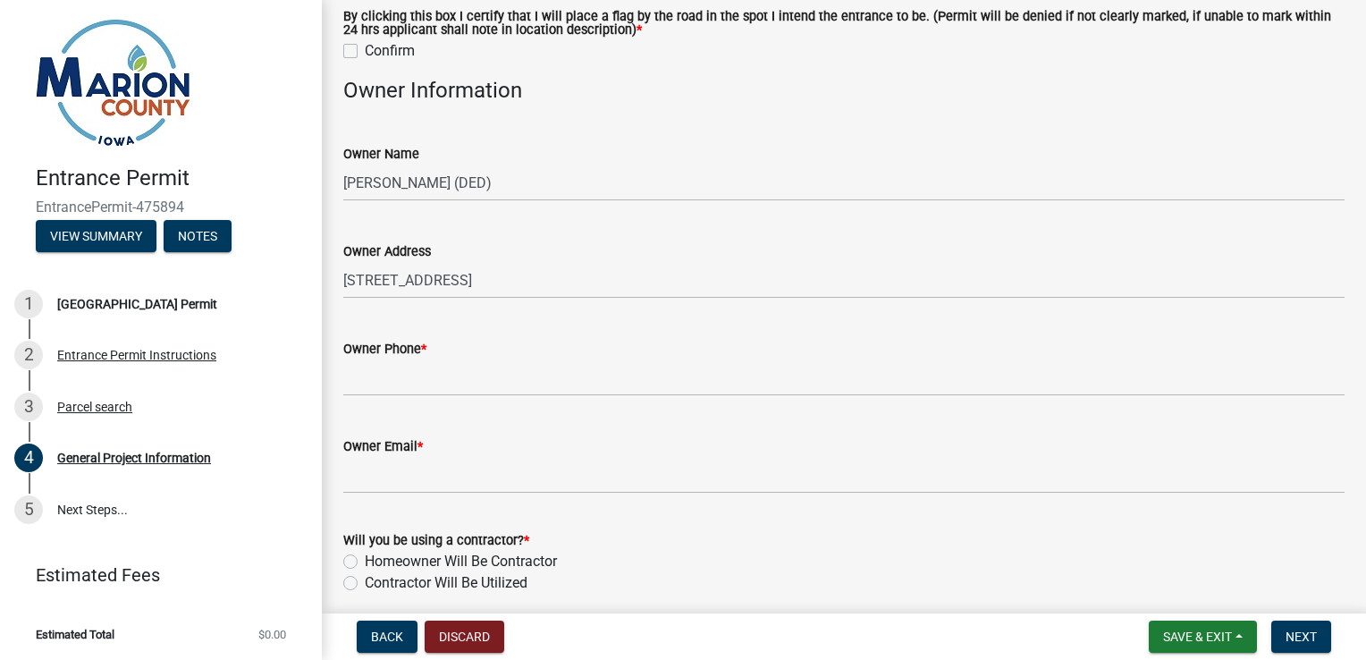
scroll to position [1283, 0]
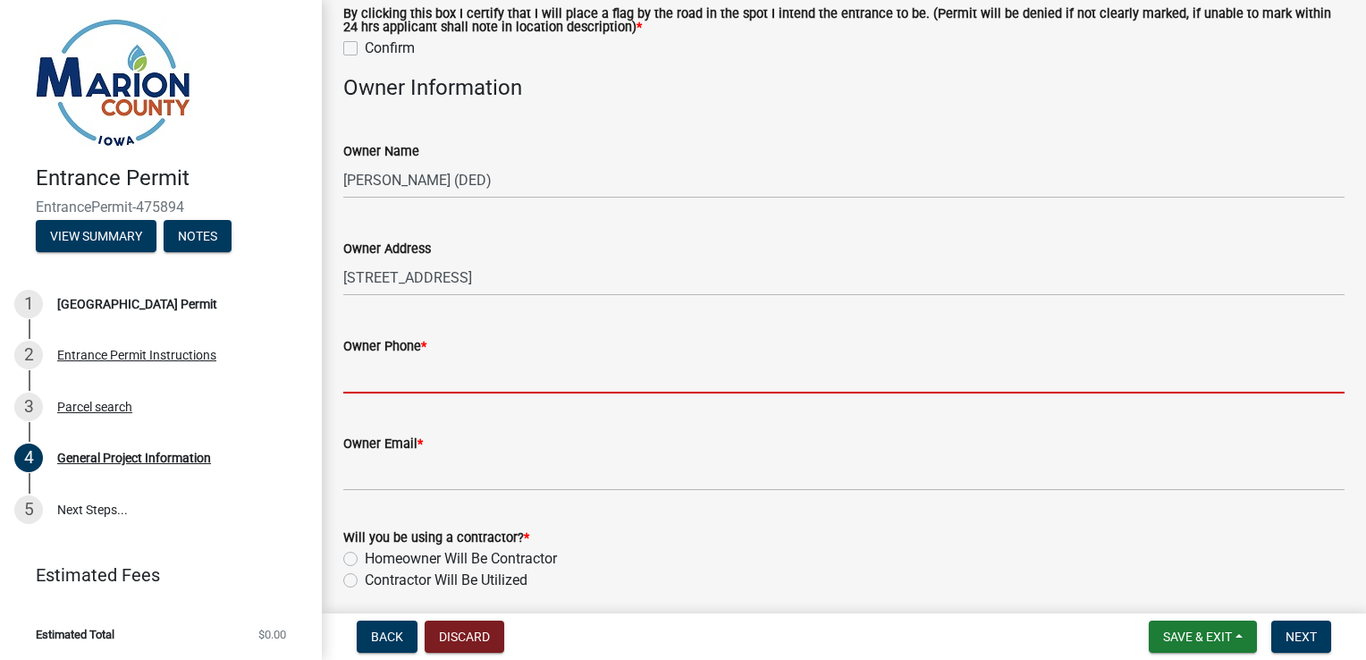
drag, startPoint x: 415, startPoint y: 368, endPoint x: 634, endPoint y: 368, distance: 219.0
click at [415, 369] on input "Owner Phone *" at bounding box center [843, 375] width 1001 height 37
type input "6418911081"
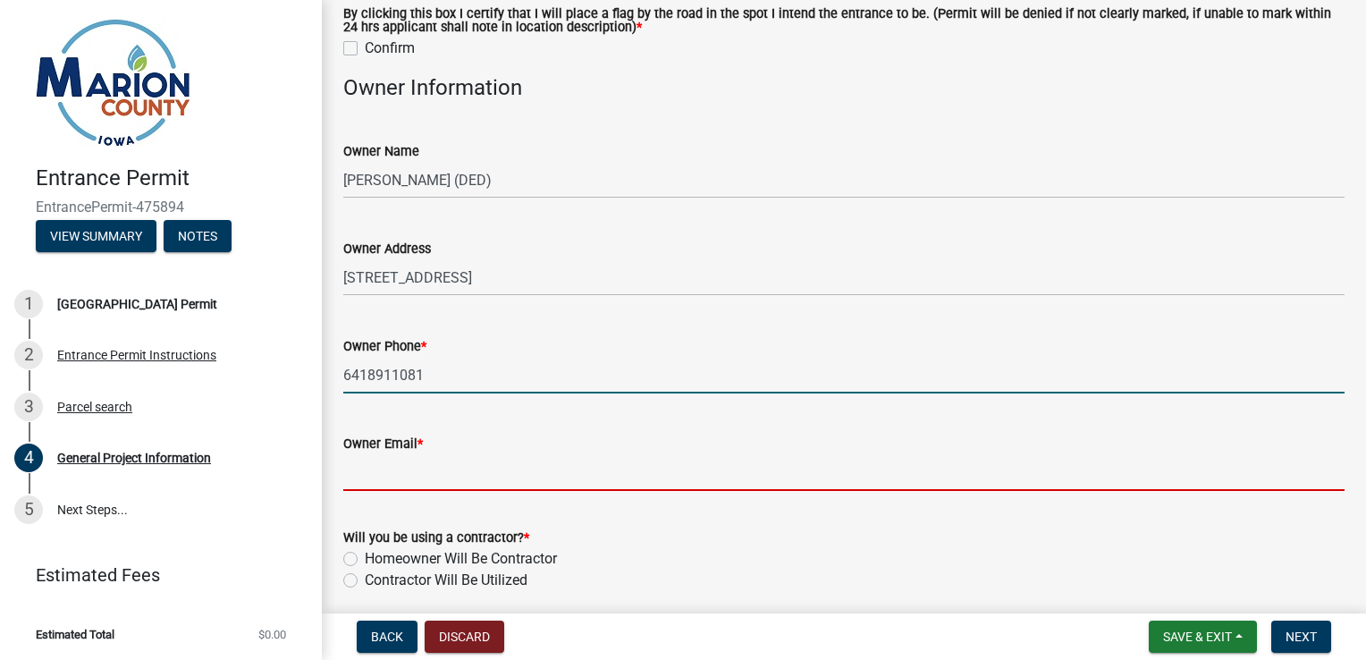
type input "[EMAIL_ADDRESS][DOMAIN_NAME]"
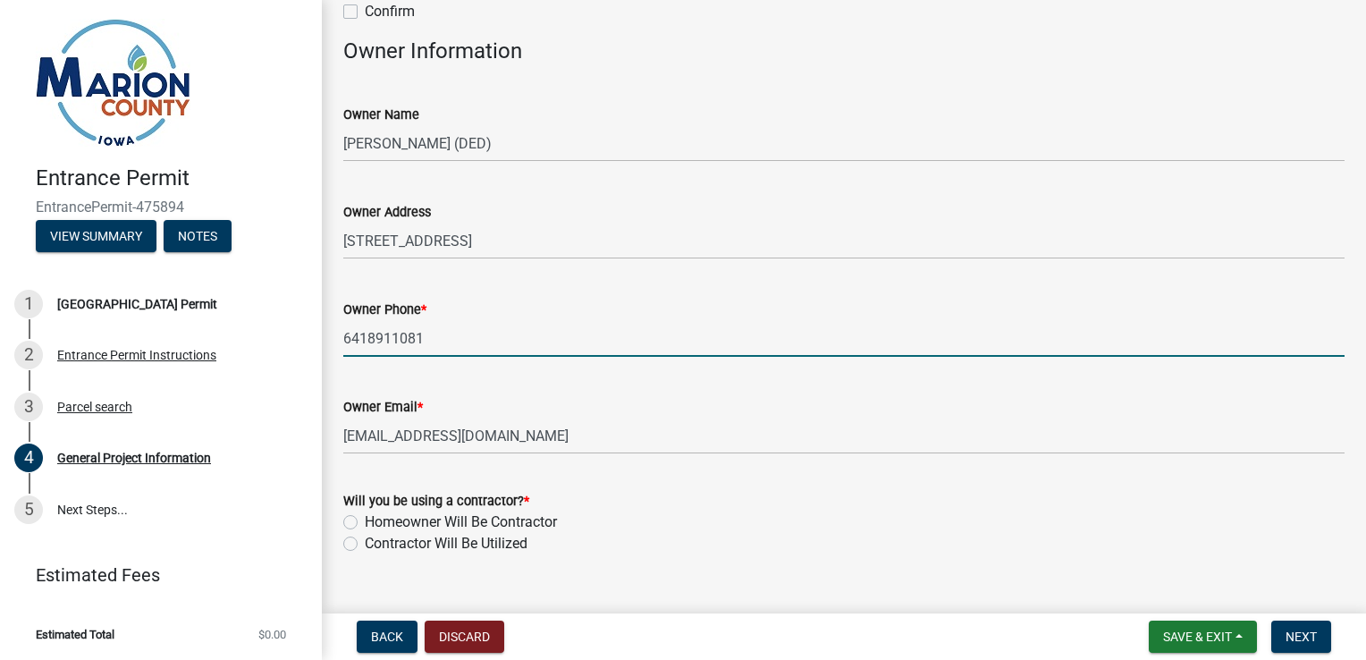
scroll to position [1353, 0]
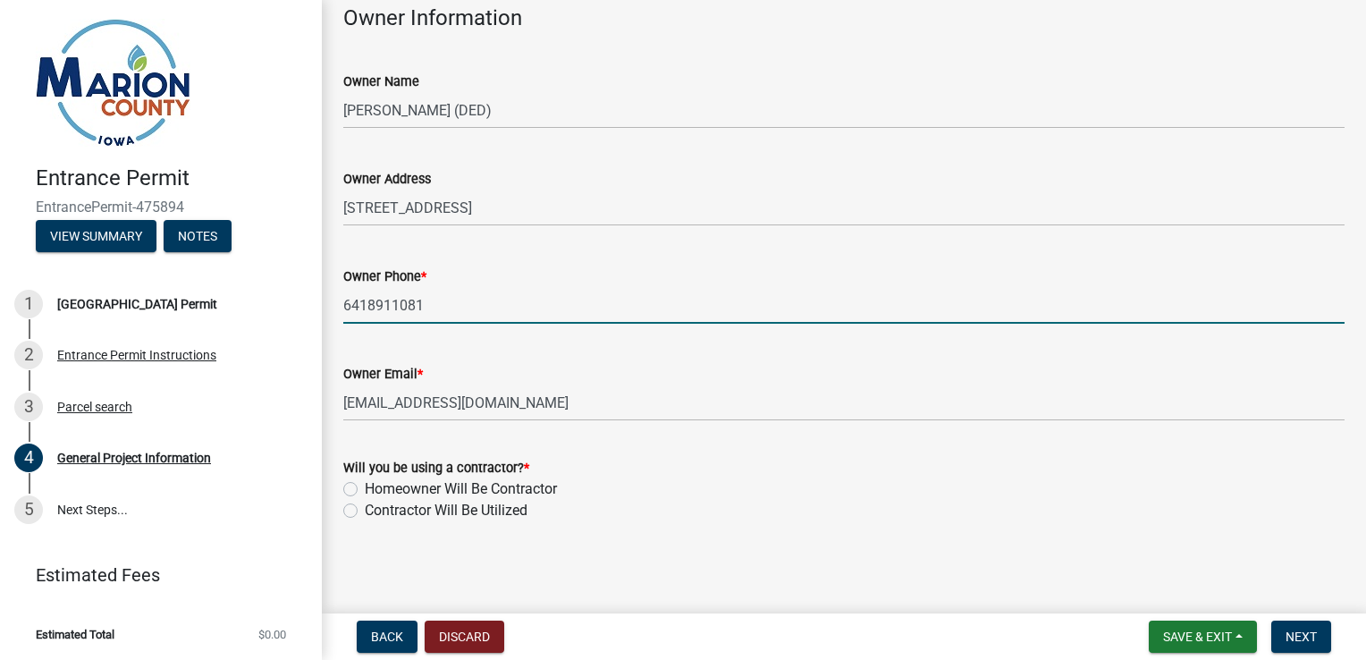
click at [365, 512] on label "Contractor Will Be Utilized" at bounding box center [446, 510] width 163 height 21
click at [365, 511] on input "Contractor Will Be Utilized" at bounding box center [371, 506] width 12 height 12
radio input "true"
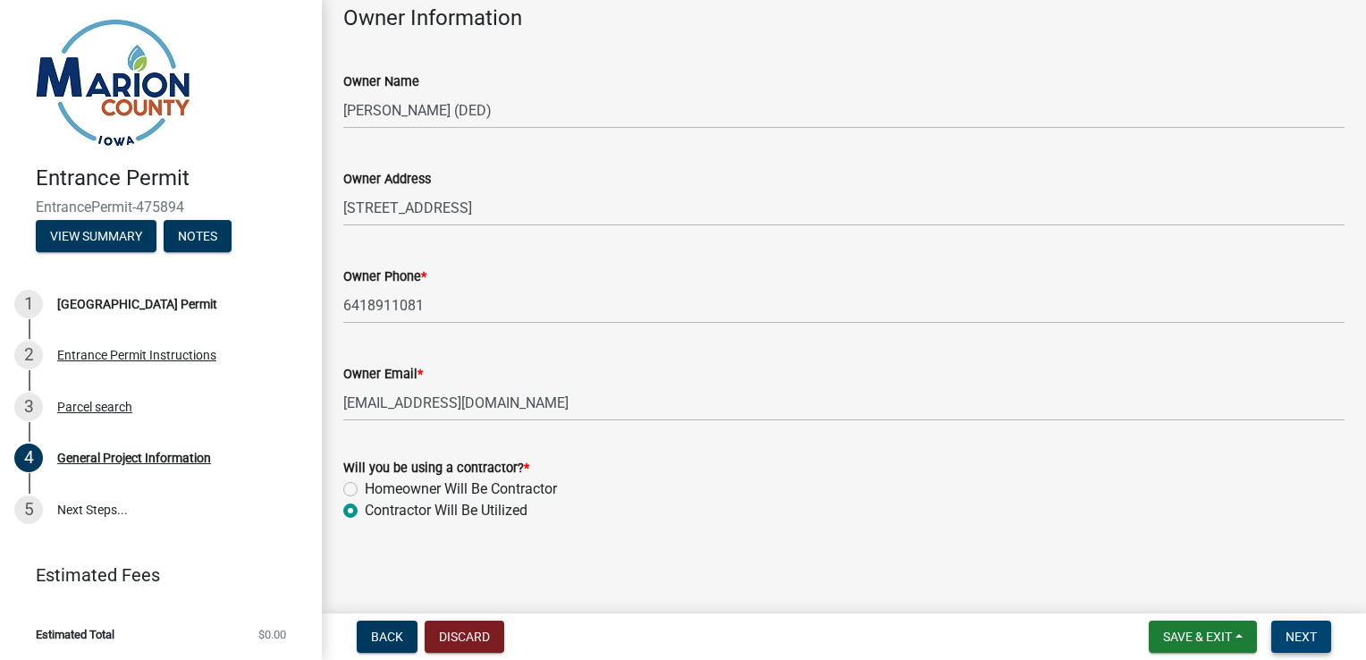
click at [1298, 639] on span "Next" at bounding box center [1301, 636] width 31 height 14
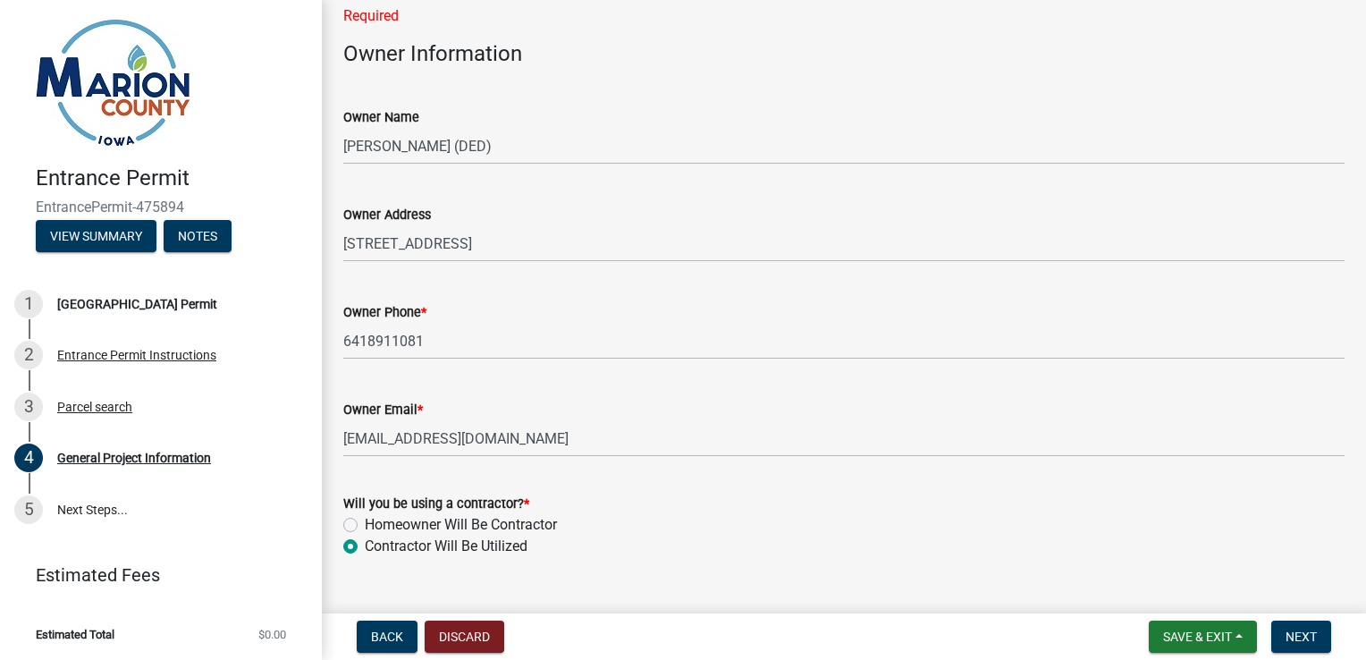
drag, startPoint x: 1298, startPoint y: 640, endPoint x: 605, endPoint y: 552, distance: 698.3
click at [599, 553] on div "Contractor Will Be Utilized" at bounding box center [843, 545] width 1001 height 21
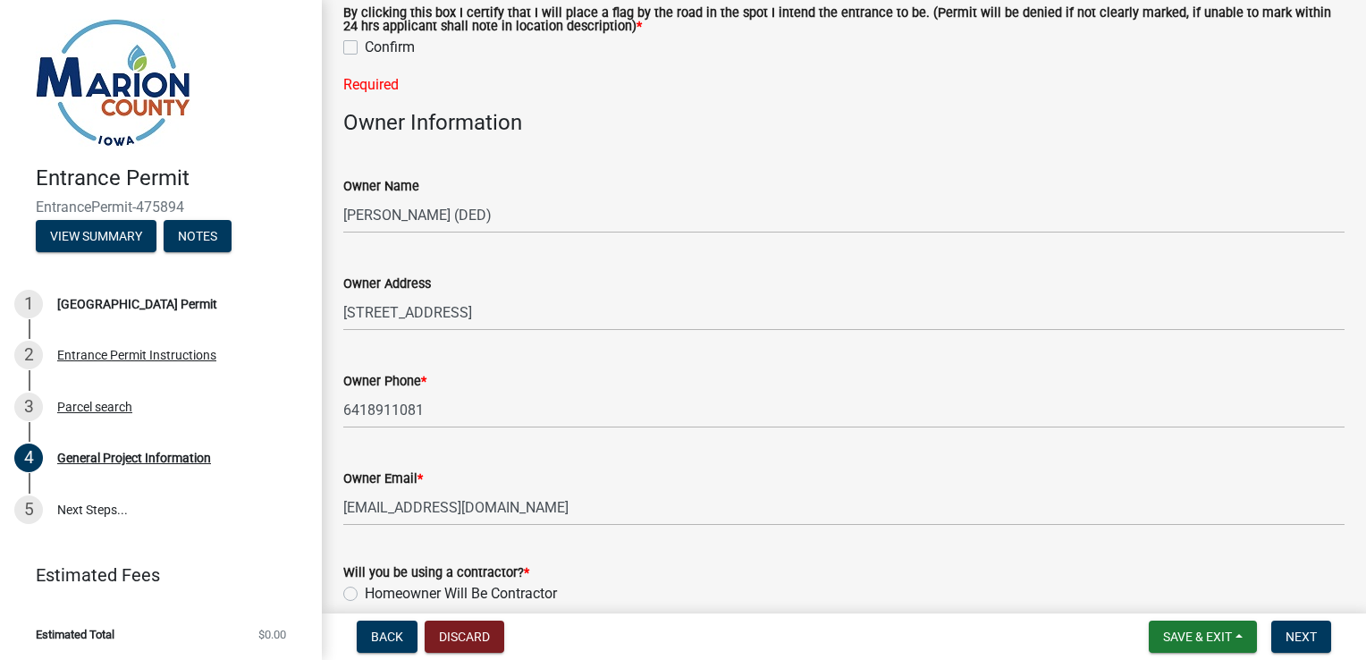
scroll to position [1174, 0]
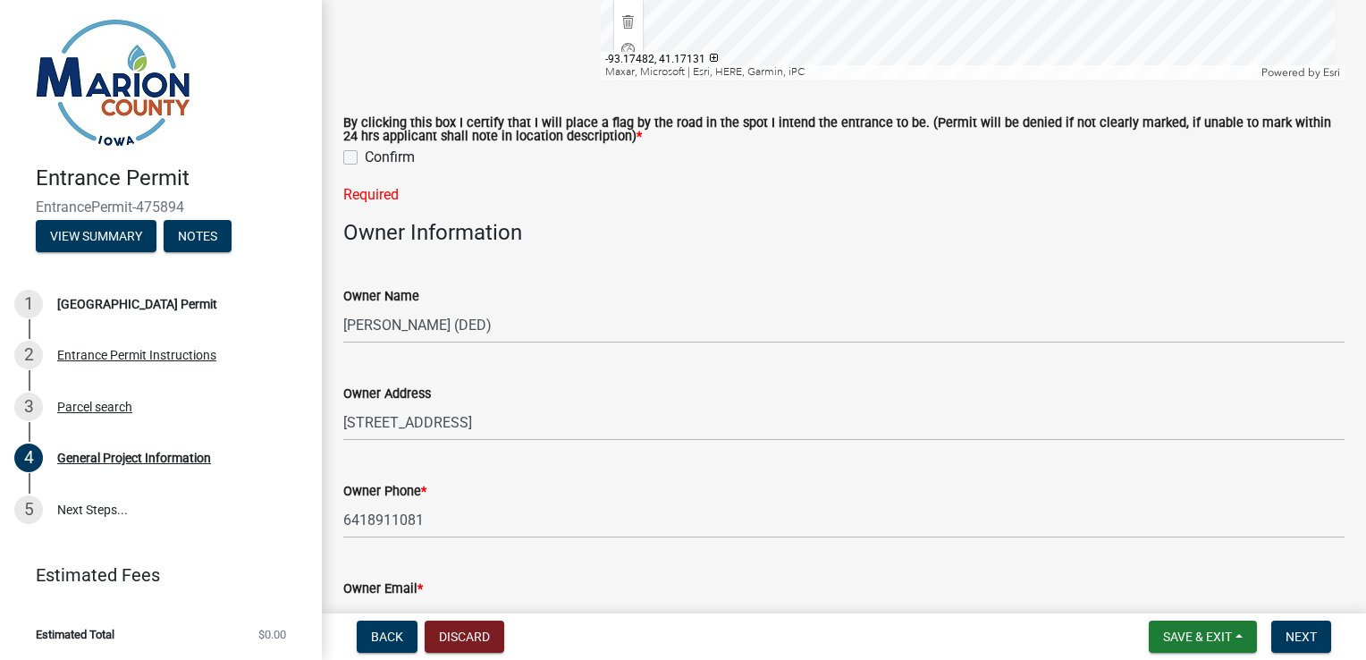
click at [365, 157] on label "Confirm" at bounding box center [390, 157] width 50 height 21
click at [365, 157] on input "Confirm" at bounding box center [371, 153] width 12 height 12
checkbox input "true"
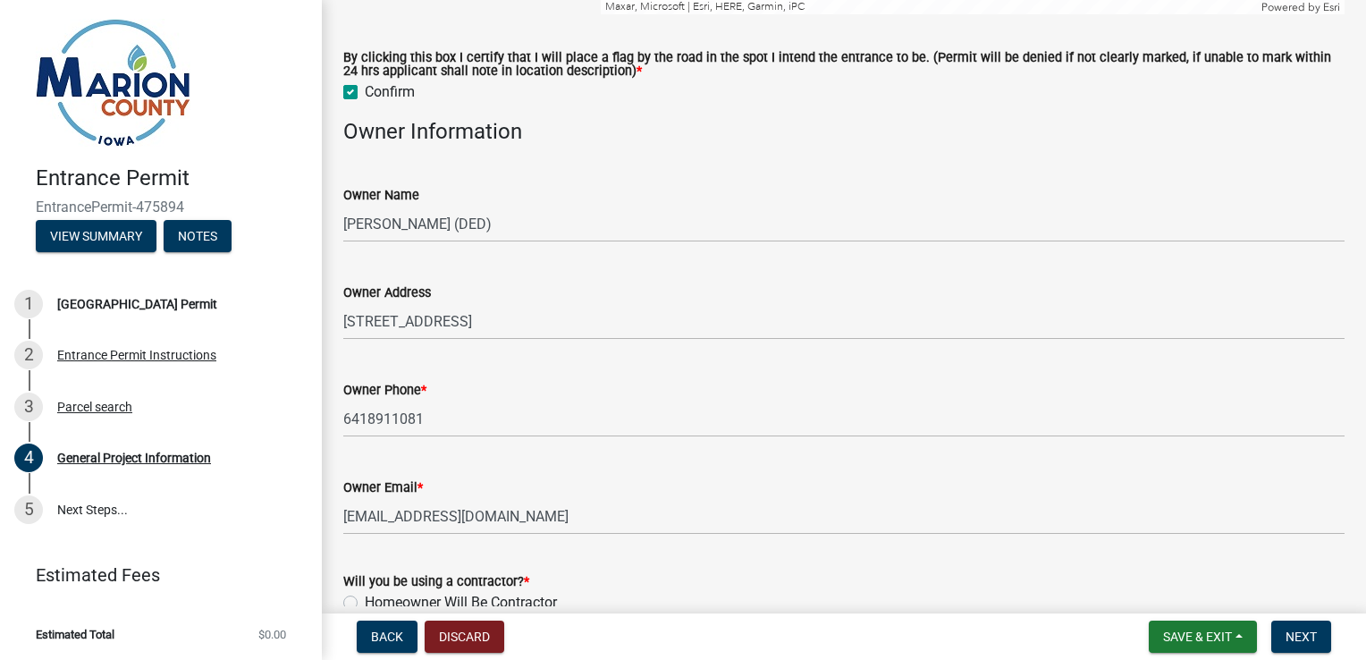
scroll to position [1353, 0]
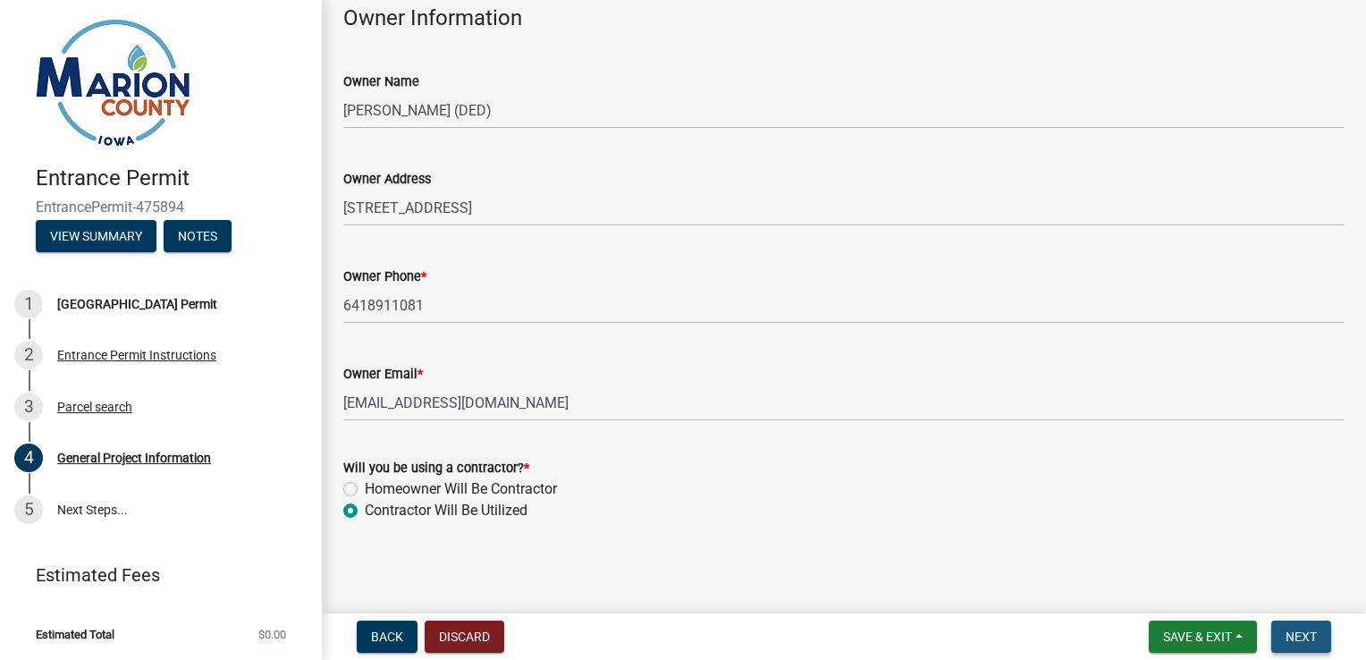
click at [1294, 631] on span "Next" at bounding box center [1301, 636] width 31 height 14
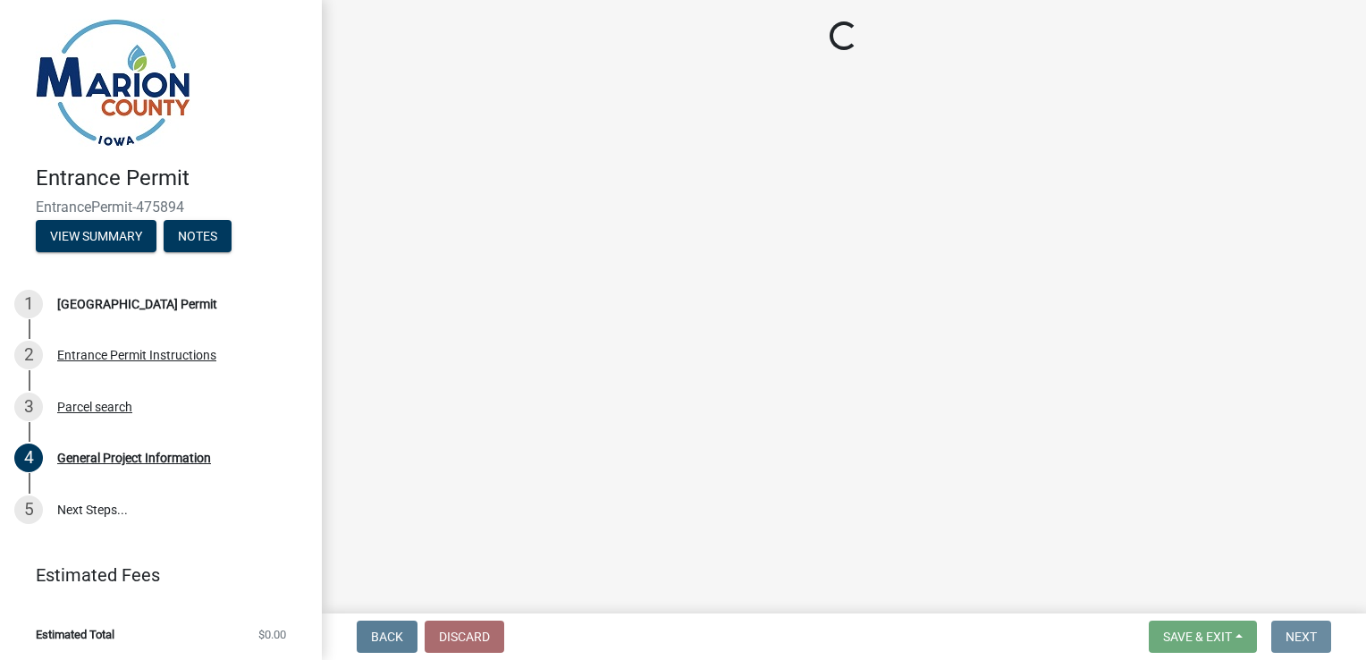
scroll to position [0, 0]
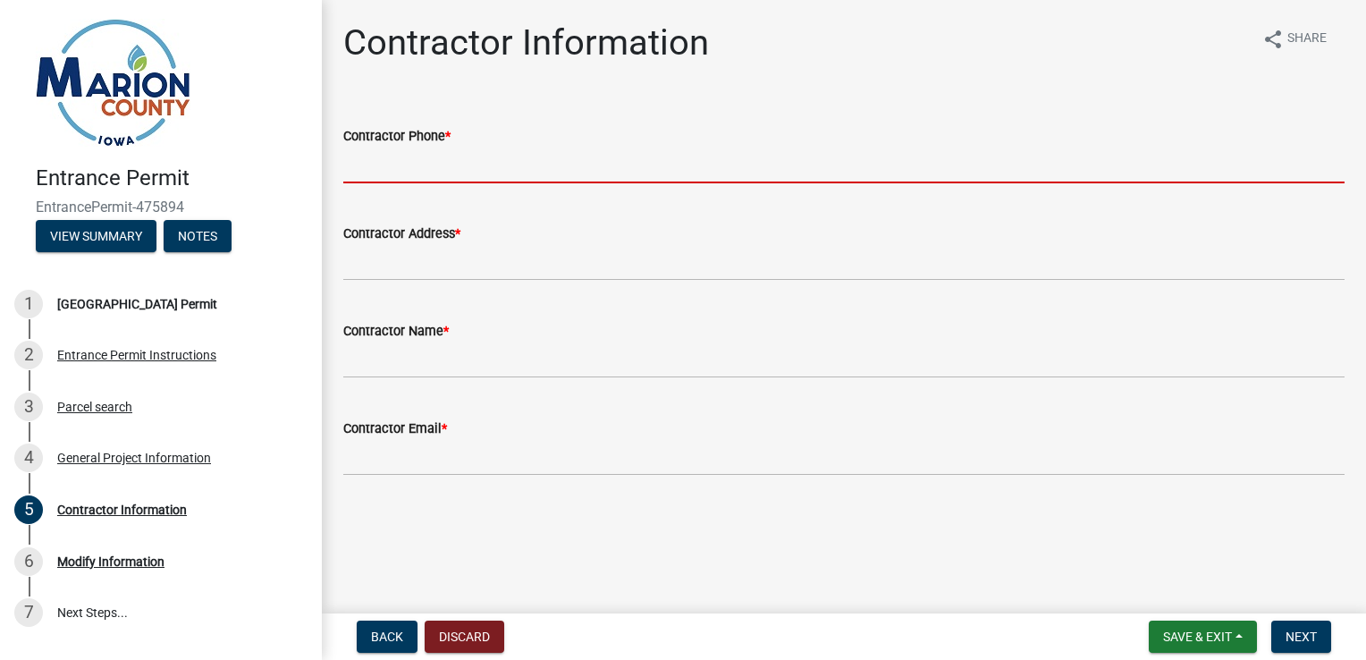
click at [461, 161] on input "Contractor Phone *" at bounding box center [843, 165] width 1001 height 37
type input "6418911588"
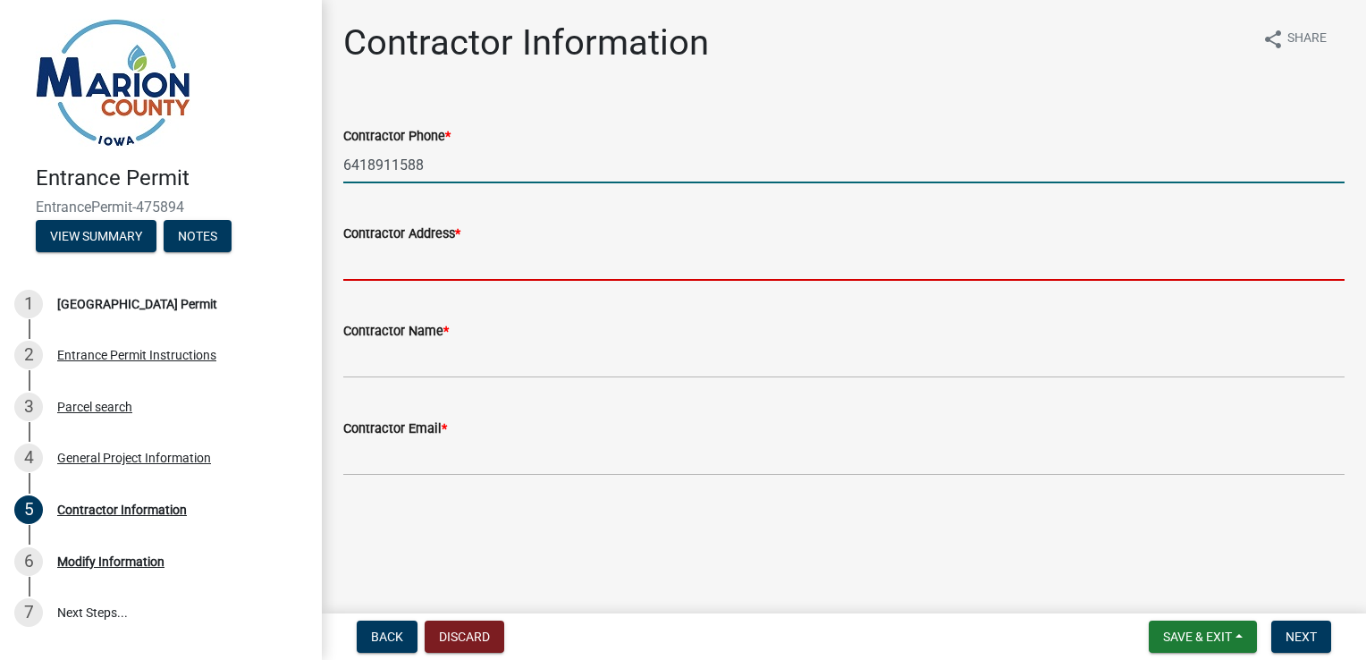
type input "[STREET_ADDRESS]"
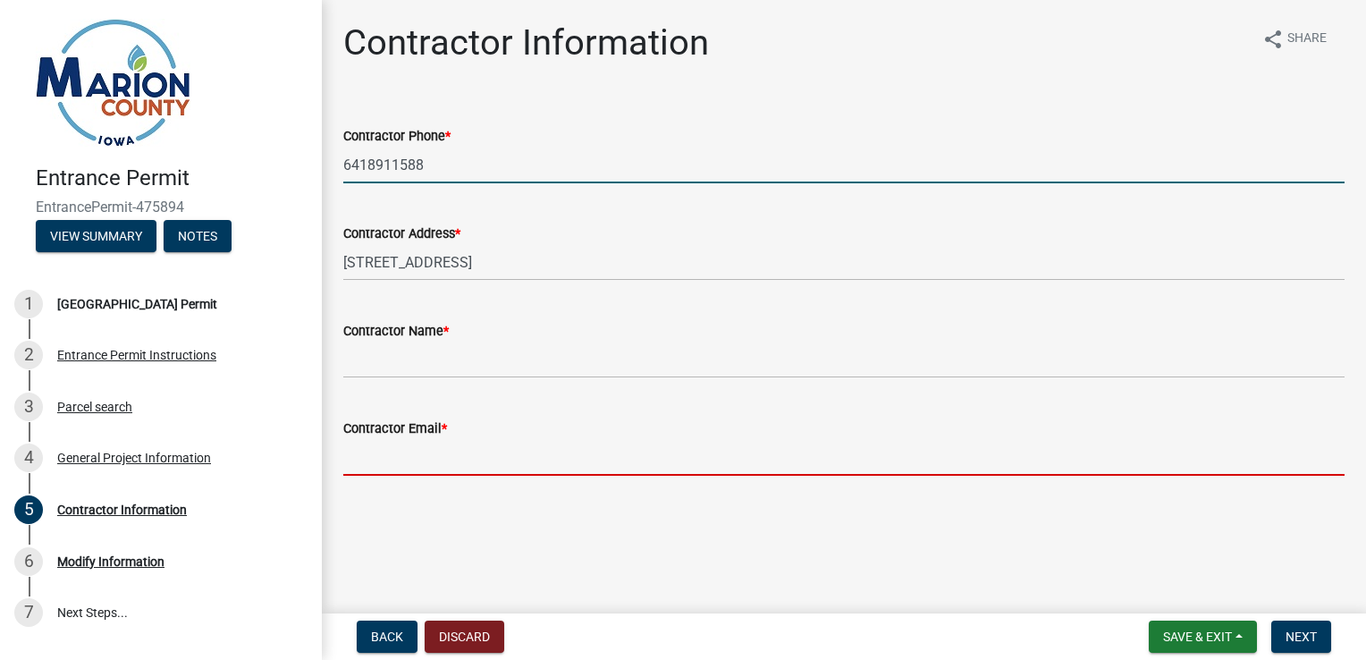
type input "[EMAIL_ADDRESS][DOMAIN_NAME]"
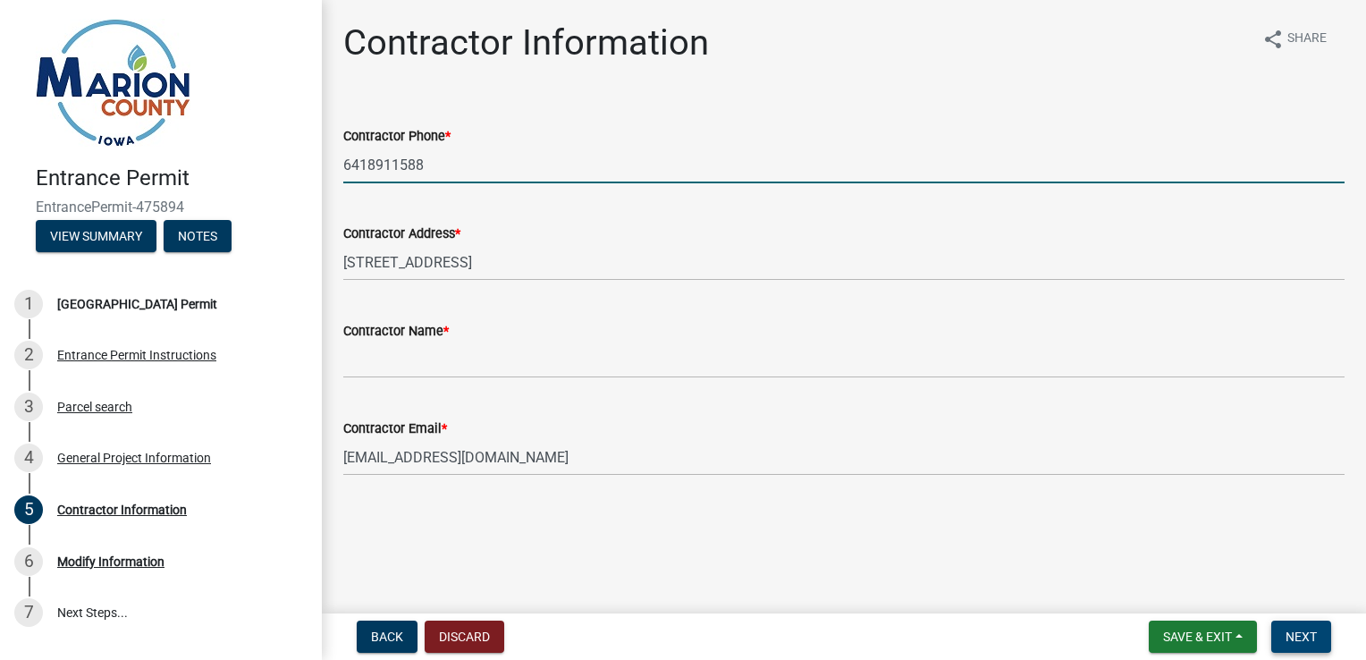
click at [1316, 632] on span "Next" at bounding box center [1301, 636] width 31 height 14
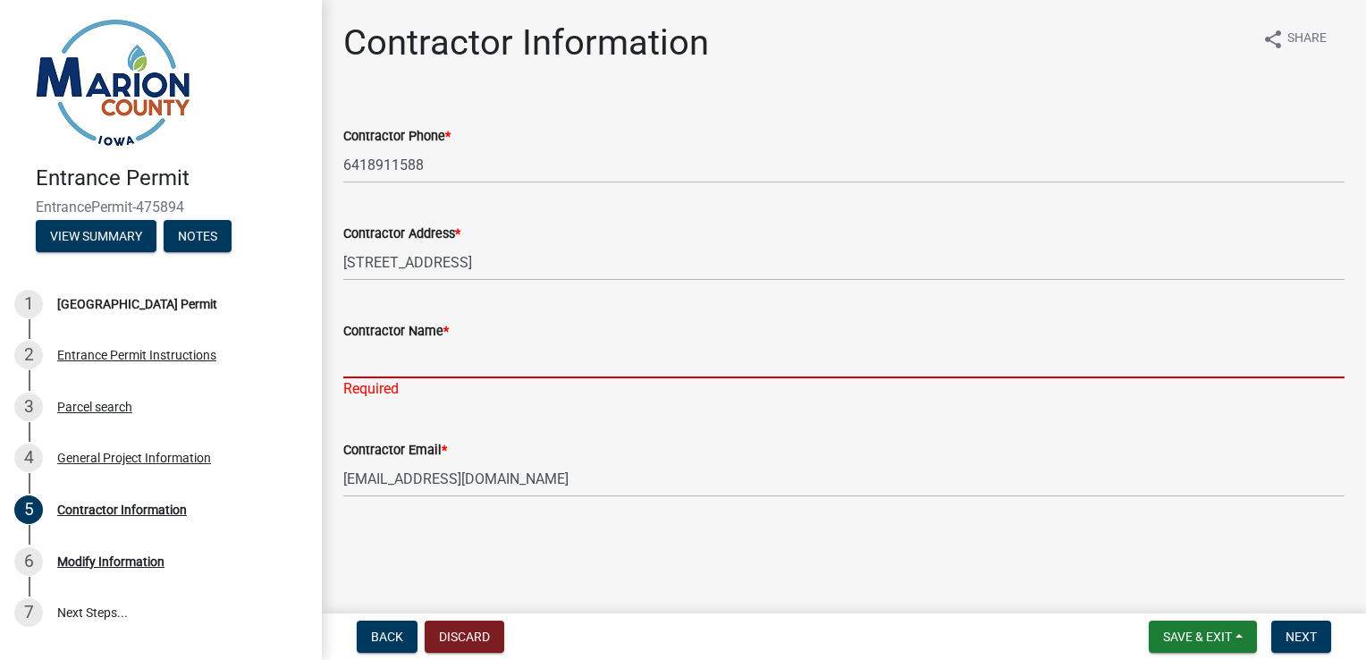
click at [416, 367] on input "Contractor Name *" at bounding box center [843, 359] width 1001 height 37
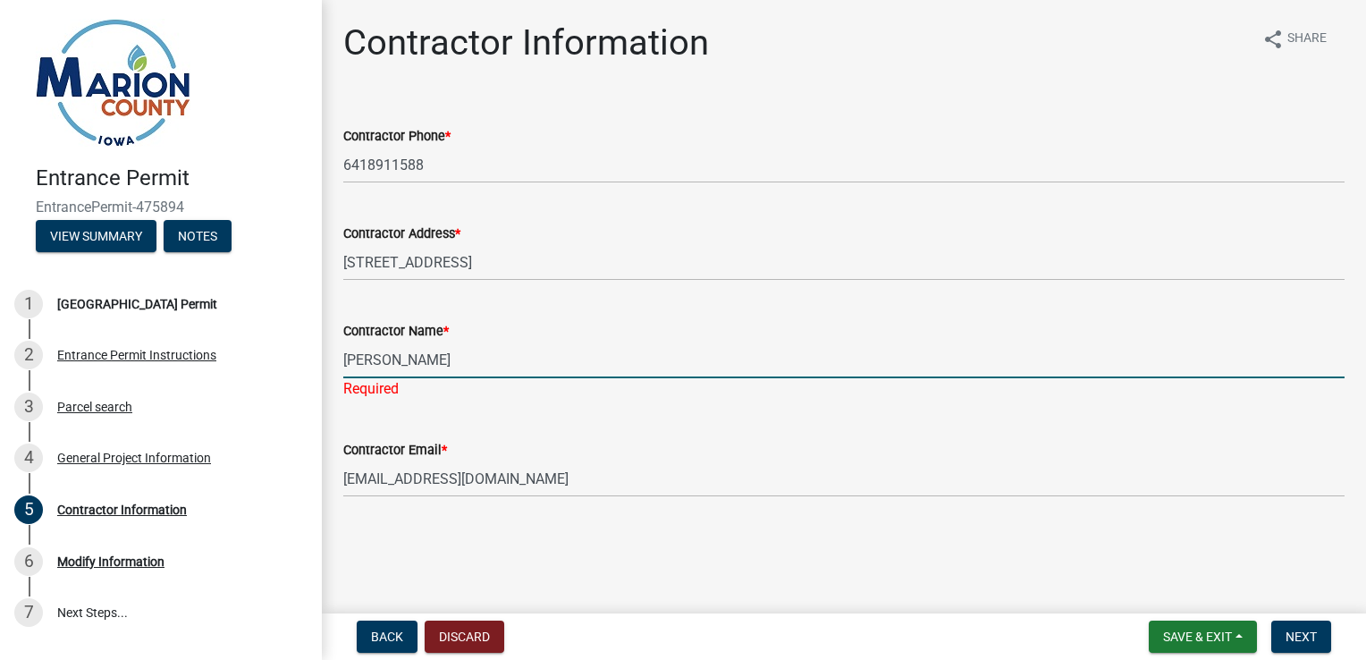
type input "[PERSON_NAME]"
click at [951, 659] on html "Internet Explorer does NOT work with GeoPermits. Get a new browser for more sec…" at bounding box center [683, 330] width 1366 height 660
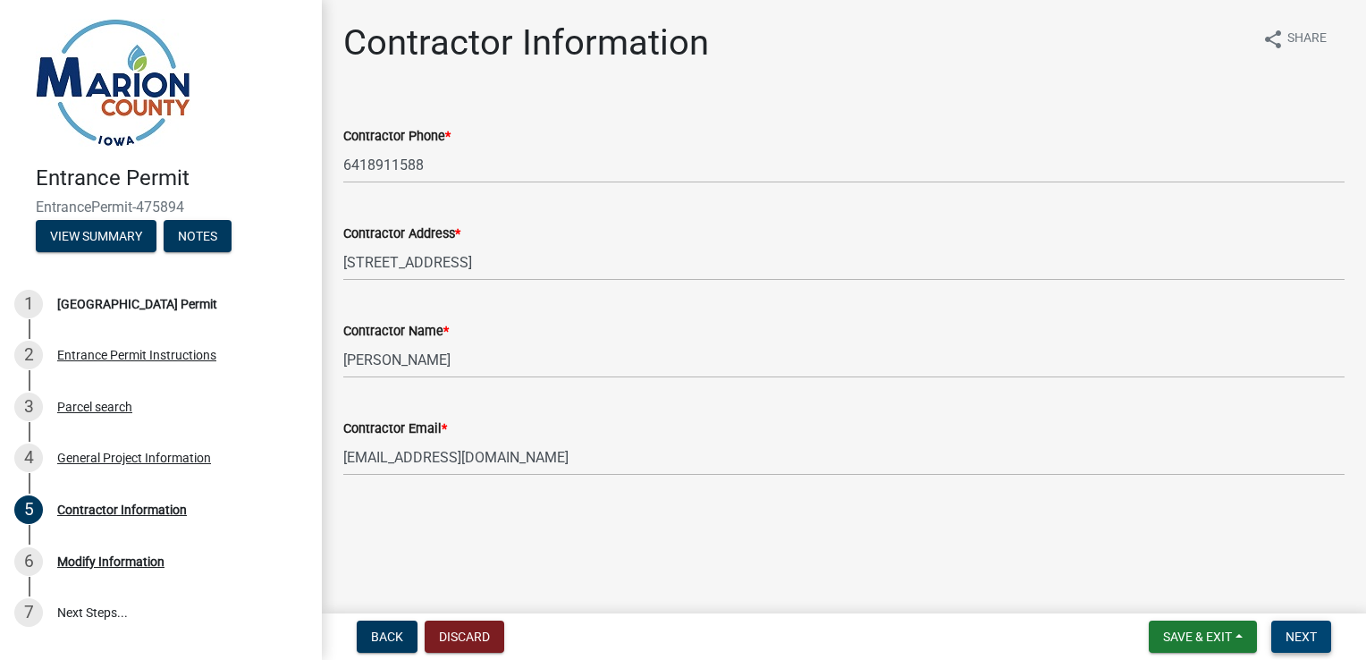
click at [1291, 645] on button "Next" at bounding box center [1301, 636] width 60 height 32
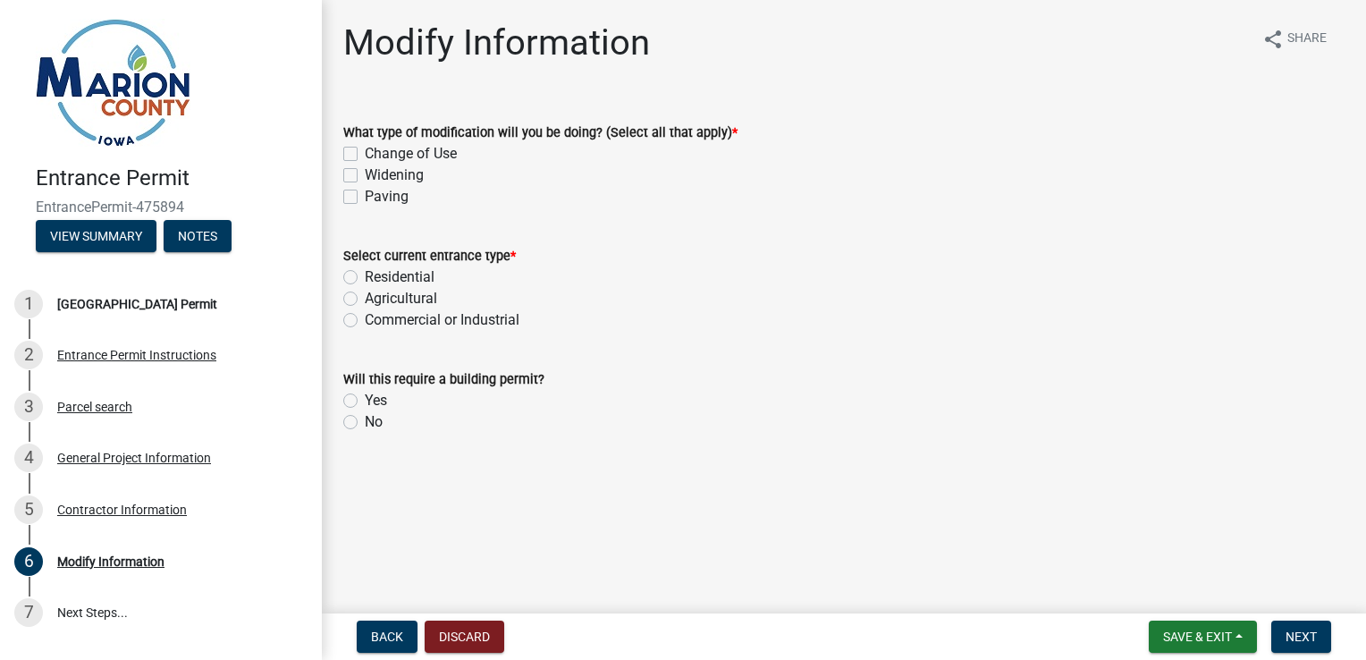
click at [358, 308] on div "Agricultural" at bounding box center [843, 298] width 1001 height 21
click at [365, 294] on label "Agricultural" at bounding box center [401, 298] width 72 height 21
click at [365, 294] on input "Agricultural" at bounding box center [371, 294] width 12 height 12
radio input "true"
click at [365, 427] on label "No" at bounding box center [374, 421] width 18 height 21
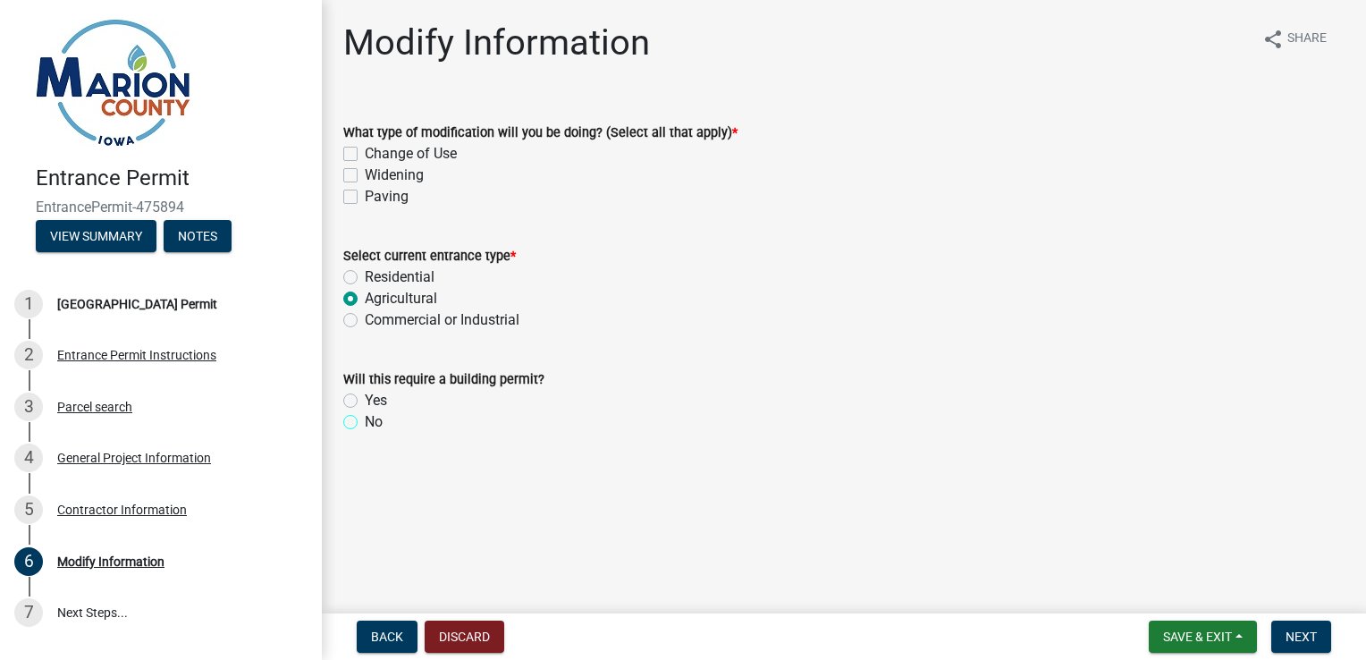
click at [365, 423] on input "No" at bounding box center [371, 417] width 12 height 12
radio input "true"
click at [365, 418] on label "No" at bounding box center [374, 421] width 18 height 21
click at [365, 418] on input "No" at bounding box center [371, 417] width 12 height 12
click at [365, 150] on label "Change of Use" at bounding box center [411, 153] width 92 height 21
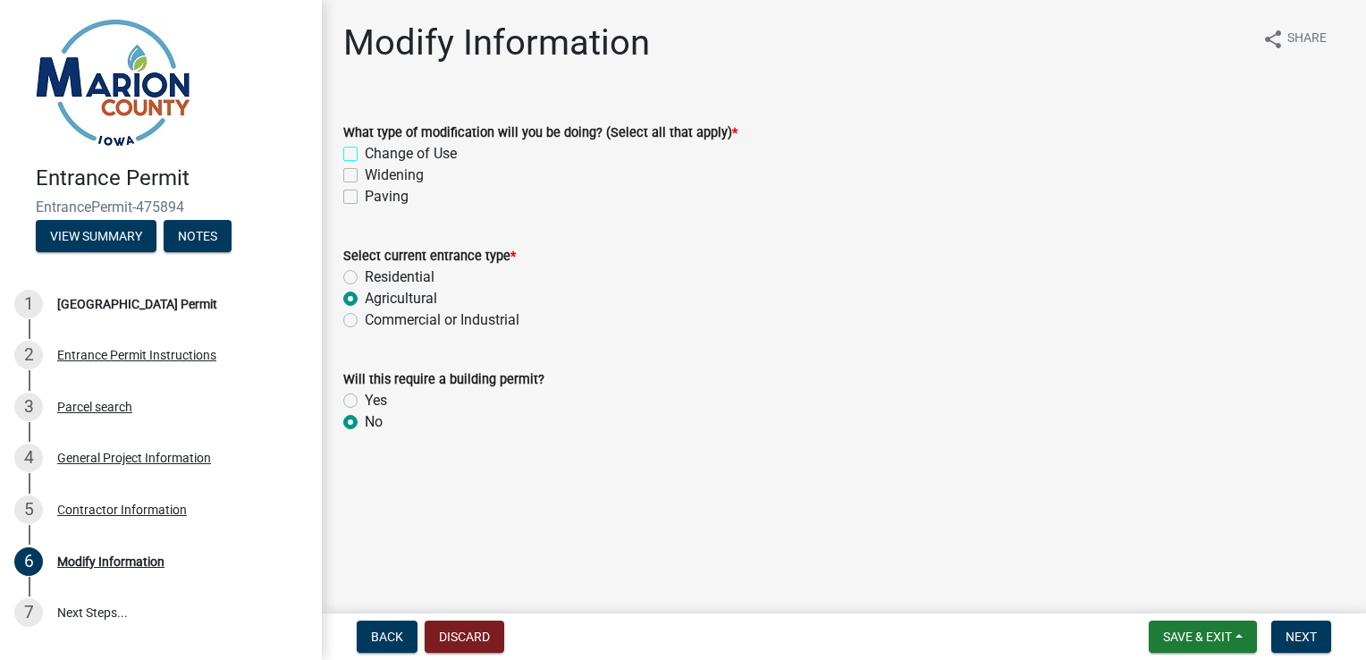
click at [365, 150] on input "Change of Use" at bounding box center [371, 149] width 12 height 12
checkbox input "true"
checkbox input "false"
click at [365, 178] on label "Widening" at bounding box center [394, 174] width 59 height 21
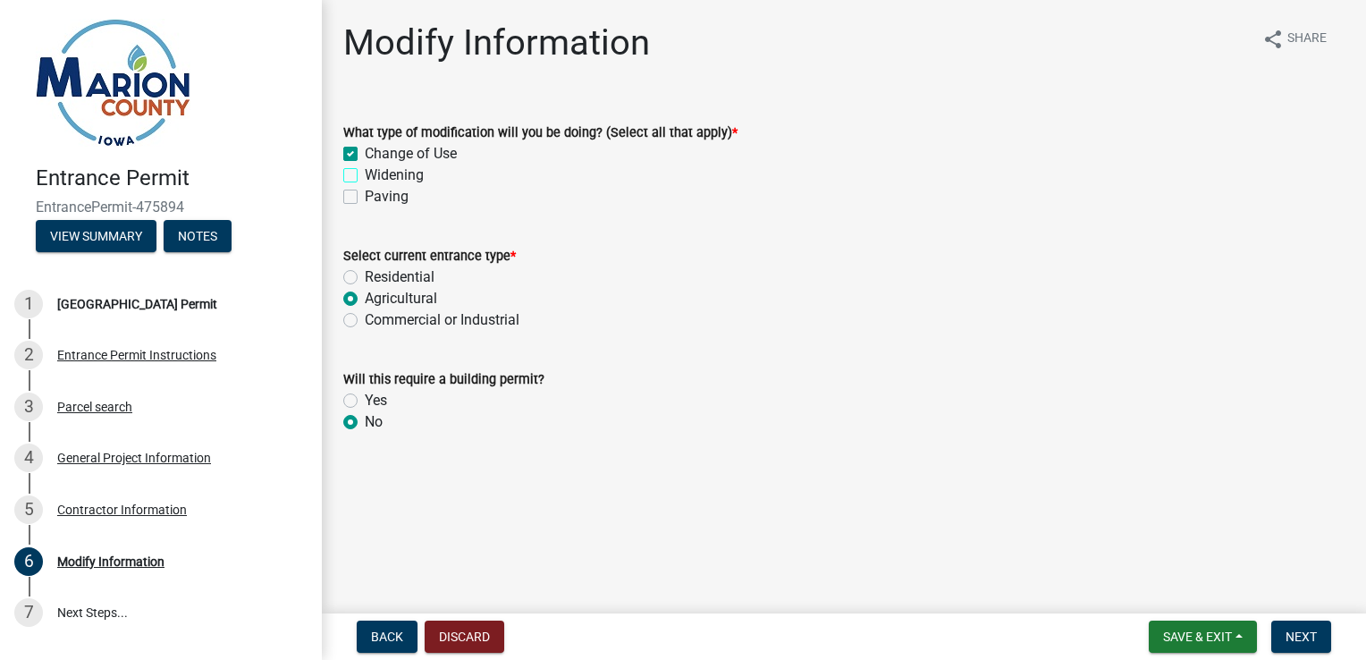
click at [365, 176] on input "Widening" at bounding box center [371, 170] width 12 height 12
checkbox input "true"
checkbox input "false"
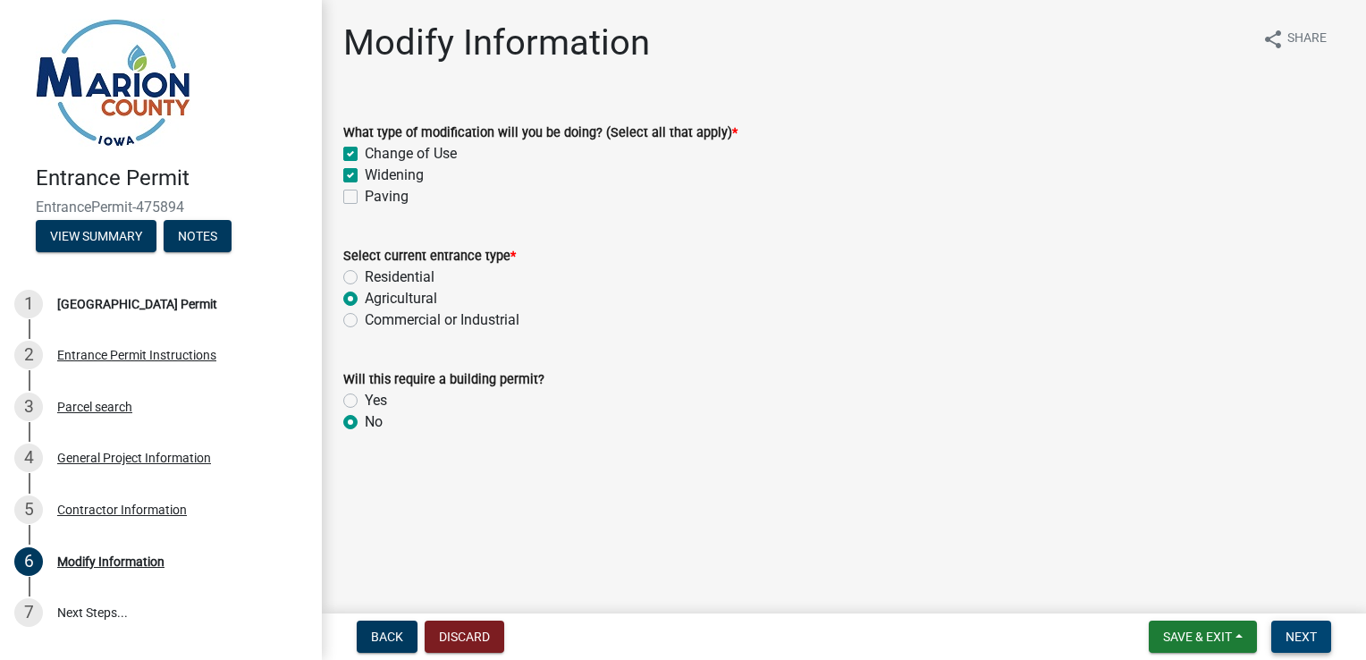
click at [1286, 629] on span "Next" at bounding box center [1301, 636] width 31 height 14
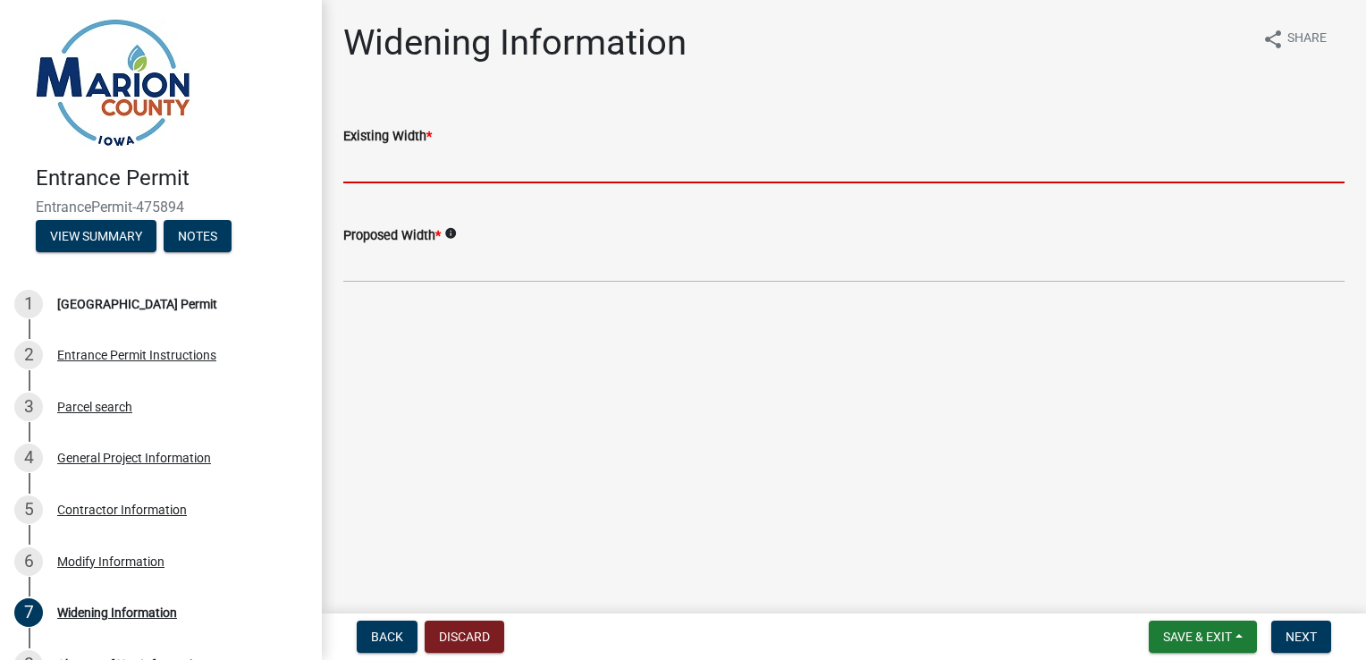
click at [469, 168] on input "text" at bounding box center [843, 165] width 1001 height 37
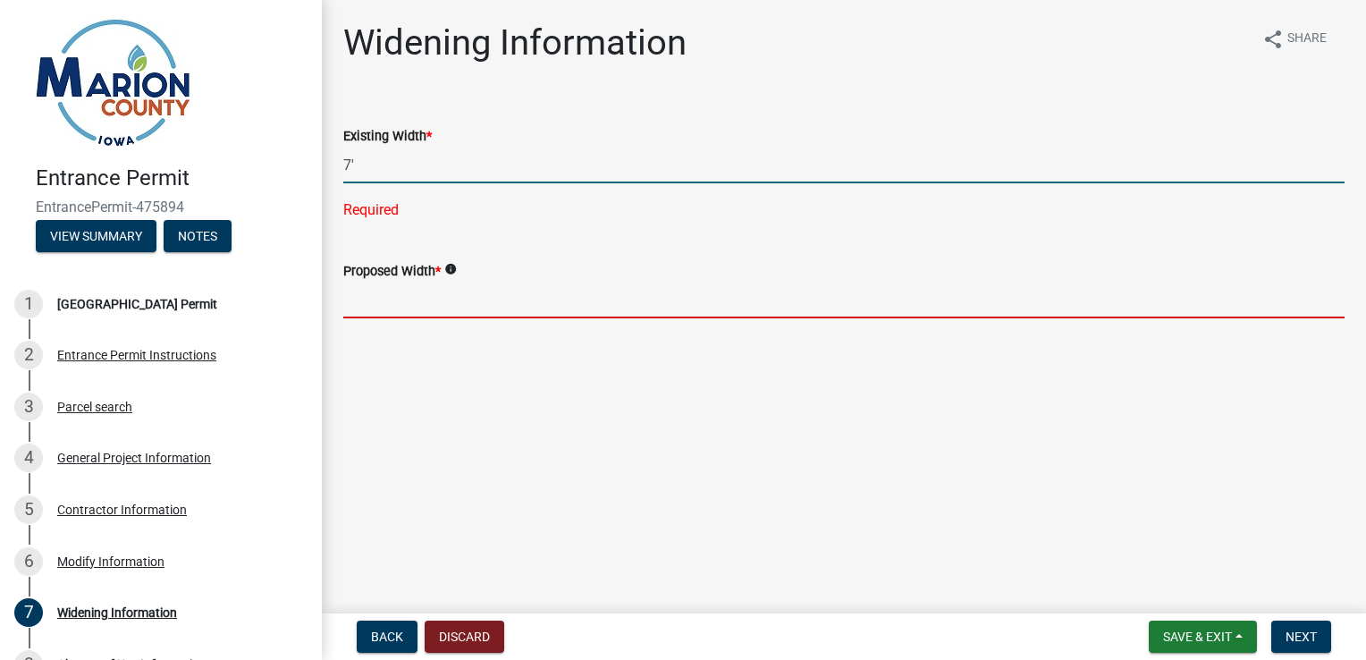
type input "7"
click at [560, 314] on div "Widening Information share Share Existing Width * 7 Required Proposed Width * i…" at bounding box center [844, 185] width 1028 height 329
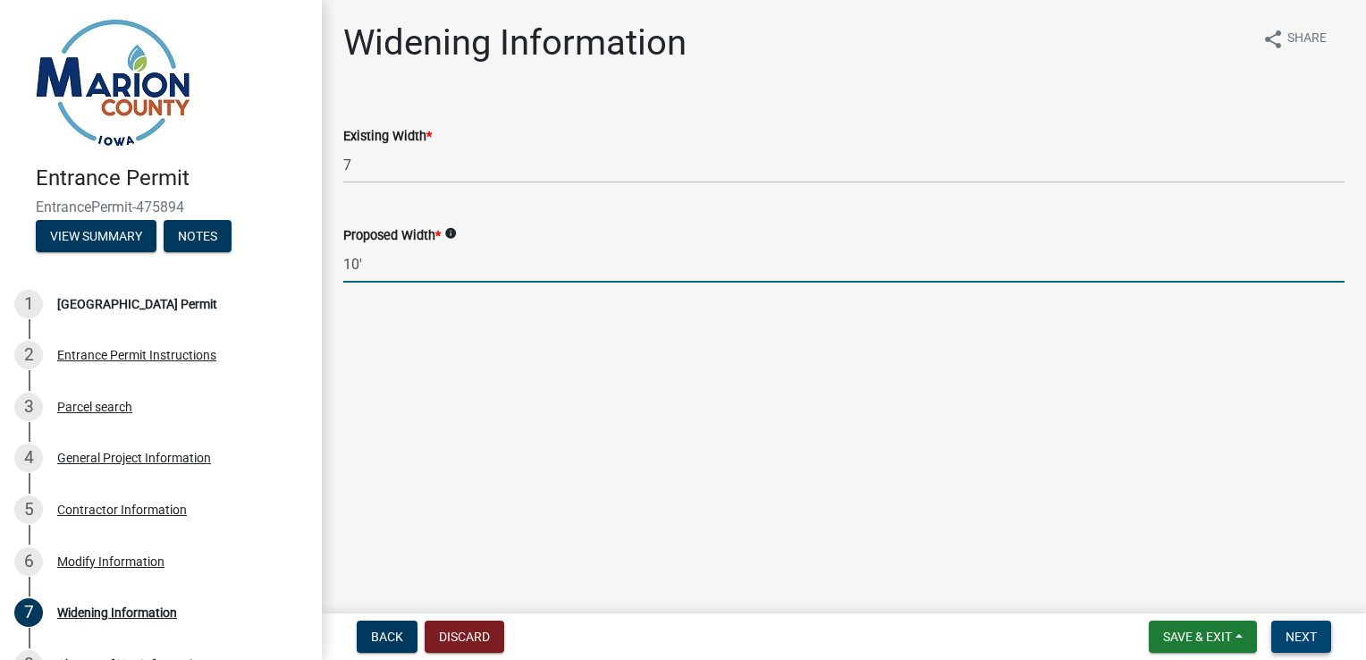
type input "10"
click at [1312, 638] on span "Next" at bounding box center [1301, 636] width 31 height 14
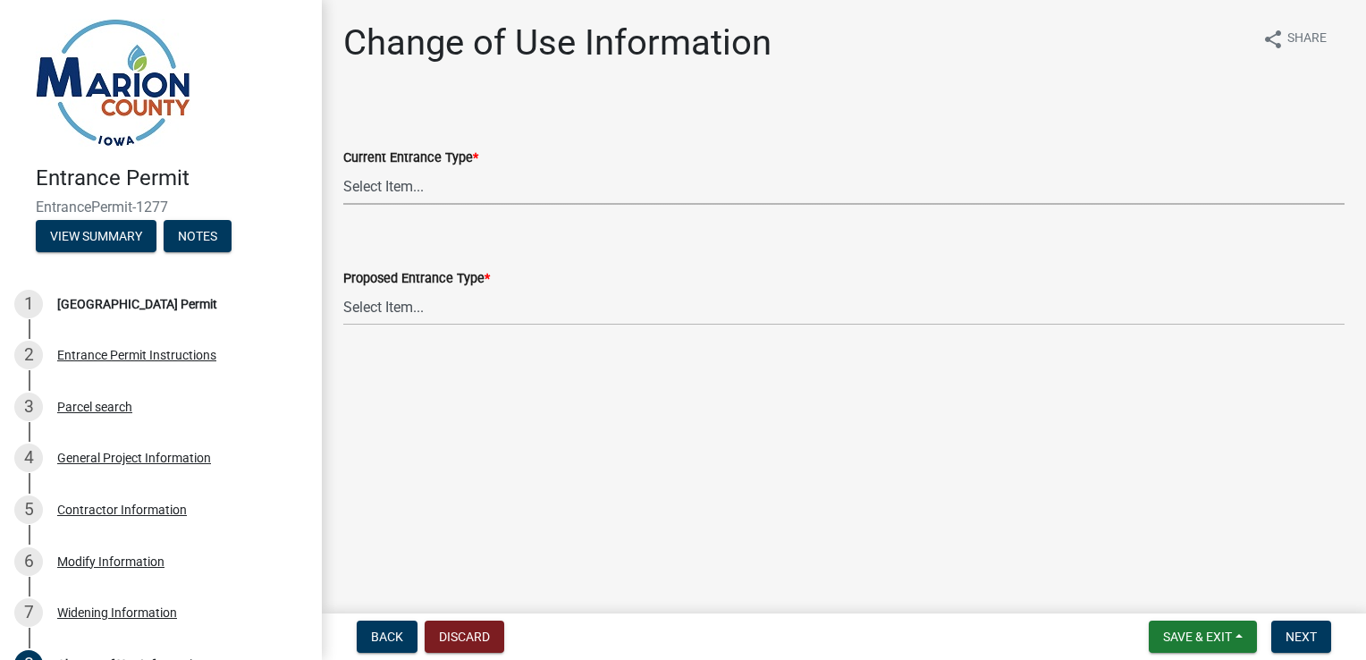
click at [450, 198] on select "Select Item... Residential Agricultural Commercial/Industrial" at bounding box center [843, 186] width 1001 height 37
click at [343, 168] on select "Select Item... Residential Agricultural Commercial/Industrial" at bounding box center [843, 186] width 1001 height 37
select select "d76a3e00-abad-42bf-af90-e51a062bbdbf"
click at [443, 311] on select "Select Item... Residential Agricultural Commercial/Industrial" at bounding box center [843, 307] width 1001 height 37
click at [343, 289] on select "Select Item... Residential Agricultural Commercial/Industrial" at bounding box center [843, 307] width 1001 height 37
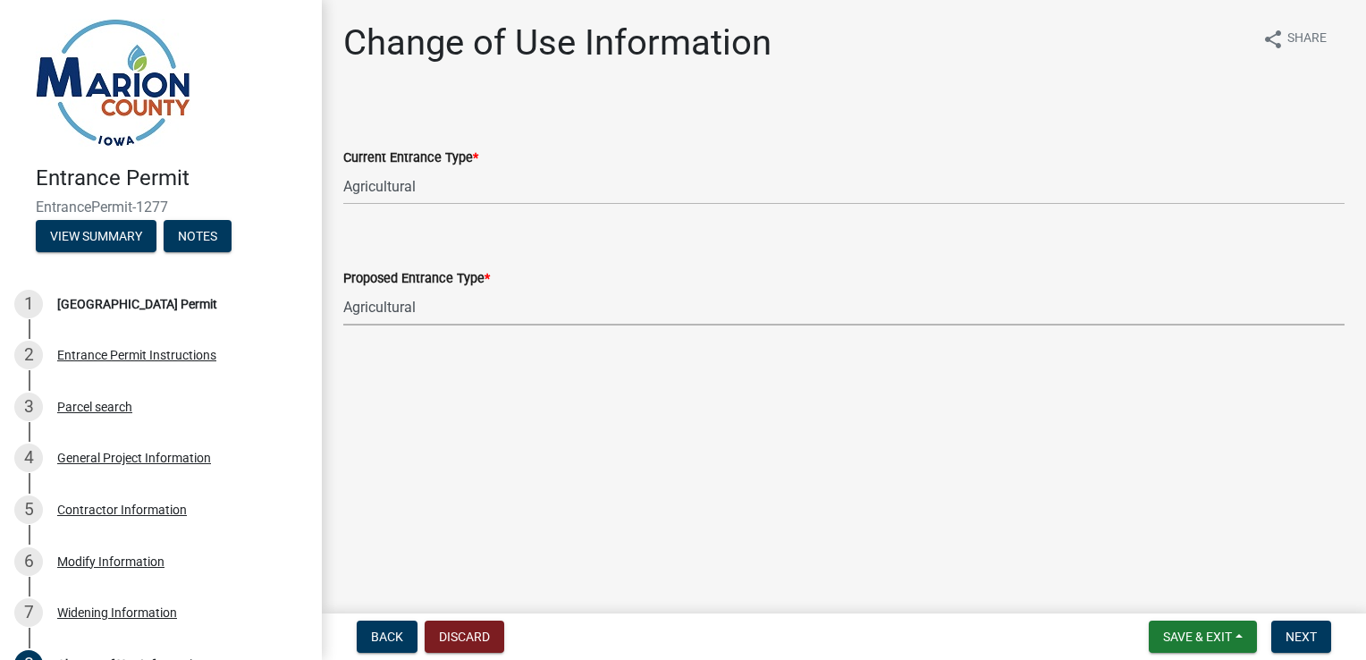
select select "d76a3e00-abad-42bf-af90-e51a062bbdbf"
click at [1302, 639] on span "Next" at bounding box center [1301, 636] width 31 height 14
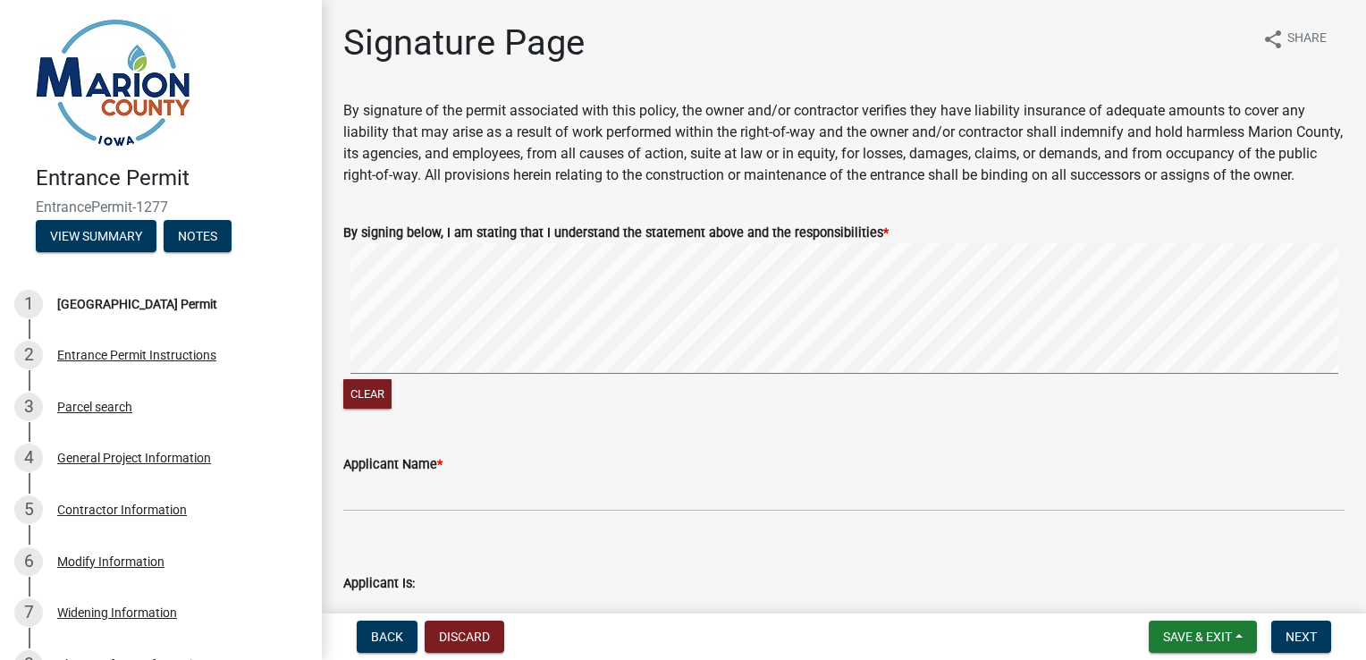
click at [590, 409] on div "Clear" at bounding box center [843, 327] width 1001 height 169
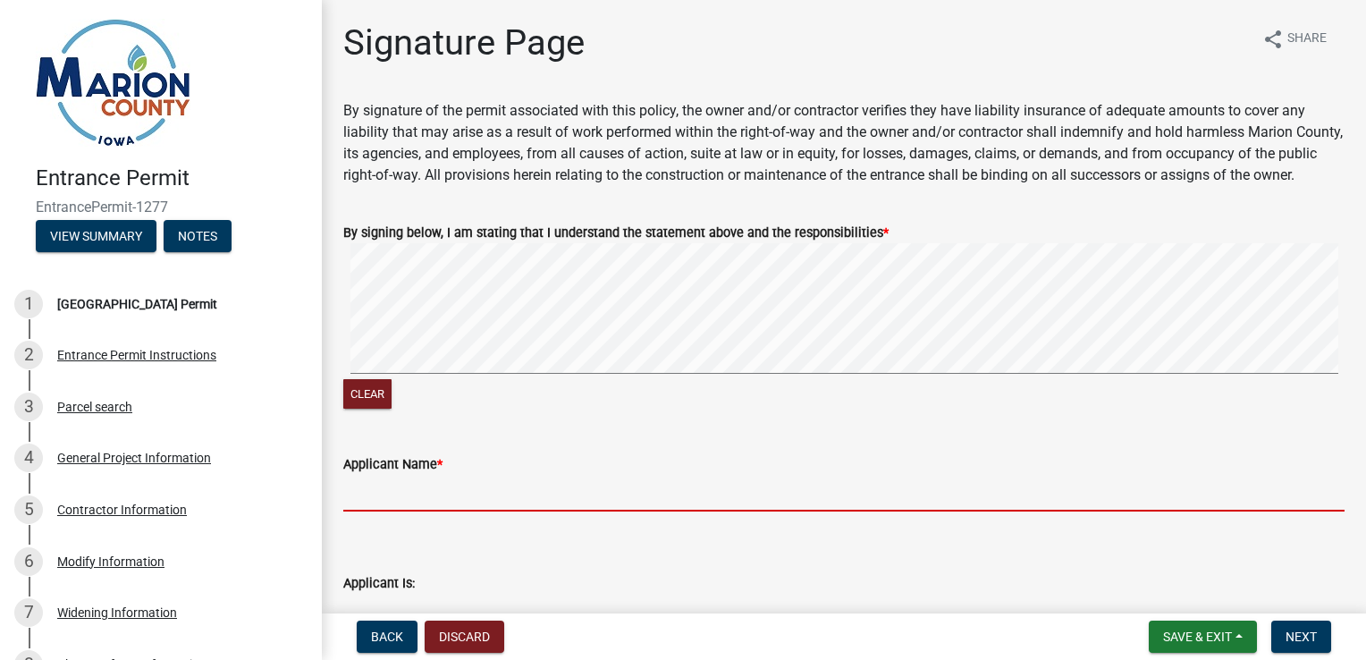
click at [432, 505] on input "Applicant Name *" at bounding box center [843, 493] width 1001 height 37
type input "[PERSON_NAME]"
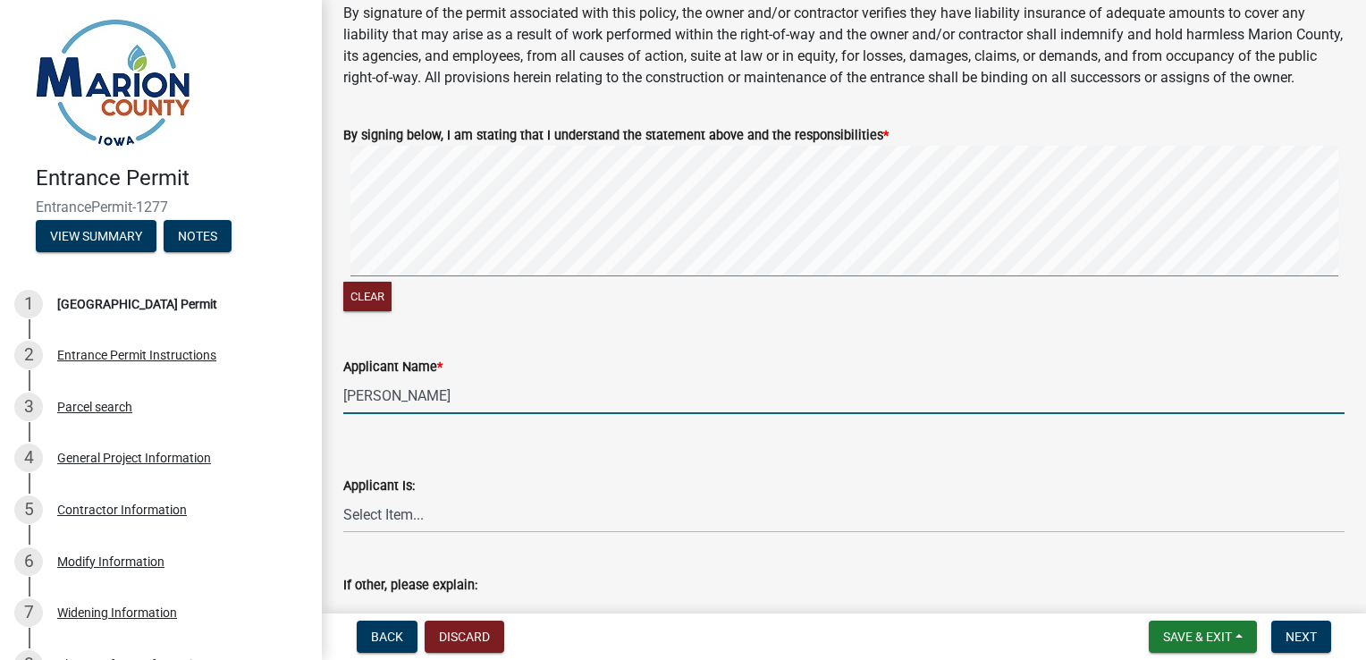
scroll to position [268, 0]
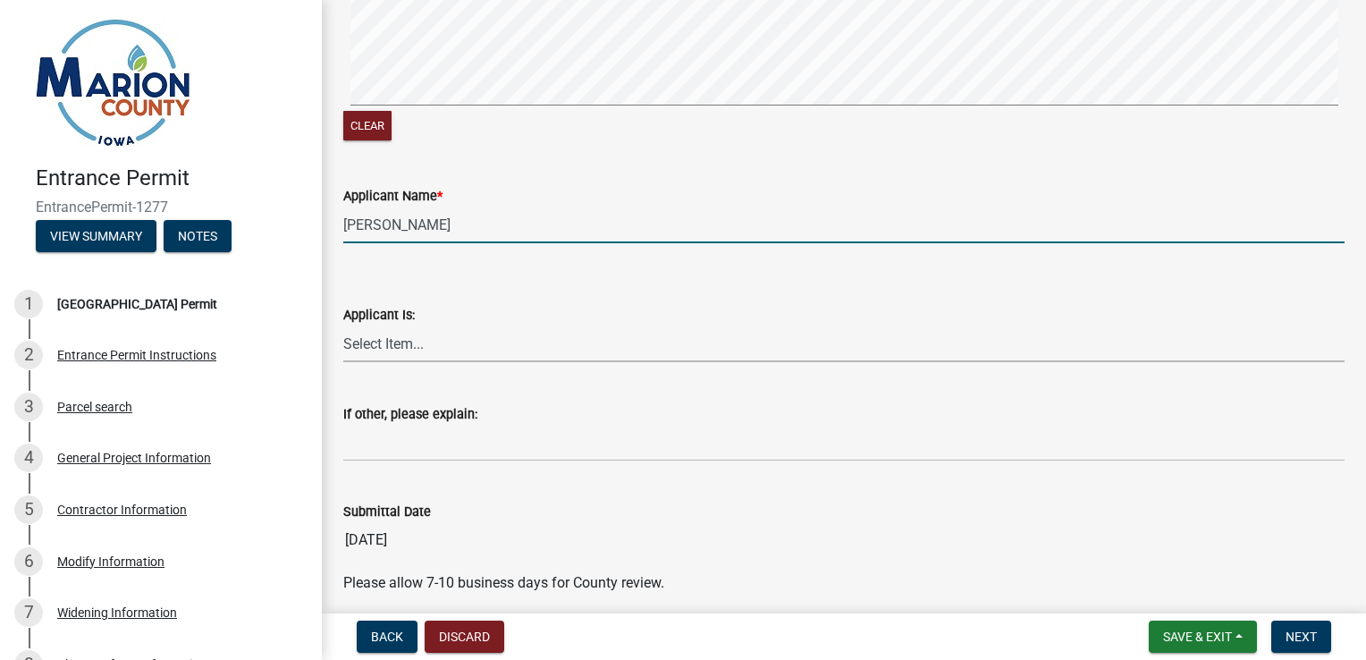
click at [429, 362] on select "Select Item... Homeowner Contractor Other" at bounding box center [843, 343] width 1001 height 37
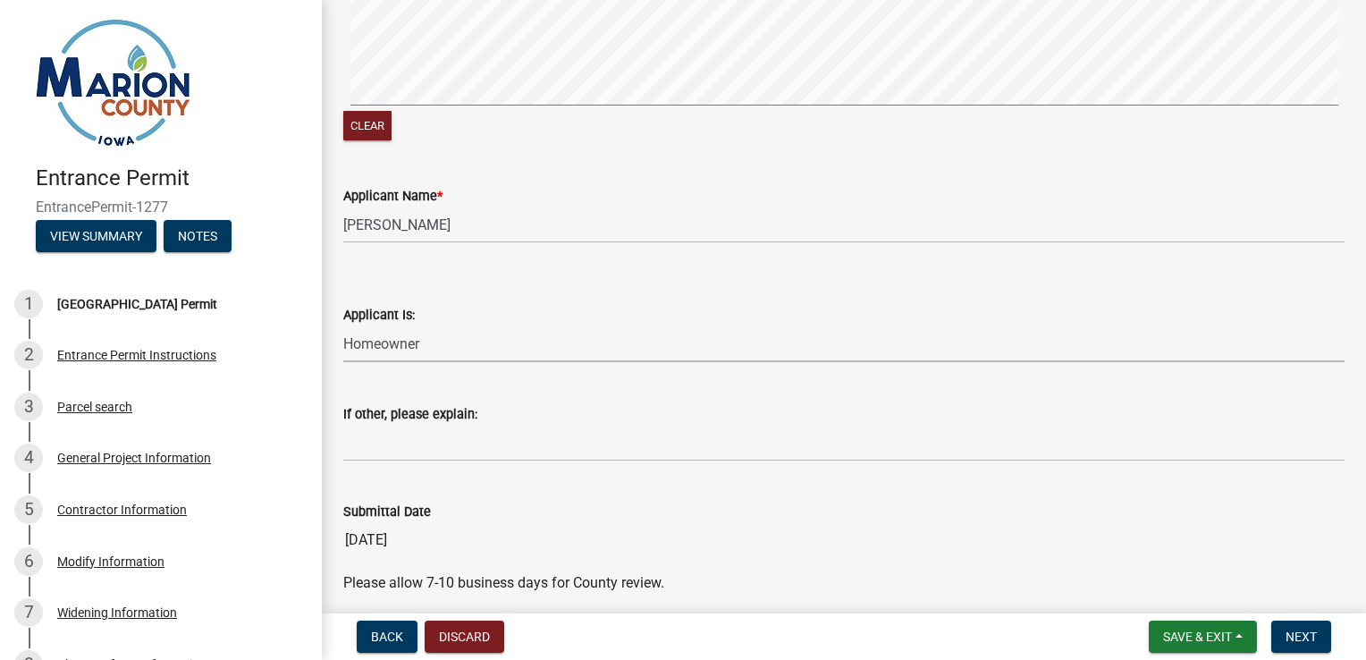
click at [343, 347] on select "Select Item... Homeowner Contractor Other" at bounding box center [843, 343] width 1001 height 37
select select "fd6e93c6-9e02-4aac-a84e-35bf1c545499"
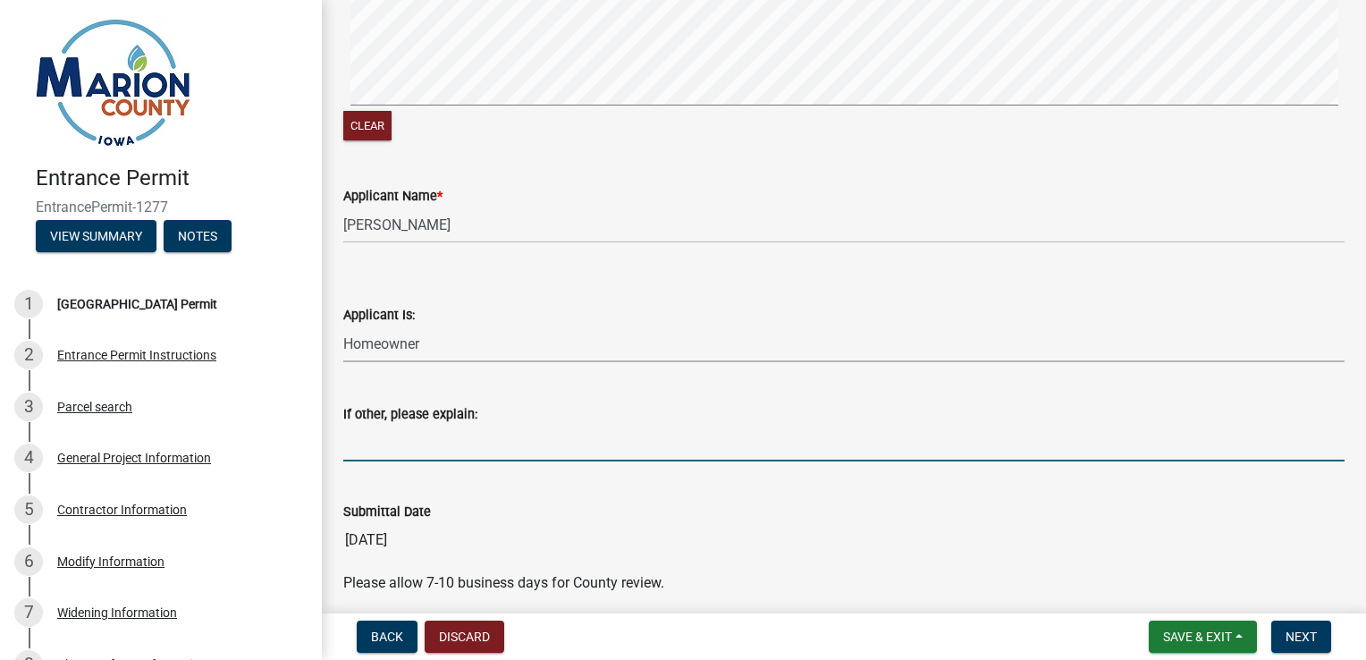
click at [408, 454] on input "If other, please explain:" at bounding box center [843, 443] width 1001 height 37
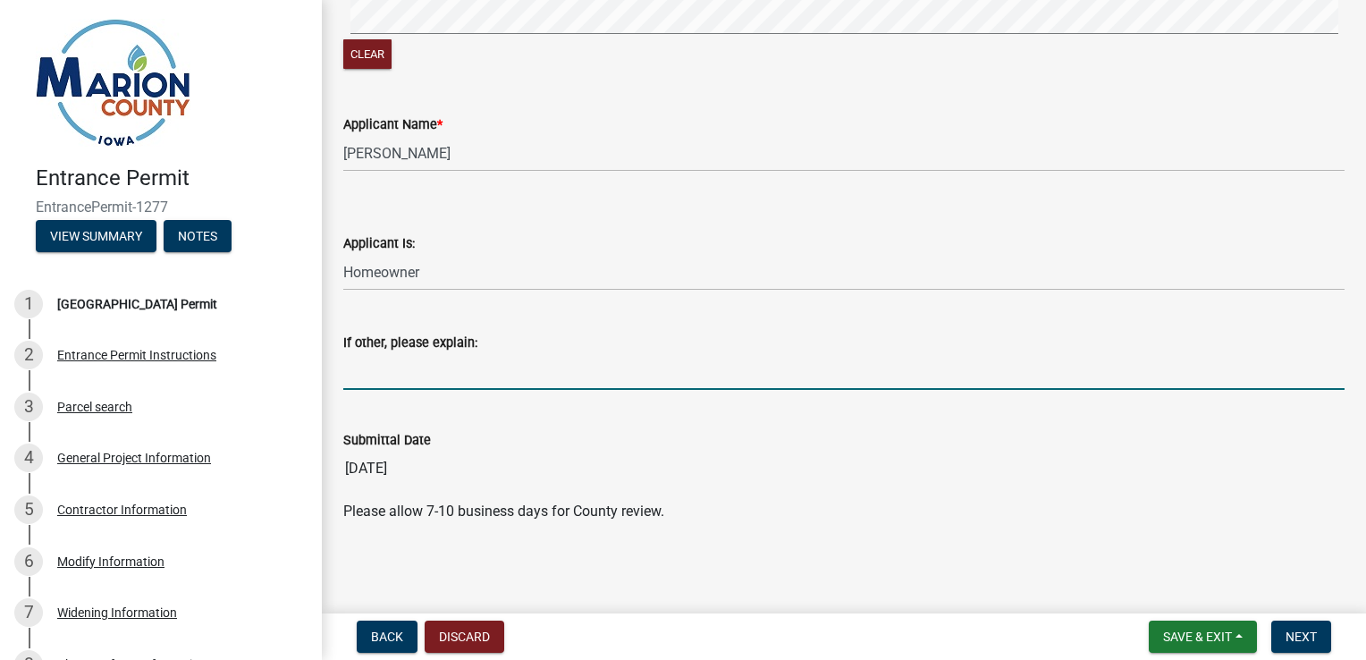
scroll to position [360, 0]
click at [1308, 629] on span "Next" at bounding box center [1301, 636] width 31 height 14
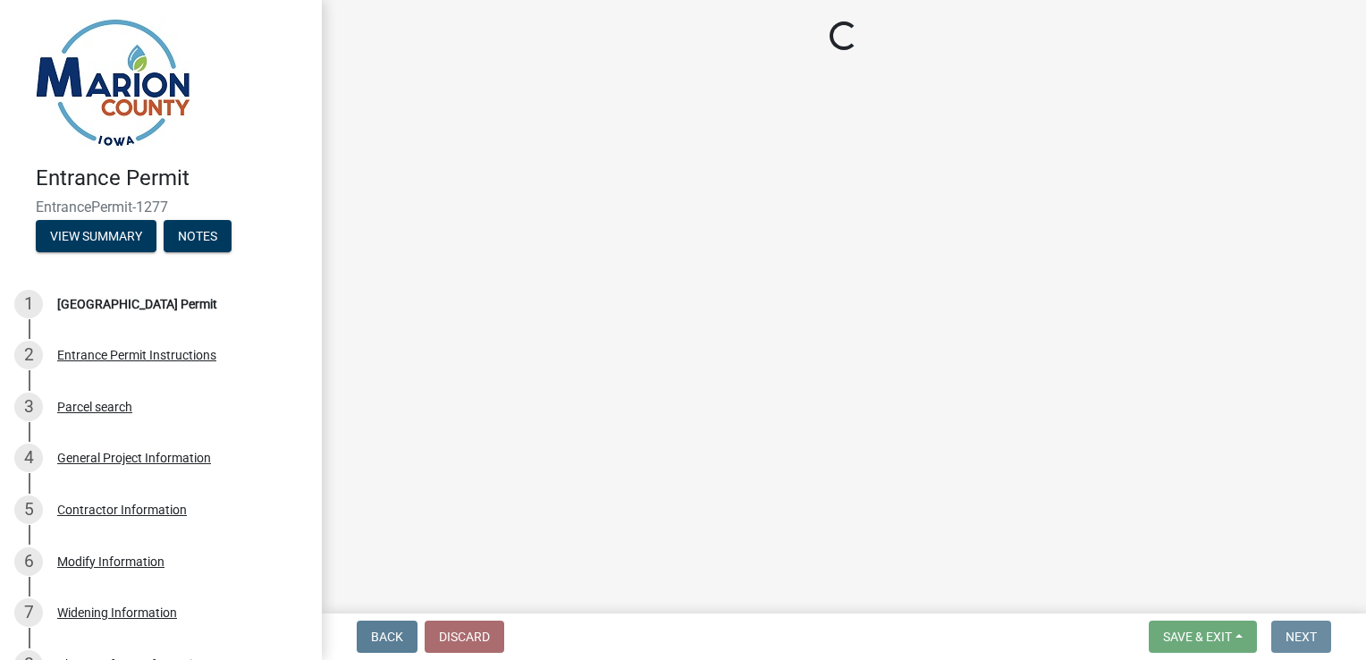
scroll to position [0, 0]
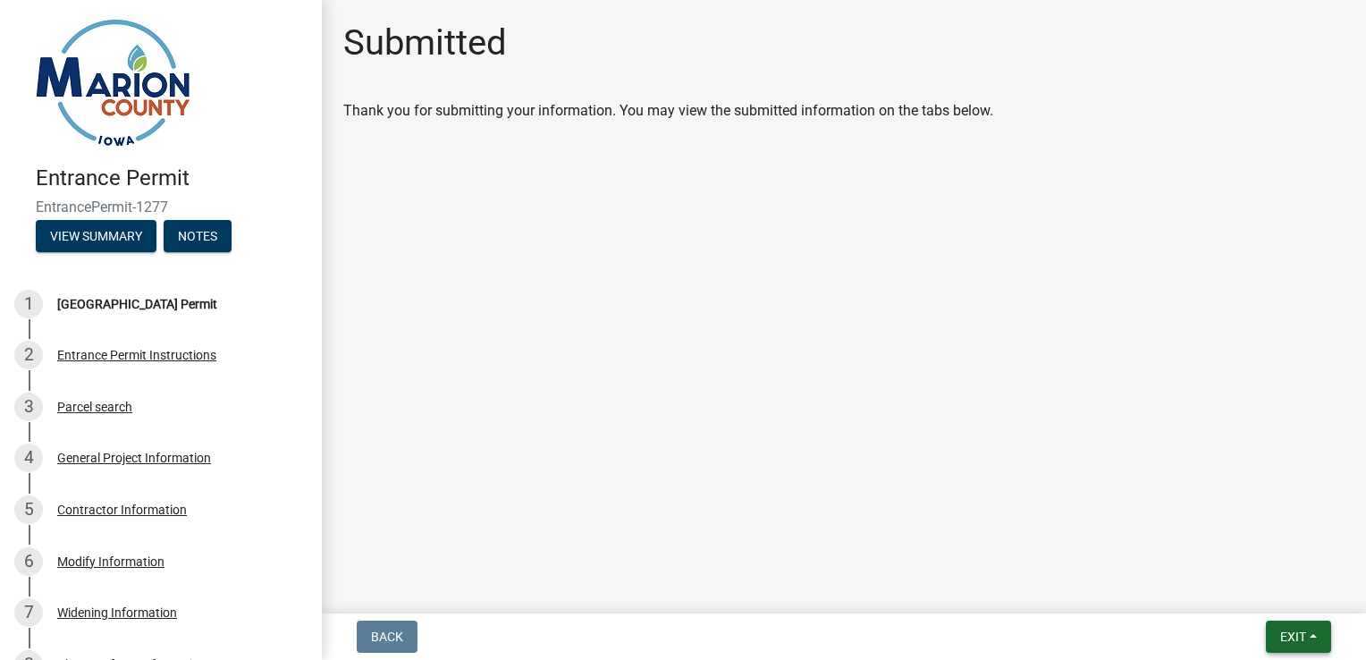
click at [1272, 637] on button "Exit" at bounding box center [1298, 636] width 65 height 32
click at [1208, 550] on button "Save" at bounding box center [1260, 547] width 143 height 43
click at [1277, 629] on button "Exit" at bounding box center [1298, 636] width 65 height 32
click at [1260, 579] on button "Save & Exit" at bounding box center [1260, 590] width 143 height 43
